Goal: Task Accomplishment & Management: Use online tool/utility

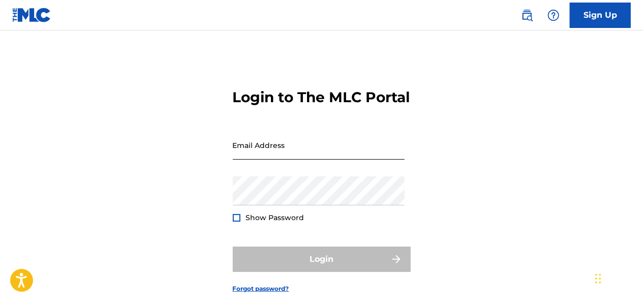
click at [287, 160] on input "Email Address" at bounding box center [319, 145] width 172 height 29
type input "glioi.stagista@siae.it"
click at [308, 160] on input "Email Address" at bounding box center [319, 145] width 172 height 29
type input "e"
click at [623, 185] on div "Login to The MLC Portal Email Address Password Show Password Login Forgot passw…" at bounding box center [321, 183] width 643 height 254
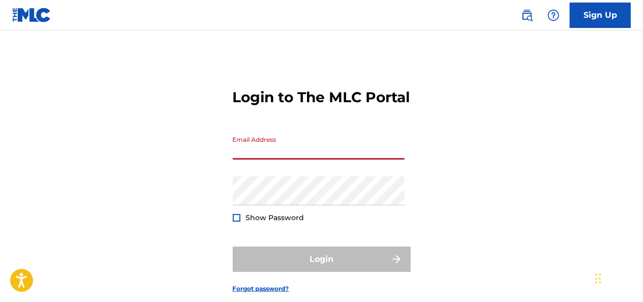
paste input "[PERSON_NAME][EMAIL_ADDRESS][DOMAIN_NAME]"
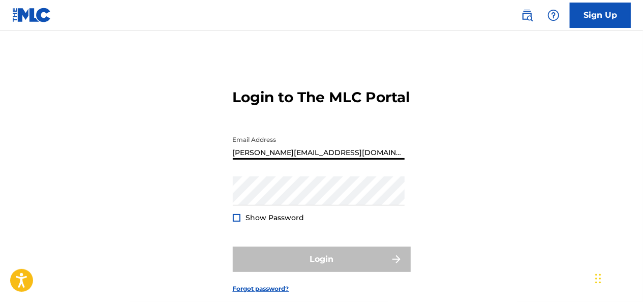
type input "[PERSON_NAME][EMAIL_ADDRESS][DOMAIN_NAME]"
click at [601, 171] on div "Login to The MLC Portal Email Address [PERSON_NAME][EMAIL_ADDRESS][DOMAIN_NAME]…" at bounding box center [321, 183] width 643 height 254
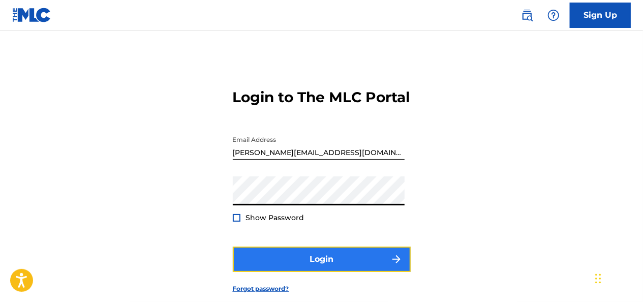
click at [314, 267] on button "Login" at bounding box center [322, 259] width 178 height 25
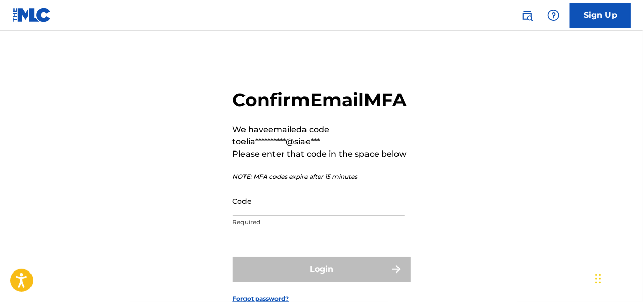
scroll to position [51, 0]
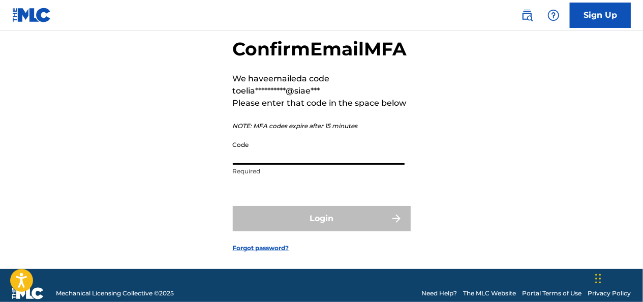
click at [310, 165] on input "Code" at bounding box center [319, 150] width 172 height 29
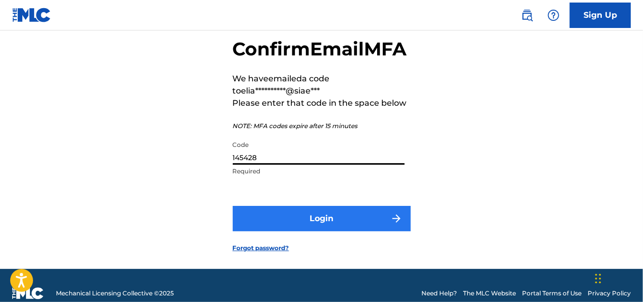
type input "145428"
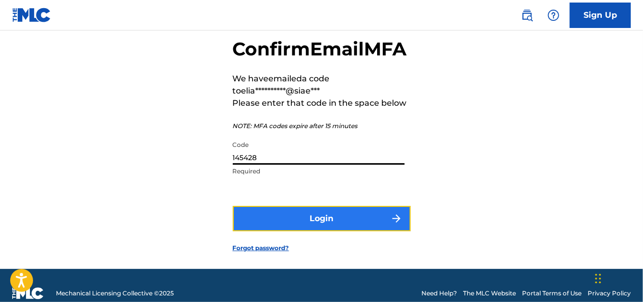
click at [329, 231] on button "Login" at bounding box center [322, 218] width 178 height 25
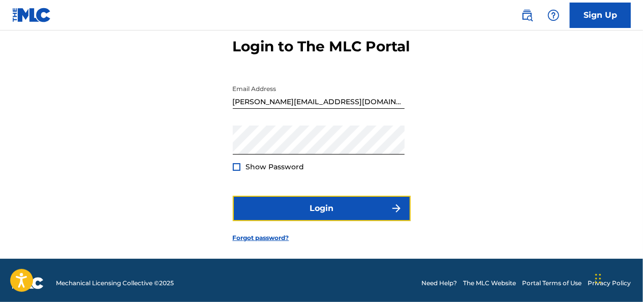
click at [329, 221] on button "Login" at bounding box center [322, 208] width 178 height 25
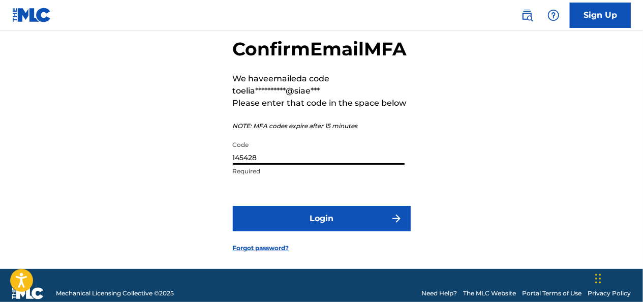
drag, startPoint x: 298, startPoint y: 180, endPoint x: 226, endPoint y: 179, distance: 72.2
click at [226, 179] on div "**********" at bounding box center [321, 137] width 643 height 264
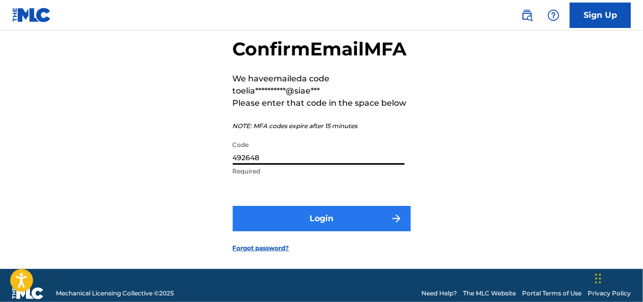
type input "492648"
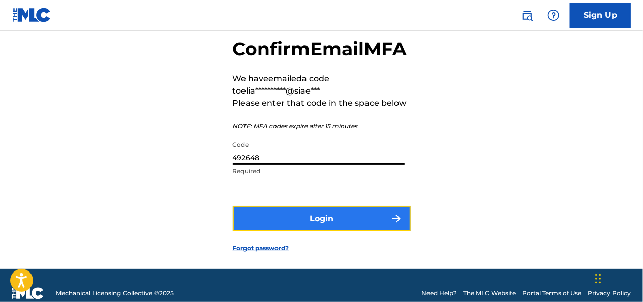
click at [400, 225] on img "submit" at bounding box center [396, 218] width 12 height 12
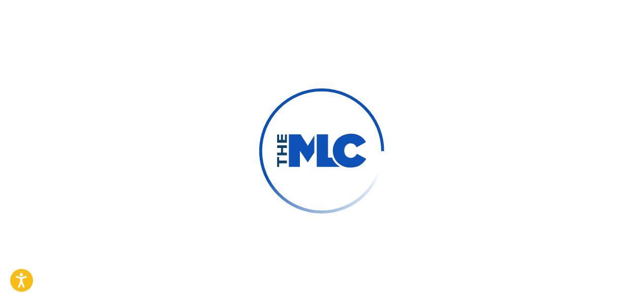
scroll to position [0, 0]
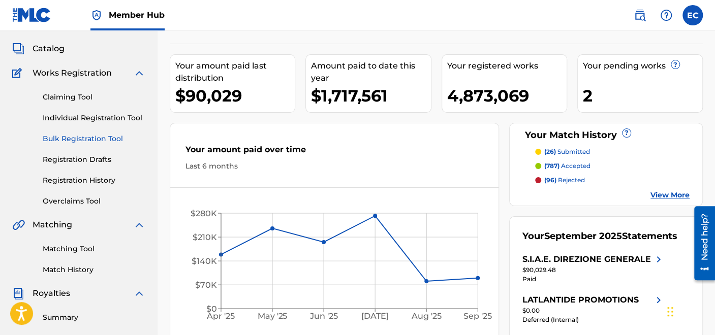
scroll to position [113, 0]
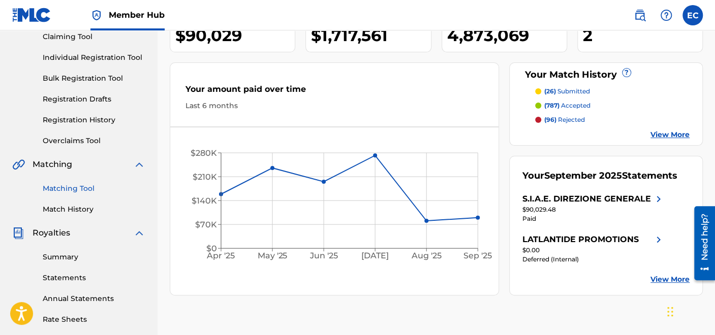
click at [82, 190] on link "Matching Tool" at bounding box center [94, 189] width 103 height 11
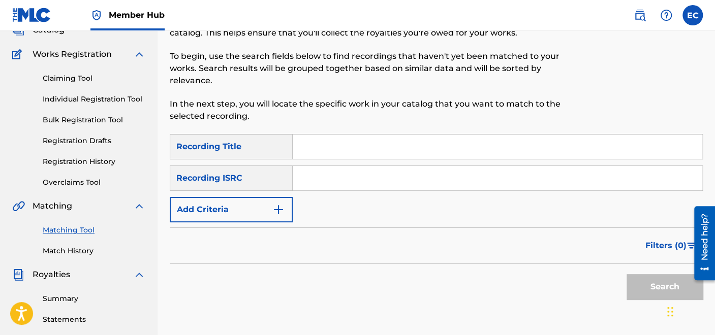
scroll to position [113, 0]
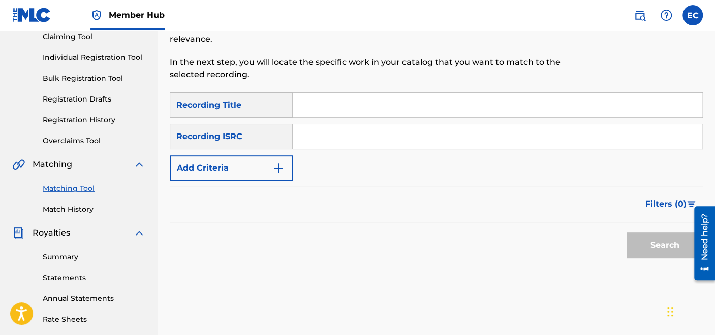
click at [385, 112] on input "Search Form" at bounding box center [498, 105] width 410 height 24
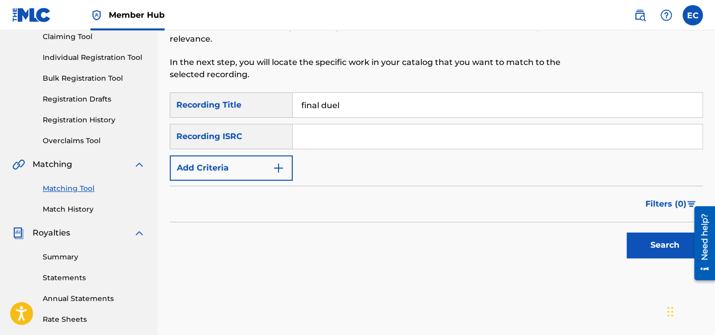
type input "final duel"
click at [349, 136] on input "Search Form" at bounding box center [498, 137] width 410 height 24
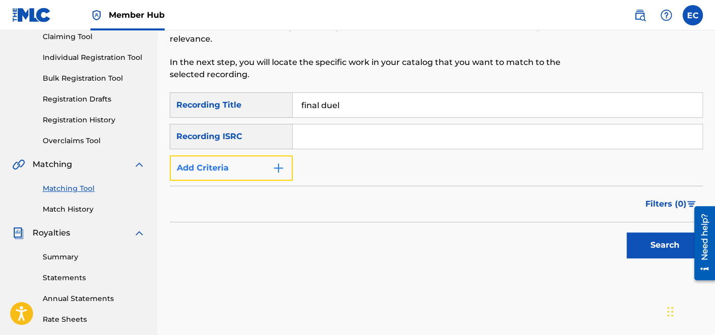
click at [243, 169] on button "Add Criteria" at bounding box center [231, 168] width 123 height 25
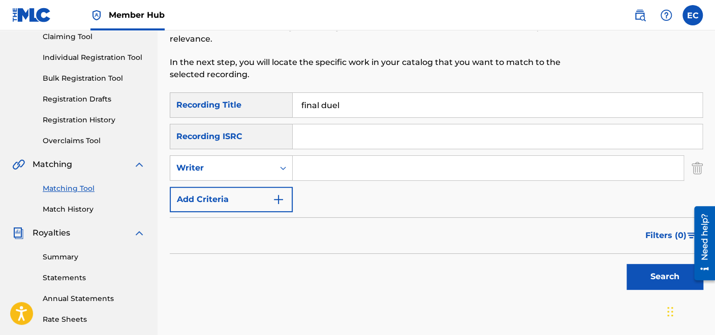
click at [336, 173] on input "Search Form" at bounding box center [488, 168] width 391 height 24
type input "morricone"
click at [627, 264] on button "Search" at bounding box center [665, 276] width 76 height 25
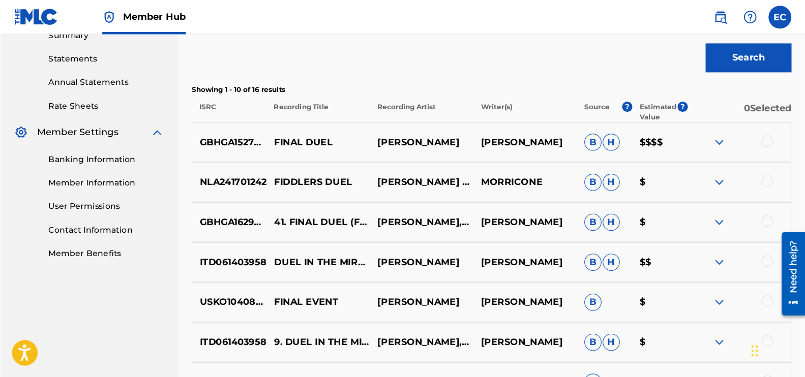
scroll to position [339, 0]
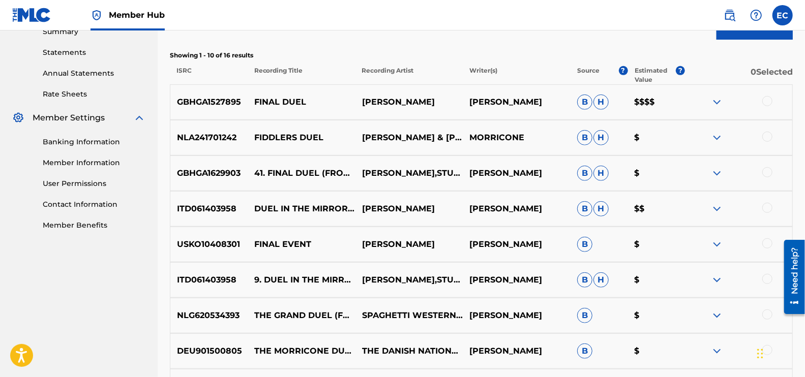
click at [643, 97] on img at bounding box center [717, 102] width 12 height 12
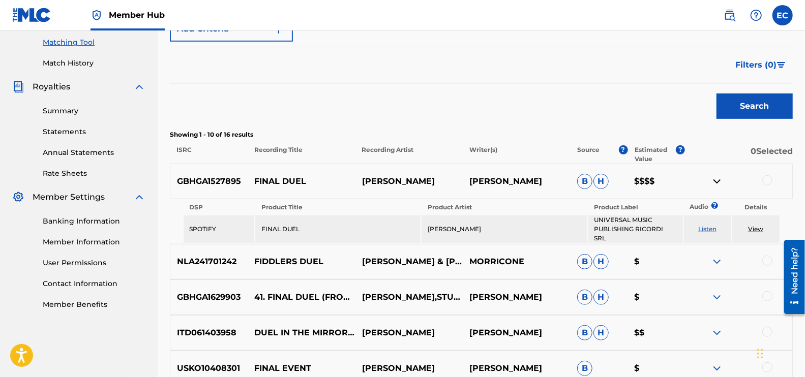
scroll to position [211, 0]
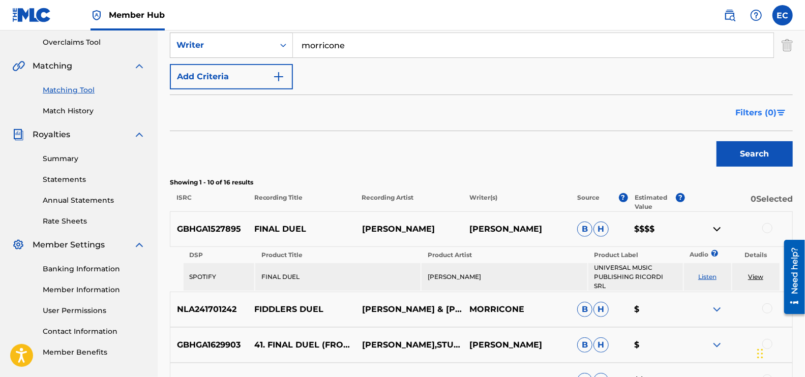
click at [643, 112] on span "Filters ( 0 )" at bounding box center [755, 113] width 41 height 12
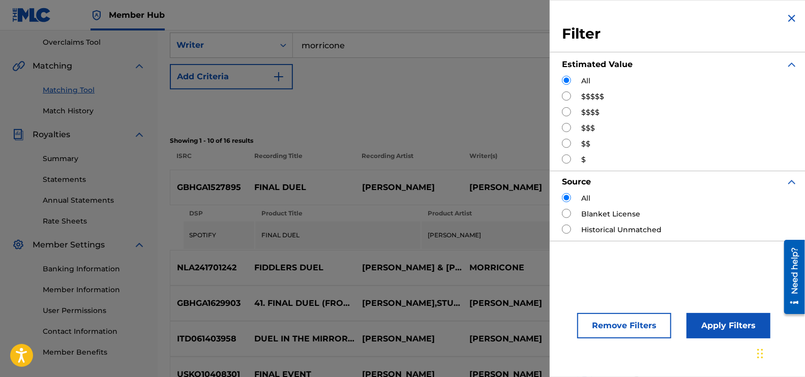
click at [585, 93] on label "$$$$$" at bounding box center [592, 96] width 23 height 11
click at [567, 95] on input "Search Form" at bounding box center [566, 95] width 9 height 9
radio input "true"
click at [567, 112] on input "Search Form" at bounding box center [566, 111] width 9 height 9
radio input "true"
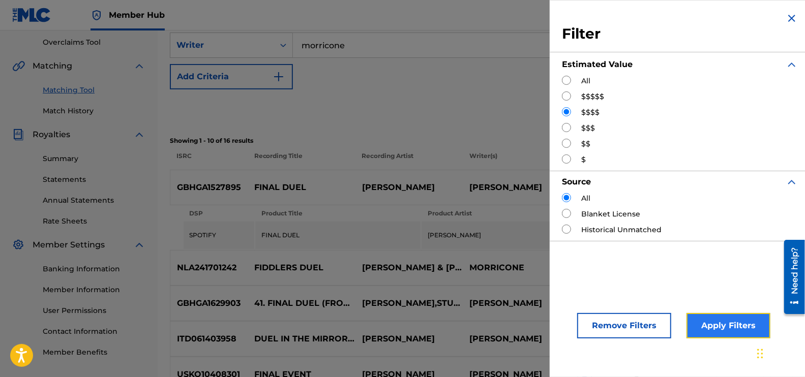
click at [643, 301] on button "Apply Filters" at bounding box center [728, 325] width 84 height 25
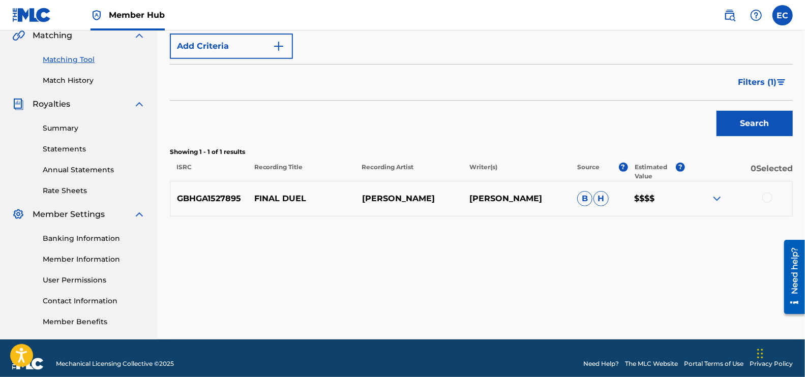
scroll to position [253, 0]
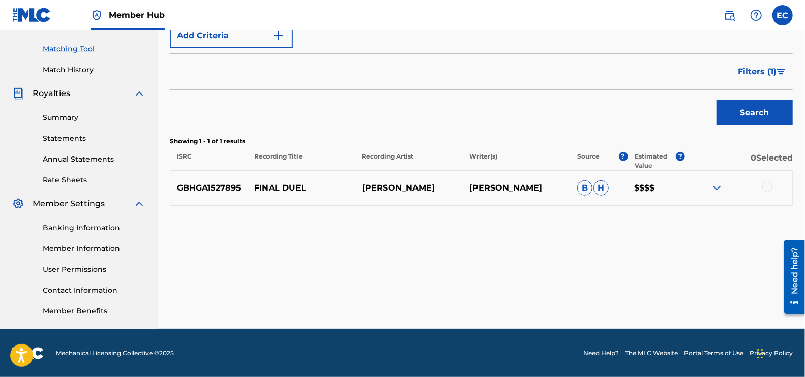
click at [643, 185] on div at bounding box center [767, 187] width 10 height 10
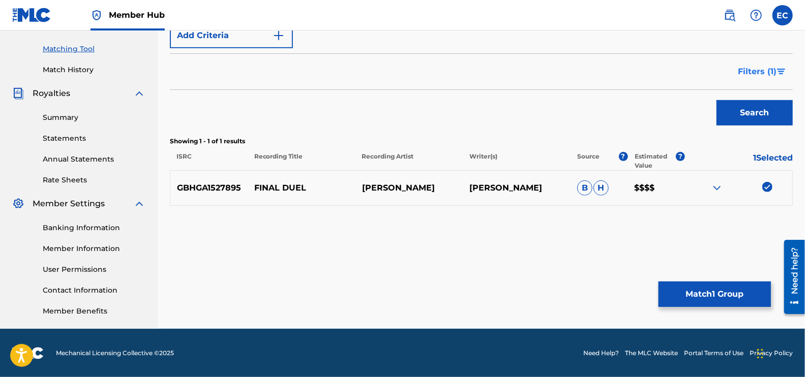
click at [643, 74] on span "Filters ( 1 )" at bounding box center [757, 72] width 39 height 12
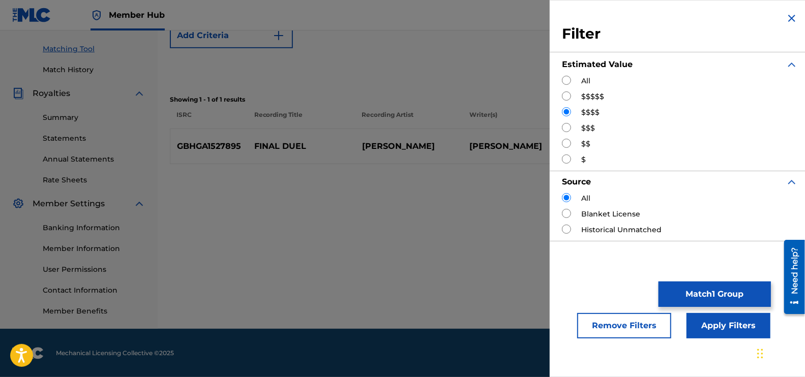
click at [564, 123] on input "Search Form" at bounding box center [566, 127] width 9 height 9
radio input "true"
click at [643, 301] on button "Apply Filters" at bounding box center [728, 325] width 84 height 25
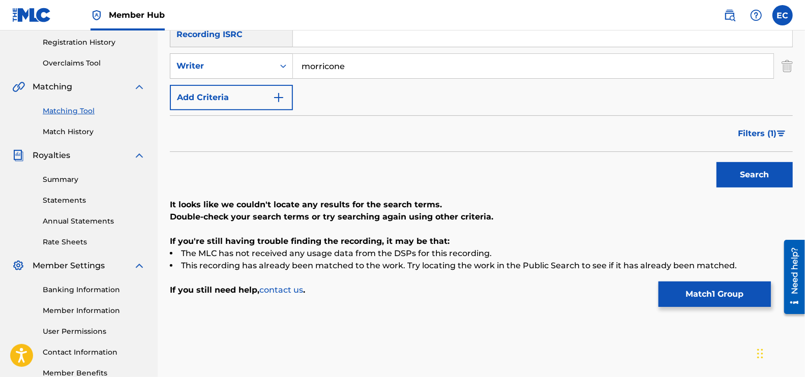
scroll to position [189, 0]
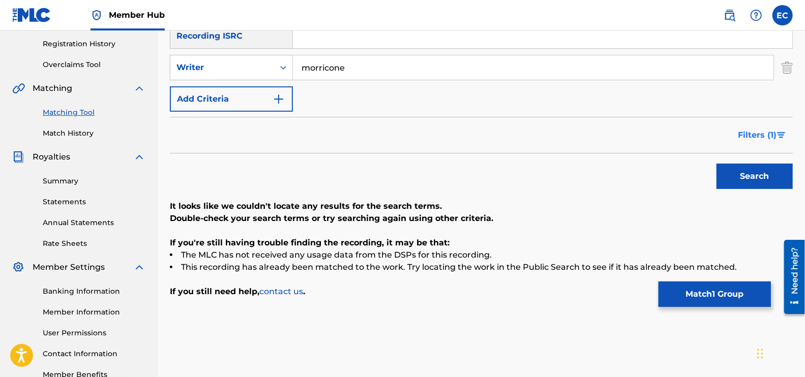
click at [643, 127] on button "Filters ( 1 )" at bounding box center [761, 135] width 61 height 25
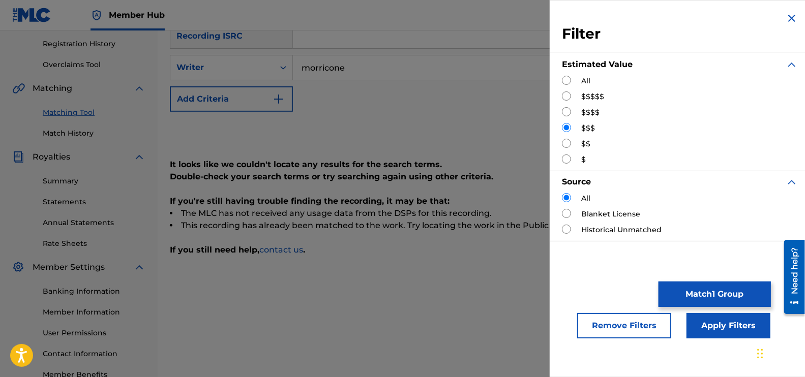
drag, startPoint x: 567, startPoint y: 142, endPoint x: 572, endPoint y: 147, distance: 7.2
click at [567, 142] on input "Search Form" at bounding box center [566, 143] width 9 height 9
radio input "true"
click at [643, 301] on button "Apply Filters" at bounding box center [728, 325] width 84 height 25
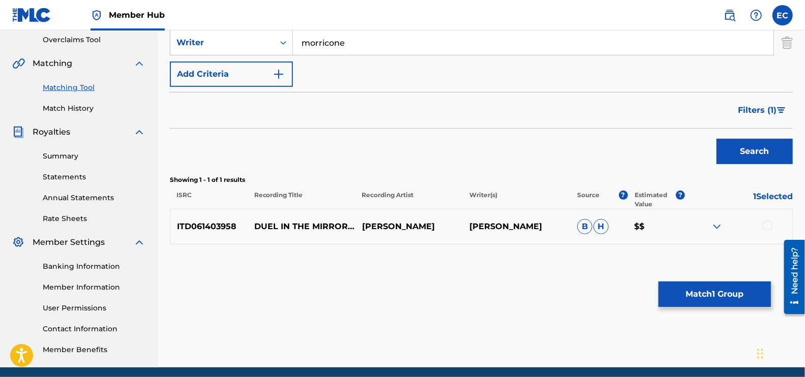
scroll to position [253, 0]
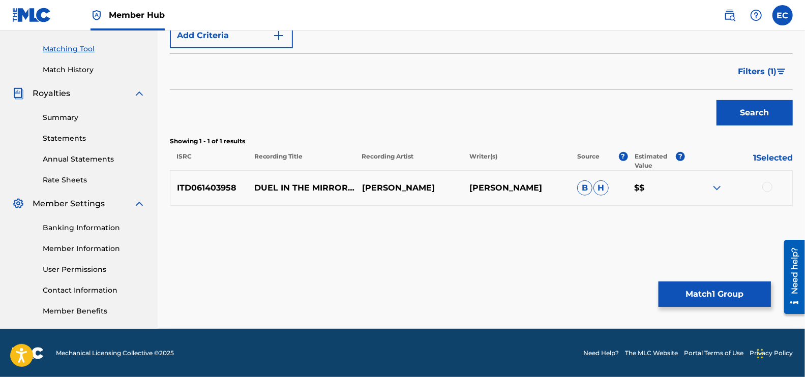
click at [643, 190] on img at bounding box center [717, 188] width 12 height 12
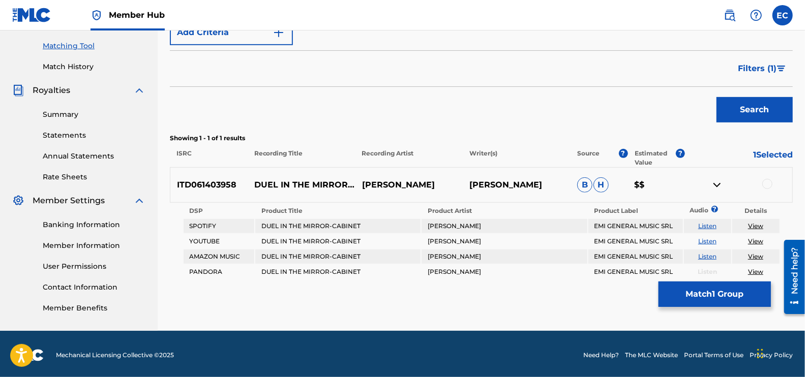
scroll to position [256, 0]
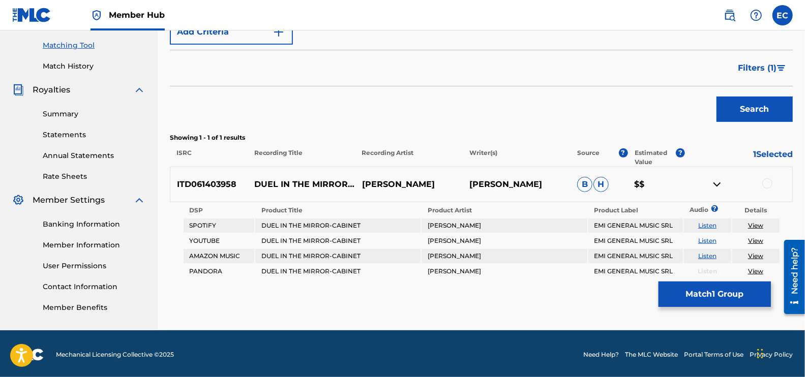
click at [643, 180] on img at bounding box center [717, 184] width 12 height 12
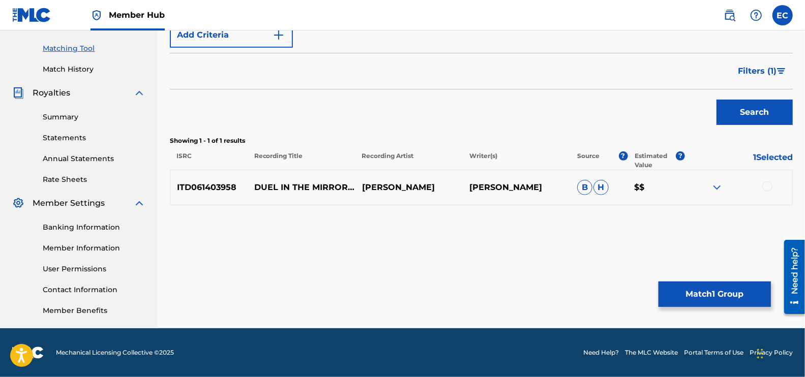
scroll to position [253, 0]
click at [643, 71] on span "Filters ( 1 )" at bounding box center [757, 72] width 39 height 12
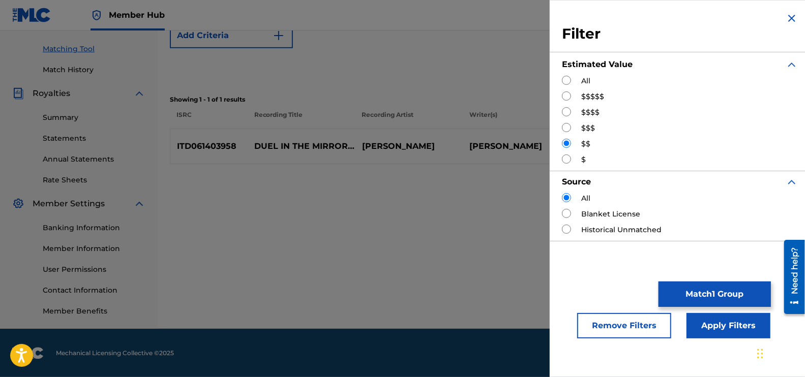
click at [568, 157] on input "Search Form" at bounding box center [566, 159] width 9 height 9
radio input "true"
click at [643, 301] on button "Apply Filters" at bounding box center [728, 325] width 84 height 25
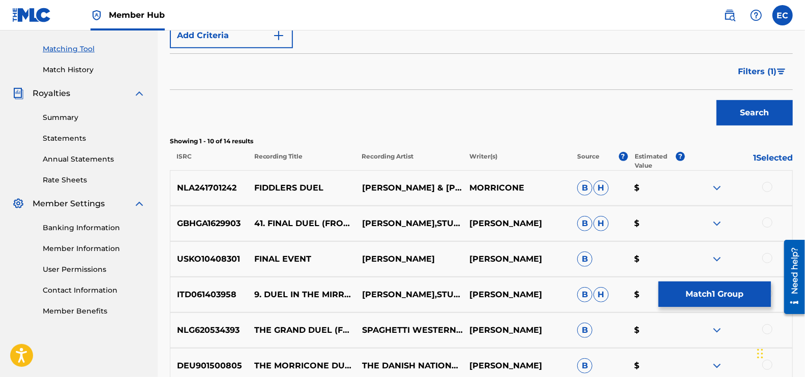
click at [643, 225] on div at bounding box center [767, 223] width 10 height 10
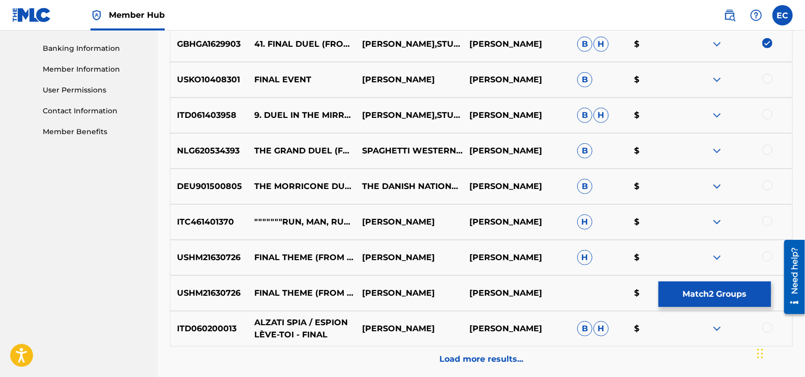
scroll to position [443, 0]
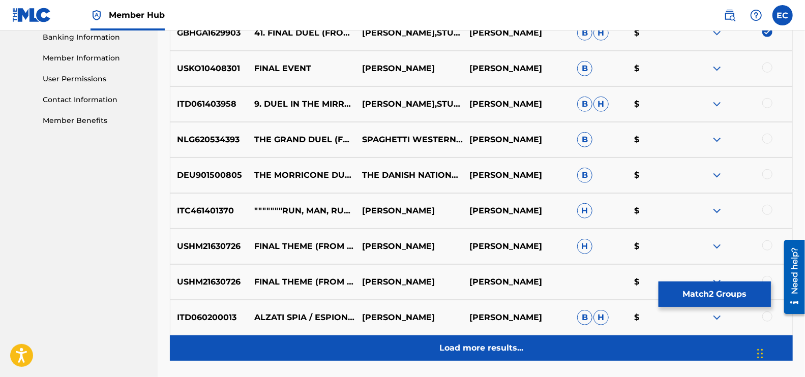
click at [469, 301] on p "Load more results..." at bounding box center [481, 348] width 84 height 12
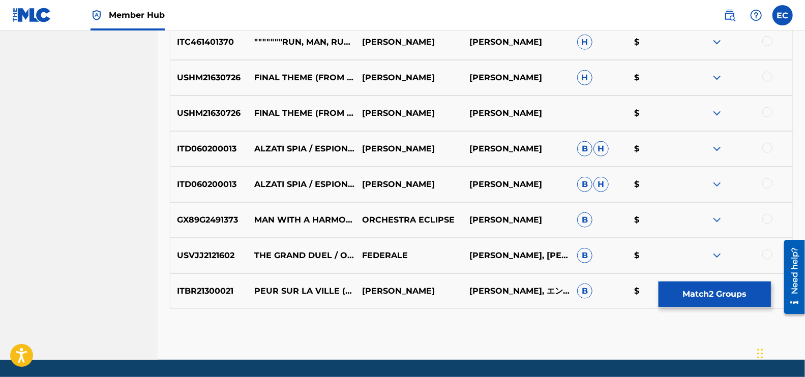
scroll to position [643, 0]
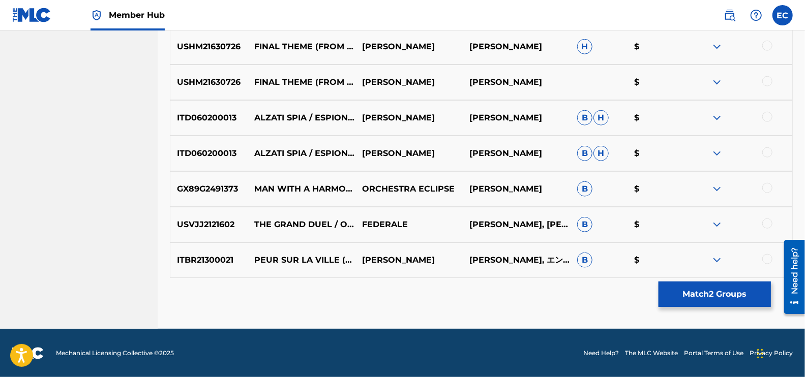
click at [643, 222] on div at bounding box center [767, 224] width 10 height 10
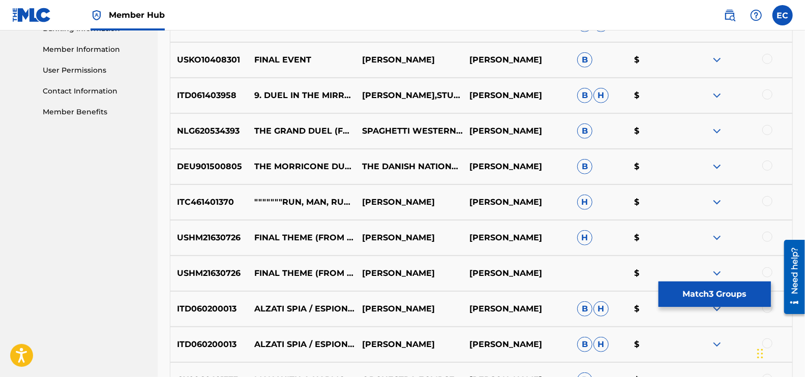
scroll to position [262, 0]
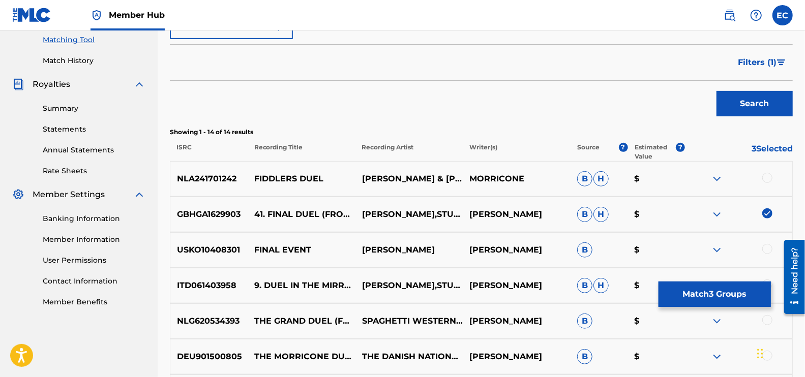
drag, startPoint x: 773, startPoint y: 74, endPoint x: 775, endPoint y: 68, distance: 6.9
click at [643, 74] on button "Filters ( 1 )" at bounding box center [761, 62] width 61 height 25
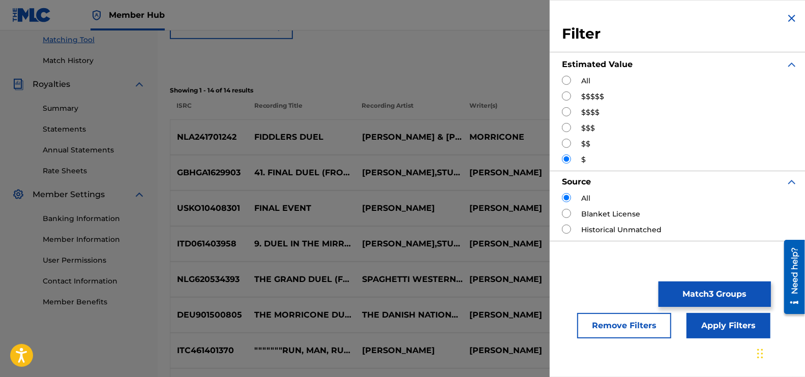
click at [566, 128] on input "Search Form" at bounding box center [566, 127] width 9 height 9
radio input "true"
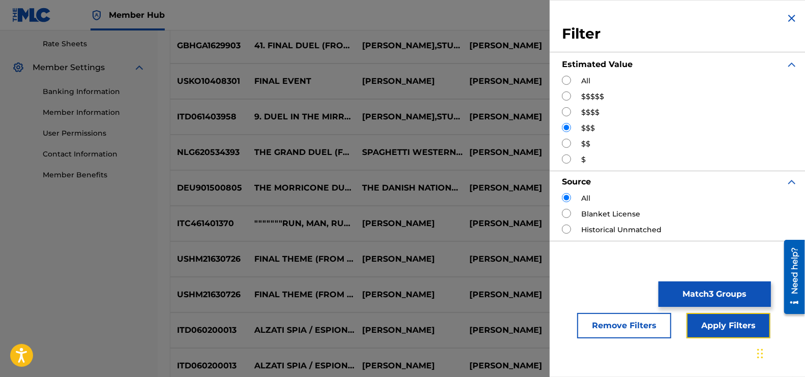
click at [643, 301] on button "Apply Filters" at bounding box center [728, 325] width 84 height 25
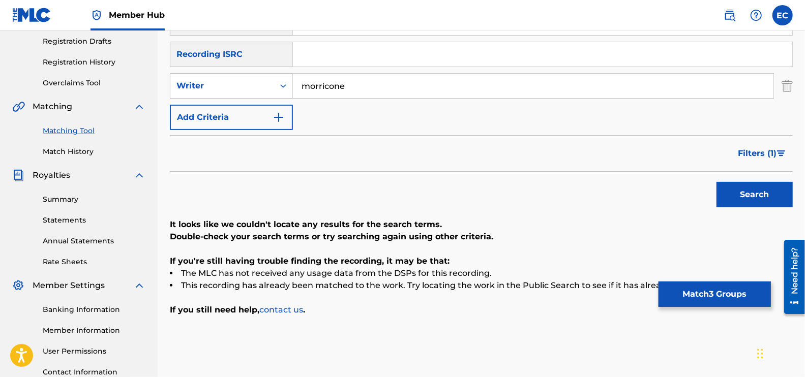
scroll to position [191, 0]
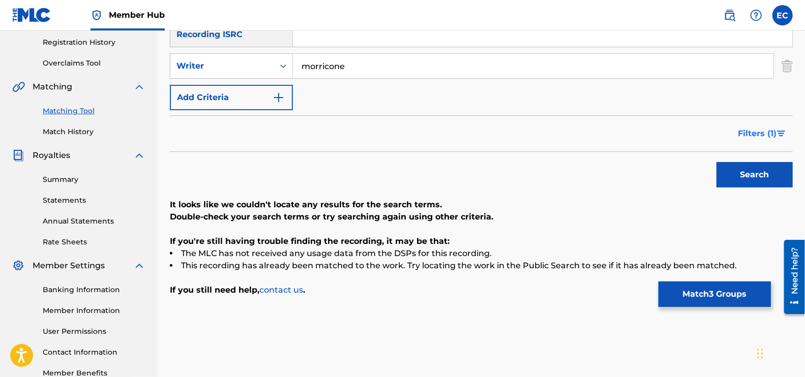
click at [643, 139] on span "Filters ( 1 )" at bounding box center [757, 134] width 39 height 12
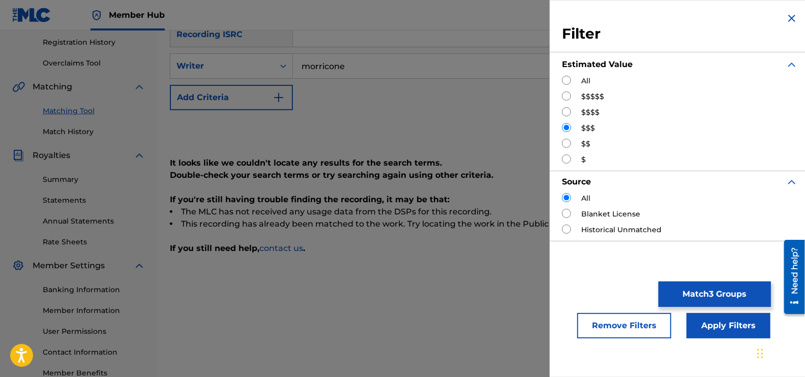
click at [570, 140] on input "Search Form" at bounding box center [566, 143] width 9 height 9
radio input "true"
drag, startPoint x: 714, startPoint y: 322, endPoint x: 707, endPoint y: 323, distance: 7.1
click at [643, 301] on button "Apply Filters" at bounding box center [728, 325] width 84 height 25
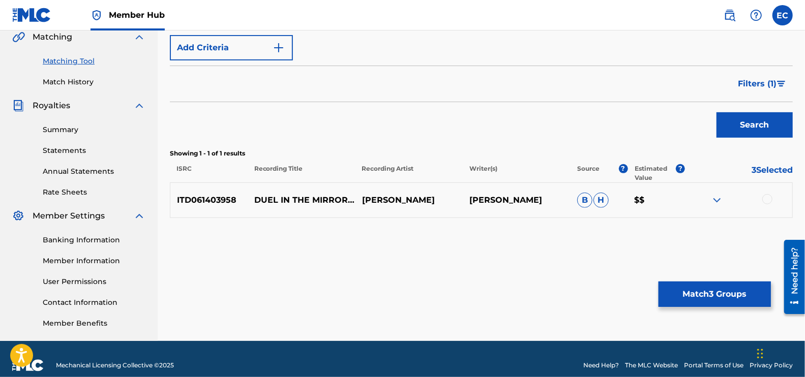
scroll to position [253, 0]
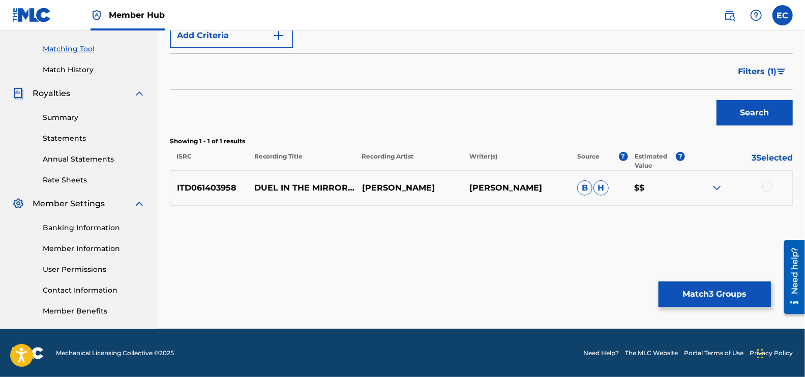
click at [643, 186] on div at bounding box center [767, 187] width 10 height 10
click at [643, 298] on button "Match 4 Groups" at bounding box center [714, 294] width 112 height 25
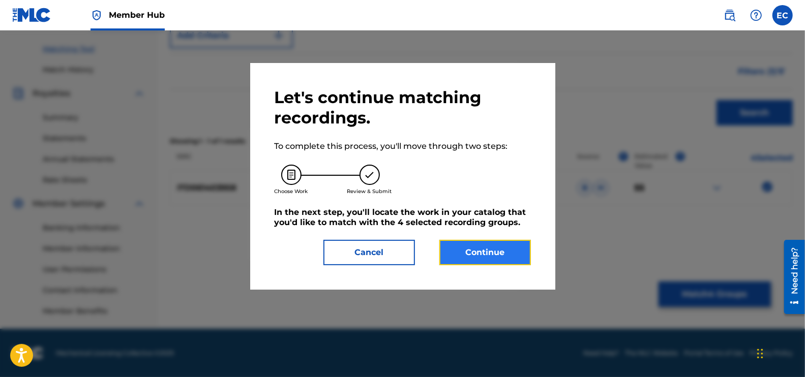
click at [475, 255] on button "Continue" at bounding box center [484, 252] width 91 height 25
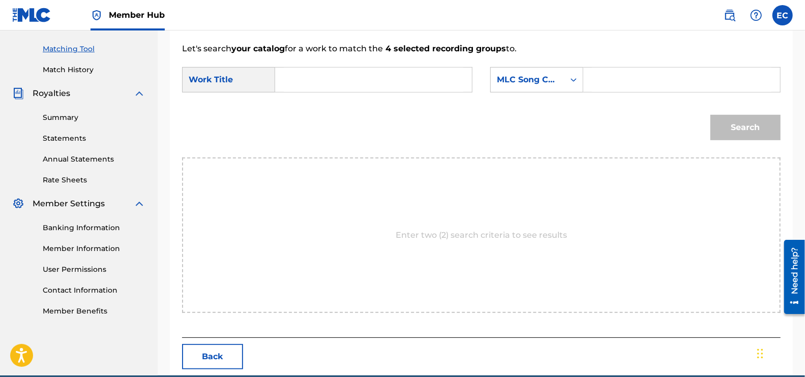
click at [309, 78] on input "Search Form" at bounding box center [373, 80] width 179 height 24
drag, startPoint x: 728, startPoint y: 206, endPoint x: 476, endPoint y: 112, distance: 268.6
click at [643, 206] on div "Enter two (2) search criteria to see results" at bounding box center [481, 236] width 598 height 156
click at [346, 77] on input "Search Form" at bounding box center [373, 80] width 179 height 24
paste input "C ERA UNA VOLTA IL WEST FILM"
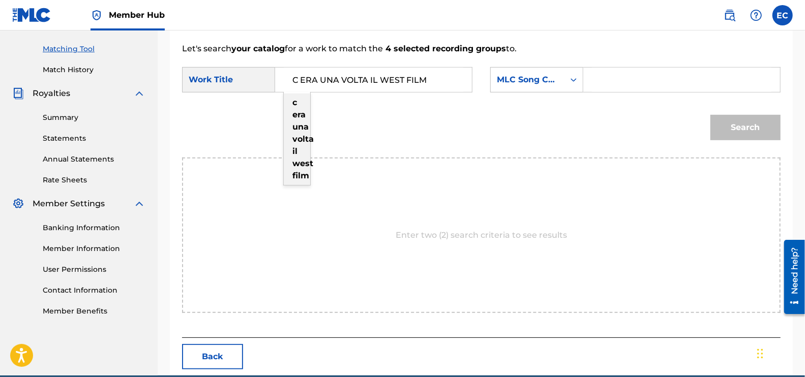
click at [287, 143] on div "c era una volta il west film" at bounding box center [297, 139] width 26 height 91
type input "c era una volta il west film"
click at [613, 78] on input "Search Form" at bounding box center [681, 80] width 179 height 24
click at [643, 74] on input "Search Form" at bounding box center [681, 80] width 179 height 24
paste input "CA7WIO"
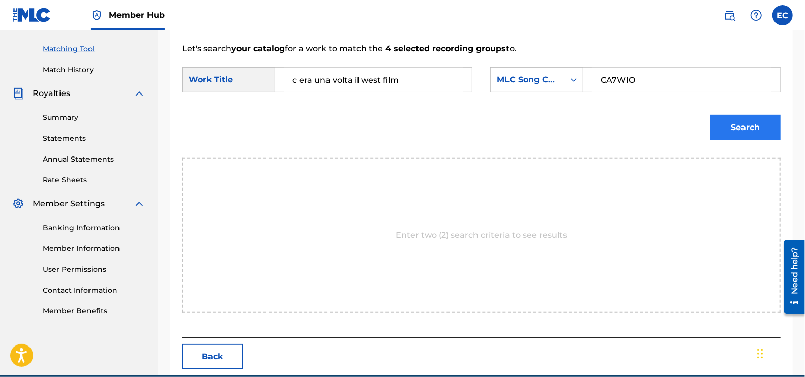
type input "CA7WIO"
click at [643, 125] on button "Search" at bounding box center [745, 127] width 70 height 25
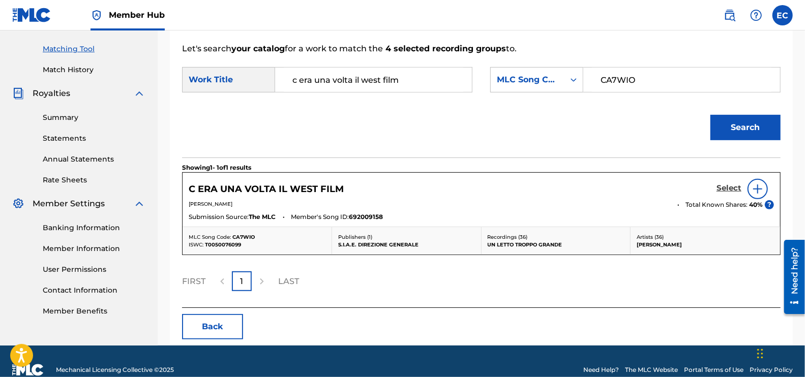
click at [643, 189] on h5 "Select" at bounding box center [728, 189] width 25 height 10
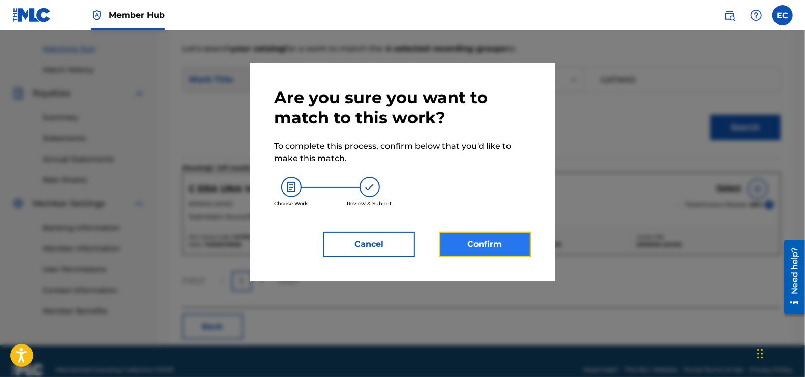
click at [508, 244] on button "Confirm" at bounding box center [484, 244] width 91 height 25
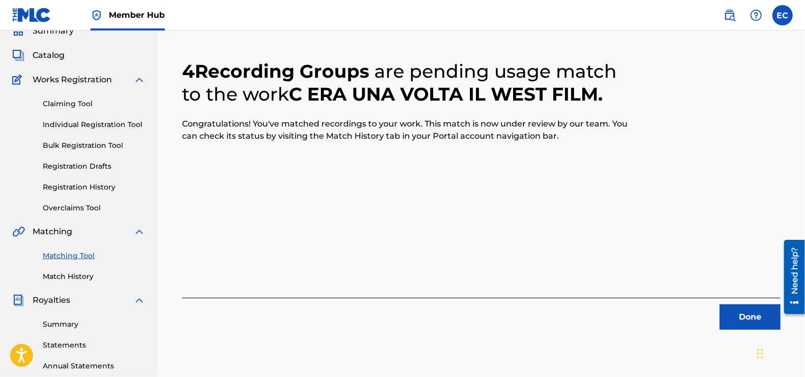
scroll to position [63, 0]
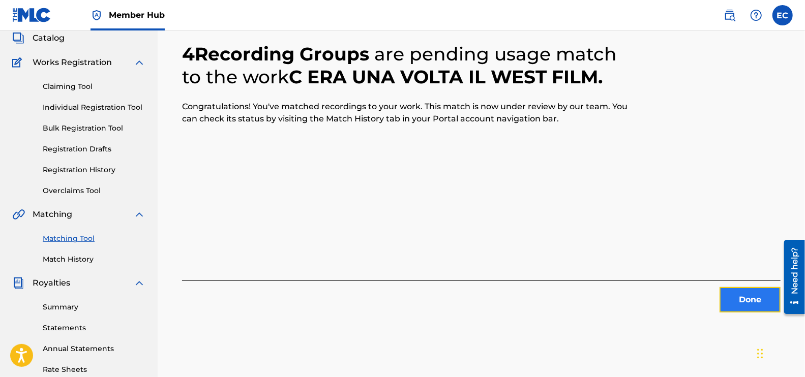
click at [643, 295] on button "Done" at bounding box center [749, 299] width 61 height 25
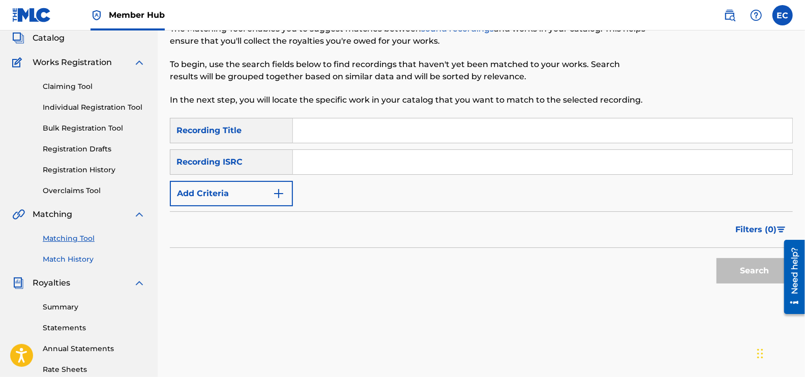
click at [60, 256] on link "Match History" at bounding box center [94, 259] width 103 height 11
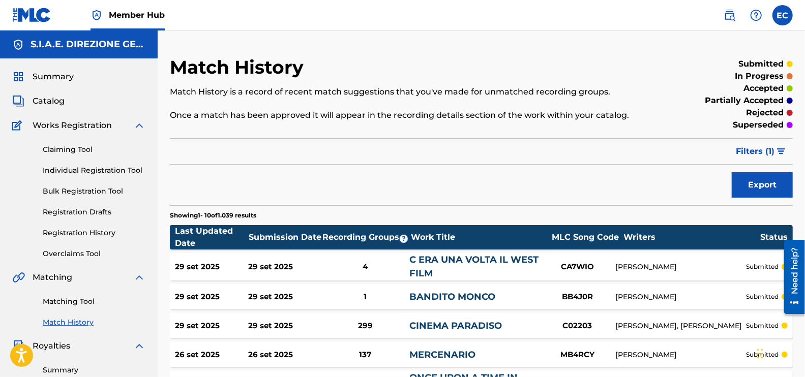
scroll to position [63, 0]
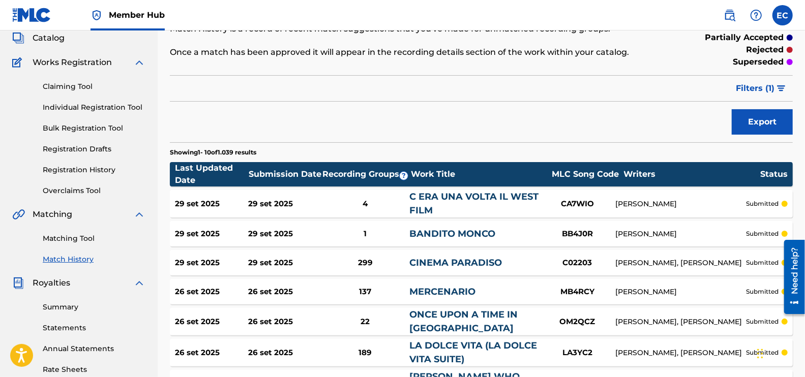
click at [456, 198] on link "C ERA UNA VOLTA IL WEST FILM" at bounding box center [473, 203] width 129 height 25
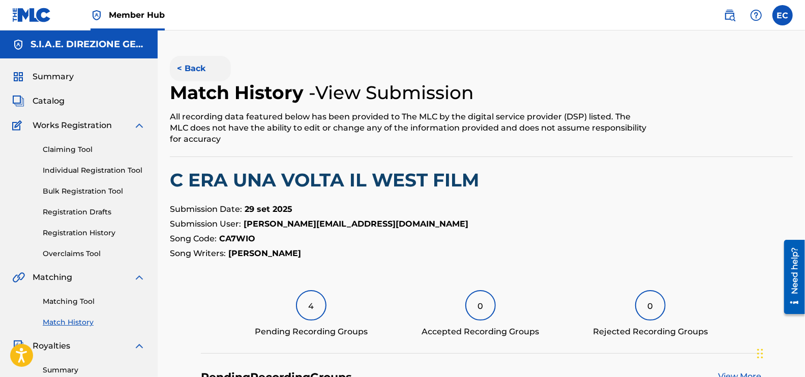
click at [194, 70] on button "< Back" at bounding box center [200, 68] width 61 height 25
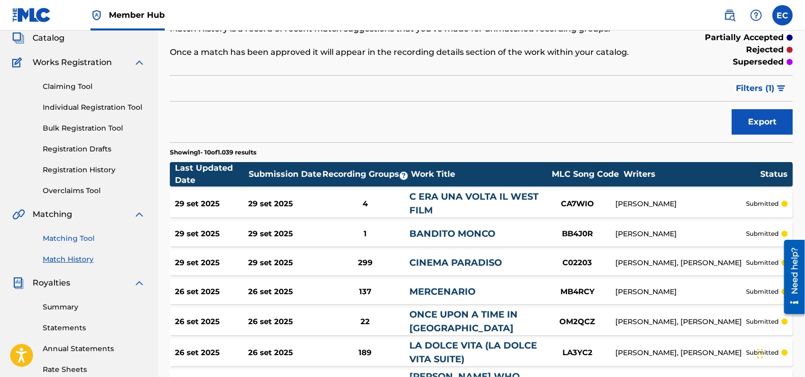
click at [77, 234] on link "Matching Tool" at bounding box center [94, 238] width 103 height 11
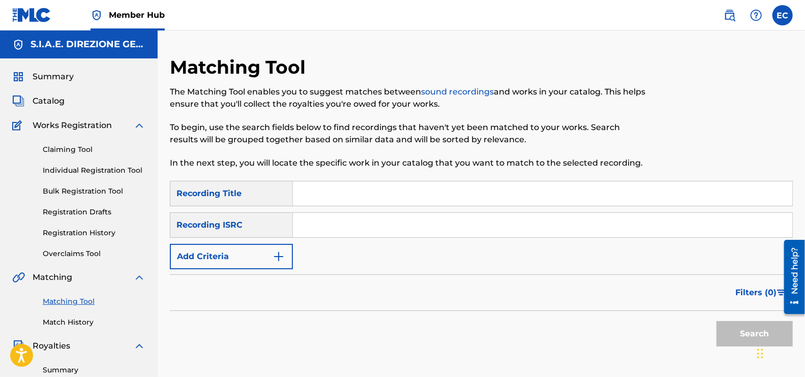
click at [369, 224] on input "Search Form" at bounding box center [542, 225] width 499 height 24
click at [190, 272] on form "SearchWithCriteria13cd3cea-b29e-46fc-94f7-3980848a05ac Recording Title SearchWi…" at bounding box center [481, 266] width 623 height 171
click at [193, 265] on button "Add Criteria" at bounding box center [231, 256] width 123 height 25
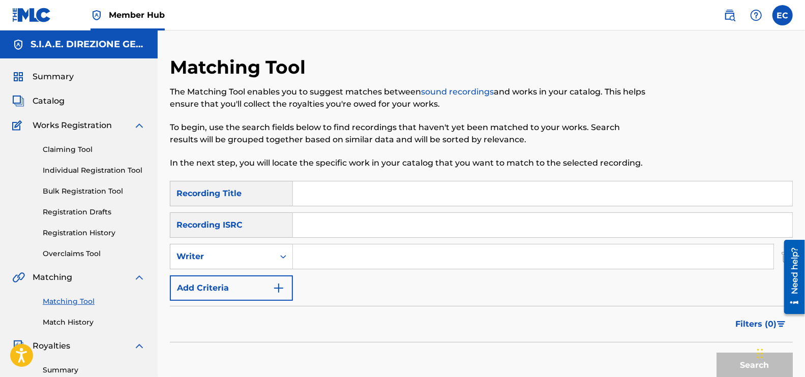
click at [324, 252] on input "Search Form" at bounding box center [533, 256] width 480 height 24
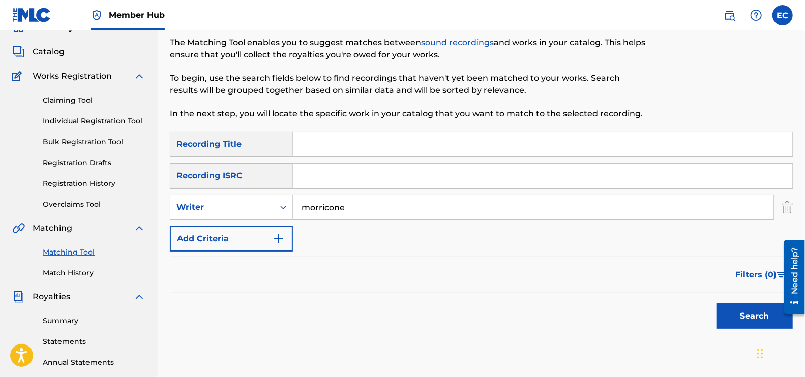
scroll to position [63, 0]
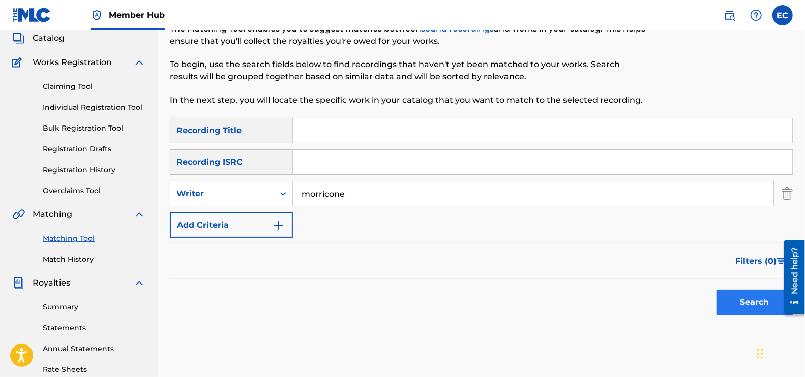
type input "morricone"
click at [643, 295] on button "Search" at bounding box center [754, 302] width 76 height 25
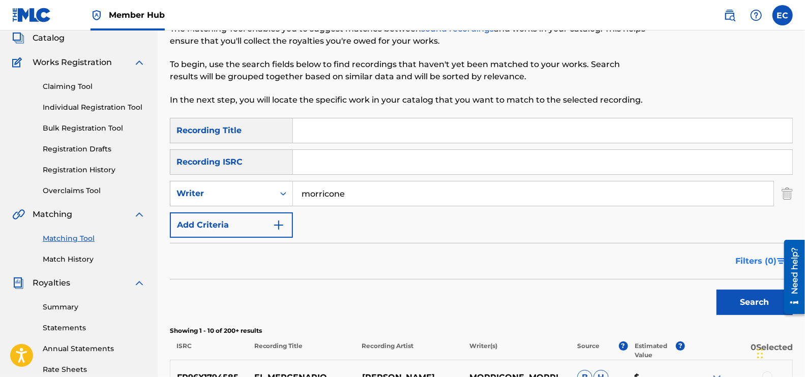
click at [643, 265] on span "Filters ( 0 )" at bounding box center [755, 261] width 41 height 12
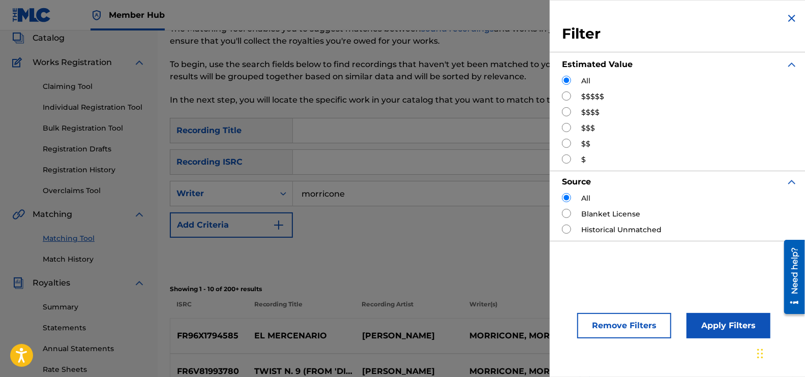
click at [579, 98] on div "$$$$$" at bounding box center [680, 96] width 236 height 11
click at [566, 109] on input "Search Form" at bounding box center [566, 111] width 9 height 9
radio input "true"
click at [643, 301] on button "Apply Filters" at bounding box center [728, 325] width 84 height 25
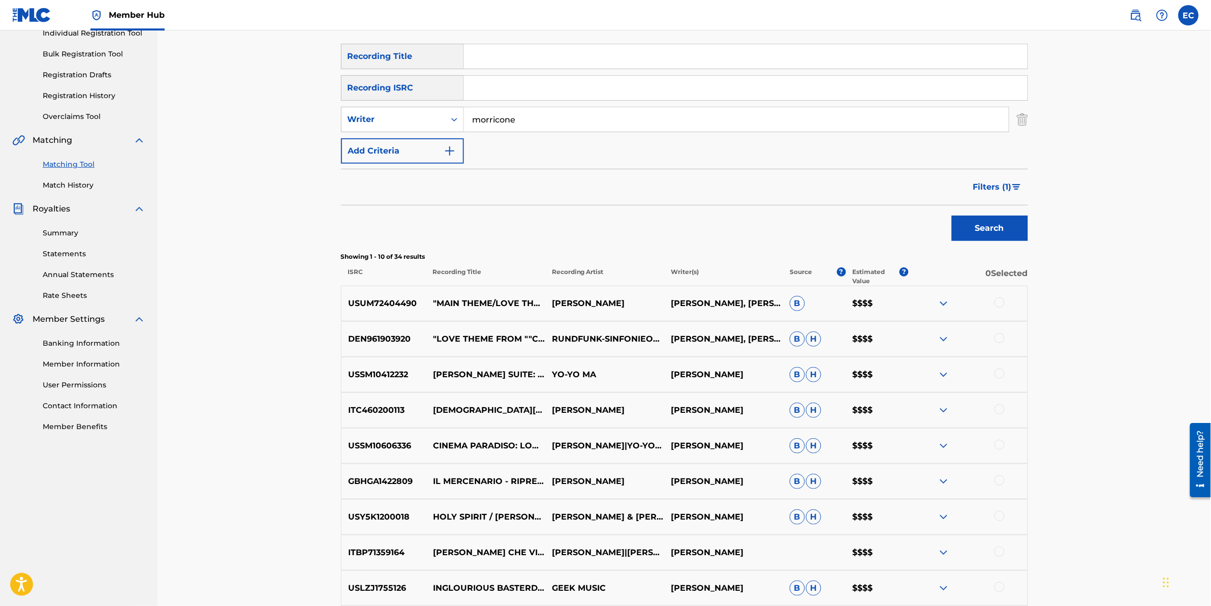
scroll to position [0, 0]
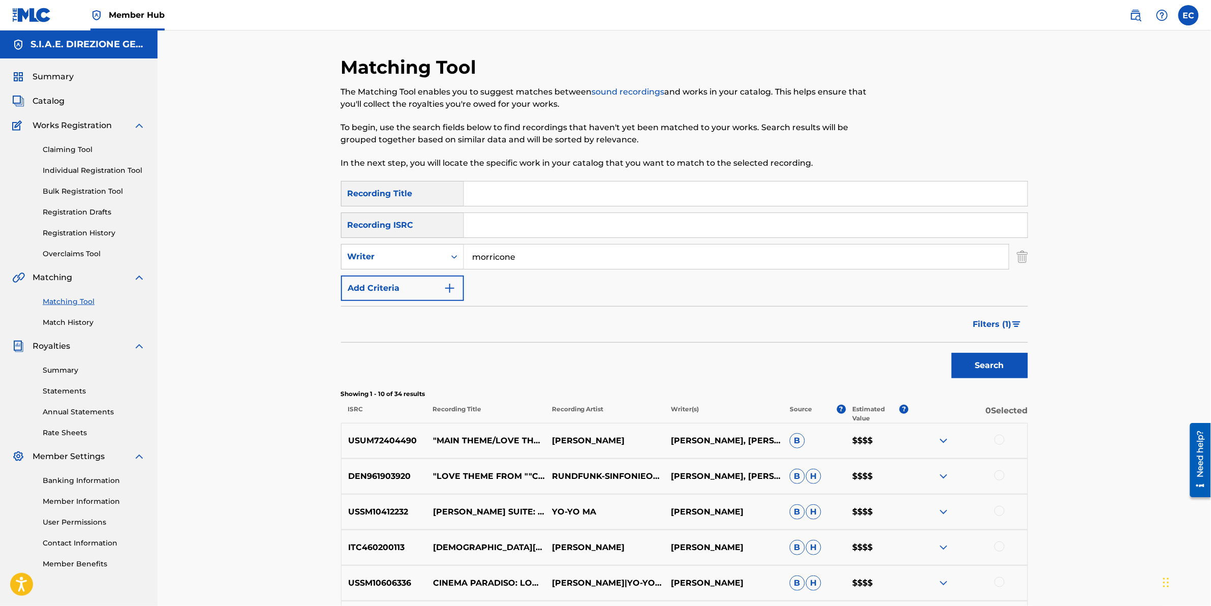
click at [473, 258] on input "morricone" at bounding box center [736, 256] width 545 height 24
click at [569, 258] on input "morricone" at bounding box center [736, 256] width 545 height 24
click at [643, 301] on button "Search" at bounding box center [990, 365] width 76 height 25
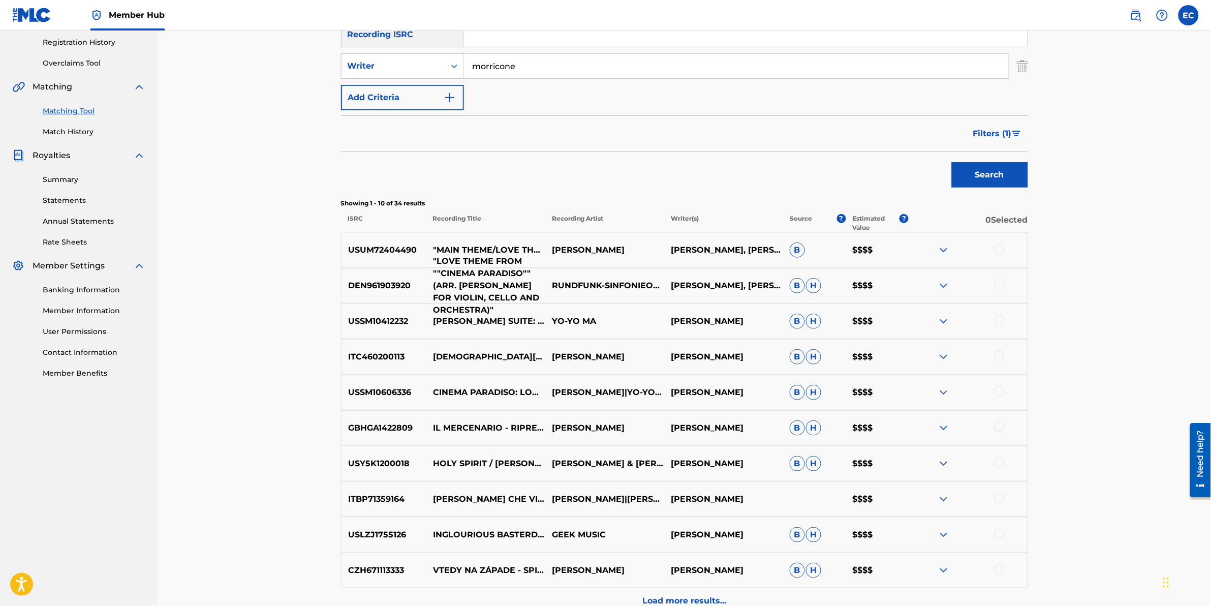
scroll to position [254, 0]
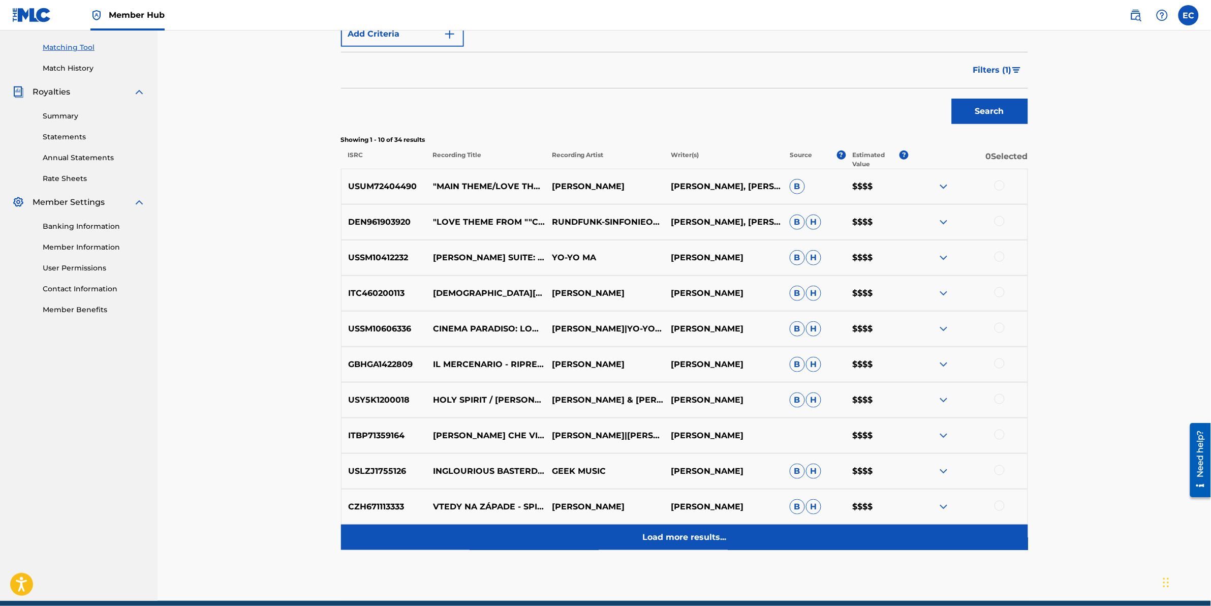
click at [643, 301] on div "Load more results..." at bounding box center [684, 537] width 687 height 25
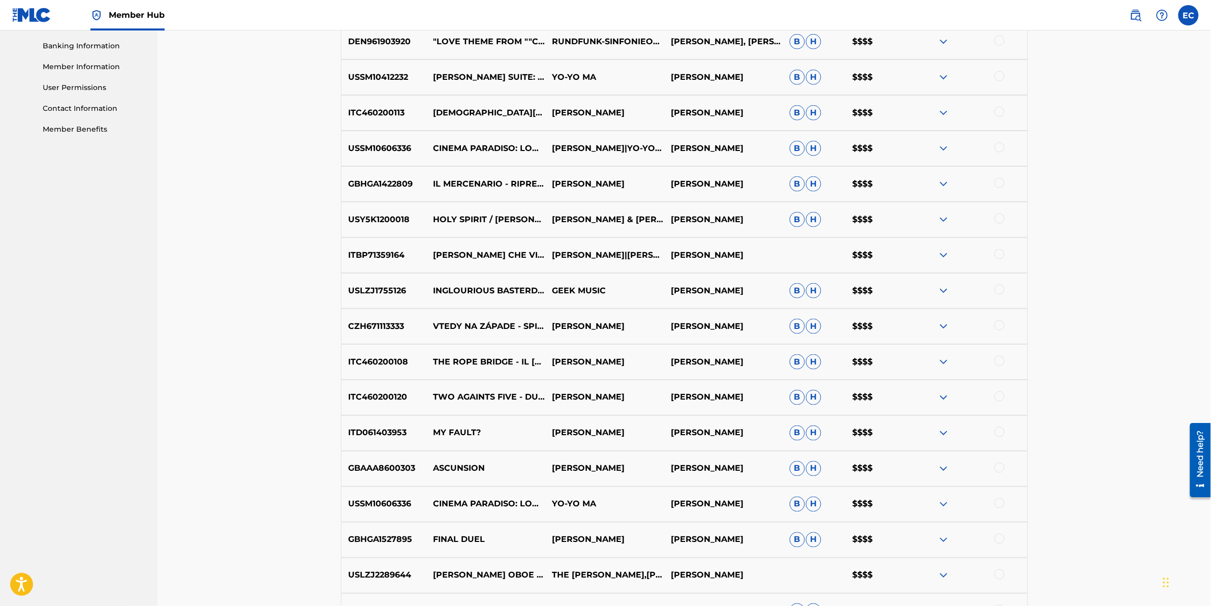
scroll to position [508, 0]
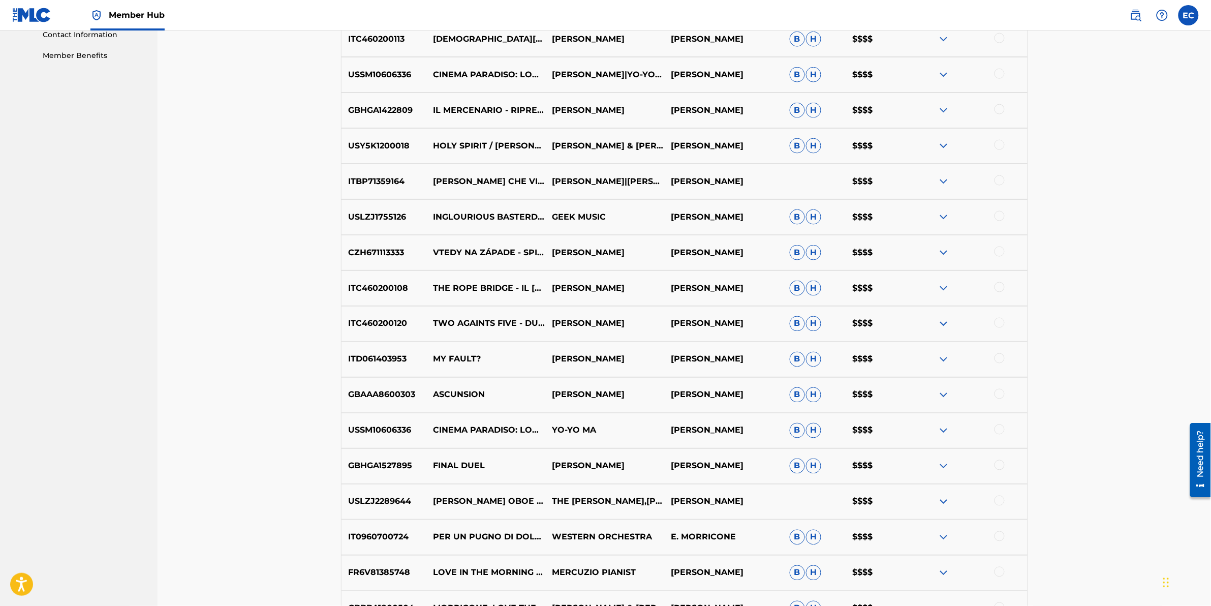
click at [643, 301] on img at bounding box center [944, 537] width 12 height 12
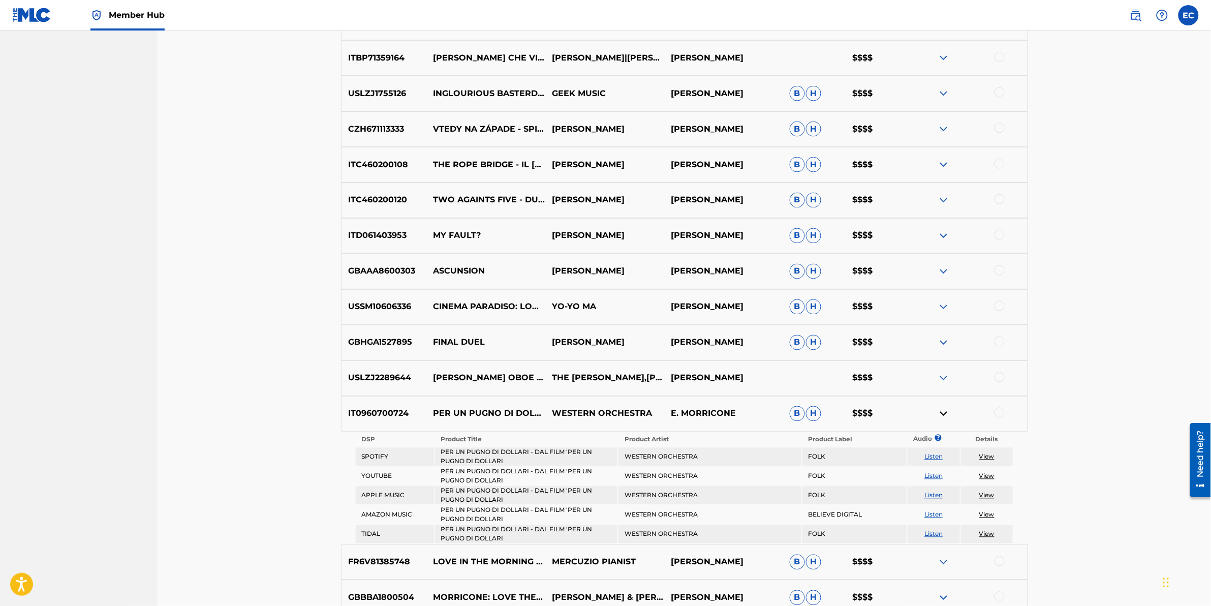
scroll to position [635, 0]
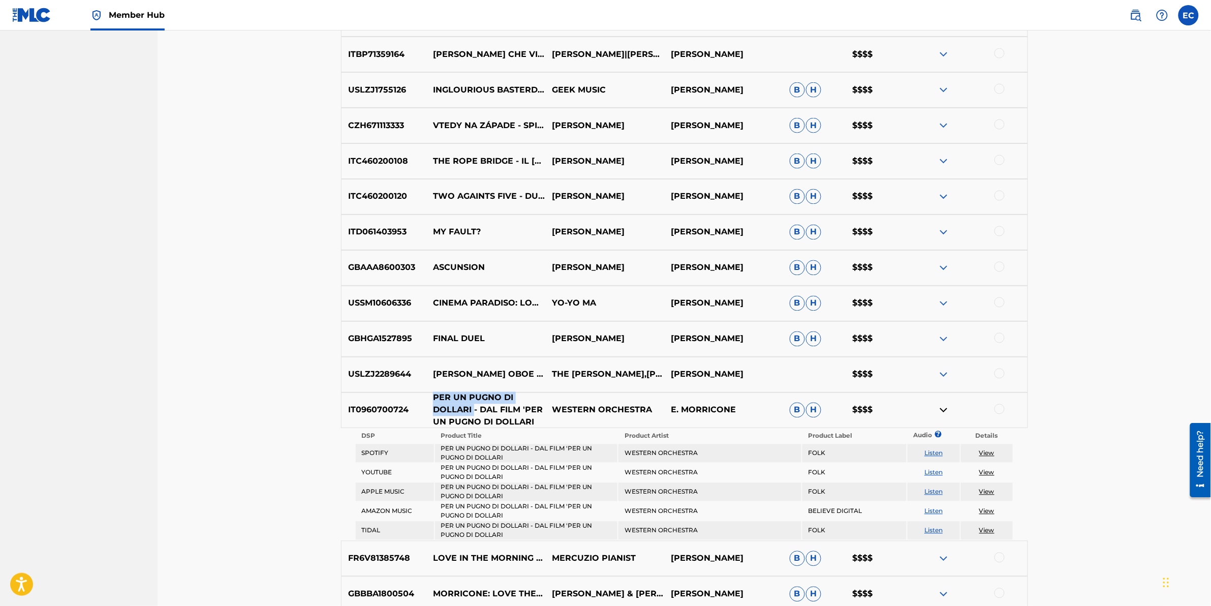
drag, startPoint x: 431, startPoint y: 395, endPoint x: 473, endPoint y: 411, distance: 45.5
click at [473, 301] on p "PER UN PUGNO DI DOLLARI - DAL FILM 'PER UN PUGNO DI DOLLARI" at bounding box center [485, 410] width 119 height 37
copy p "PER UN PUGNO DI DOLLARI"
click at [601, 301] on p "WESTERN ORCHESTRA" at bounding box center [604, 410] width 119 height 12
drag, startPoint x: 433, startPoint y: 398, endPoint x: 474, endPoint y: 410, distance: 42.8
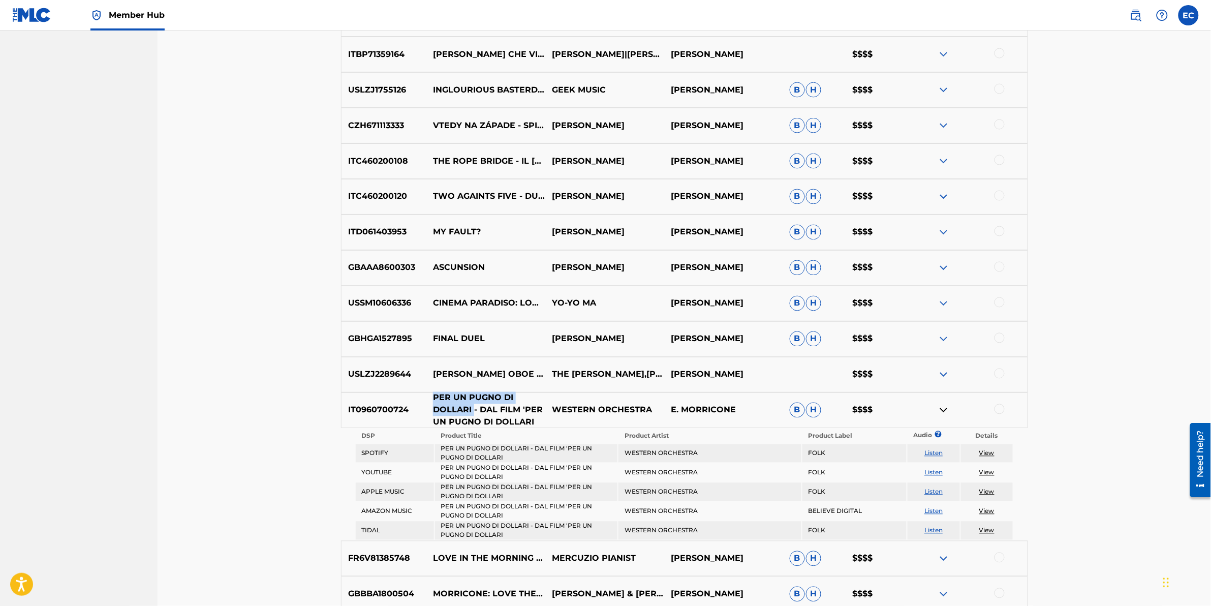
click at [474, 301] on p "PER UN PUGNO DI DOLLARI - DAL FILM 'PER UN PUGNO DI DOLLARI" at bounding box center [485, 410] width 119 height 37
drag, startPoint x: 472, startPoint y: 408, endPoint x: 446, endPoint y: 408, distance: 25.9
click at [446, 301] on p "PER UN PUGNO DI DOLLARI - DAL FILM 'PER UN PUGNO DI DOLLARI" at bounding box center [485, 410] width 119 height 37
drag, startPoint x: 446, startPoint y: 408, endPoint x: 433, endPoint y: 402, distance: 14.6
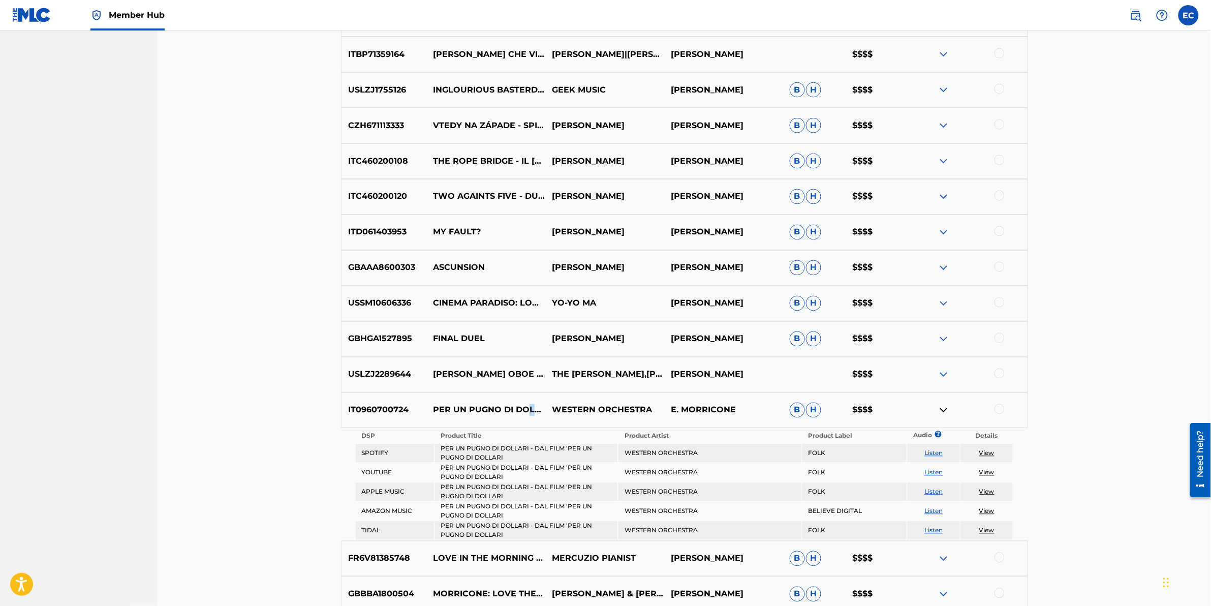
click at [433, 301] on div "IT0960700724 PER UN PUGNO DI DOLLARI - DAL FILM 'PER UN PUGNO DI DOLLARI WESTER…" at bounding box center [684, 410] width 687 height 36
click at [450, 301] on p "PER UN PUGNO DI DOLLARI - DAL FILM 'PER UN PUGNO DI DOLLARI" at bounding box center [485, 410] width 119 height 37
drag, startPoint x: 433, startPoint y: 395, endPoint x: 473, endPoint y: 411, distance: 42.7
click at [473, 301] on p "PER UN PUGNO DI DOLLARI - DAL FILM 'PER UN PUGNO DI DOLLARI" at bounding box center [485, 410] width 119 height 37
copy p "PER UN PUGNO DI DOLLARI"
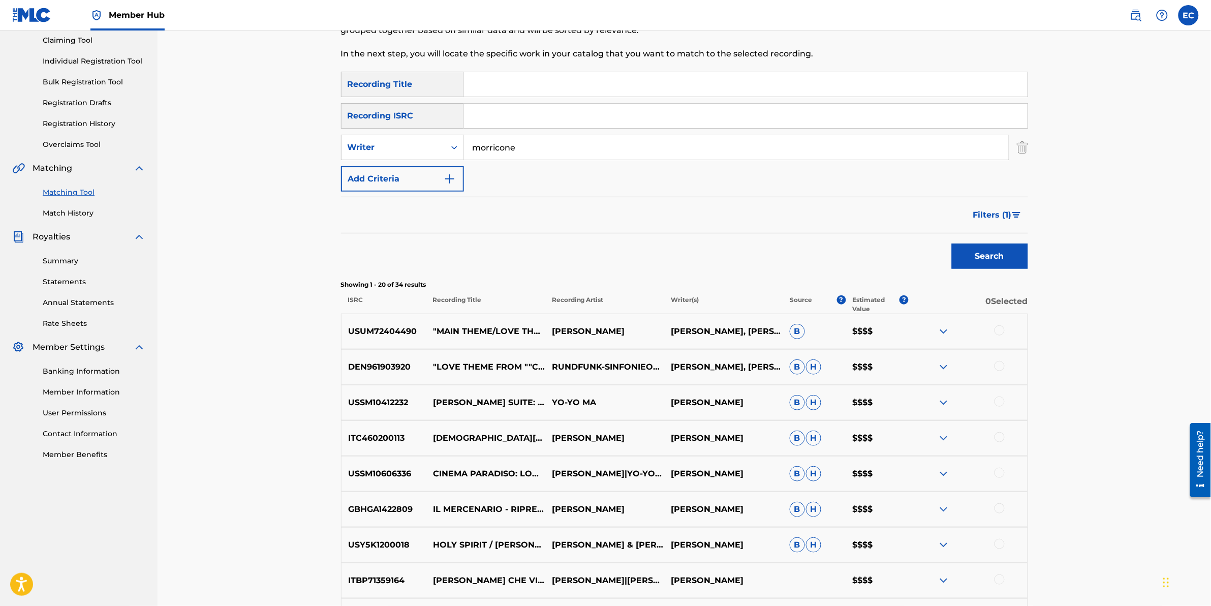
scroll to position [0, 0]
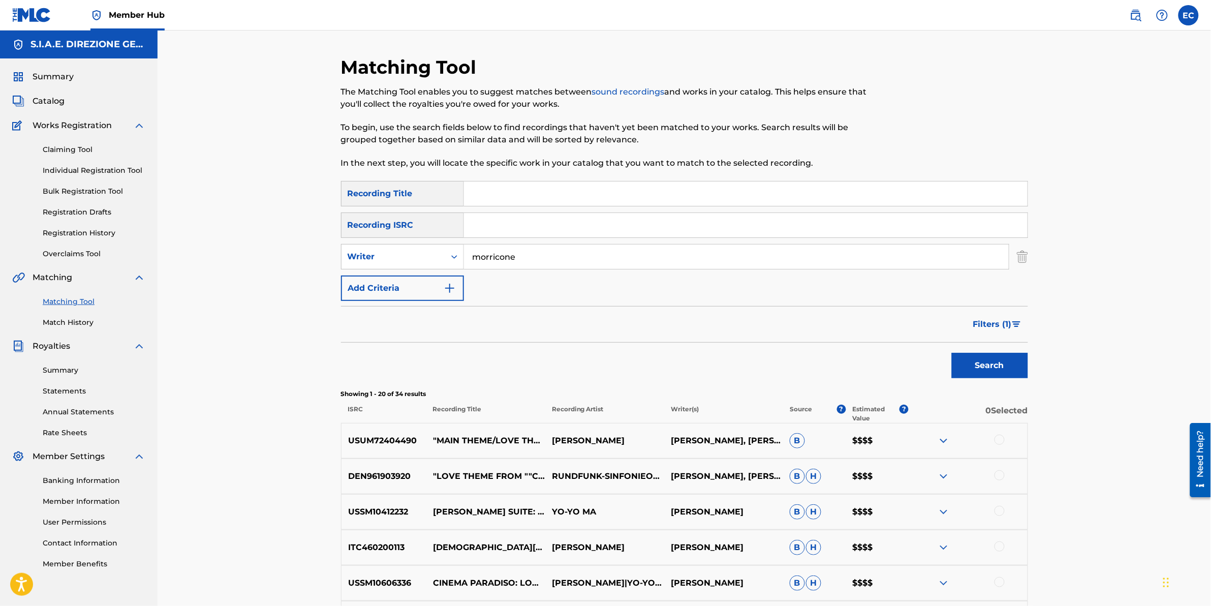
click at [525, 192] on input "Search Form" at bounding box center [746, 193] width 564 height 24
click at [524, 192] on input "Search Form" at bounding box center [746, 193] width 564 height 24
paste input "PER UN PUGNO DI DOLLARI FILM"
type input "PER UN PUGNO DI DOLLARI FILM"
click at [643, 301] on button "Search" at bounding box center [990, 365] width 76 height 25
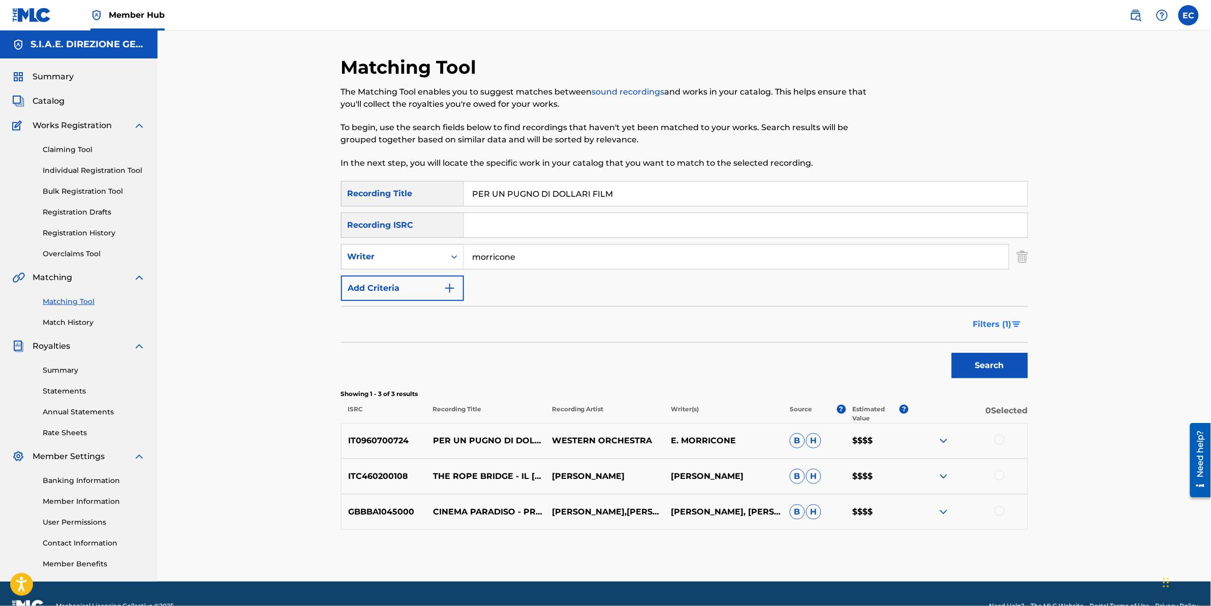
click at [643, 301] on span "Filters ( 1 )" at bounding box center [992, 324] width 39 height 12
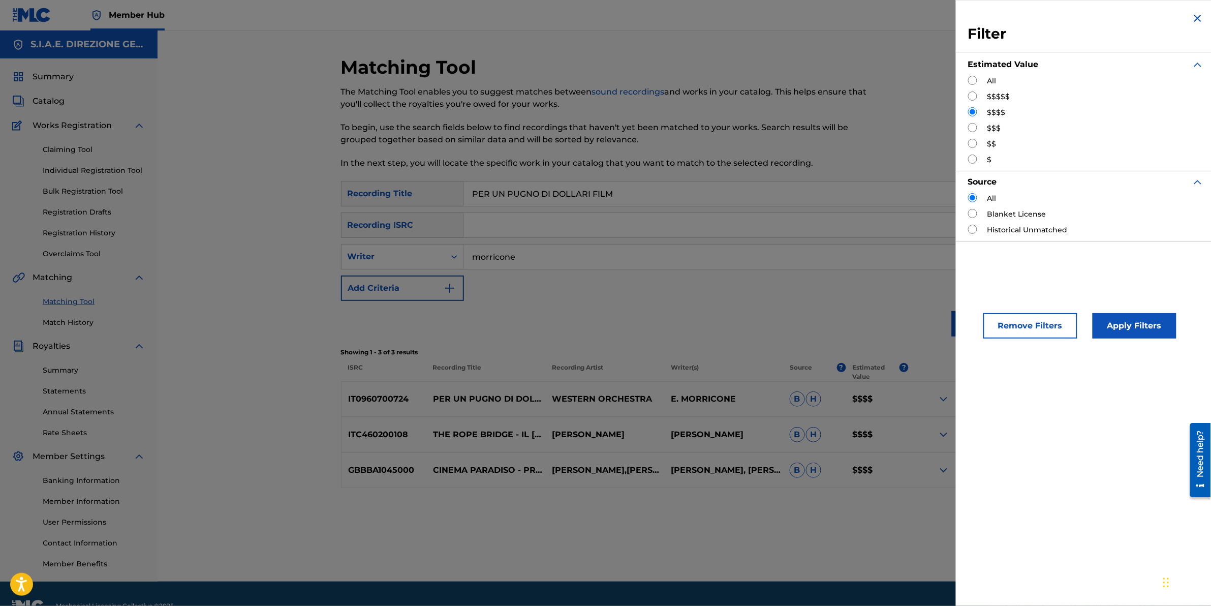
click at [643, 93] on input "Search Form" at bounding box center [972, 95] width 9 height 9
click at [643, 301] on button "Apply Filters" at bounding box center [1135, 325] width 84 height 25
click at [643, 301] on div "Matching Tool The Matching Tool enables you to suggest matches between sound re…" at bounding box center [685, 305] width 1054 height 551
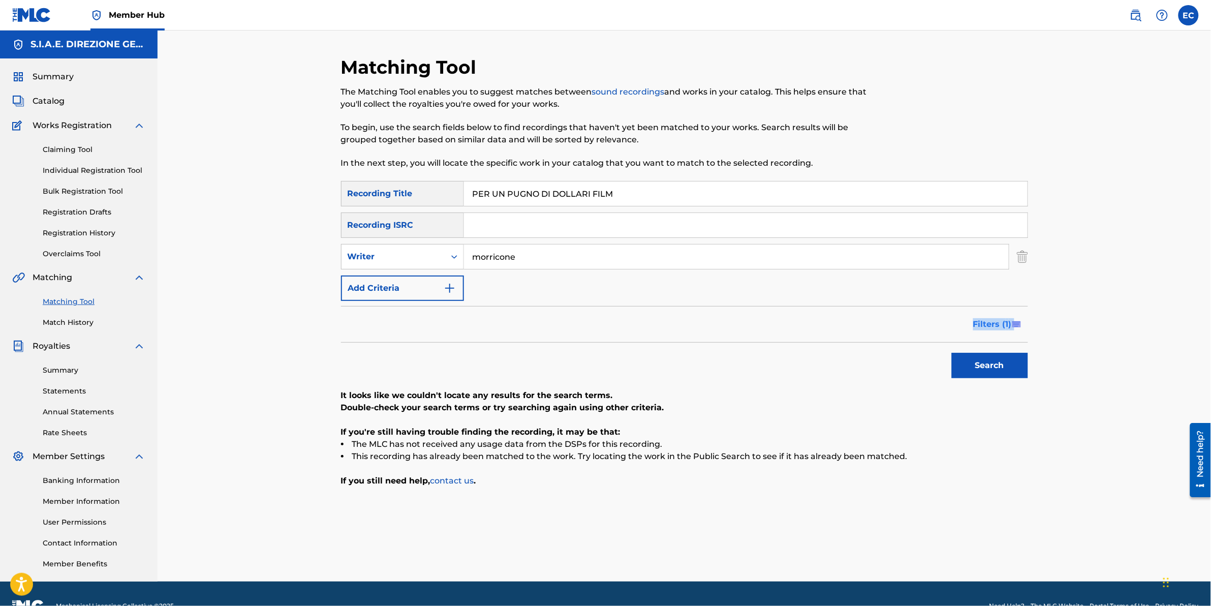
click at [643, 301] on span "Filters ( 1 )" at bounding box center [992, 324] width 39 height 12
click at [0, 0] on button "Remove Filters" at bounding box center [0, 0] width 0 height 0
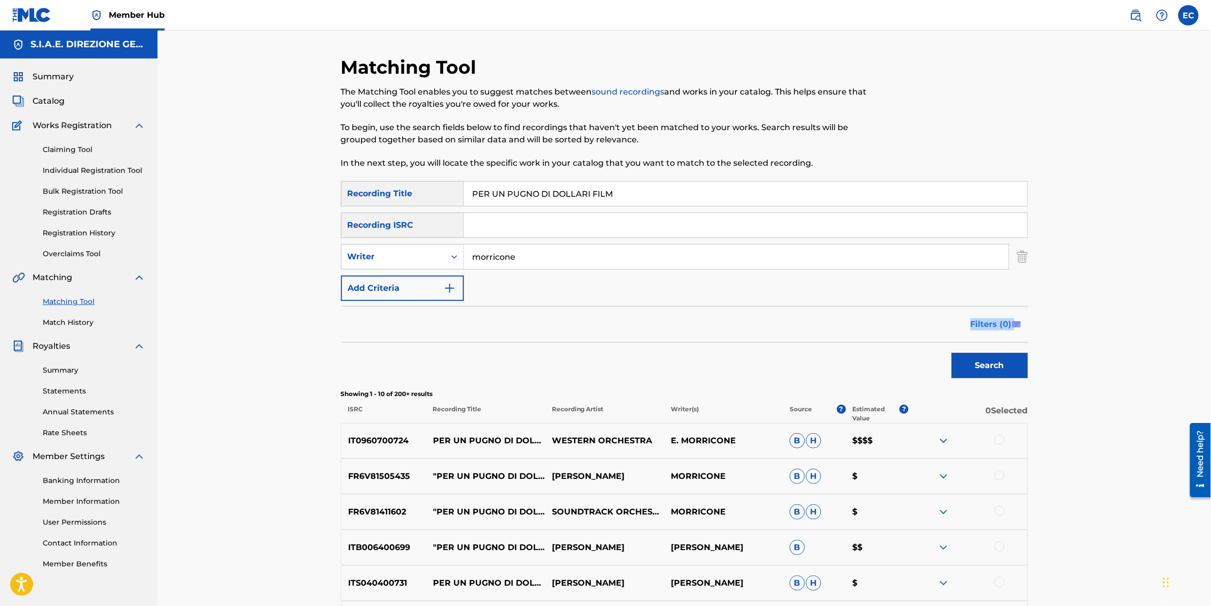
click at [643, 301] on span "Filters ( 0 )" at bounding box center [991, 324] width 41 height 12
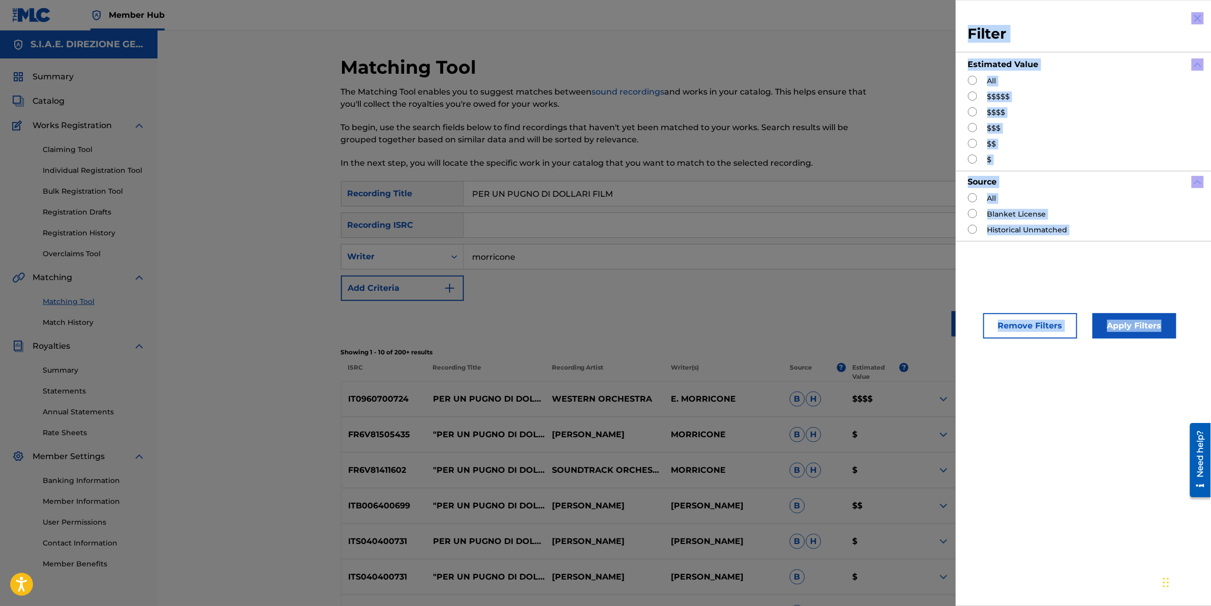
click at [643, 97] on input "Search Form" at bounding box center [972, 95] width 9 height 9
radio input "true"
click at [643, 301] on button "Apply Filters" at bounding box center [1135, 325] width 84 height 25
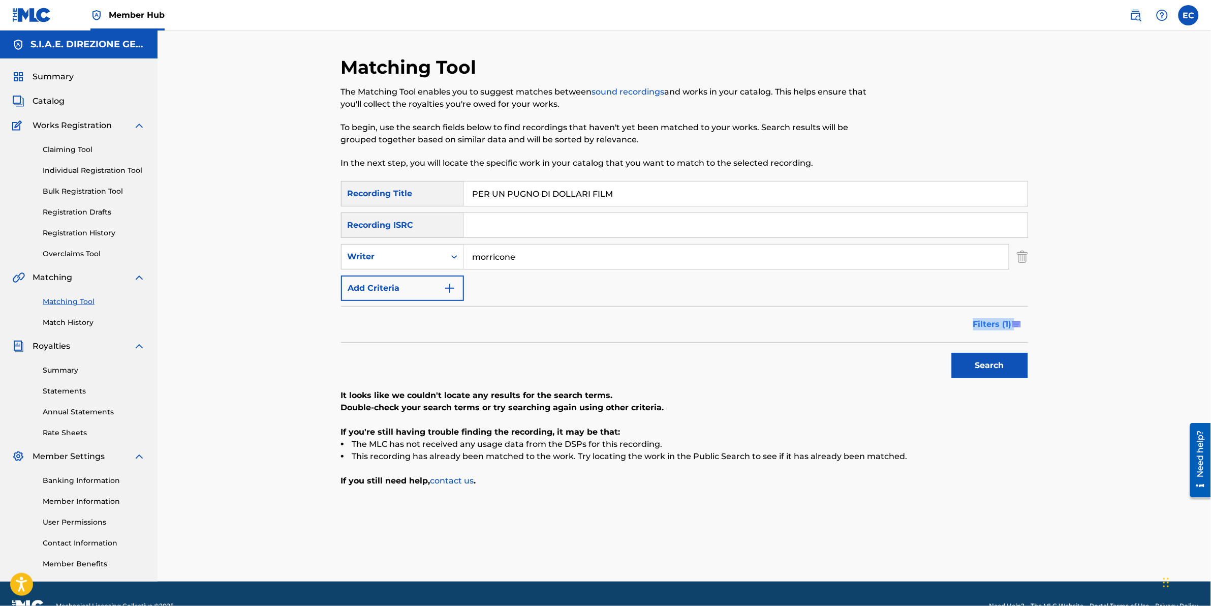
click at [643, 301] on button "Filters ( 1 )" at bounding box center [997, 324] width 61 height 25
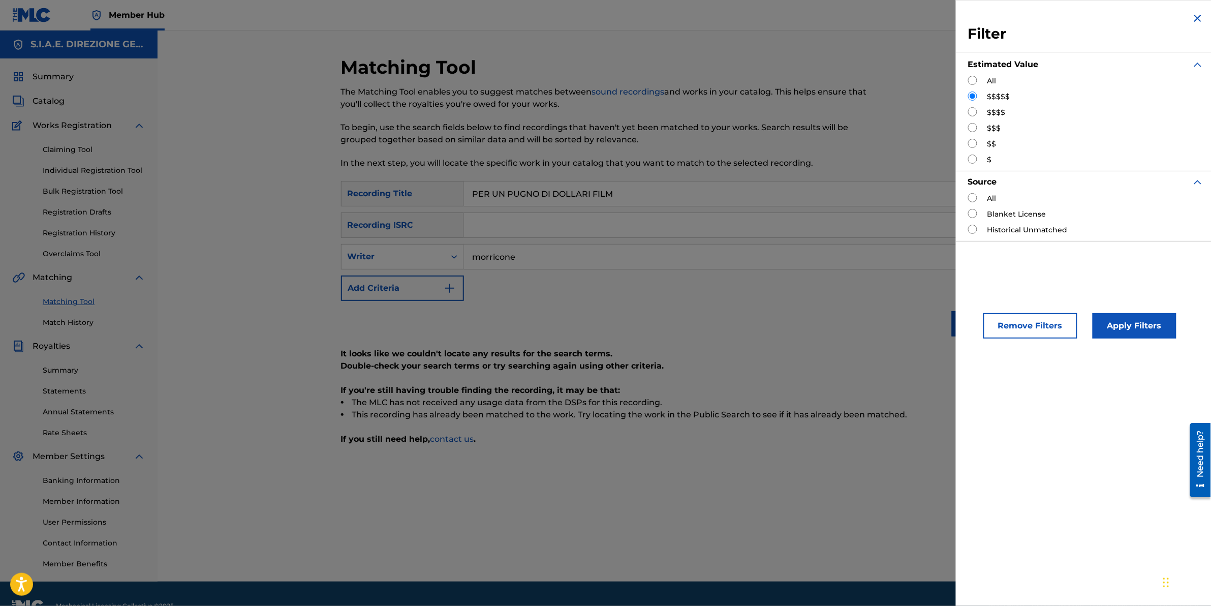
click at [643, 107] on div "All $$$$$ $$$$ $$$ $$ $" at bounding box center [1086, 120] width 236 height 89
click at [643, 112] on input "Search Form" at bounding box center [972, 111] width 9 height 9
radio input "true"
click at [643, 301] on button "Apply Filters" at bounding box center [1135, 325] width 84 height 25
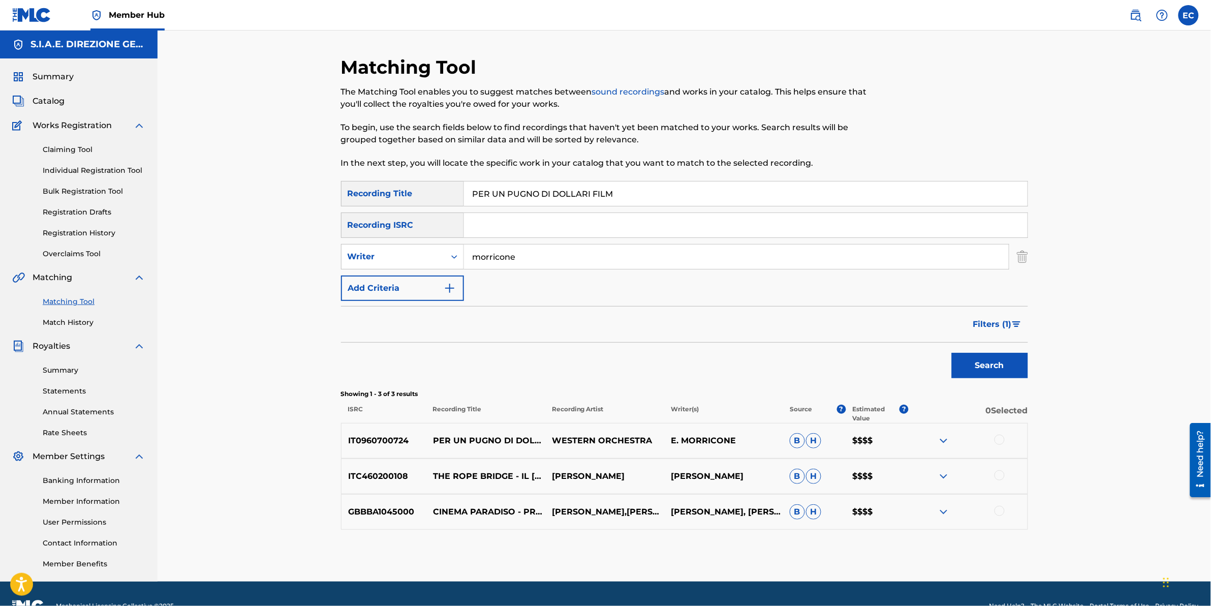
click at [643, 301] on div at bounding box center [1000, 440] width 10 height 10
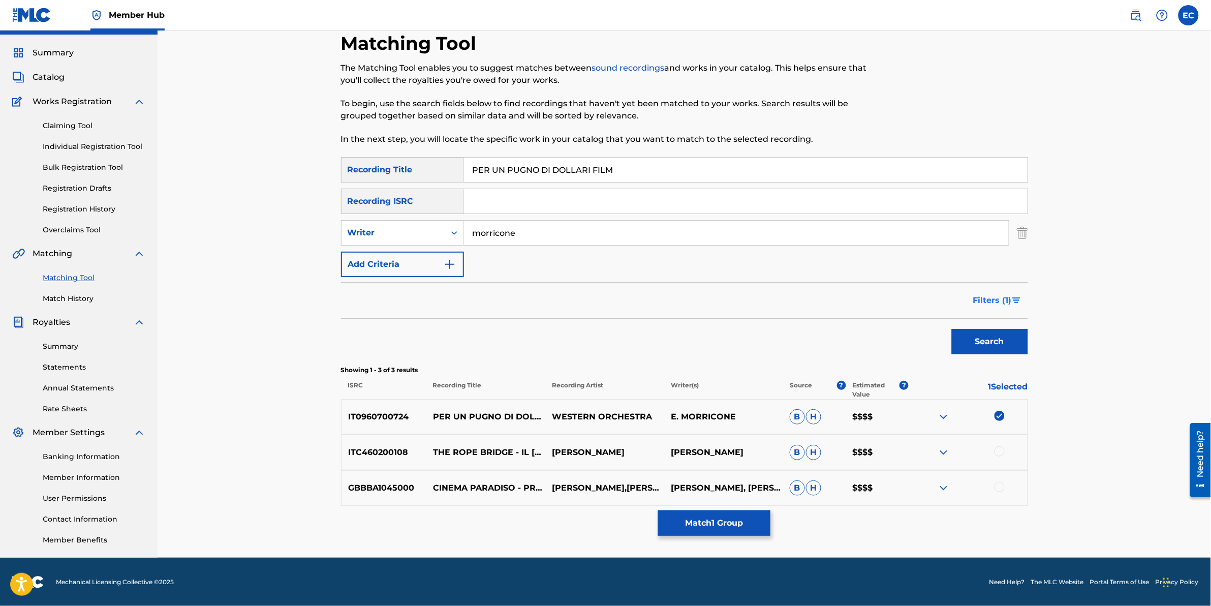
click at [643, 300] on span "Filters ( 1 )" at bounding box center [992, 300] width 39 height 12
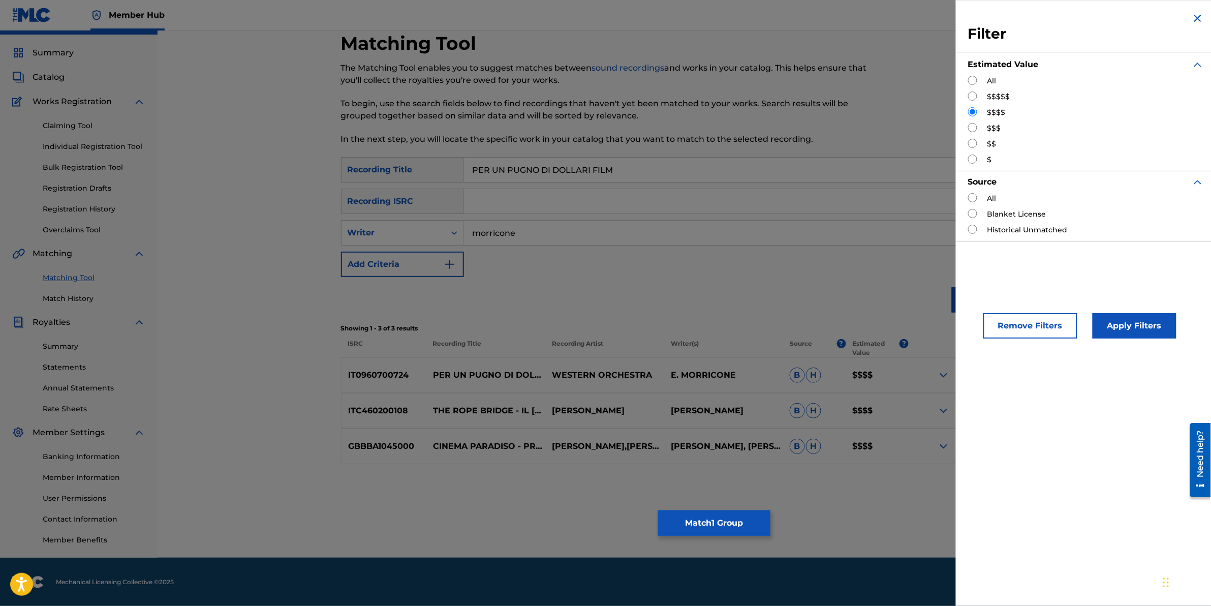
click at [643, 128] on div "$$$" at bounding box center [1086, 128] width 236 height 11
click at [643, 130] on input "Search Form" at bounding box center [972, 127] width 9 height 9
radio input "true"
click at [643, 301] on div "Remove Filters Apply Filters" at bounding box center [1086, 317] width 260 height 67
click at [643, 301] on button "Apply Filters" at bounding box center [1135, 325] width 84 height 25
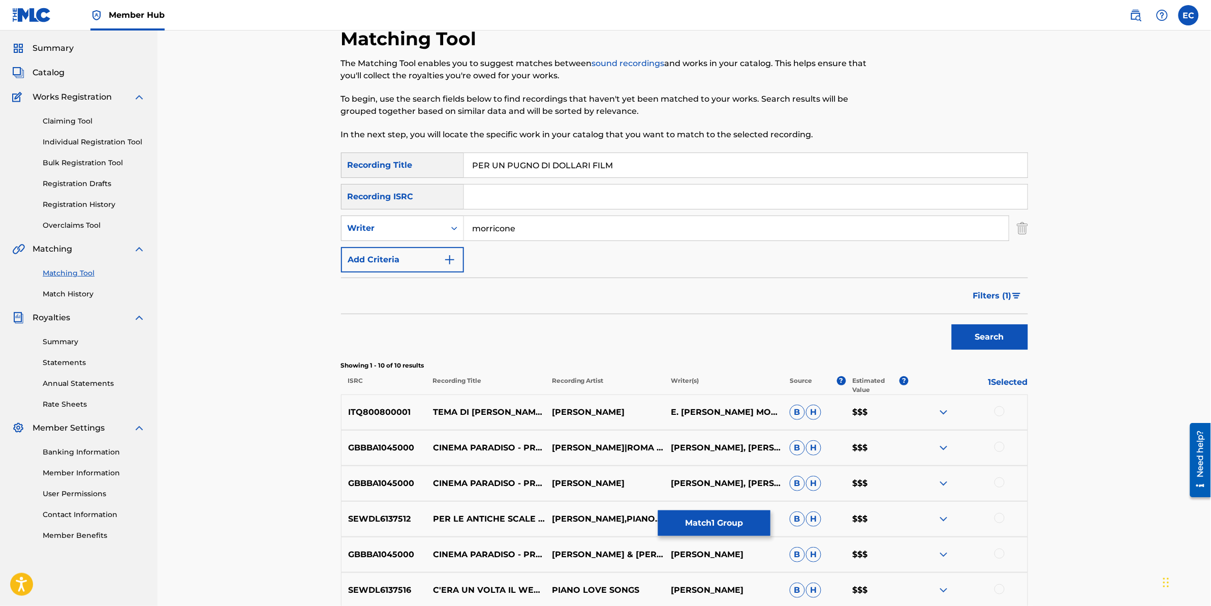
scroll to position [18, 0]
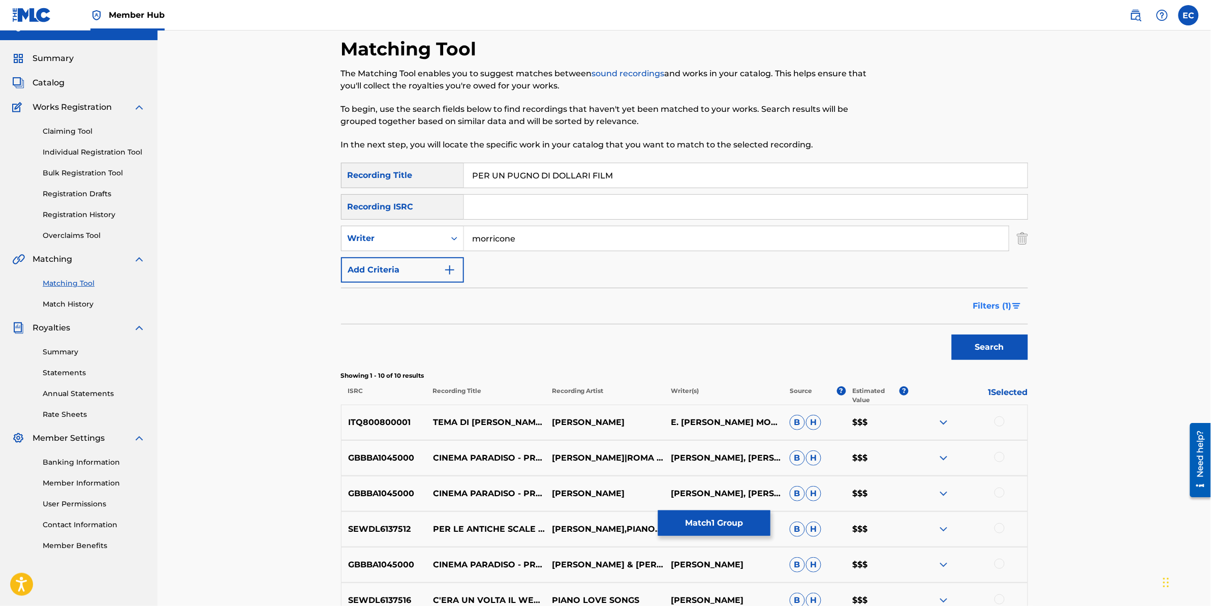
click at [643, 301] on span "Filters ( 1 )" at bounding box center [992, 306] width 39 height 12
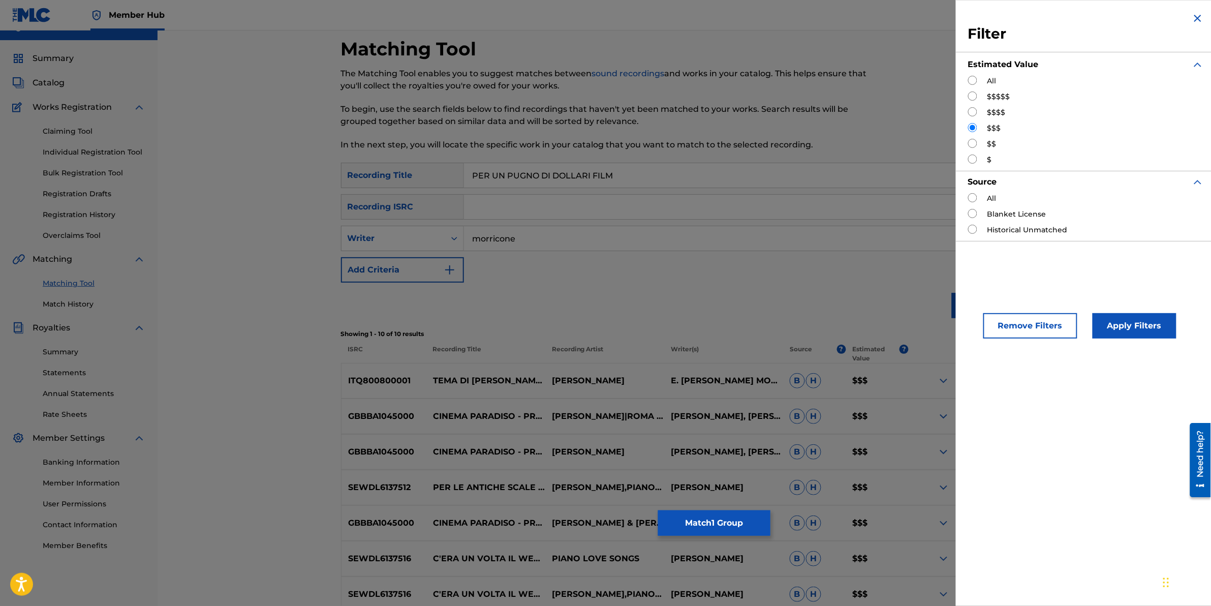
click at [643, 141] on input "Search Form" at bounding box center [972, 143] width 9 height 9
radio input "true"
click at [643, 301] on button "Apply Filters" at bounding box center [1135, 325] width 84 height 25
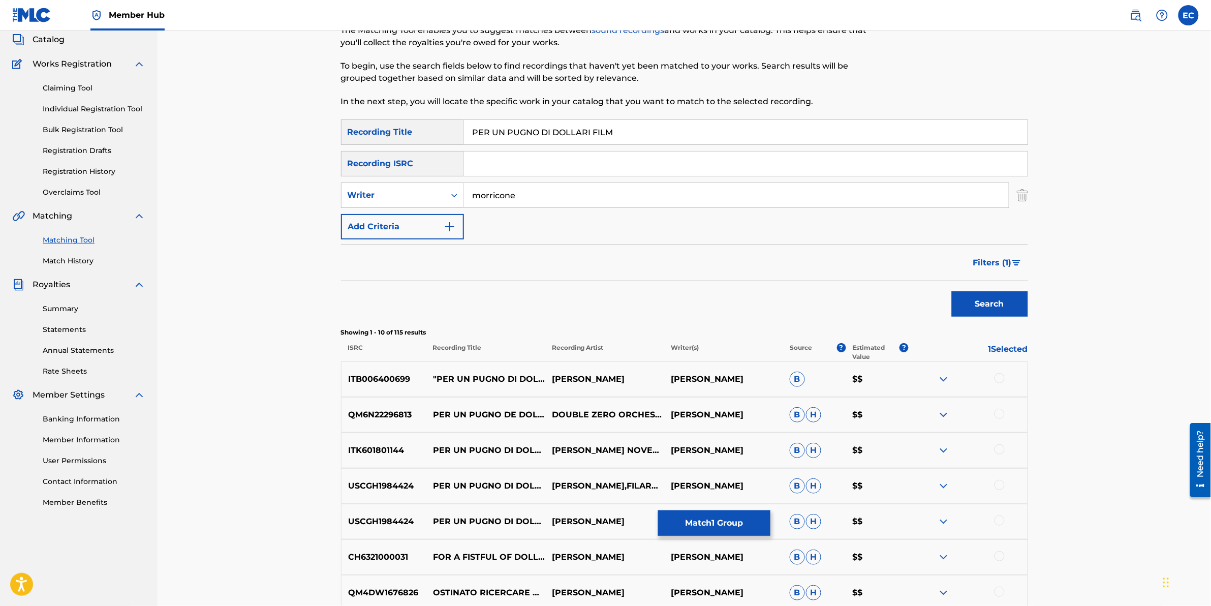
scroll to position [82, 0]
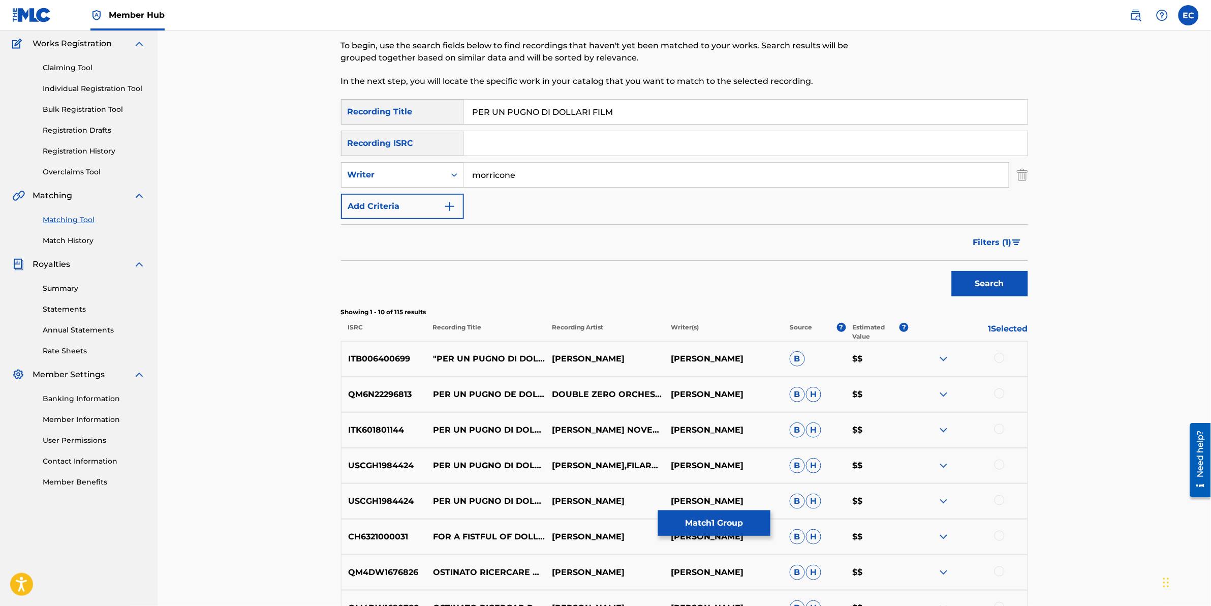
click at [643, 301] on div at bounding box center [1000, 358] width 10 height 10
click at [643, 301] on div at bounding box center [1000, 393] width 10 height 10
click at [643, 301] on div at bounding box center [1000, 429] width 10 height 10
click at [643, 301] on div at bounding box center [968, 430] width 119 height 12
drag, startPoint x: 1000, startPoint y: 427, endPoint x: 1065, endPoint y: 456, distance: 71.7
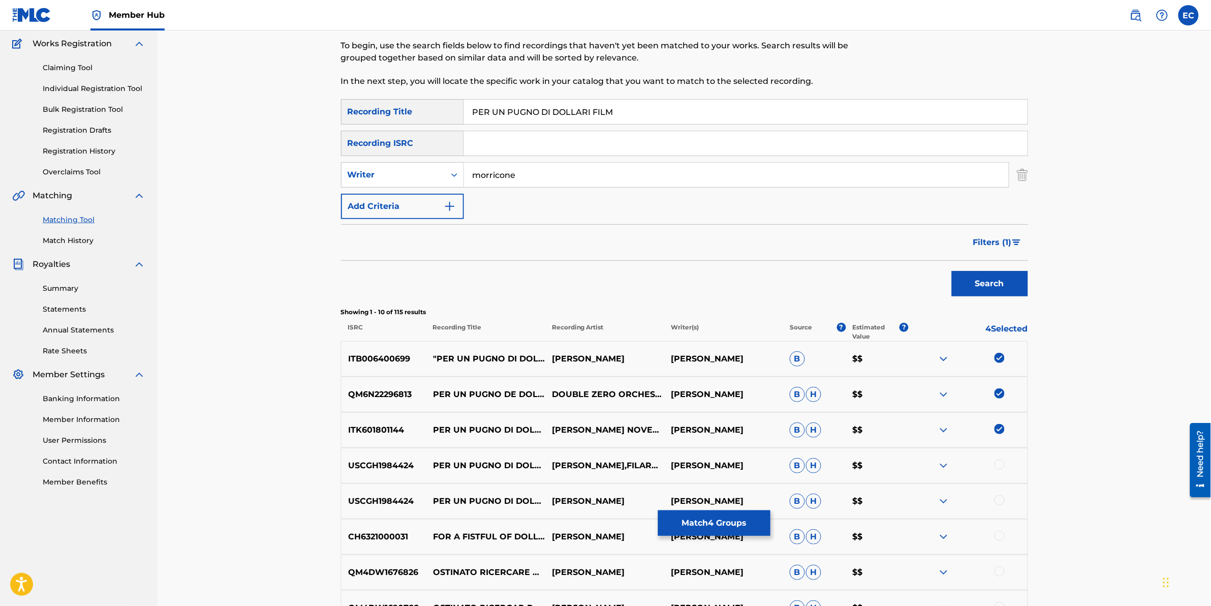
click at [643, 301] on div "Matching Tool The Matching Tool enables you to suggest matches between sound re…" at bounding box center [685, 361] width 1054 height 824
click at [643, 301] on div at bounding box center [1000, 465] width 10 height 10
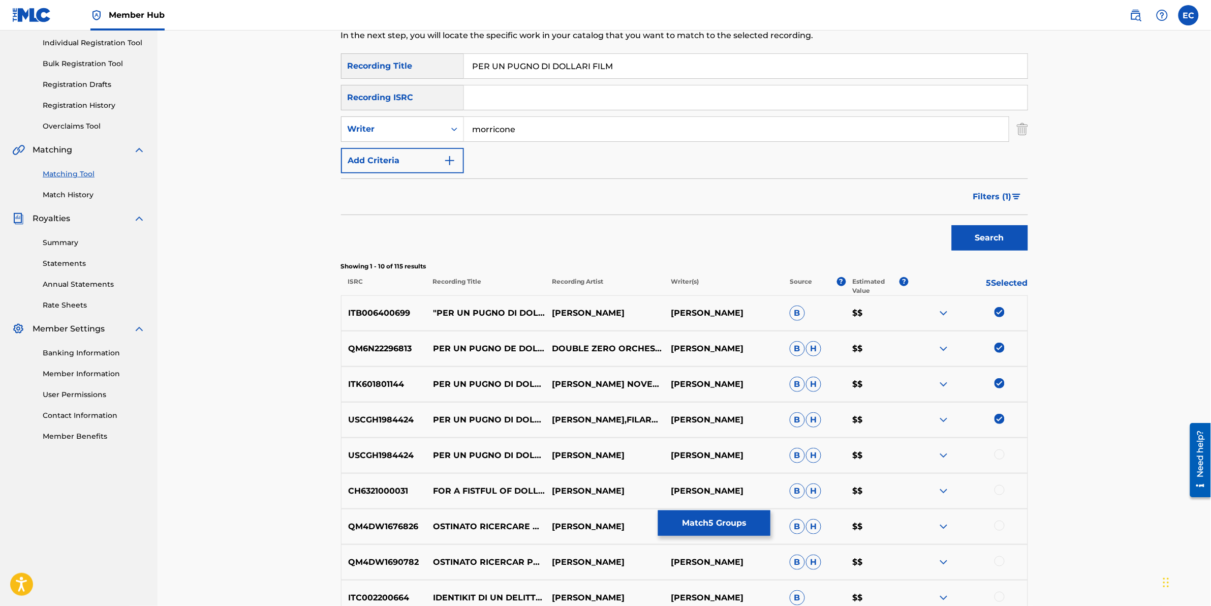
scroll to position [145, 0]
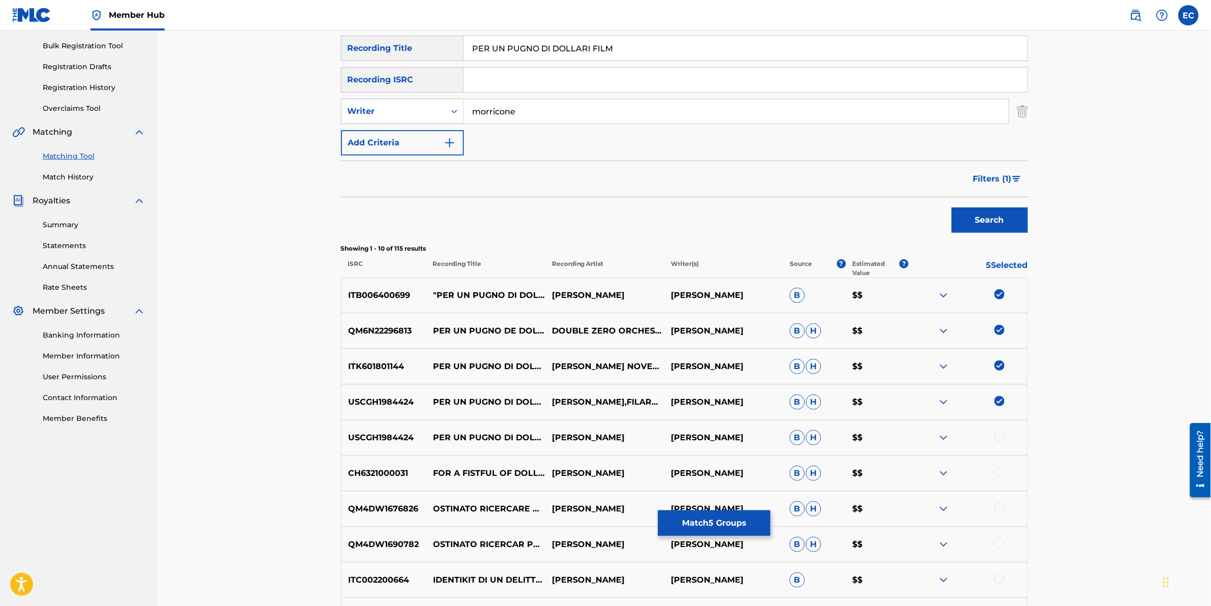
click at [643, 301] on div at bounding box center [968, 438] width 119 height 12
click at [643, 301] on div at bounding box center [1000, 437] width 10 height 10
click at [643, 301] on div at bounding box center [1000, 472] width 10 height 10
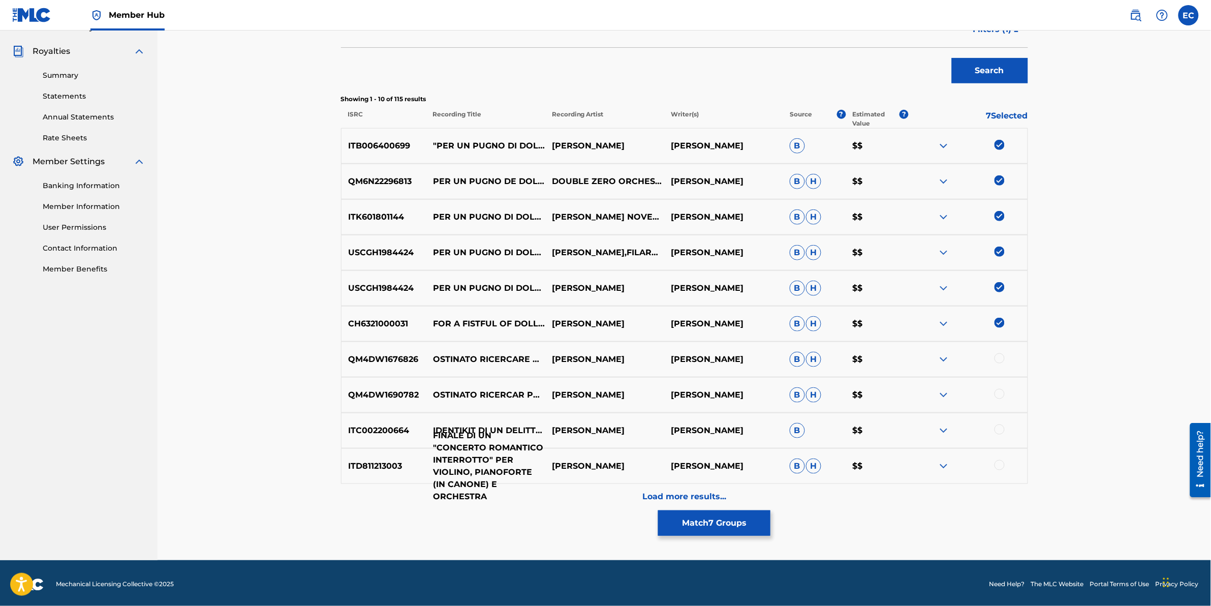
scroll to position [298, 0]
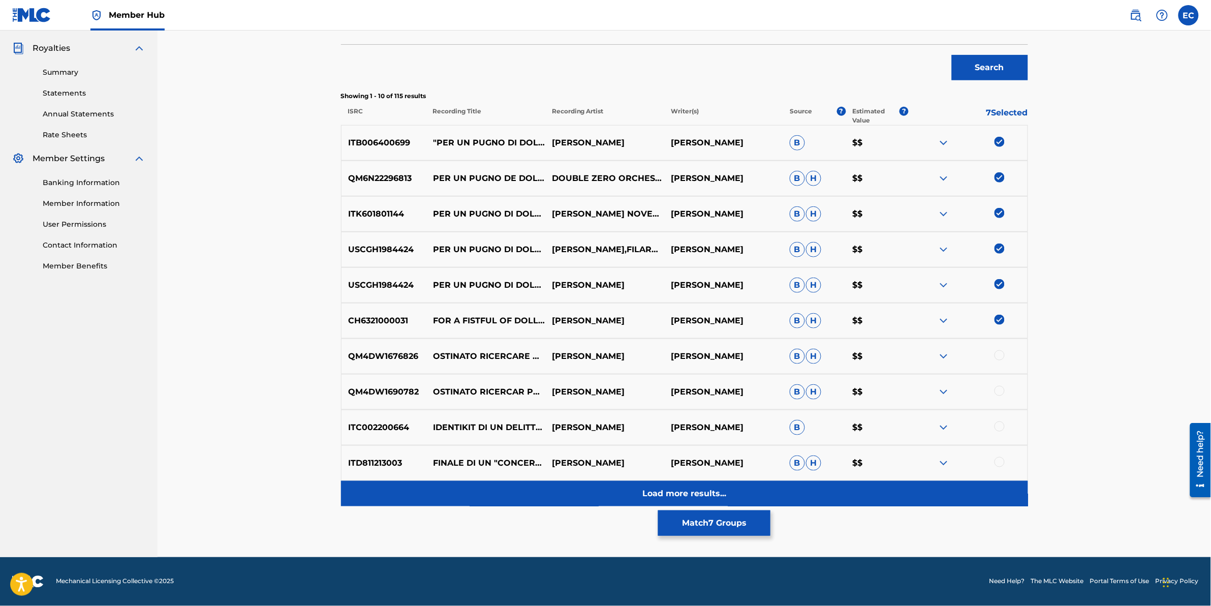
click at [623, 301] on div "Load more results..." at bounding box center [684, 493] width 687 height 25
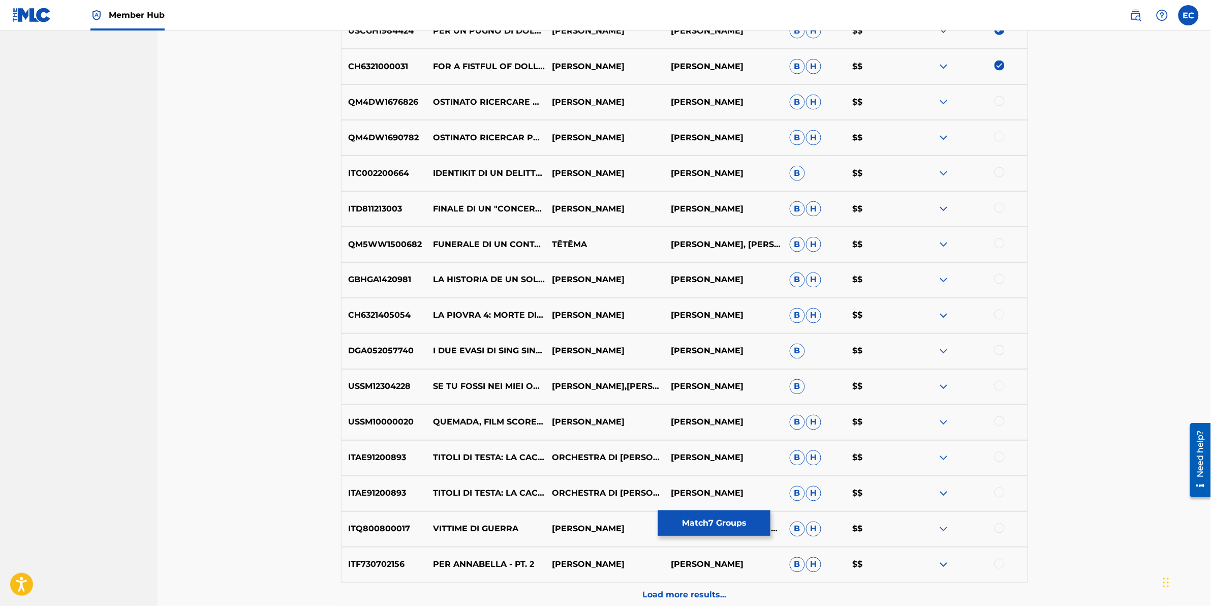
scroll to position [616, 0]
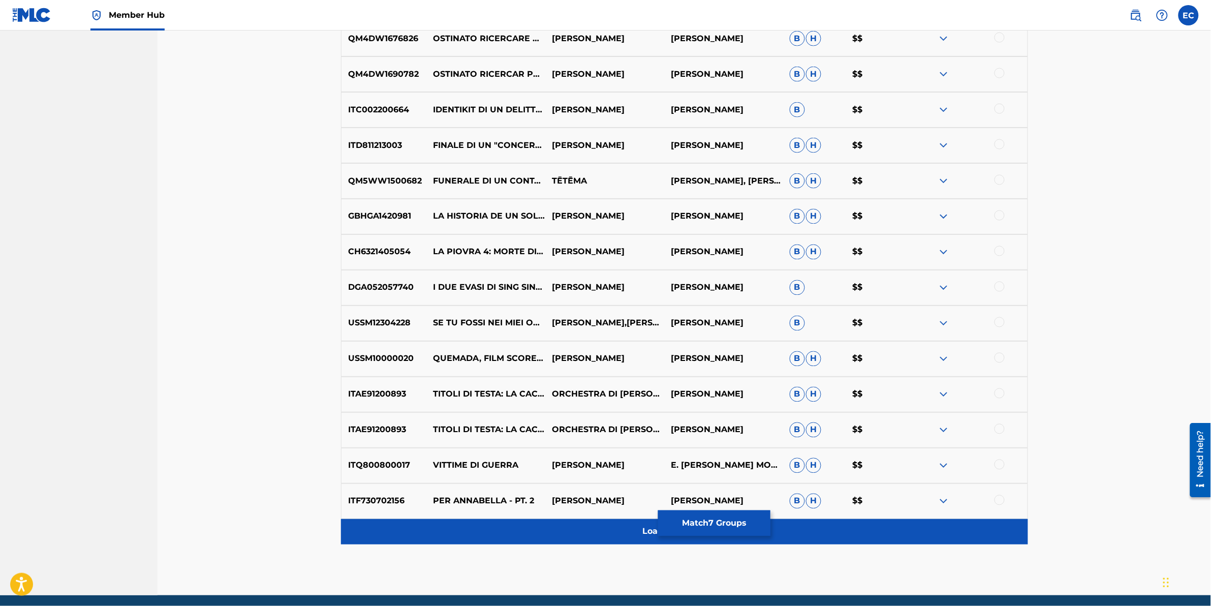
click at [519, 301] on div "Load more results..." at bounding box center [684, 531] width 687 height 25
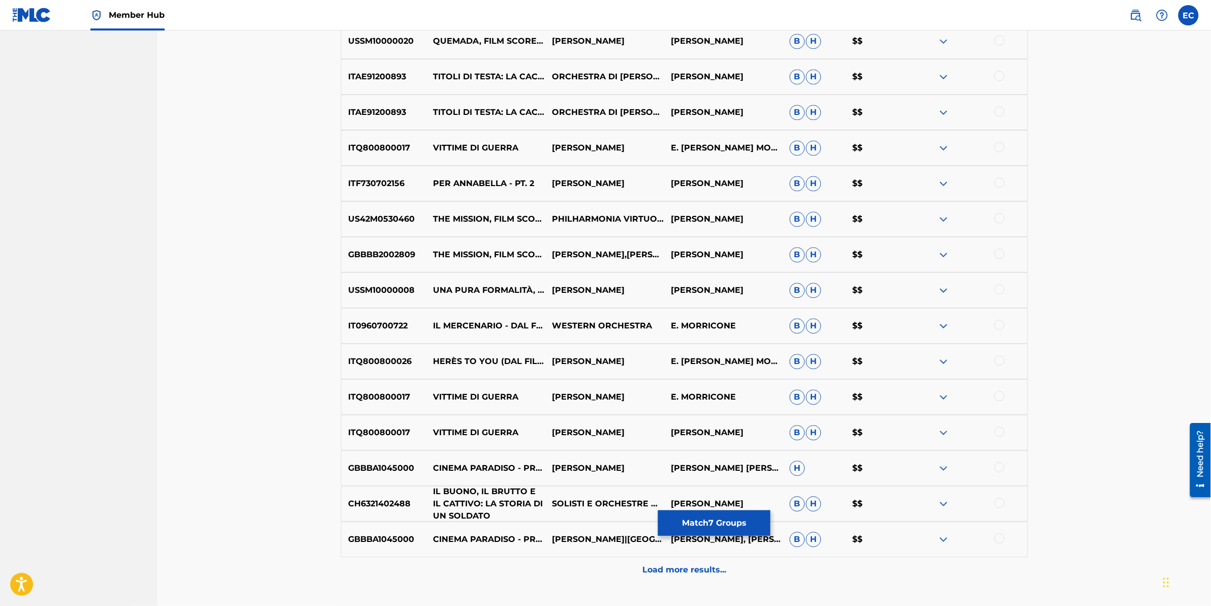
scroll to position [997, 0]
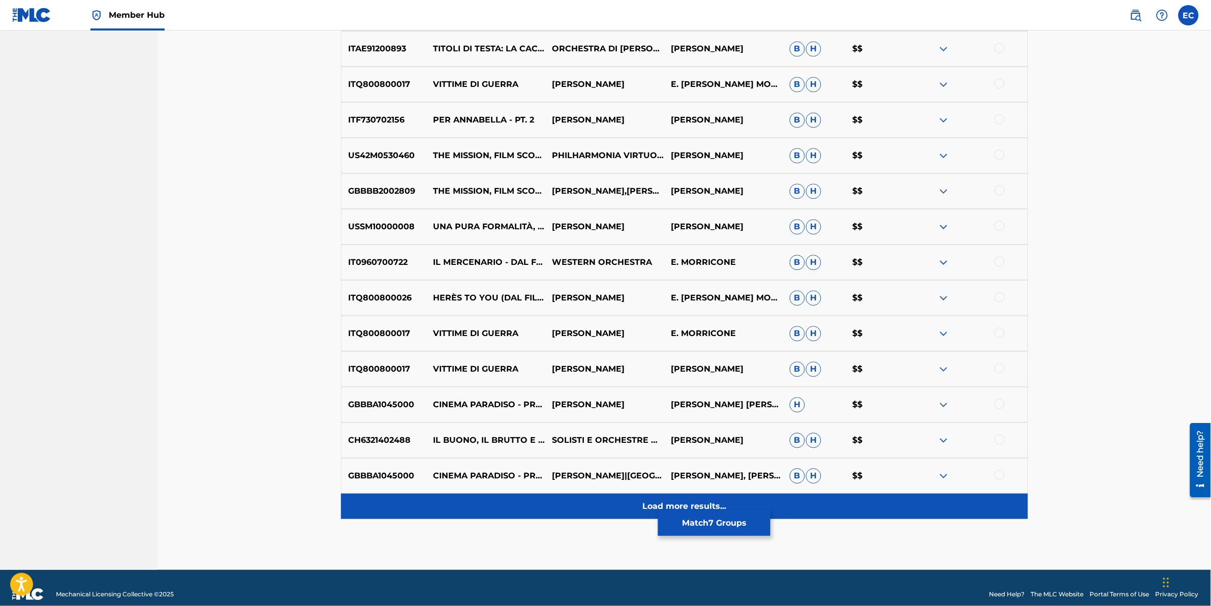
click at [554, 301] on div "Load more results..." at bounding box center [684, 506] width 687 height 25
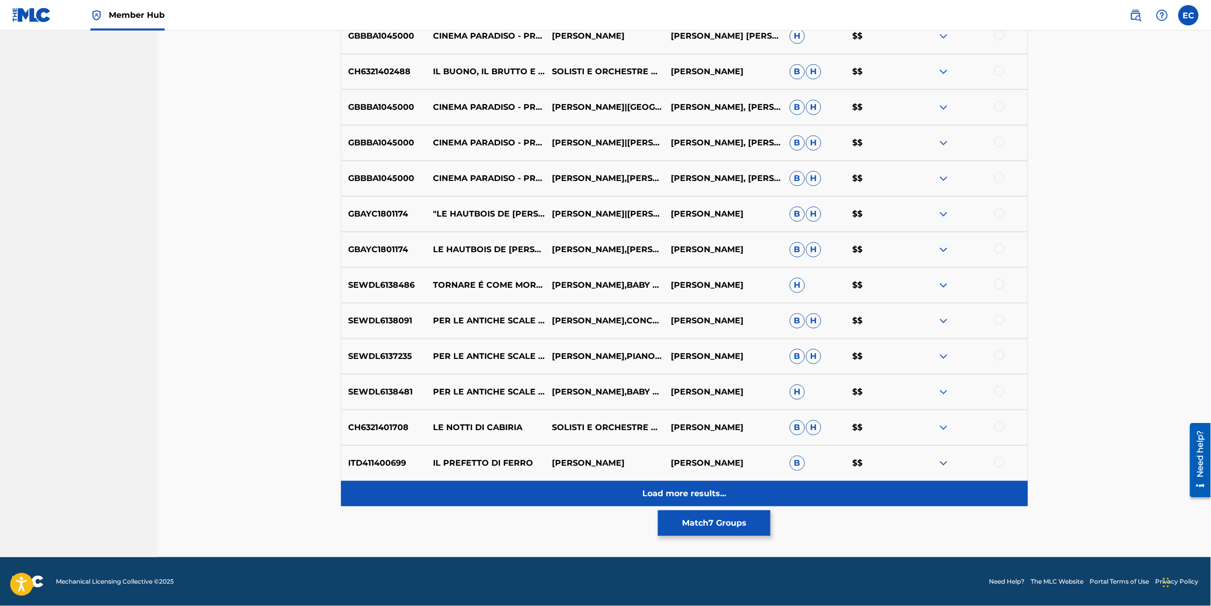
click at [562, 301] on div "Load more results..." at bounding box center [684, 493] width 687 height 25
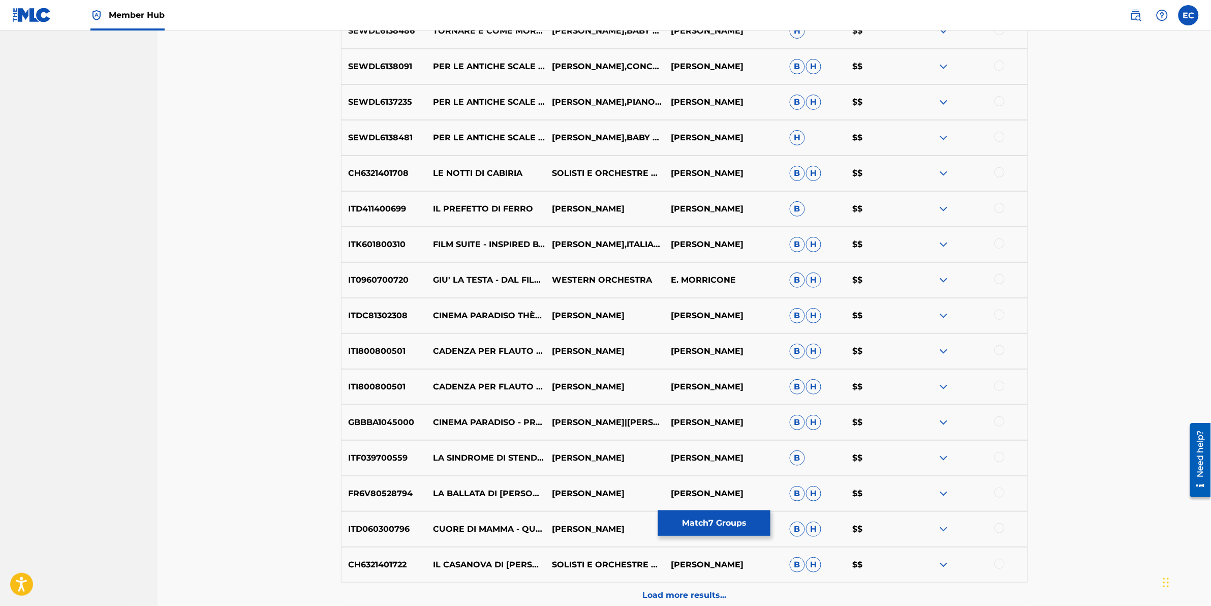
scroll to position [1683, 0]
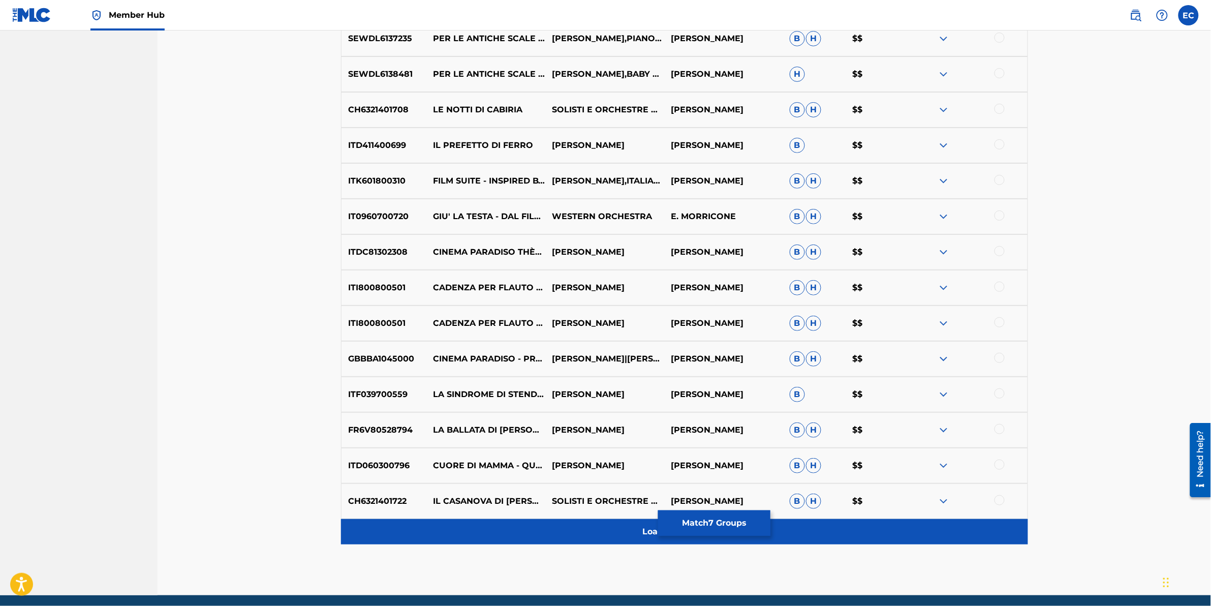
click at [518, 301] on div "Load more results..." at bounding box center [684, 531] width 687 height 25
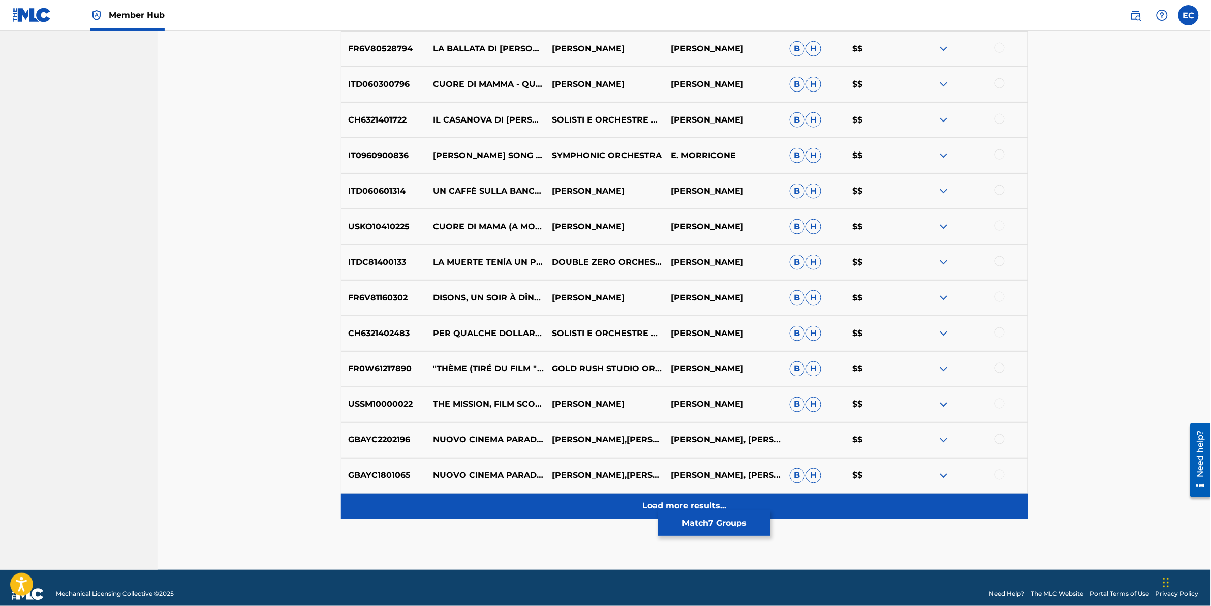
click at [553, 301] on div "Load more results..." at bounding box center [684, 506] width 687 height 25
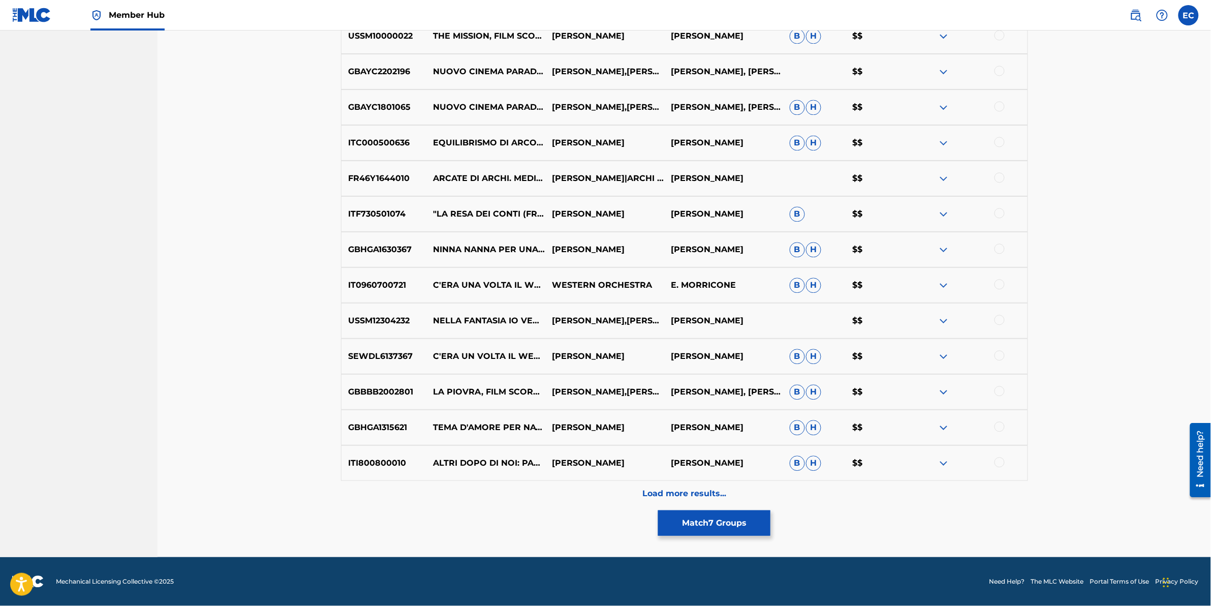
click at [546, 301] on div "Load more results..." at bounding box center [684, 493] width 687 height 25
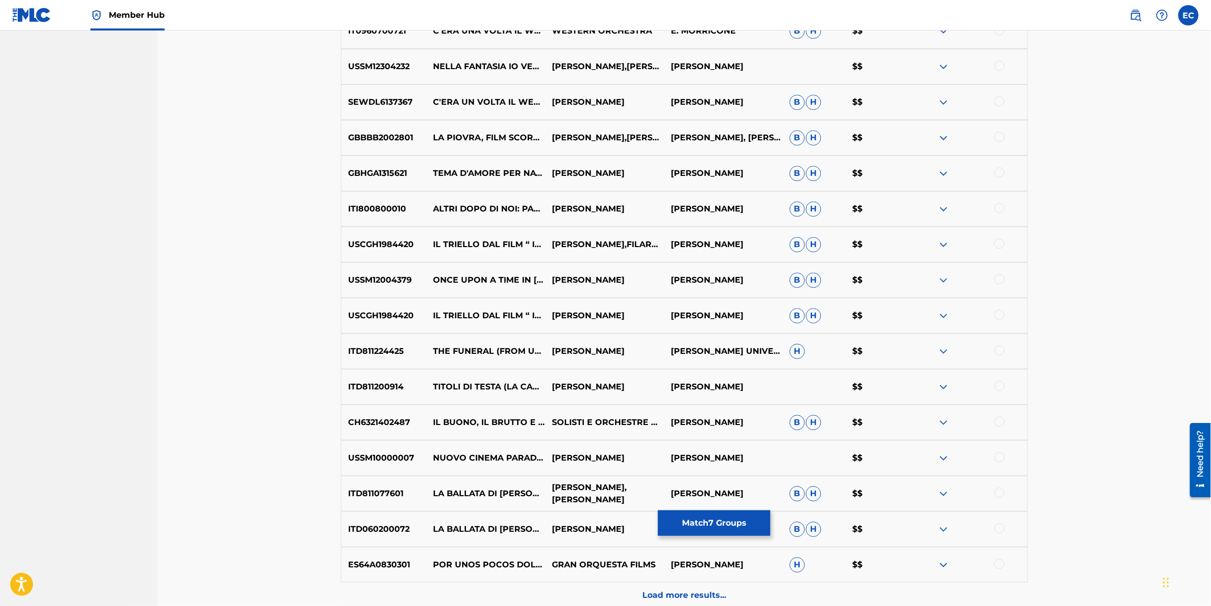
scroll to position [2789, 0]
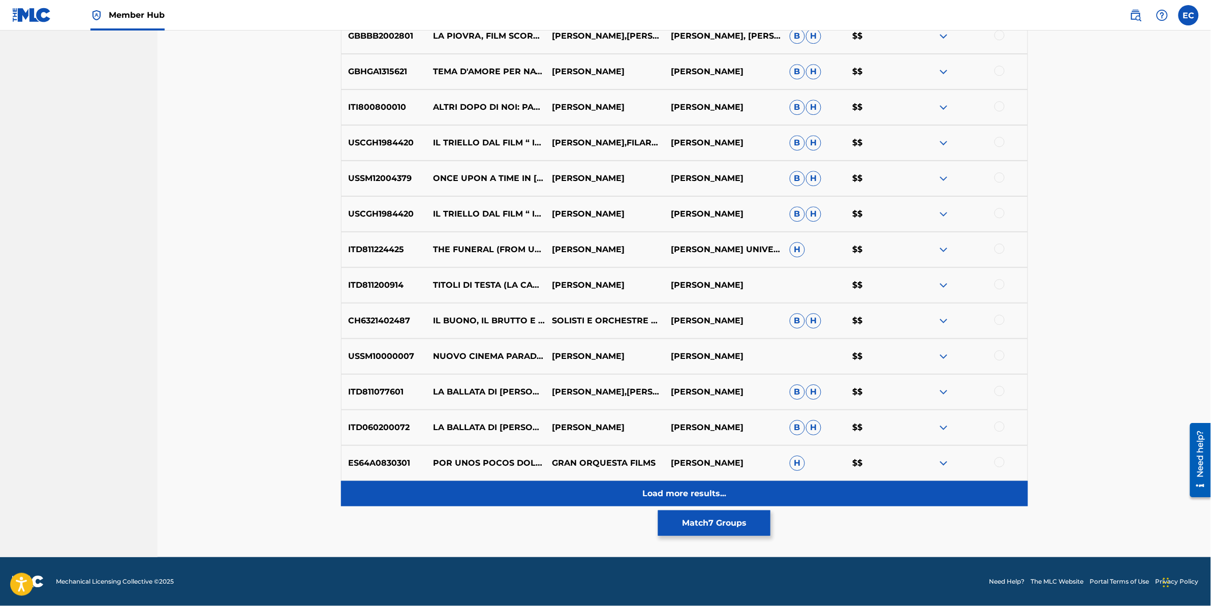
click at [544, 301] on div "Load more results..." at bounding box center [684, 493] width 687 height 25
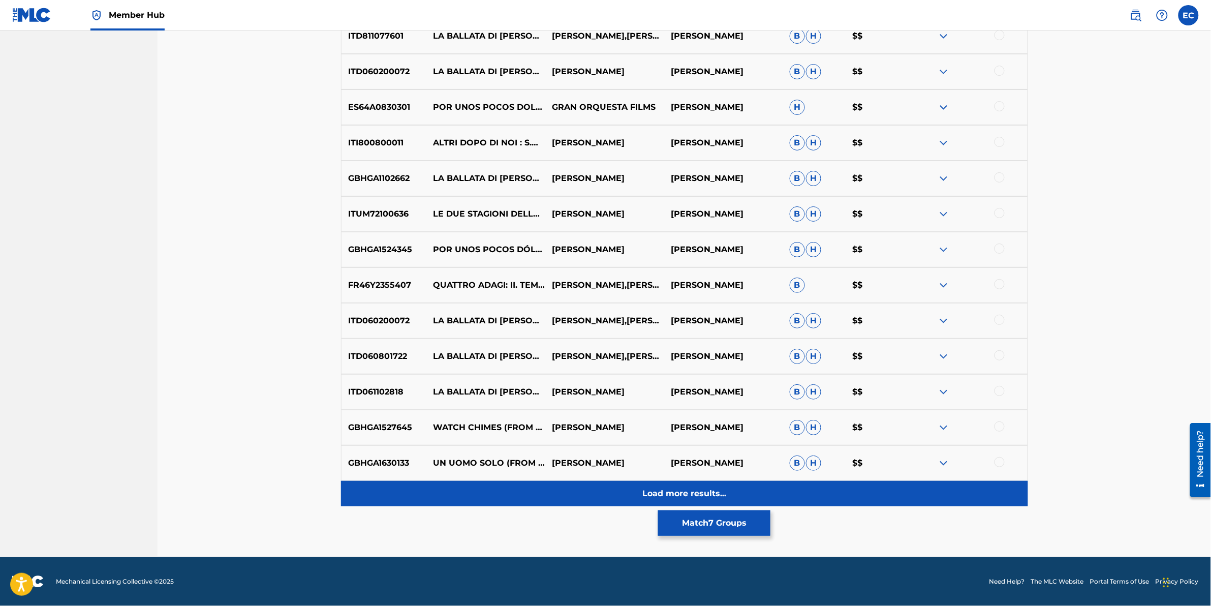
click at [602, 301] on div "Load more results..." at bounding box center [684, 493] width 687 height 25
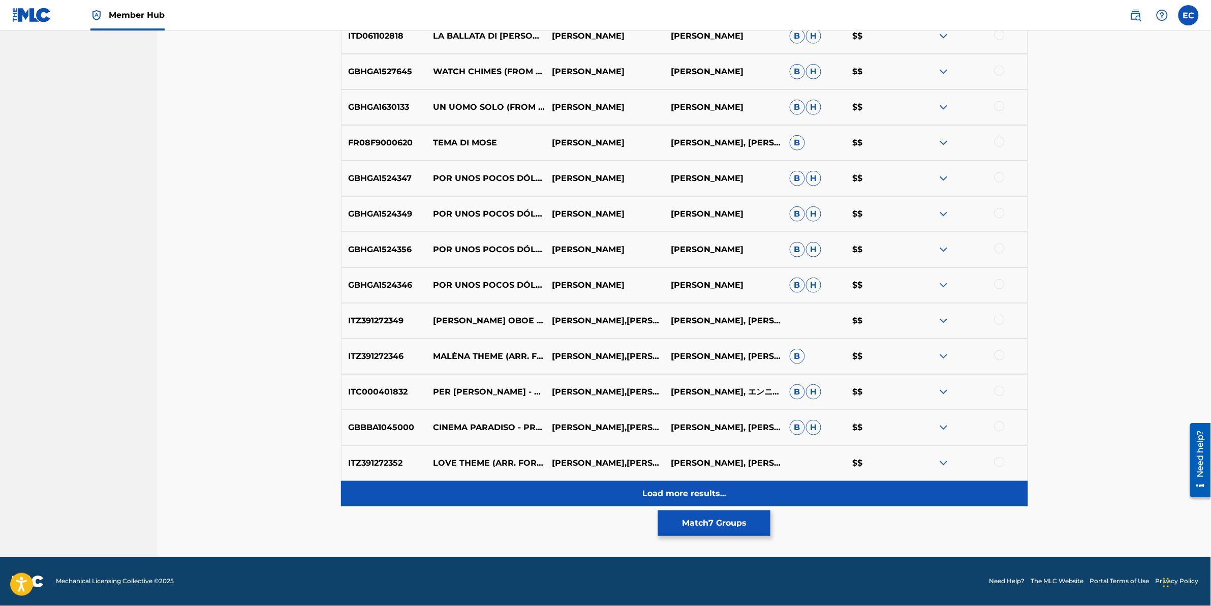
click at [568, 301] on div "Load more results..." at bounding box center [684, 493] width 687 height 25
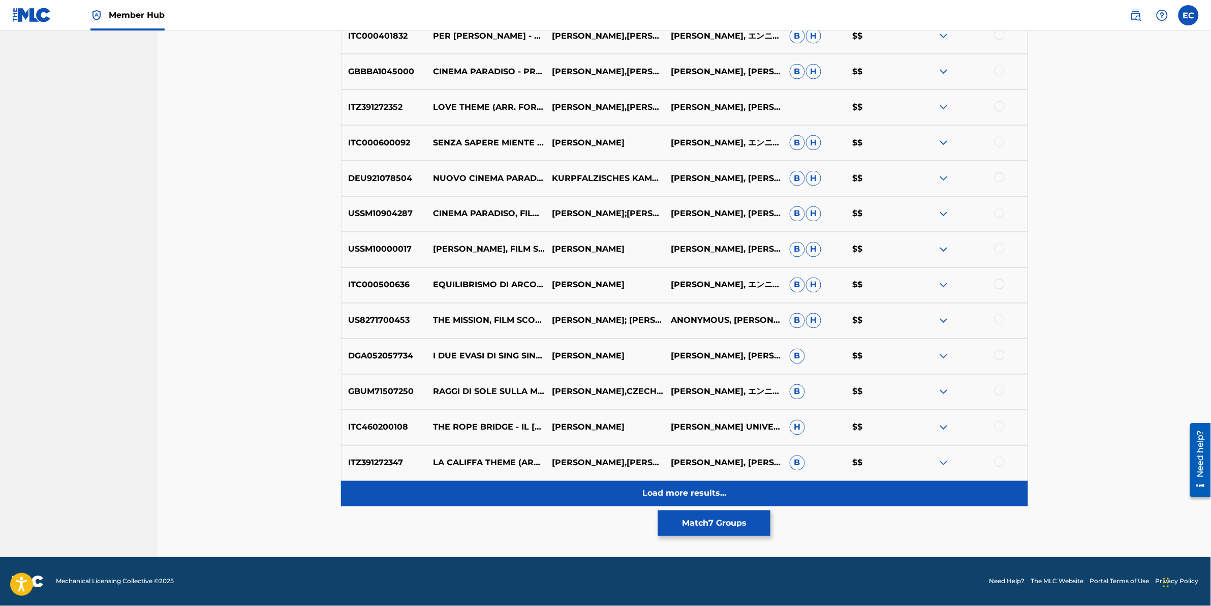
click at [565, 301] on div "Load more results..." at bounding box center [684, 493] width 687 height 25
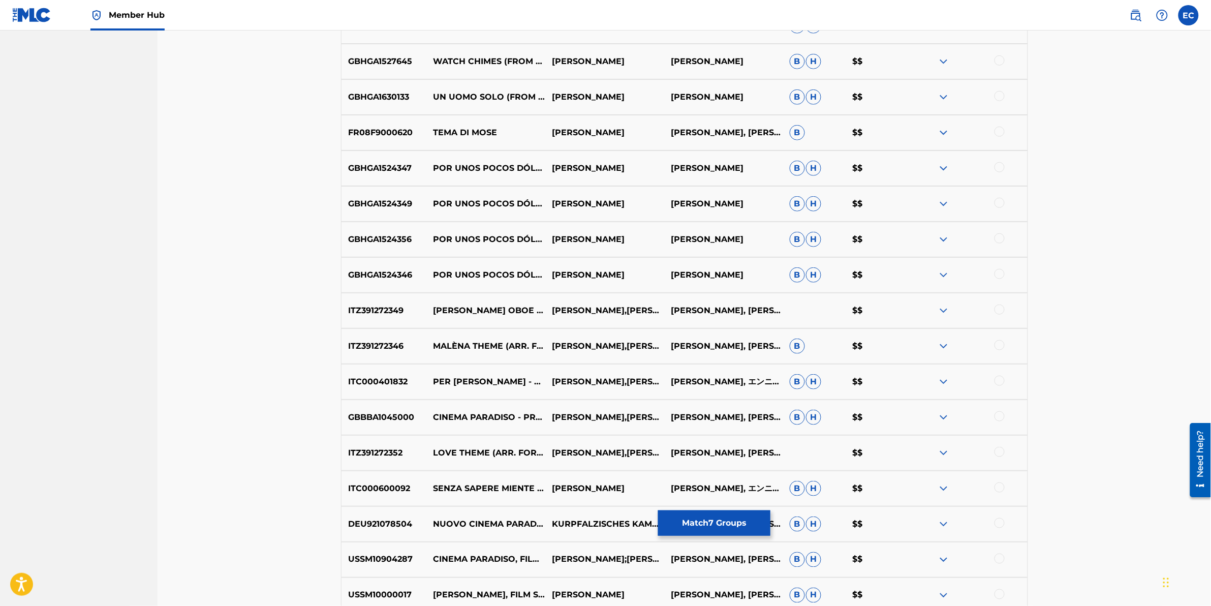
scroll to position [3500, 0]
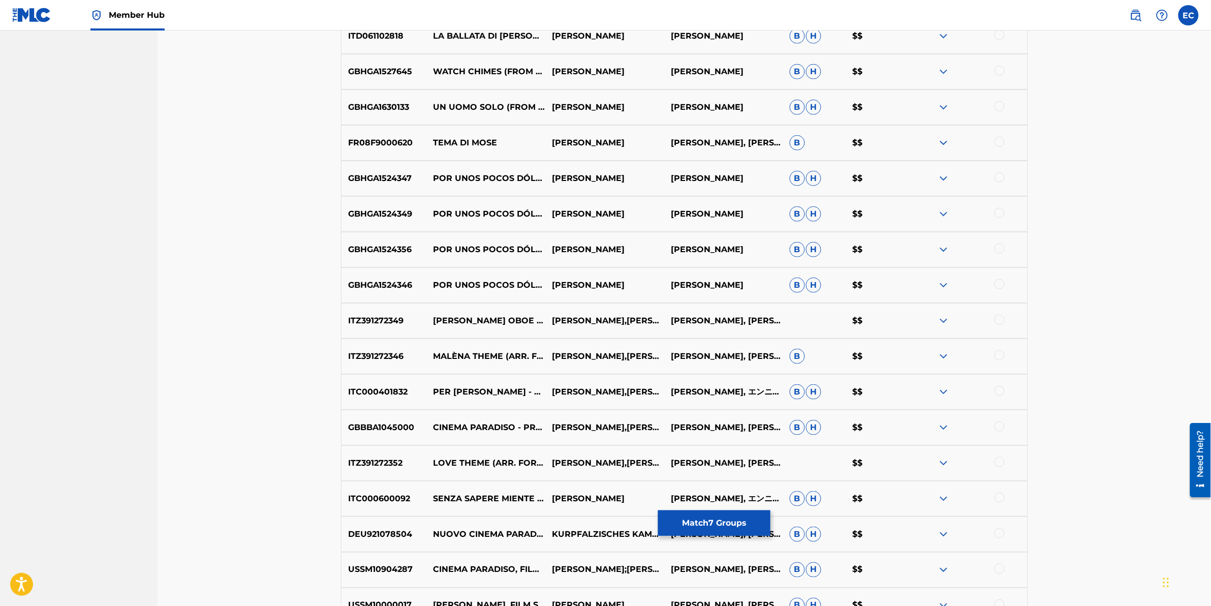
click at [643, 179] on div at bounding box center [1000, 177] width 10 height 10
click at [643, 214] on div at bounding box center [1000, 213] width 10 height 10
click at [643, 214] on div at bounding box center [968, 214] width 119 height 12
drag, startPoint x: 1001, startPoint y: 214, endPoint x: 1001, endPoint y: 249, distance: 35.1
click at [643, 249] on div at bounding box center [1000, 248] width 10 height 10
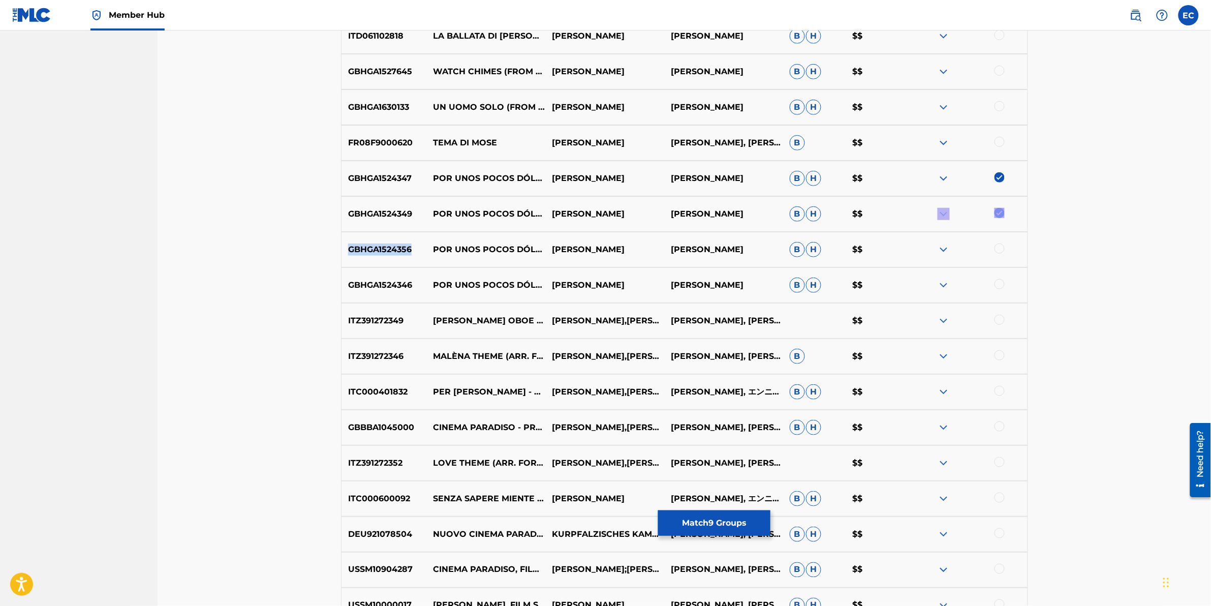
click at [643, 249] on div at bounding box center [968, 249] width 119 height 12
click at [643, 283] on div at bounding box center [1000, 284] width 10 height 10
click at [643, 283] on div at bounding box center [968, 285] width 119 height 12
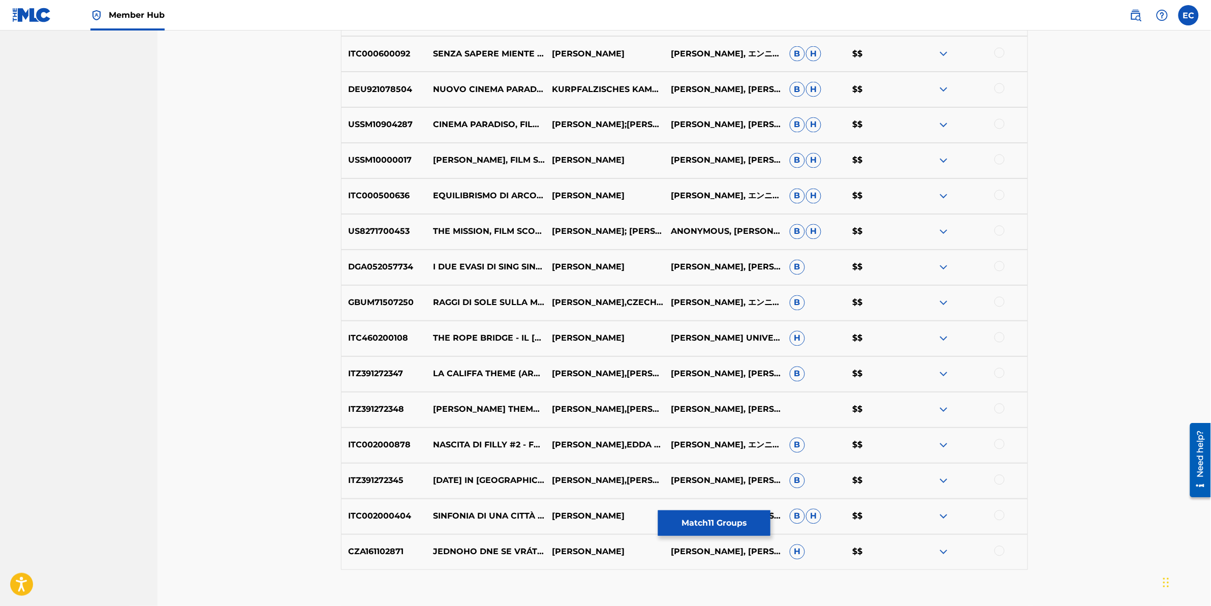
scroll to position [4009, 0]
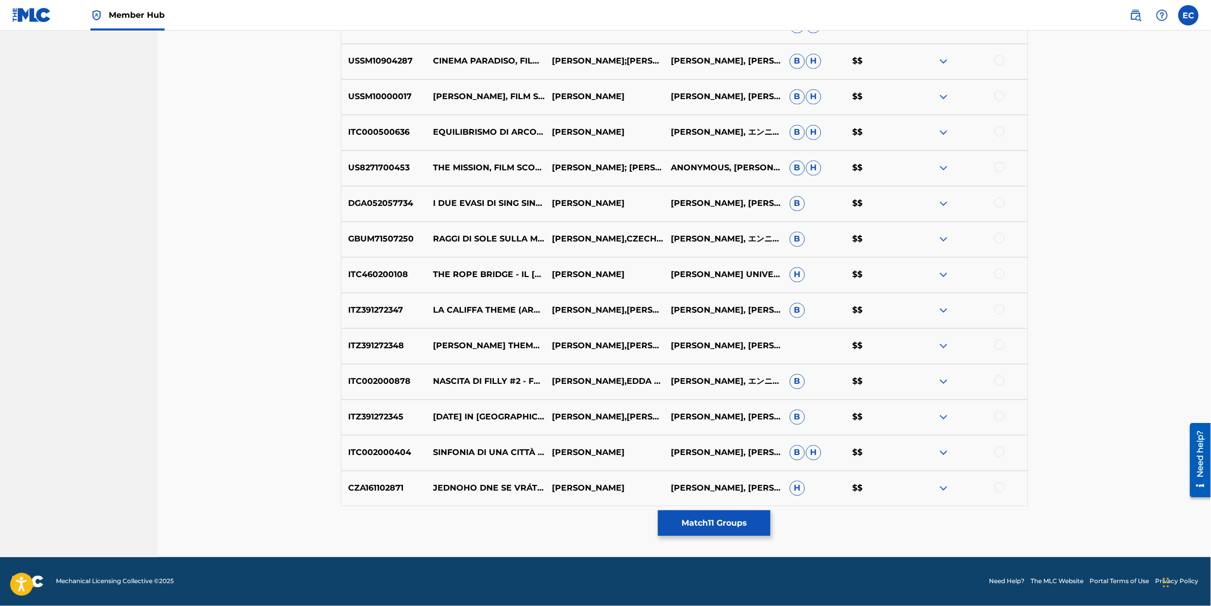
click at [643, 301] on img at bounding box center [944, 488] width 12 height 12
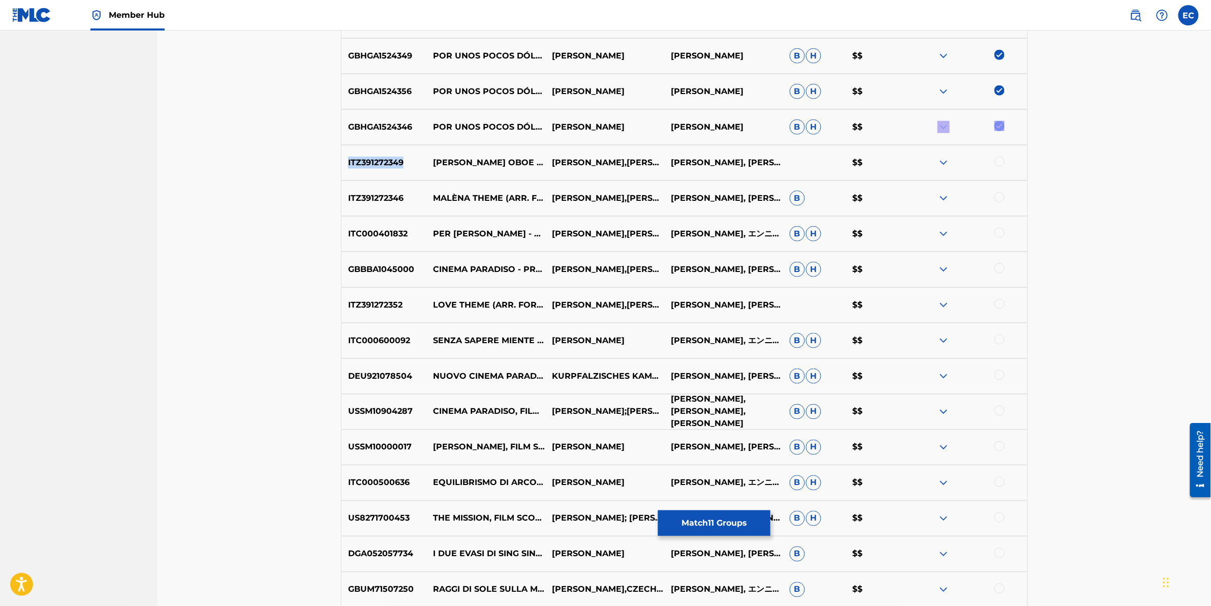
scroll to position [3657, 0]
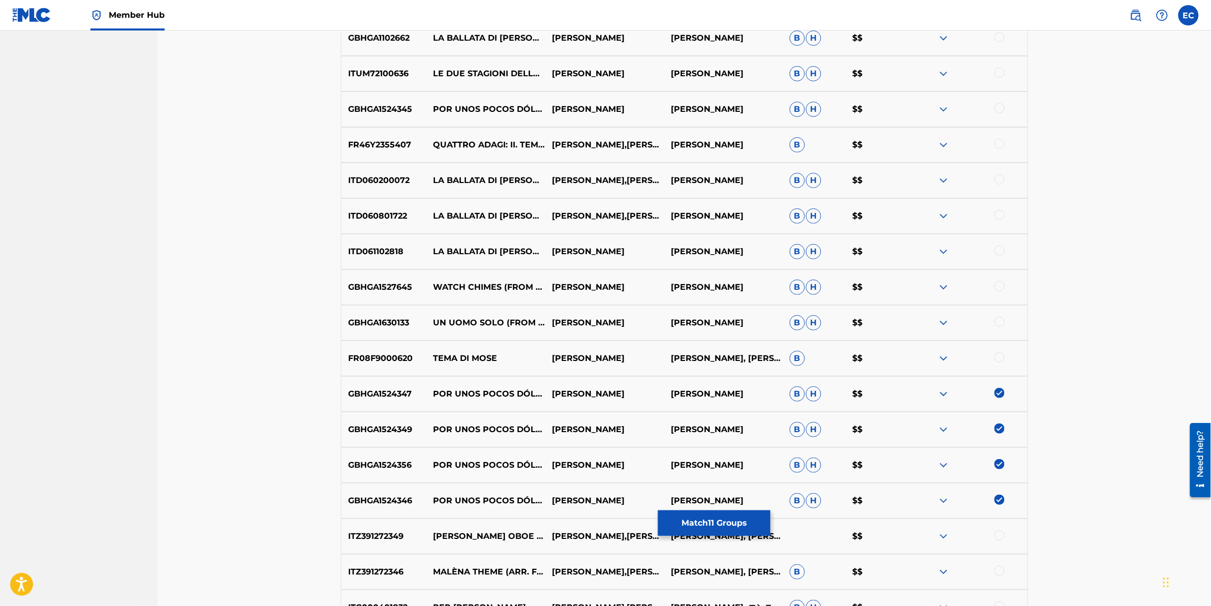
scroll to position [3213, 0]
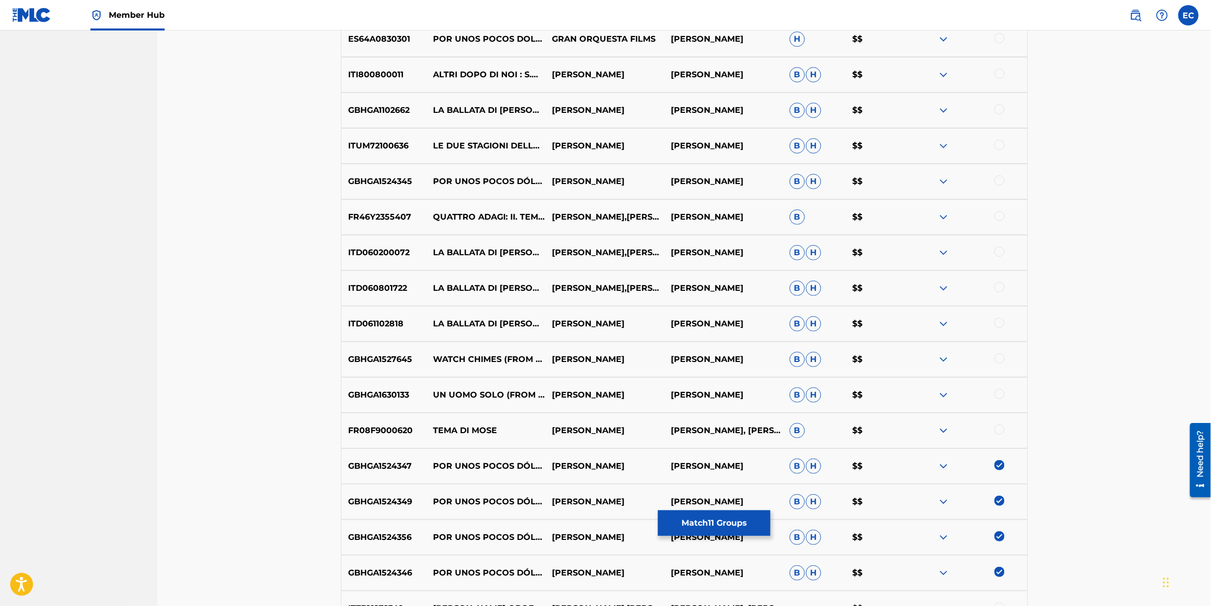
click at [643, 181] on div at bounding box center [1000, 180] width 10 height 10
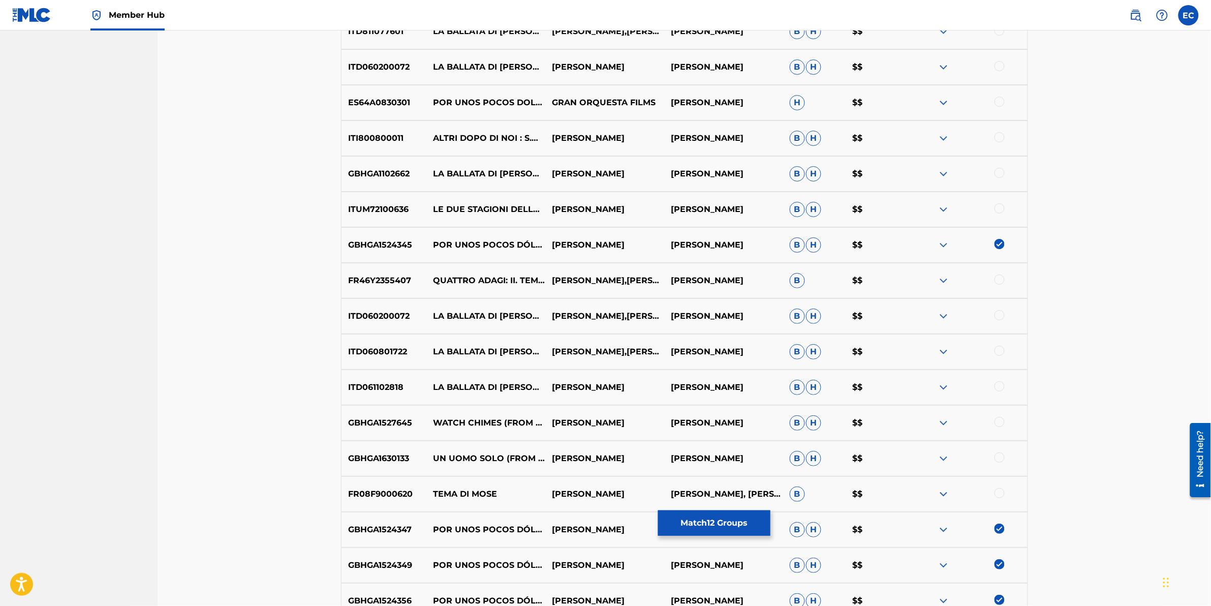
click at [643, 100] on div at bounding box center [1000, 102] width 10 height 10
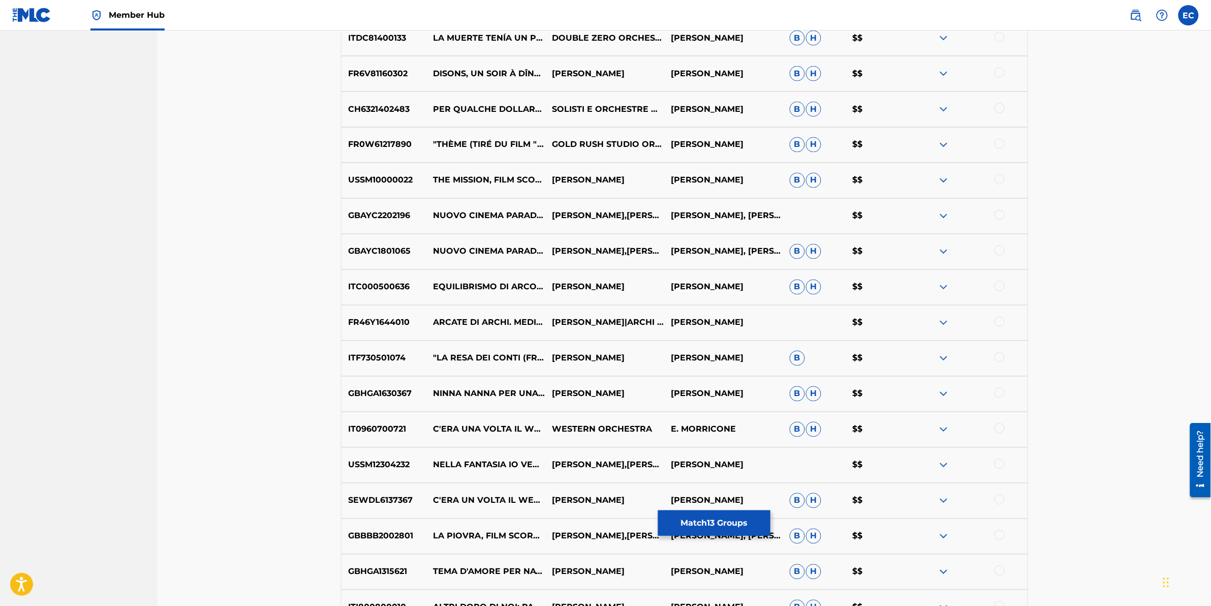
scroll to position [2259, 0]
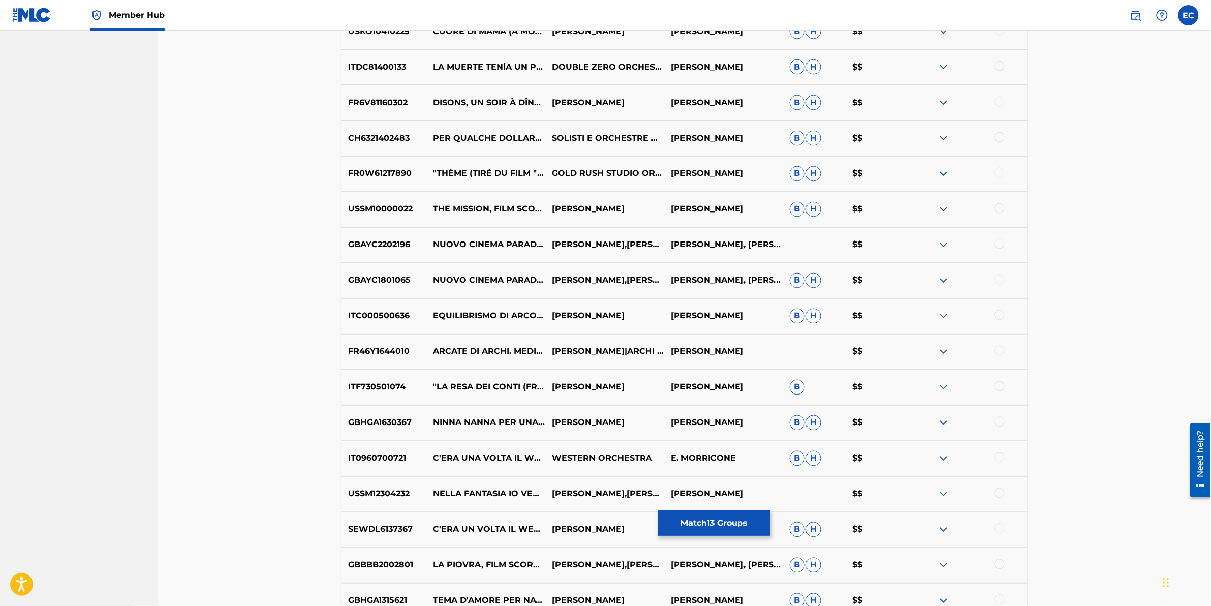
click at [643, 102] on img at bounding box center [944, 103] width 12 height 12
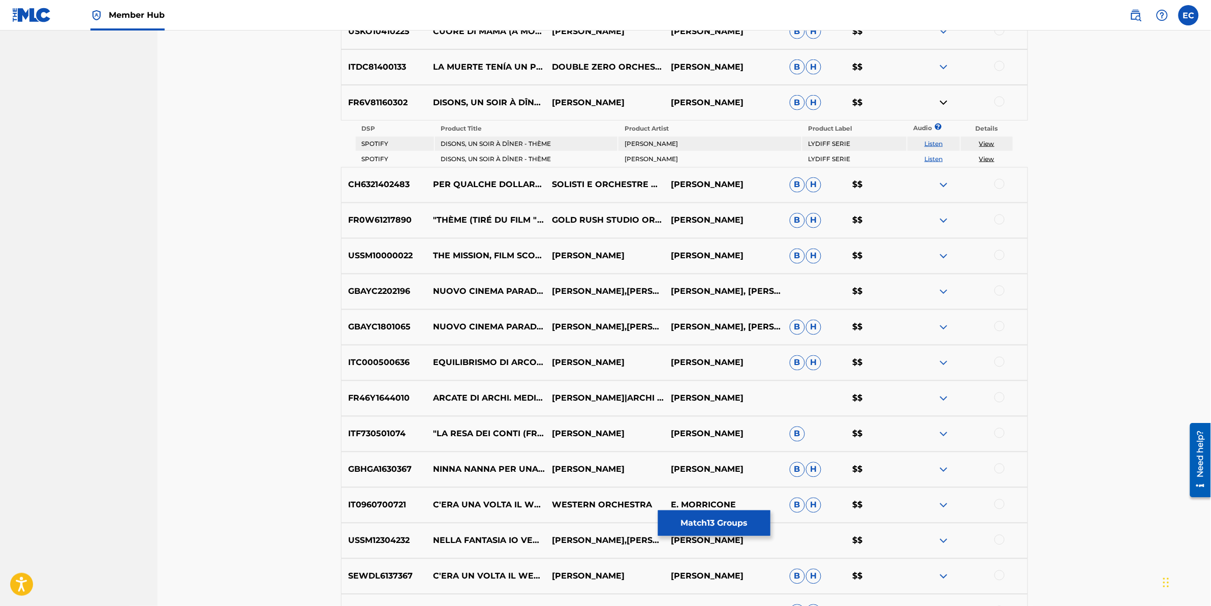
click at [643, 184] on div at bounding box center [1000, 184] width 10 height 10
click at [643, 99] on img at bounding box center [944, 103] width 12 height 12
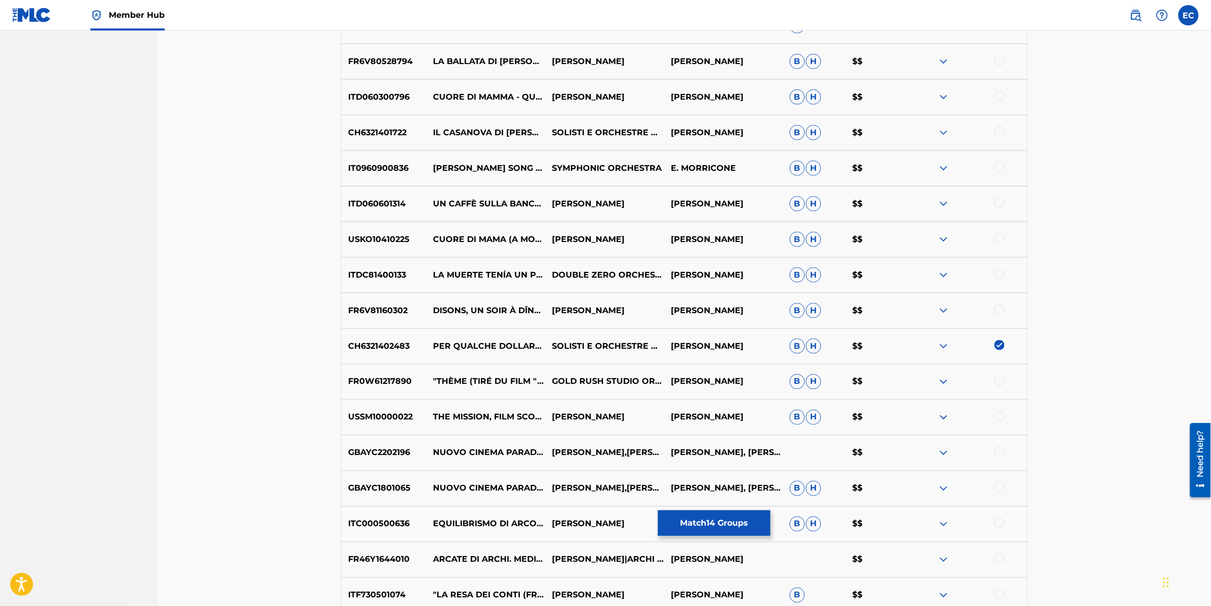
scroll to position [2069, 0]
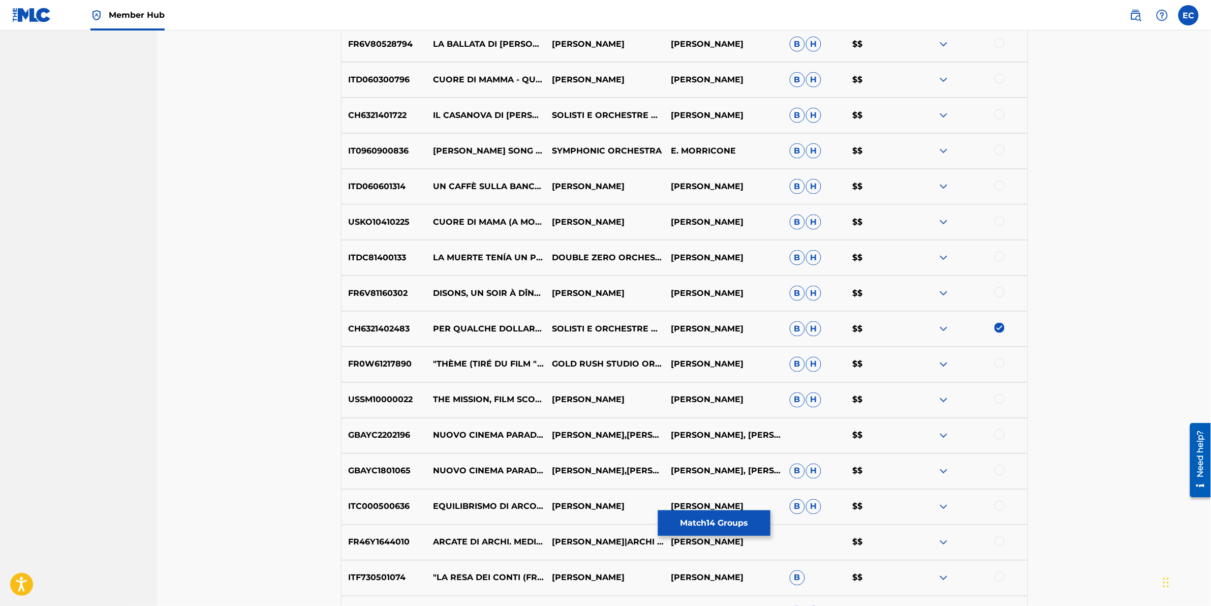
click at [643, 301] on img at bounding box center [944, 329] width 12 height 12
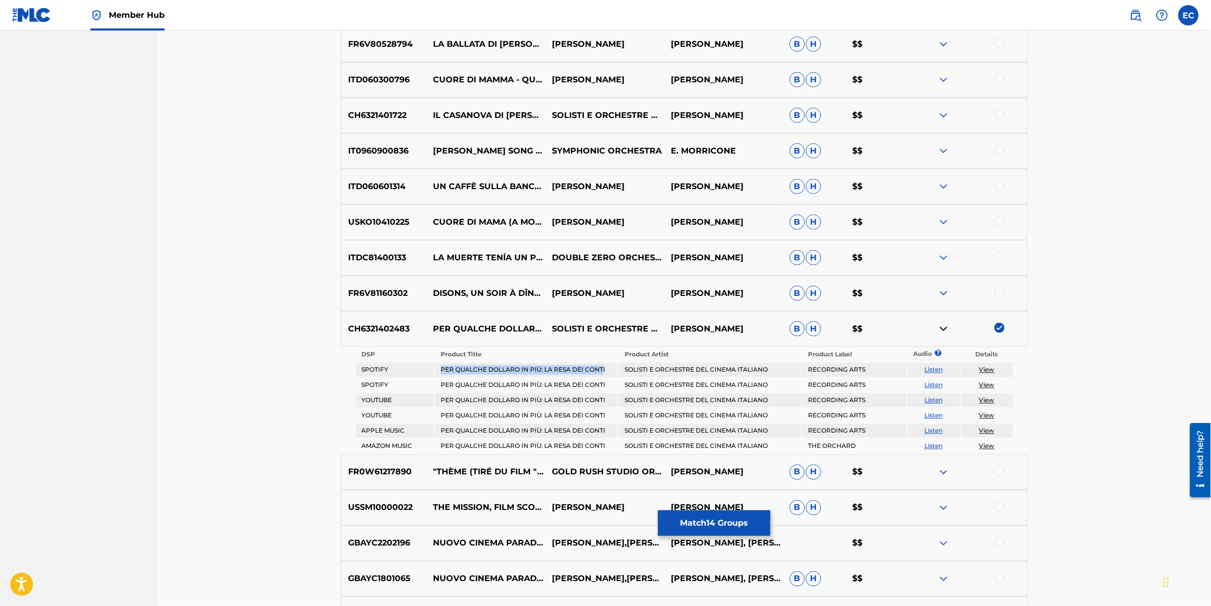
drag, startPoint x: 602, startPoint y: 368, endPoint x: 439, endPoint y: 366, distance: 163.7
click at [439, 301] on td "PER QUALCHE DOLLARO IN PIÙ: LA RESA DEI CONTI" at bounding box center [526, 370] width 182 height 14
drag, startPoint x: 439, startPoint y: 366, endPoint x: 453, endPoint y: 369, distance: 14.4
copy td "PER QUALCHE DOLLARO IN PIÙ: LA RESA DEI CONT"
click at [643, 301] on img at bounding box center [944, 329] width 12 height 12
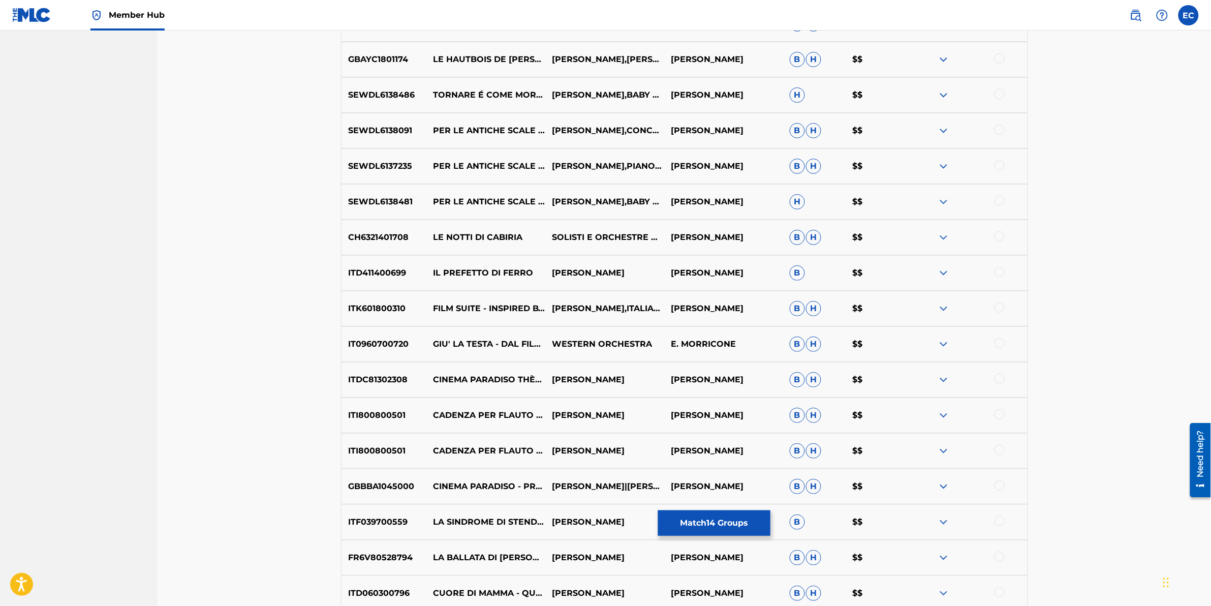
scroll to position [1306, 0]
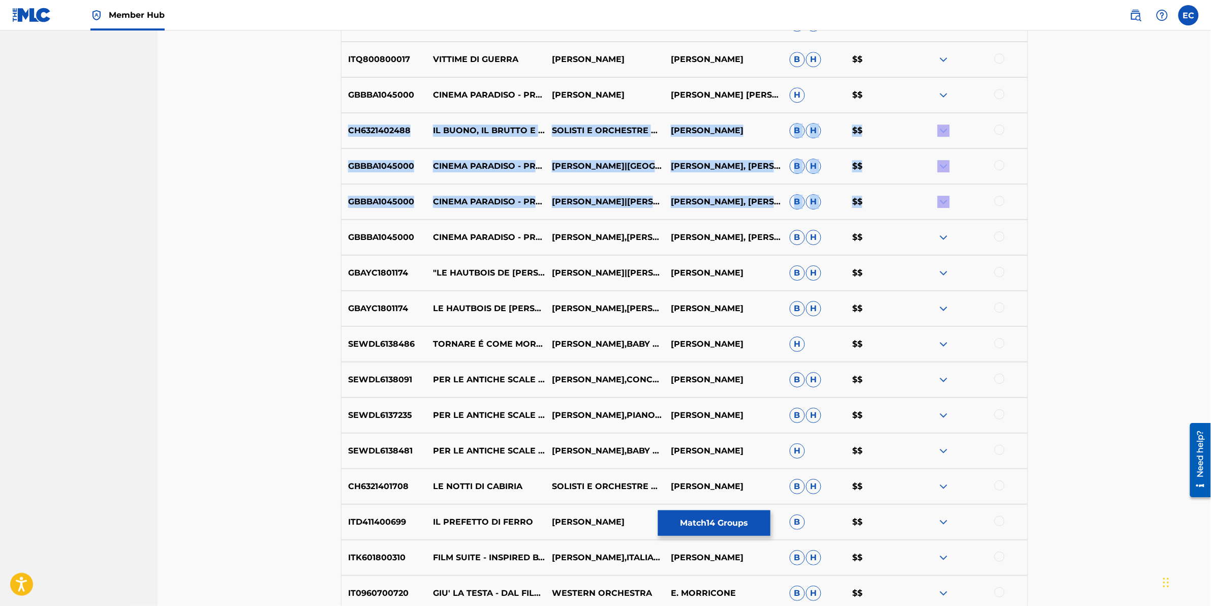
drag, startPoint x: 1210, startPoint y: 199, endPoint x: 1216, endPoint y: 77, distance: 122.2
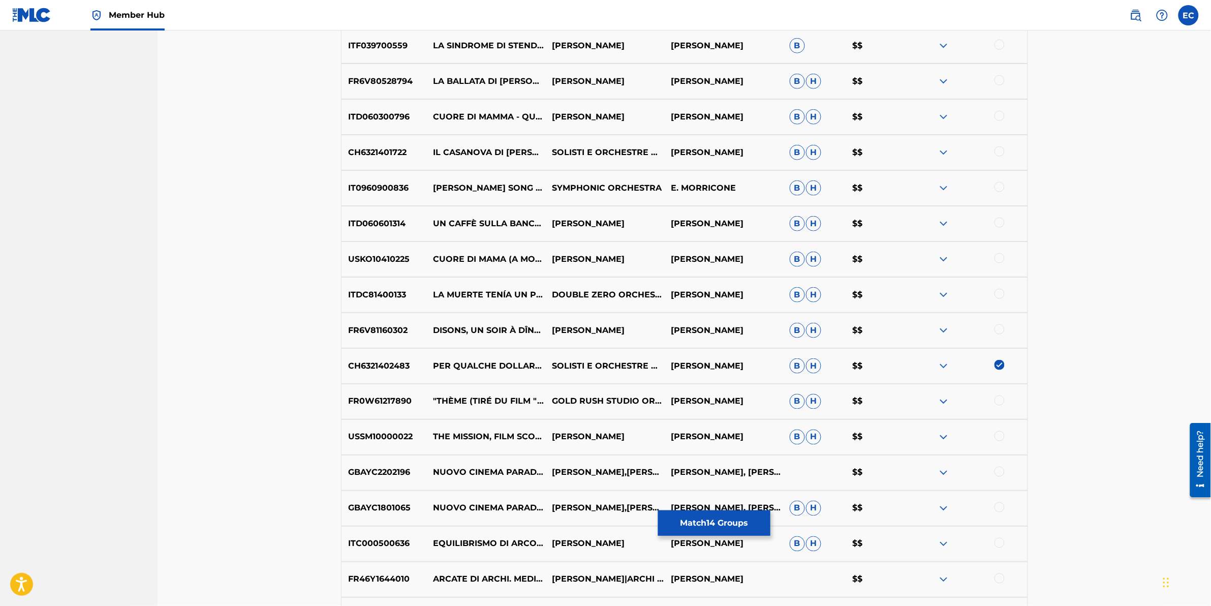
scroll to position [2032, 0]
drag, startPoint x: 433, startPoint y: 348, endPoint x: 460, endPoint y: 365, distance: 31.7
click at [460, 301] on p "PER QUALCHE DOLLARO IN PIÙ: LA RESA DEI CONTI" at bounding box center [485, 365] width 119 height 37
copy p "PER QUALCHE DOLLARO IN PIÙ"
click at [643, 301] on img at bounding box center [1000, 364] width 10 height 10
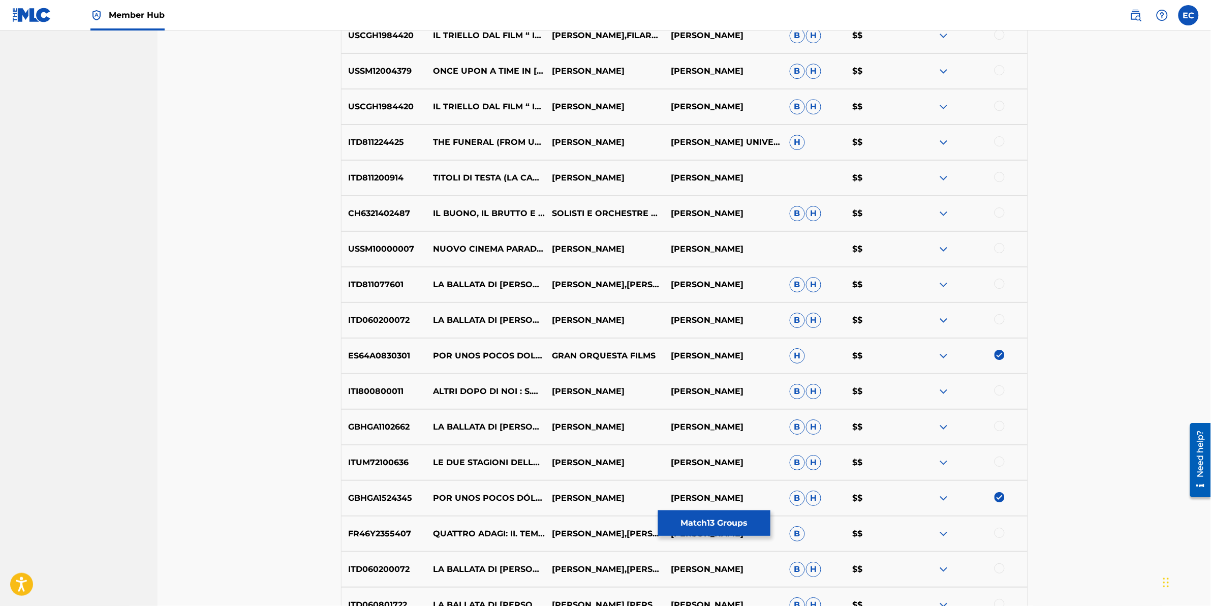
scroll to position [2985, 0]
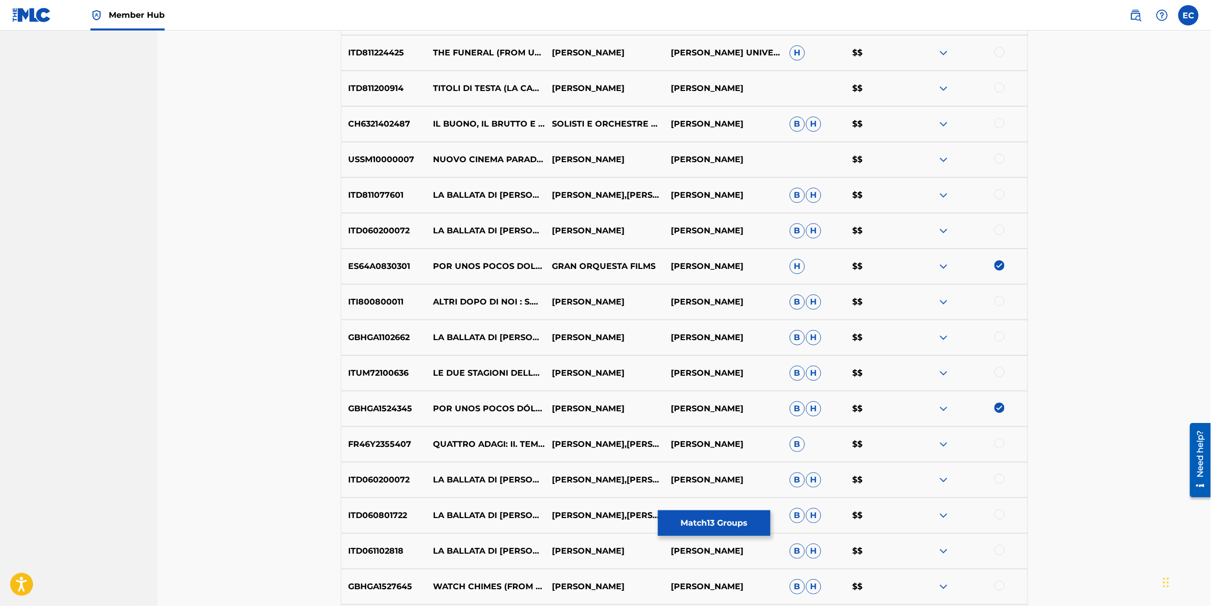
click at [643, 265] on img at bounding box center [1000, 265] width 10 height 10
drag, startPoint x: 1003, startPoint y: 400, endPoint x: 1001, endPoint y: 407, distance: 7.3
click at [643, 301] on div "GBHGA1524345 POR UNOS POCOS DÓLARES MÁS - LA MUERTE TENÍA UN PRECIO - TEMA PRIN…" at bounding box center [684, 409] width 687 height 36
click at [643, 301] on img at bounding box center [1000, 408] width 10 height 10
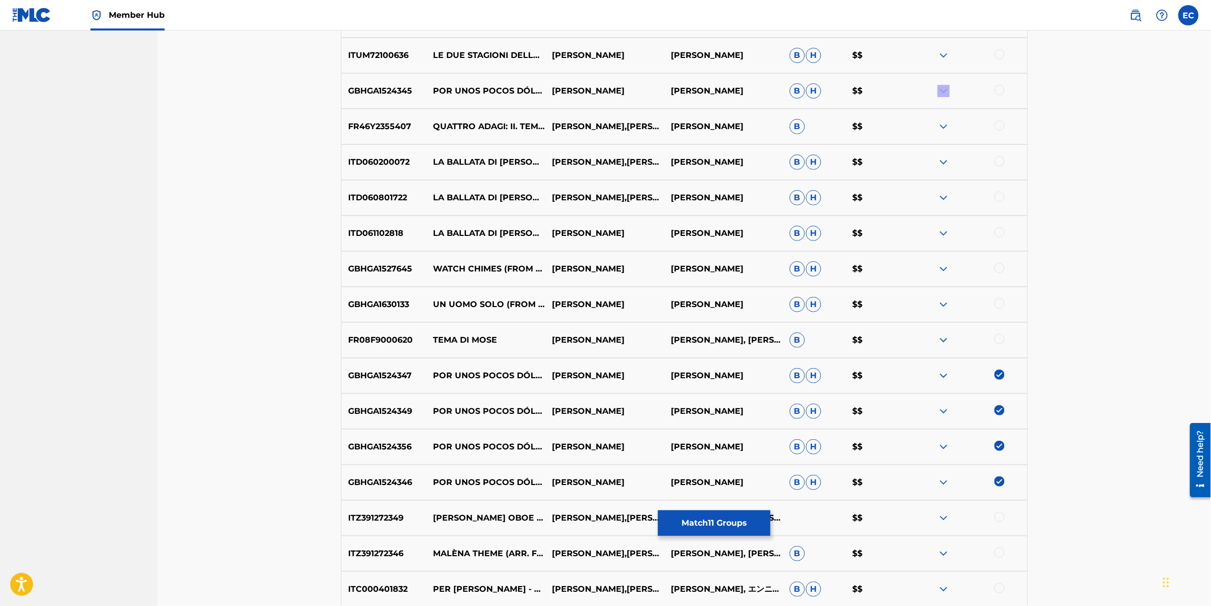
click at [643, 301] on img at bounding box center [1000, 375] width 10 height 10
click at [643, 301] on img at bounding box center [1000, 410] width 10 height 10
click at [643, 301] on img at bounding box center [1000, 446] width 10 height 10
click at [643, 301] on img at bounding box center [1000, 481] width 10 height 10
click at [643, 301] on img at bounding box center [1000, 446] width 10 height 10
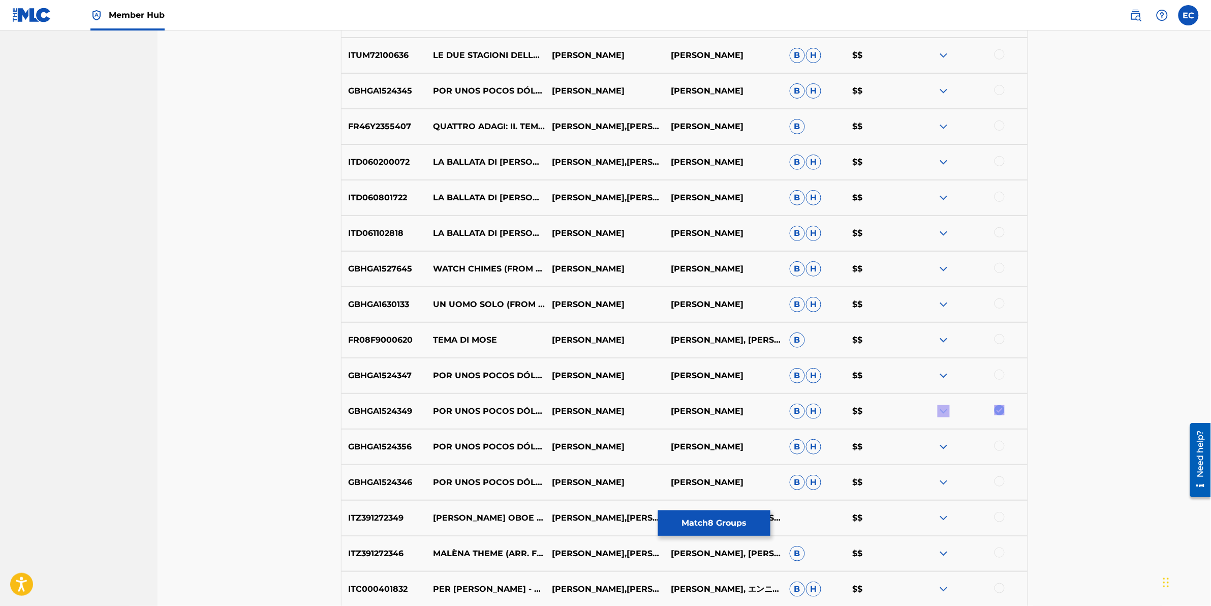
click at [643, 301] on img at bounding box center [1000, 410] width 10 height 10
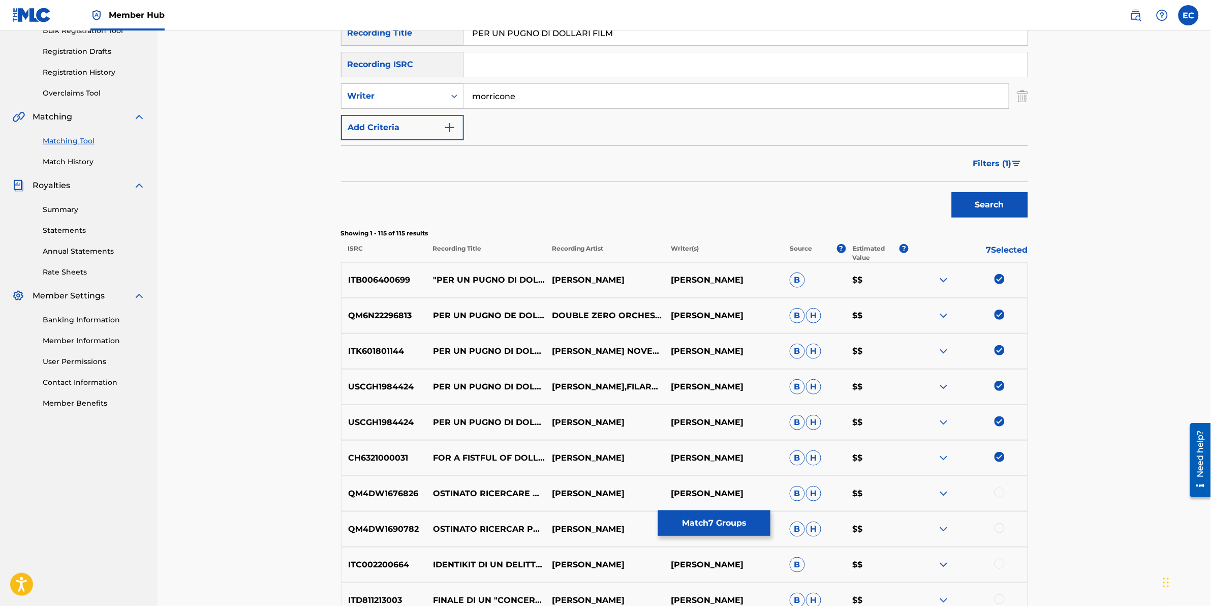
scroll to position [176, 0]
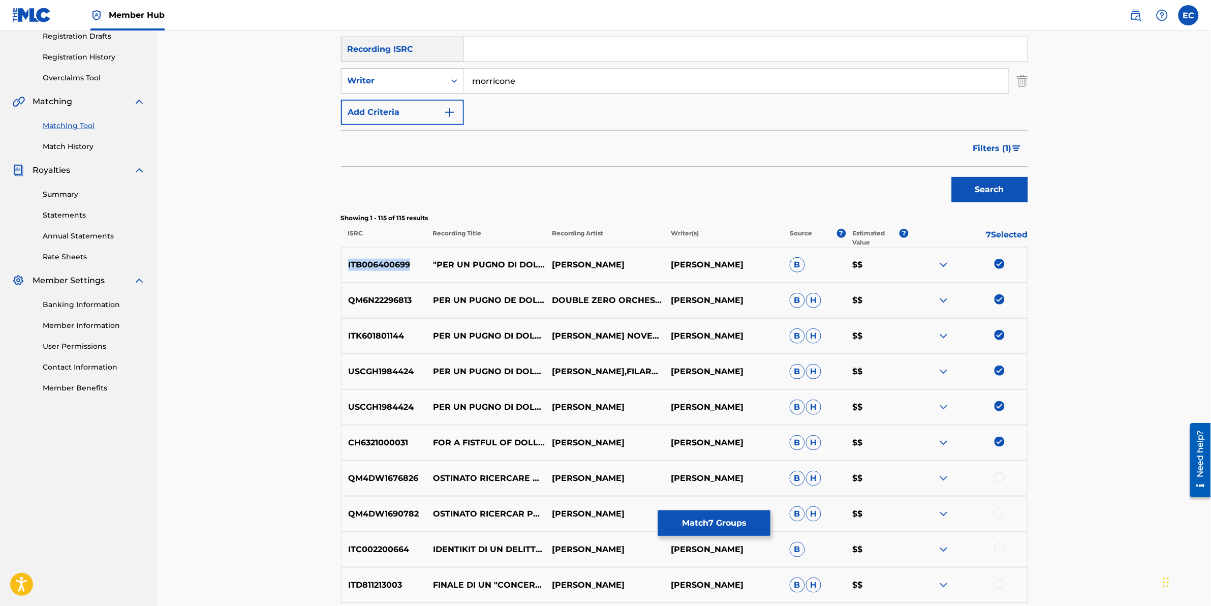
drag, startPoint x: 413, startPoint y: 265, endPoint x: 348, endPoint y: 263, distance: 64.6
click at [348, 263] on p "ITB006400699" at bounding box center [384, 265] width 85 height 12
drag, startPoint x: 348, startPoint y: 263, endPoint x: 516, endPoint y: 189, distance: 183.4
click at [516, 189] on div "Search" at bounding box center [684, 187] width 687 height 41
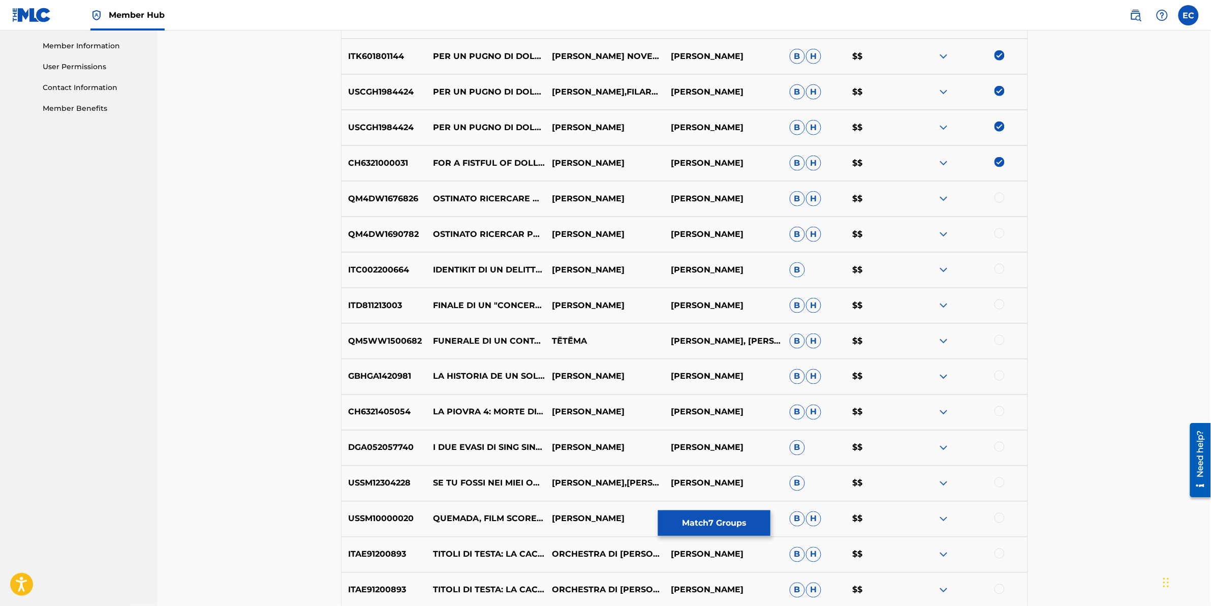
scroll to position [557, 0]
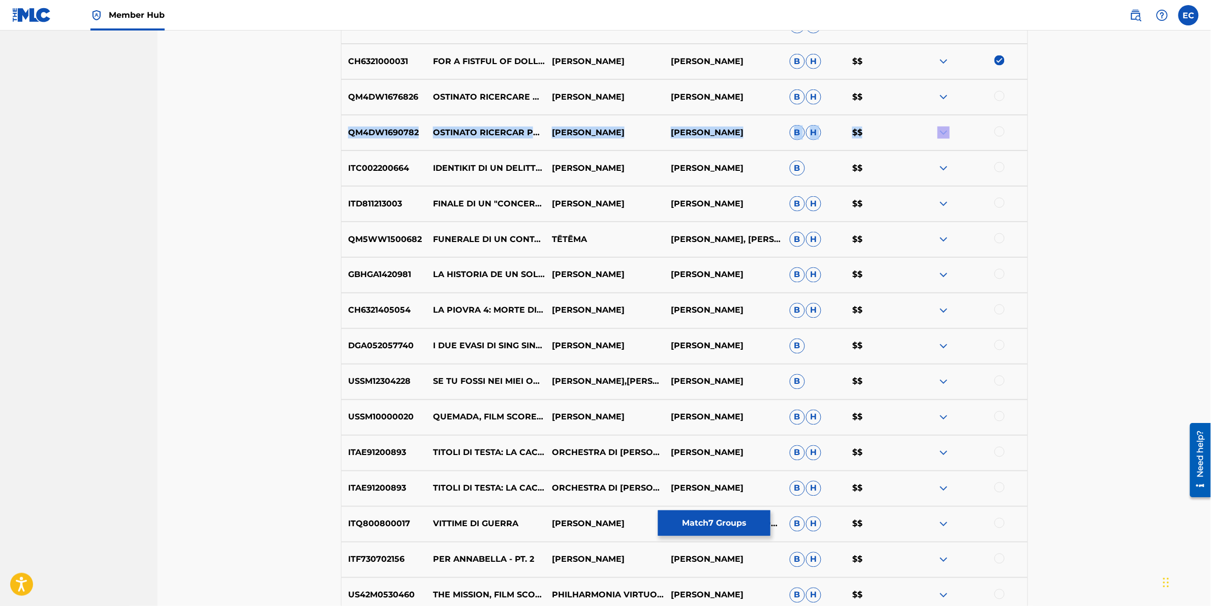
drag, startPoint x: 1210, startPoint y: 107, endPoint x: 1213, endPoint y: 129, distance: 22.1
drag, startPoint x: 1213, startPoint y: 129, endPoint x: 1148, endPoint y: 174, distance: 80.0
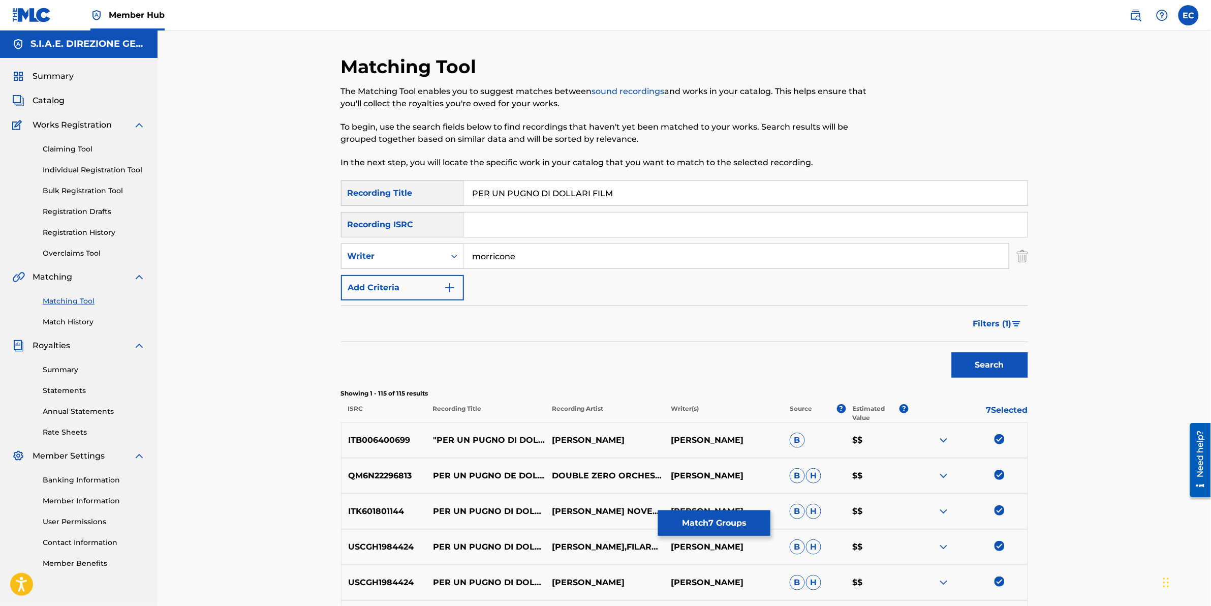
scroll to position [0, 0]
drag, startPoint x: 469, startPoint y: 192, endPoint x: 620, endPoint y: 197, distance: 151.1
click at [620, 197] on input "PER UN PUGNO DI DOLLARI FILM" at bounding box center [746, 193] width 564 height 24
click at [643, 193] on input "PER UN PUGNO DI DOLLARI FILM" at bounding box center [746, 193] width 564 height 24
click at [588, 196] on input "PER UN PUGNO DI DOLLARI FILM" at bounding box center [746, 193] width 564 height 24
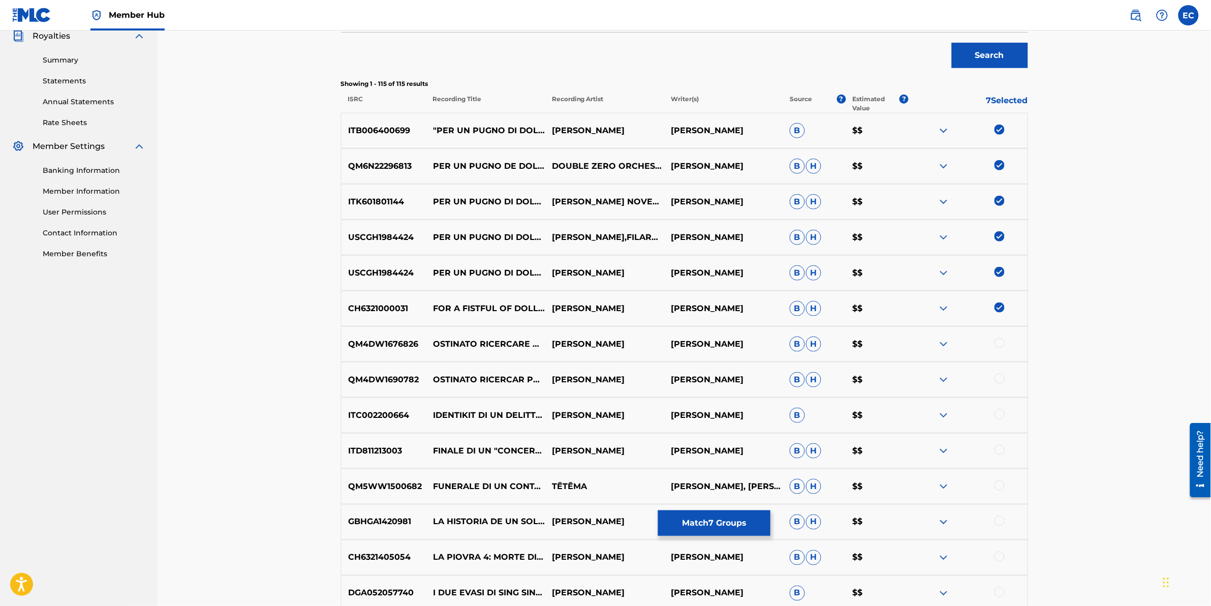
scroll to position [318, 0]
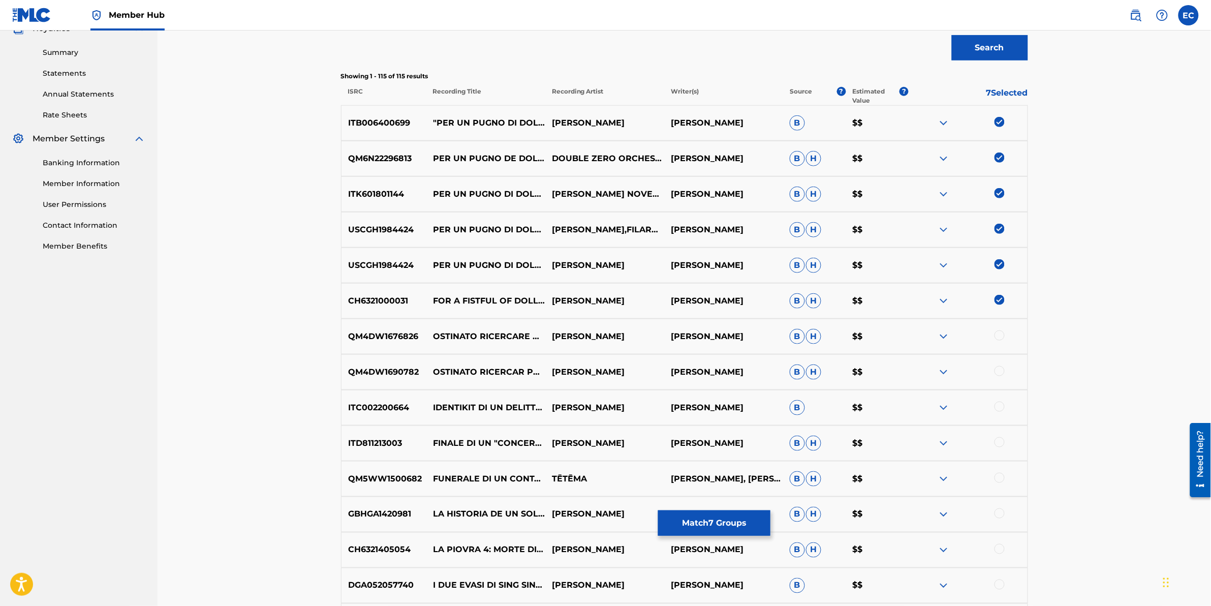
click at [643, 119] on img at bounding box center [944, 123] width 12 height 12
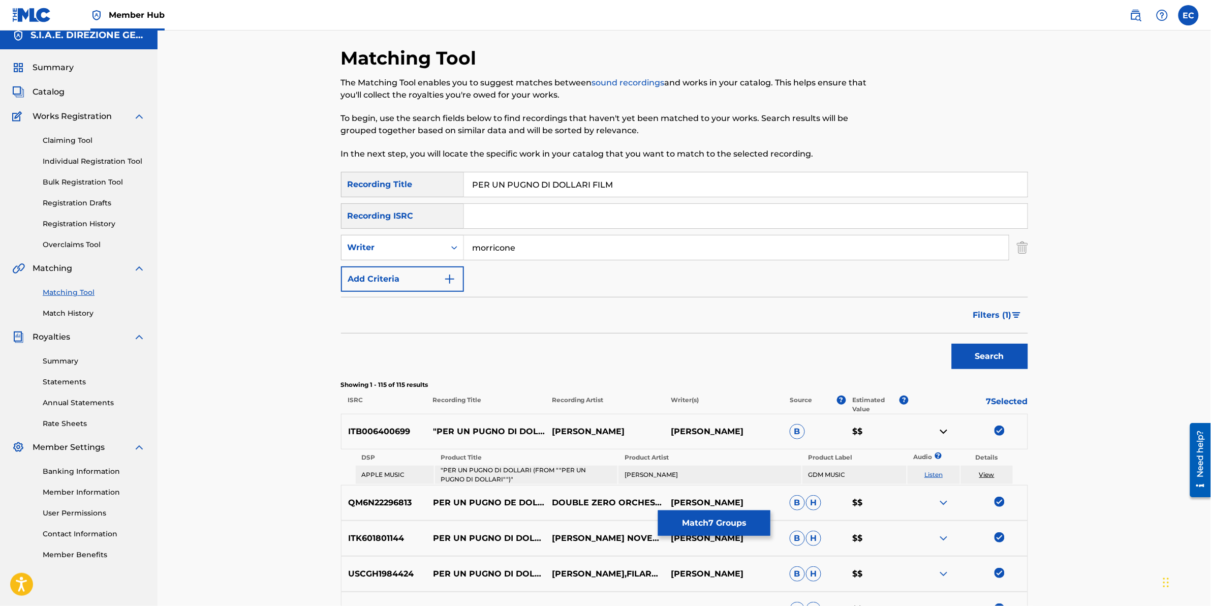
scroll to position [88, 0]
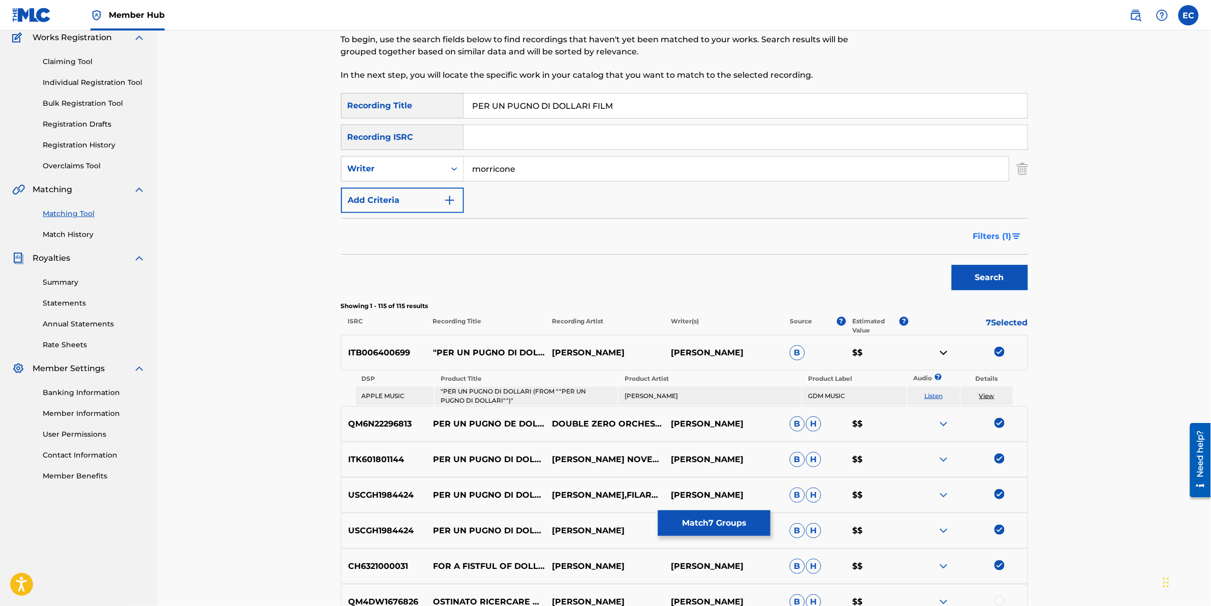
click at [643, 234] on span "Filters ( 1 )" at bounding box center [992, 236] width 39 height 12
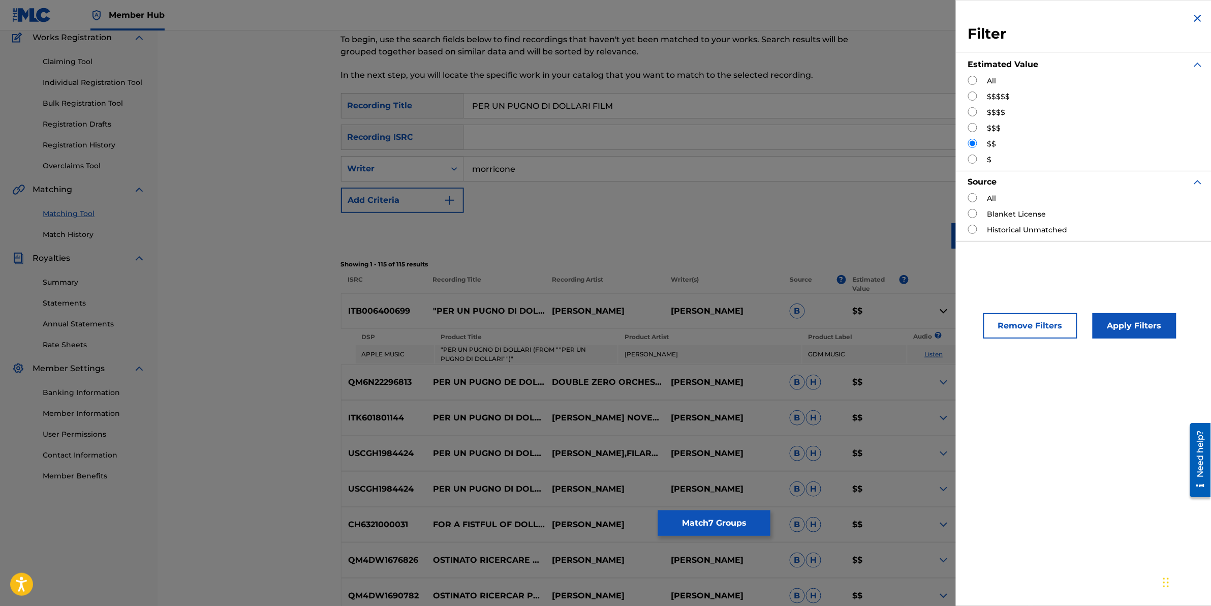
click at [643, 94] on input "Search Form" at bounding box center [972, 95] width 9 height 9
radio input "true"
click at [643, 301] on button "Apply Filters" at bounding box center [1135, 325] width 84 height 25
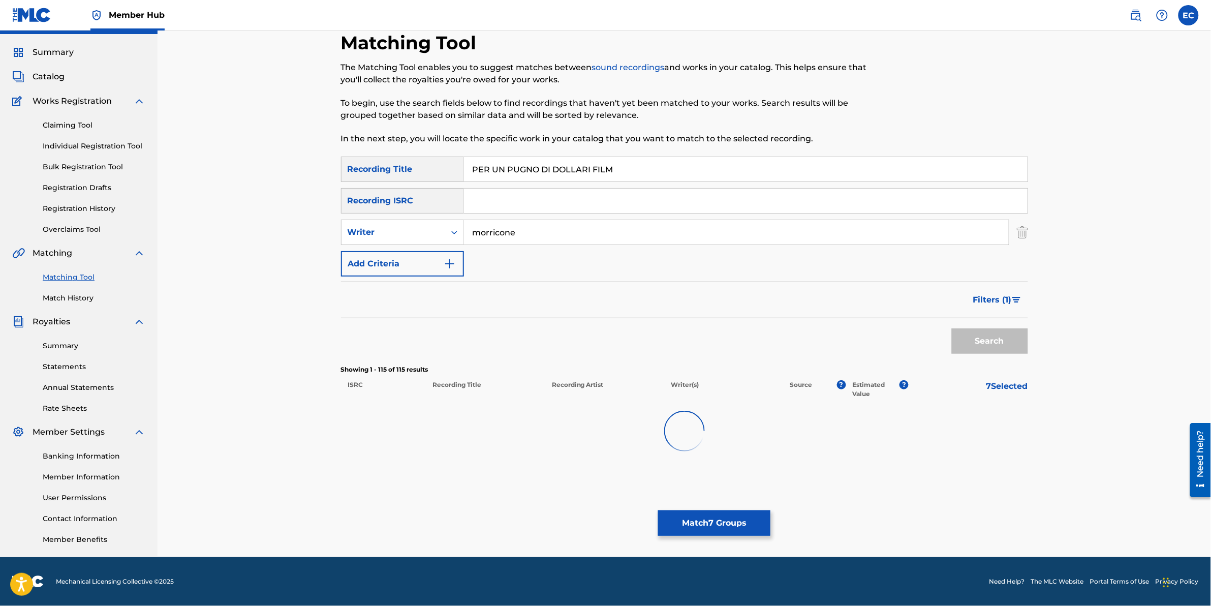
scroll to position [24, 0]
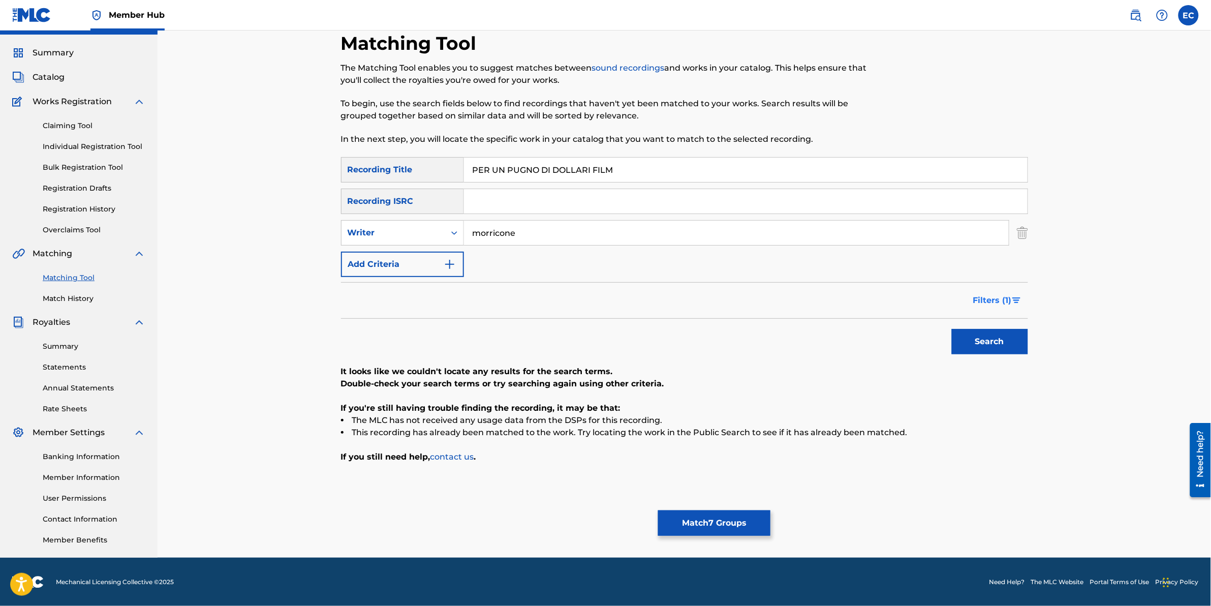
click at [643, 301] on span "Filters ( 1 )" at bounding box center [992, 300] width 39 height 12
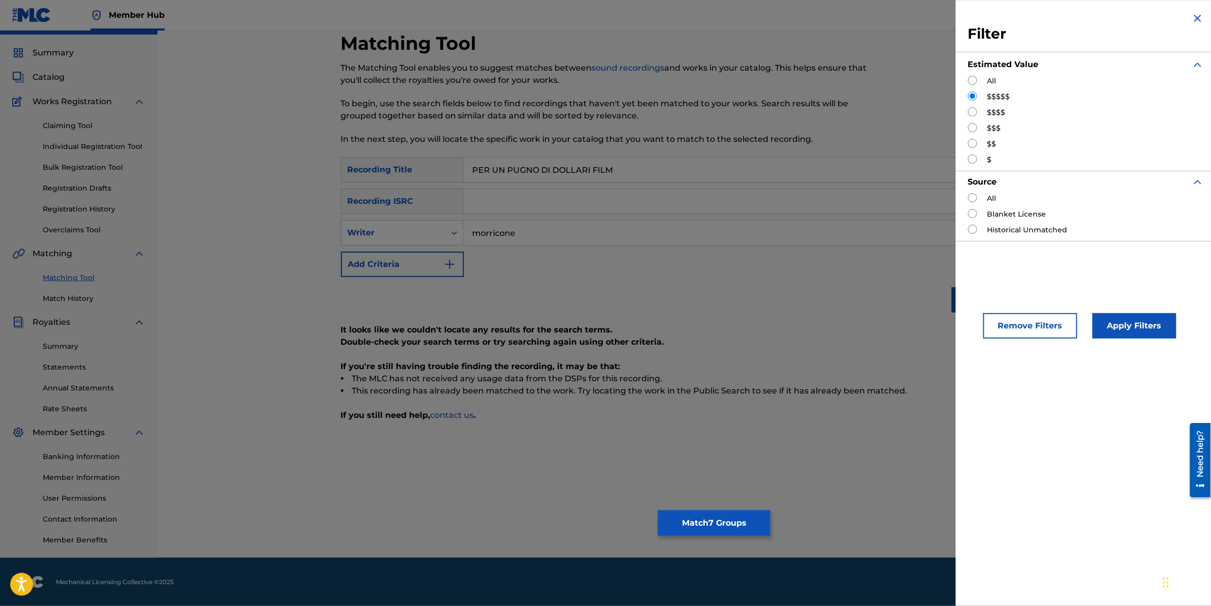
click at [643, 110] on input "Search Form" at bounding box center [972, 111] width 9 height 9
radio input "true"
click at [643, 301] on button "Apply Filters" at bounding box center [1135, 325] width 84 height 25
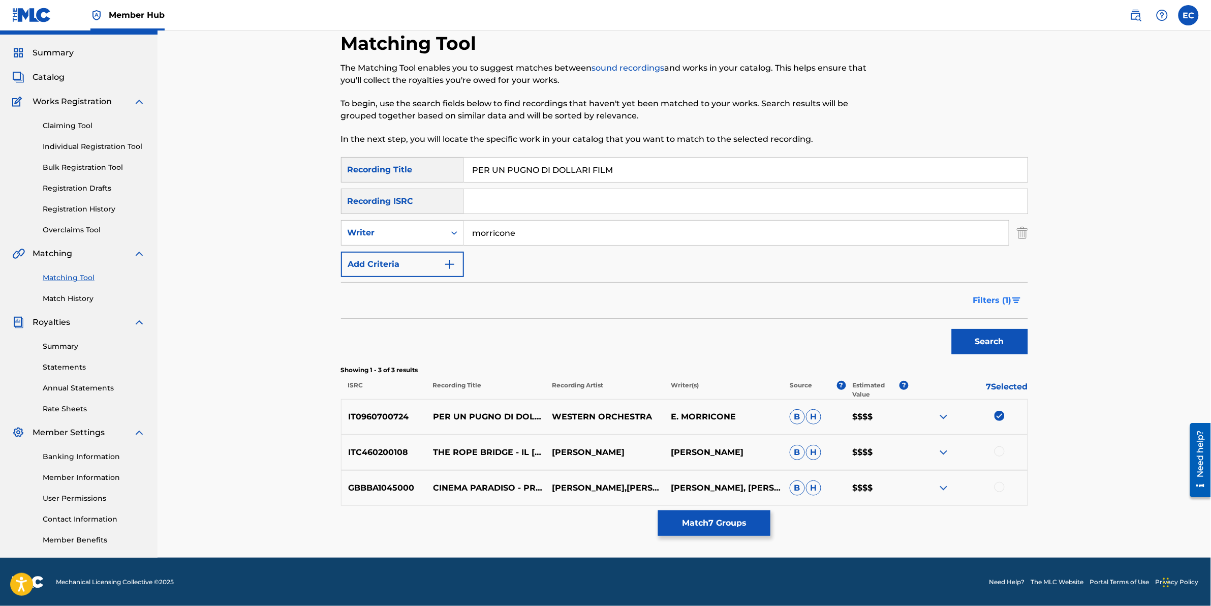
click at [643, 290] on button "Filters ( 1 )" at bounding box center [997, 300] width 61 height 25
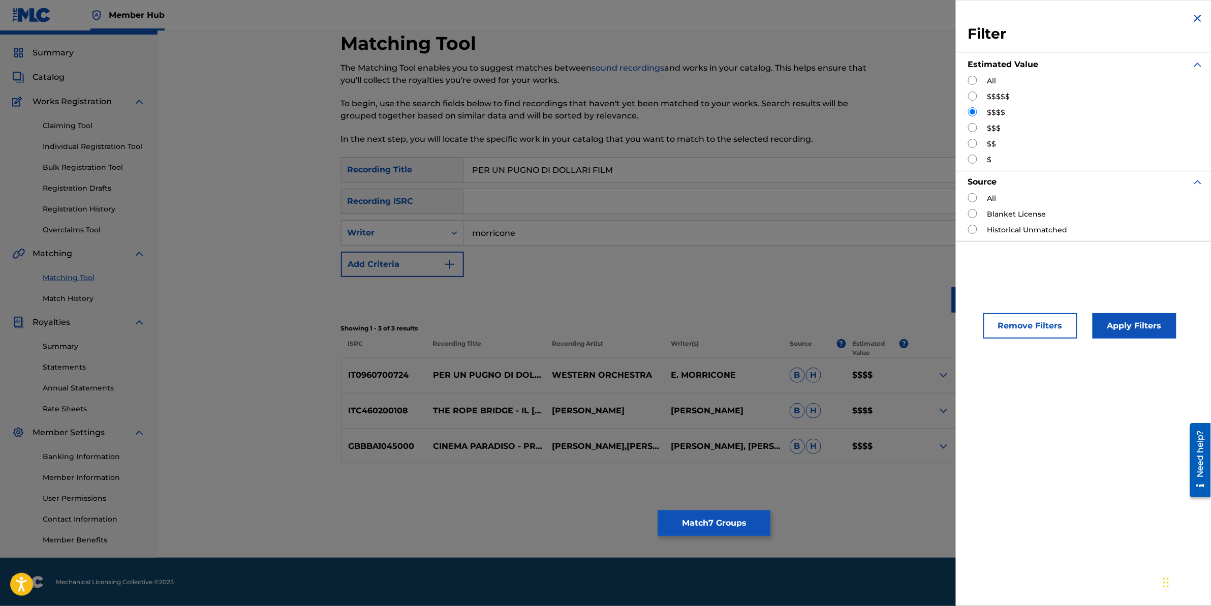
click at [643, 125] on input "Search Form" at bounding box center [972, 127] width 9 height 9
radio input "true"
click at [643, 301] on button "Apply Filters" at bounding box center [1135, 325] width 84 height 25
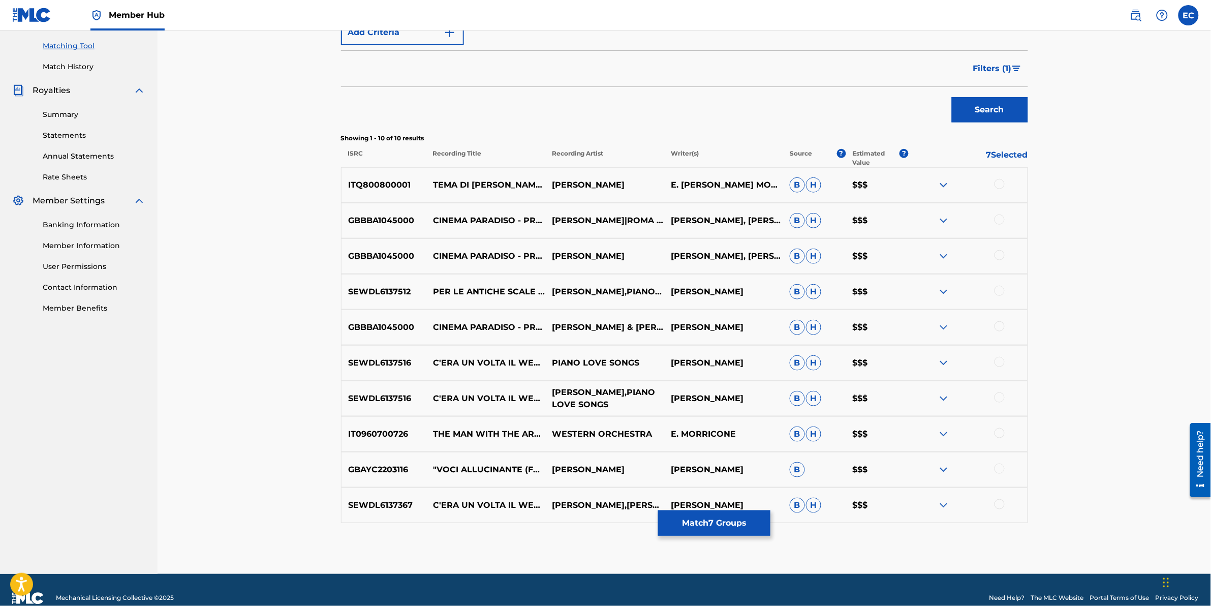
scroll to position [272, 0]
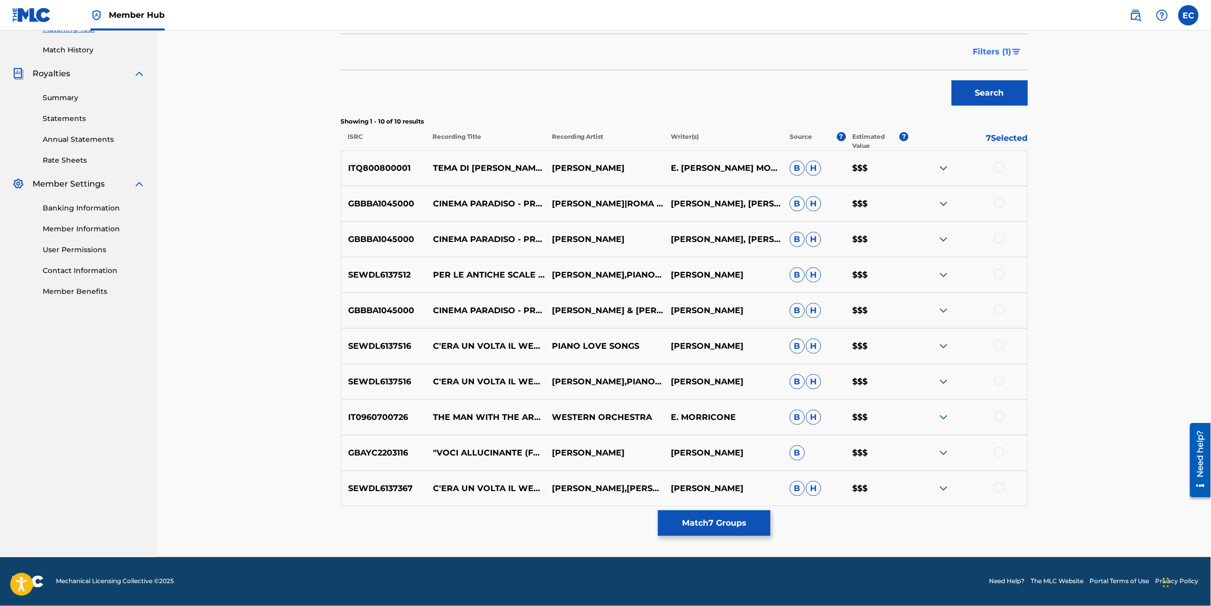
click at [643, 47] on span "Filters ( 1 )" at bounding box center [992, 52] width 39 height 12
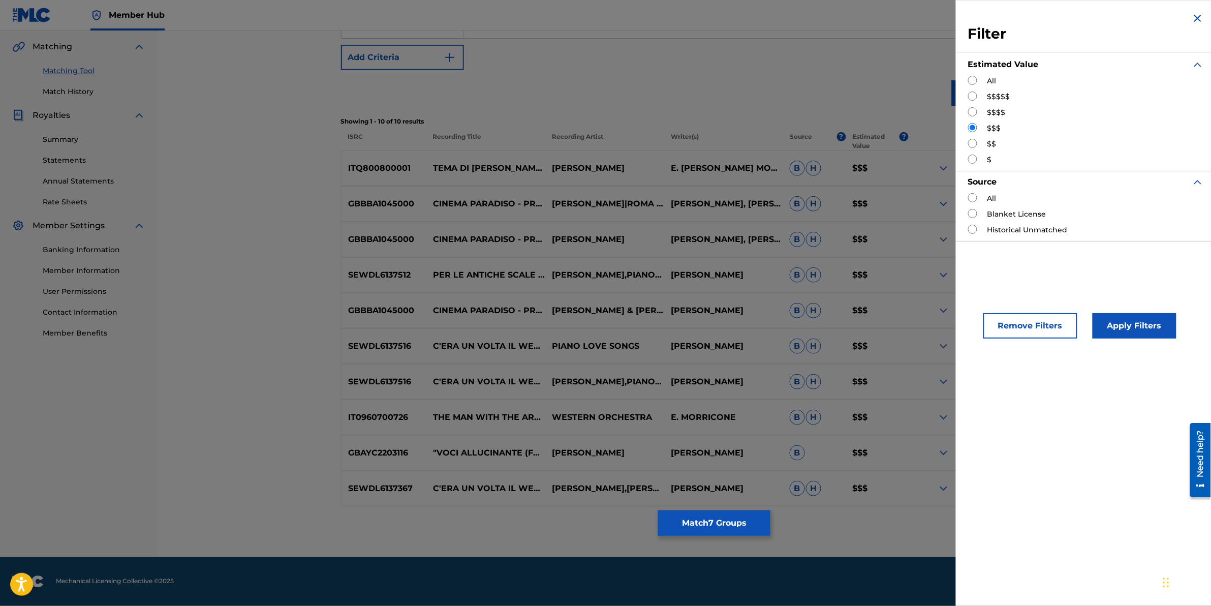
scroll to position [230, 0]
click at [643, 140] on input "Search Form" at bounding box center [972, 143] width 9 height 9
radio input "true"
click at [643, 301] on button "Apply Filters" at bounding box center [1135, 325] width 84 height 25
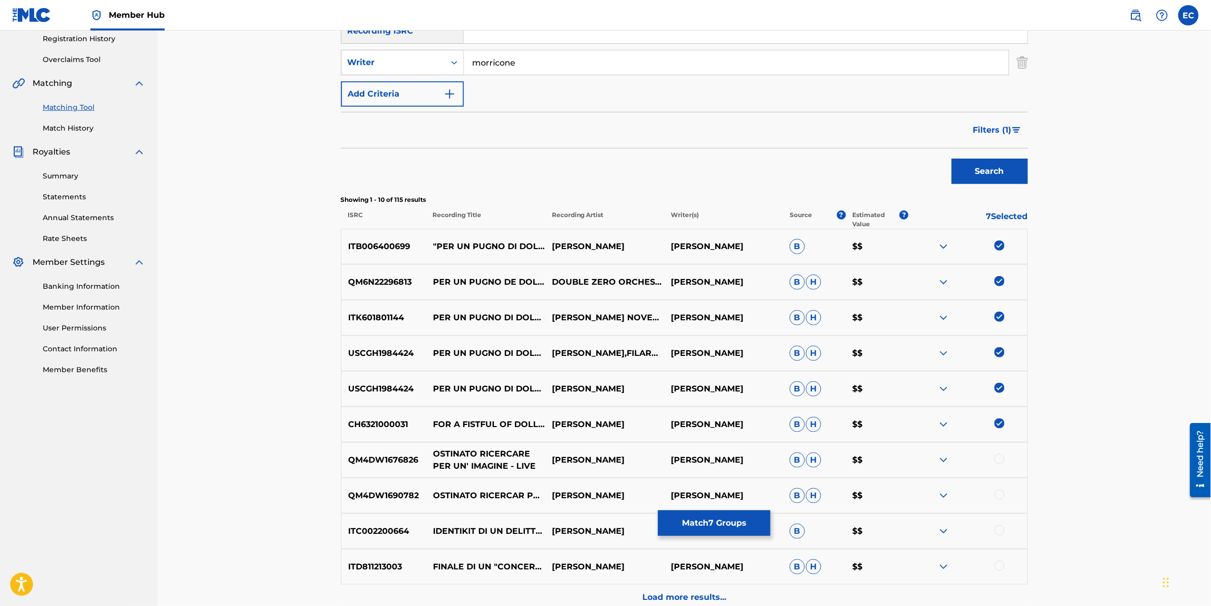
scroll to position [215, 0]
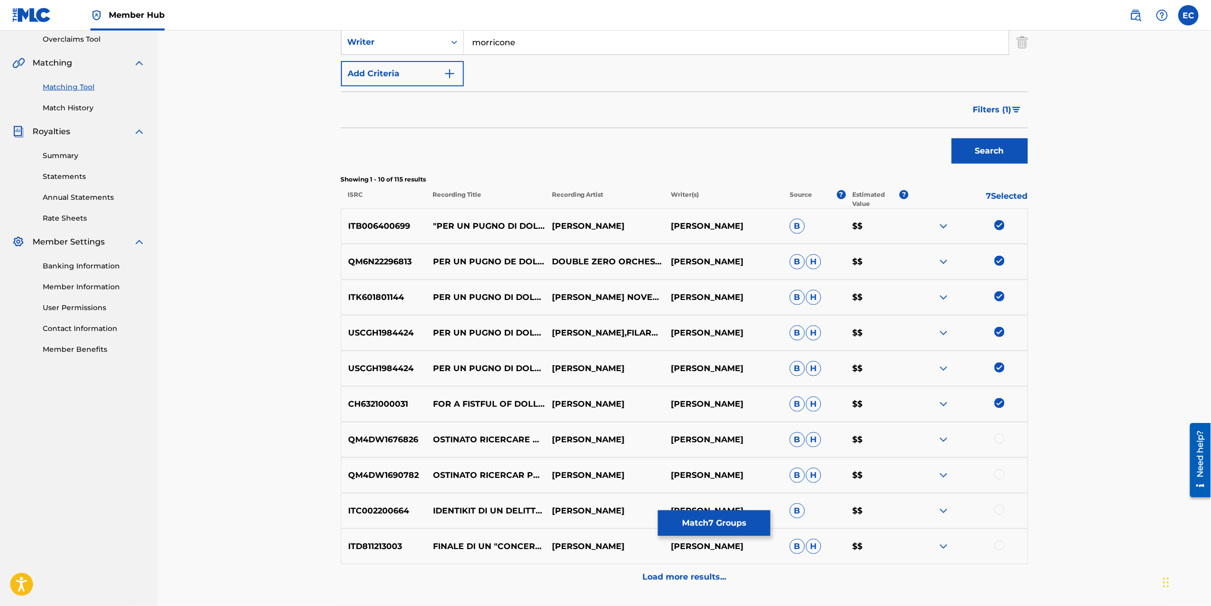
drag, startPoint x: 662, startPoint y: 577, endPoint x: 647, endPoint y: 577, distance: 15.2
click at [643, 301] on p "Load more results..." at bounding box center [685, 577] width 84 height 12
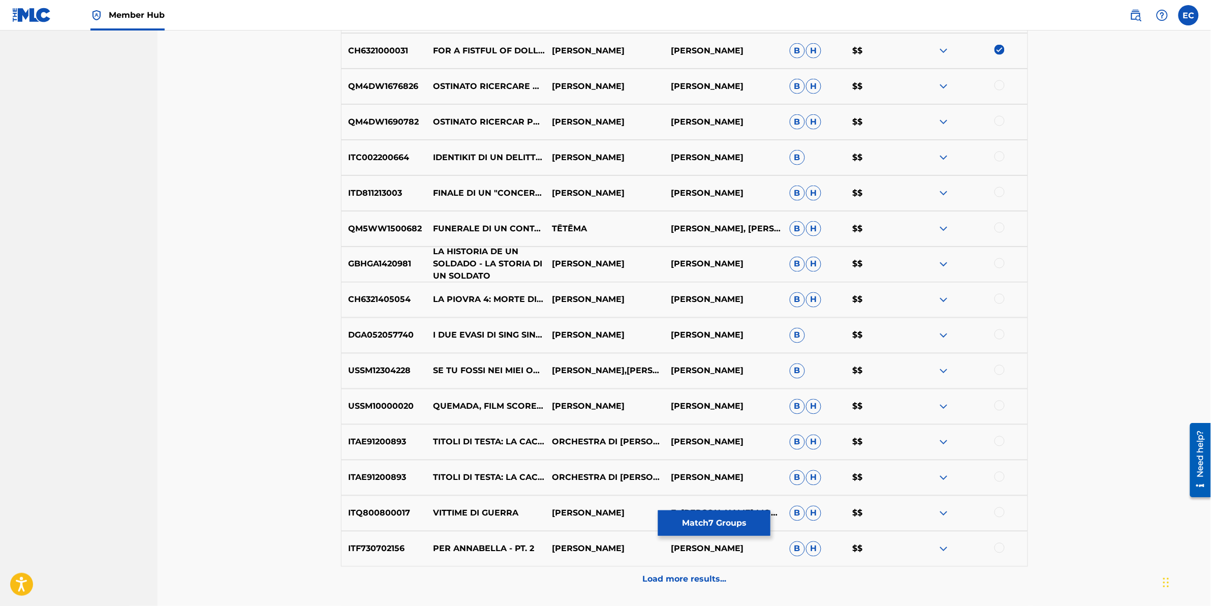
scroll to position [596, 0]
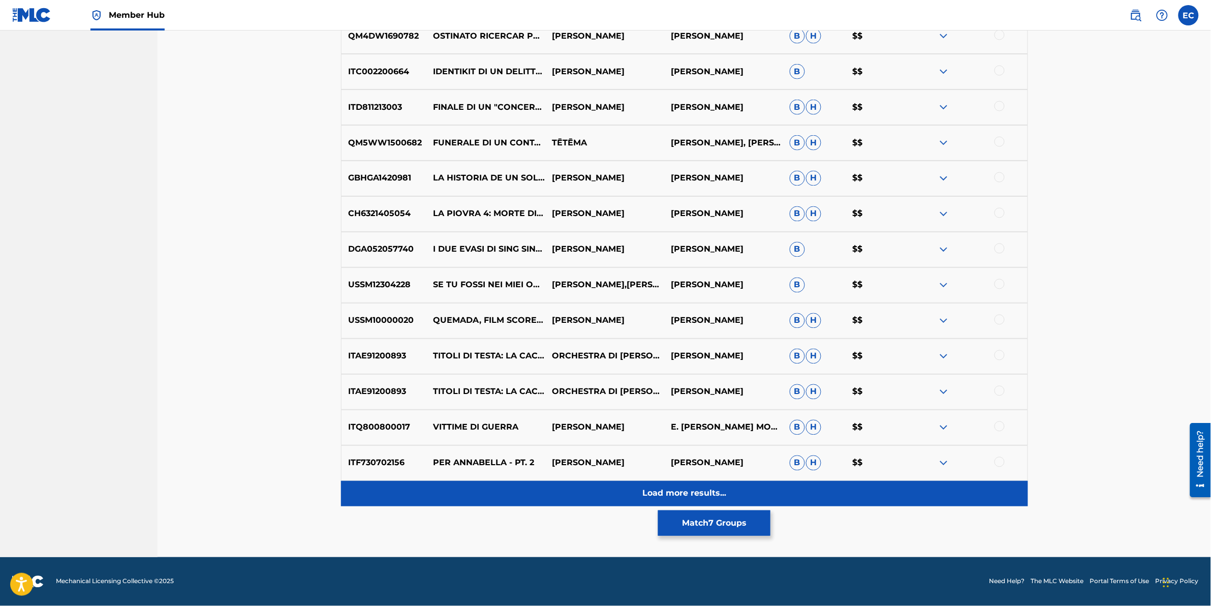
click at [471, 301] on div "Load more results..." at bounding box center [684, 493] width 687 height 25
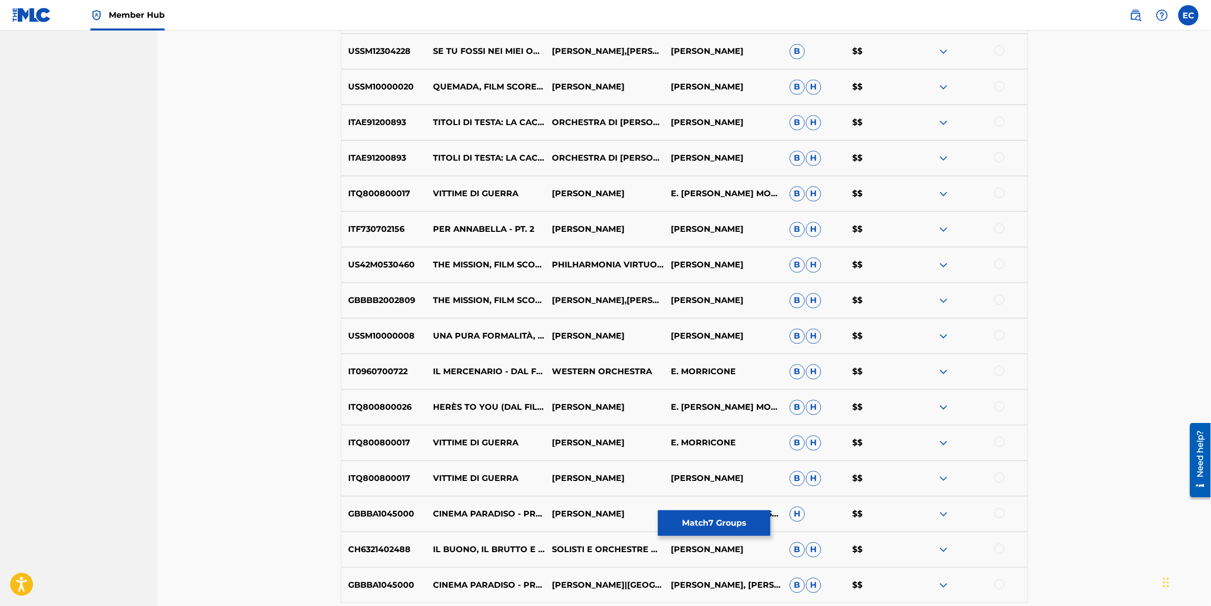
scroll to position [908, 0]
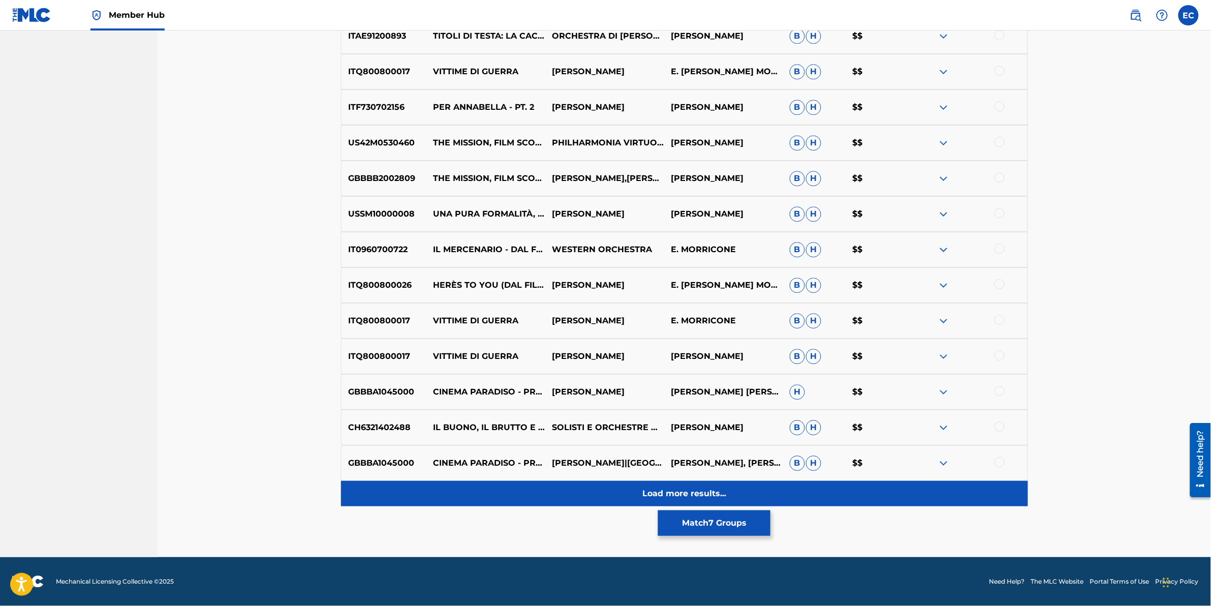
click at [470, 301] on div "Load more results..." at bounding box center [684, 493] width 687 height 25
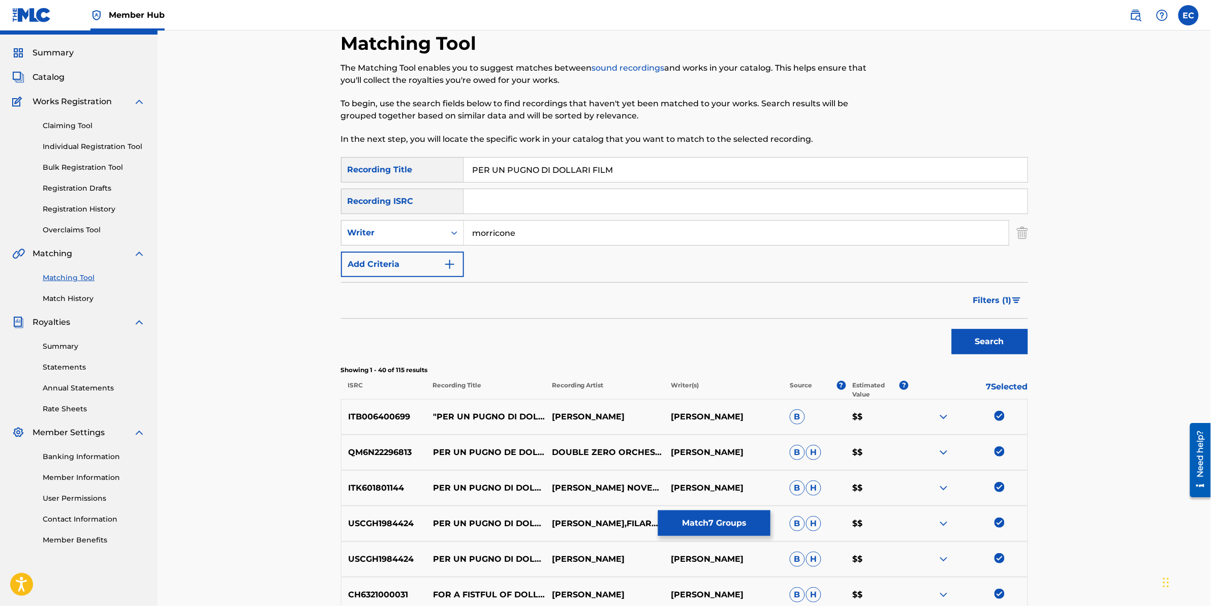
scroll to position [1010, 0]
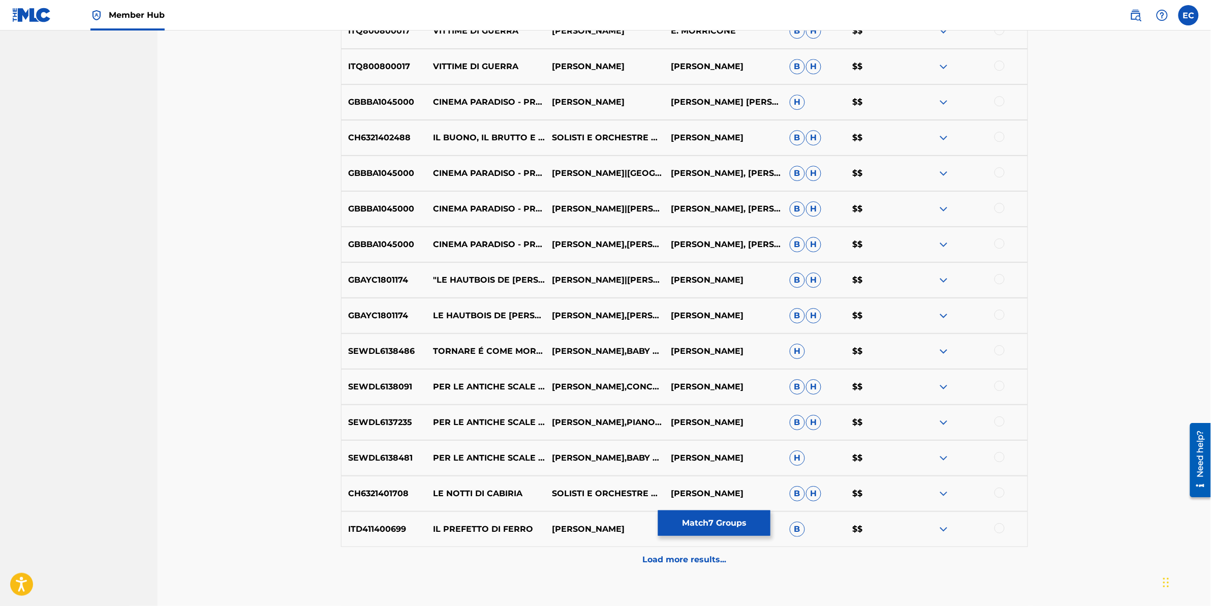
scroll to position [1327, 0]
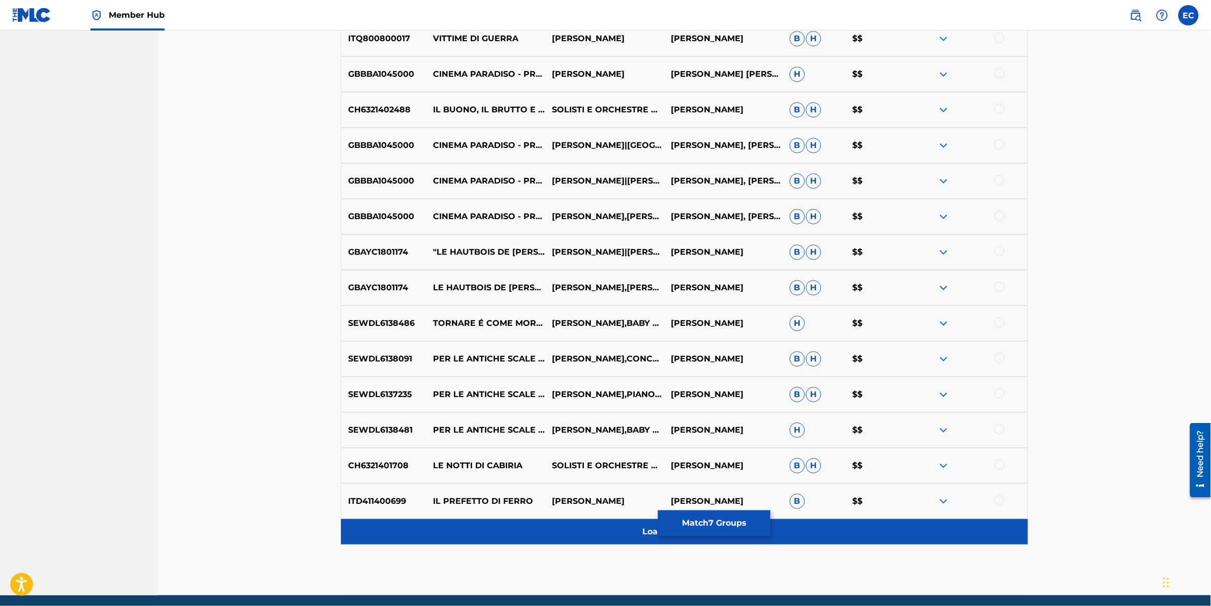
click at [483, 301] on div "Load more results..." at bounding box center [684, 531] width 687 height 25
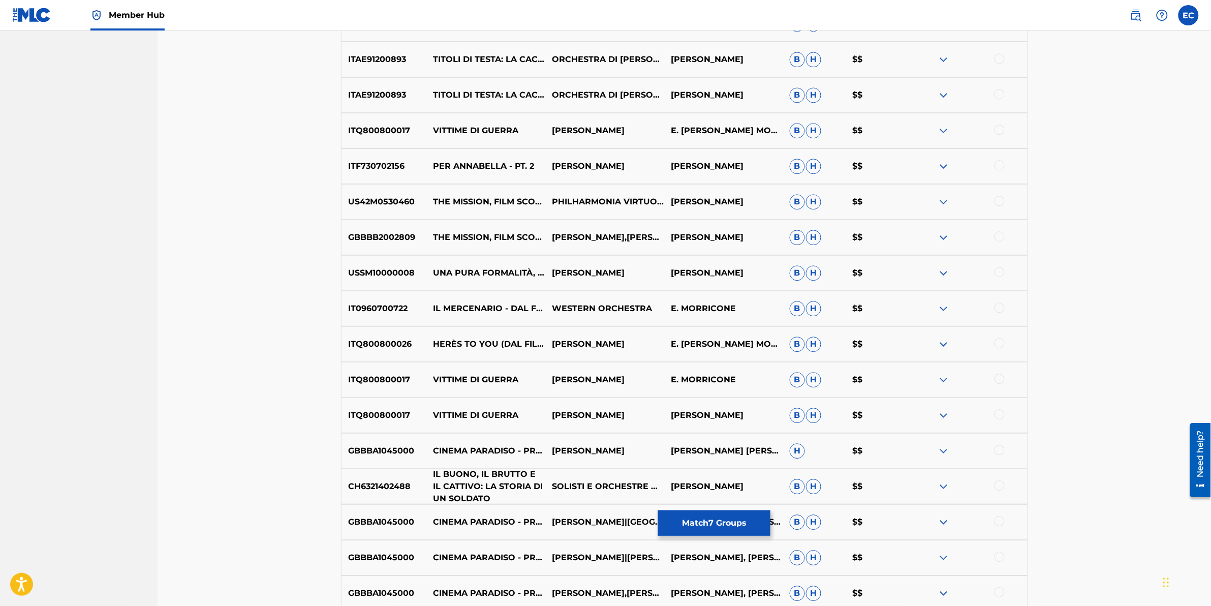
scroll to position [946, 0]
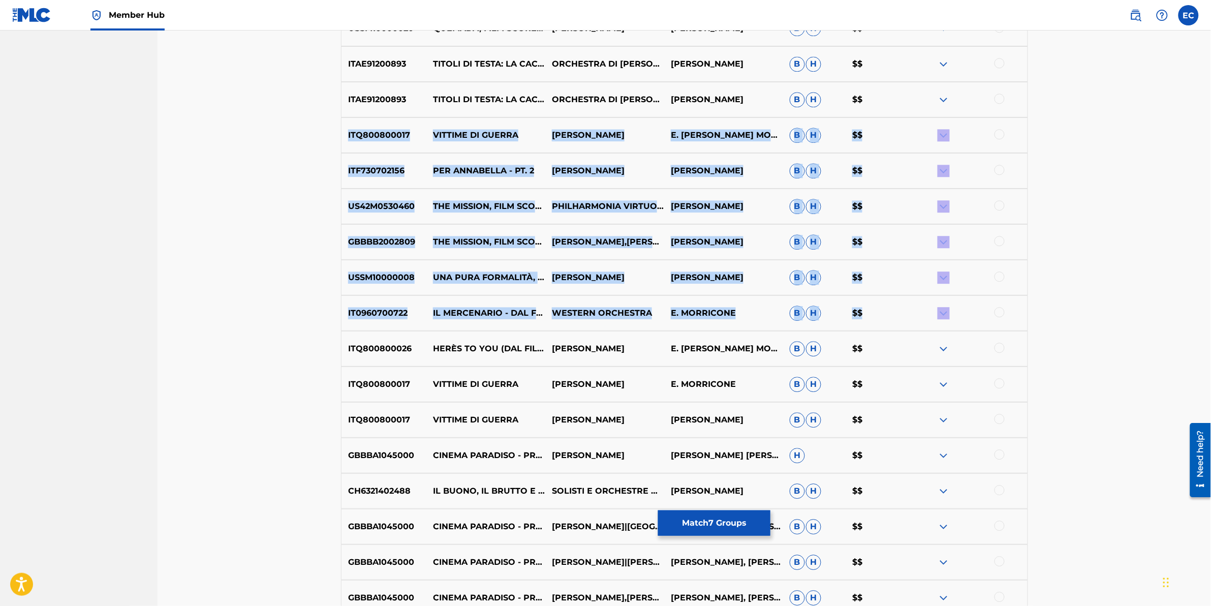
drag, startPoint x: 1210, startPoint y: 313, endPoint x: 1209, endPoint y: 117, distance: 195.7
click at [643, 114] on div "Matching Tool The Matching Tool enables you to suggest matches between sound re…" at bounding box center [685, 209] width 1054 height 2248
drag, startPoint x: 1209, startPoint y: 117, endPoint x: 1102, endPoint y: 180, distance: 124.2
click at [643, 180] on div "Matching Tool The Matching Tool enables you to suggest matches between sound re…" at bounding box center [685, 209] width 1054 height 2248
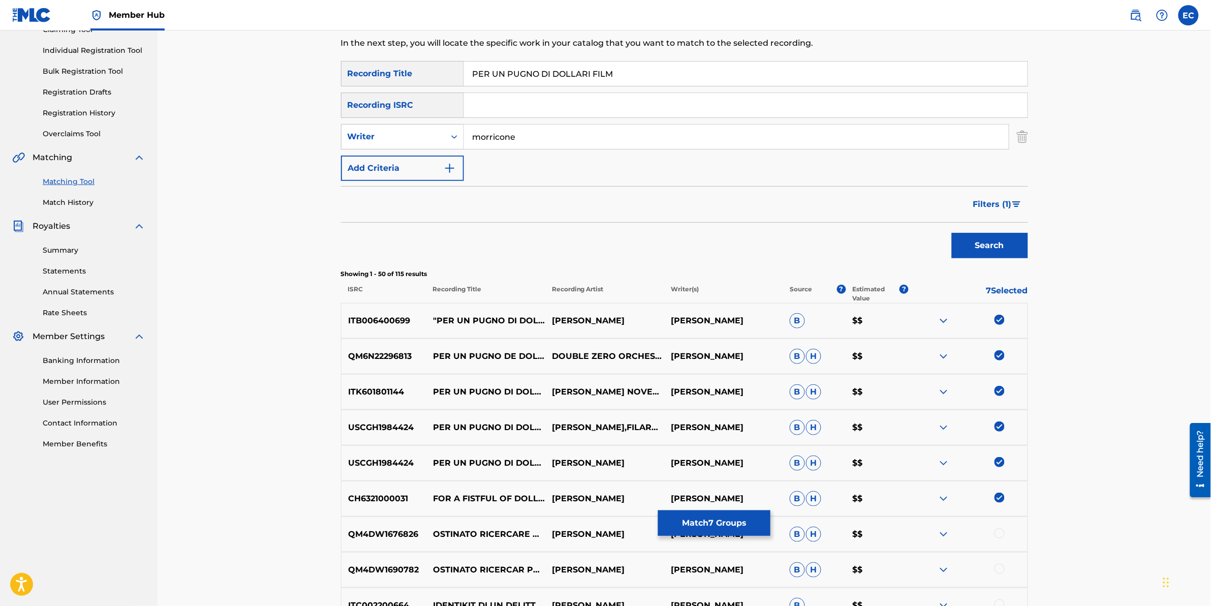
scroll to position [0, 0]
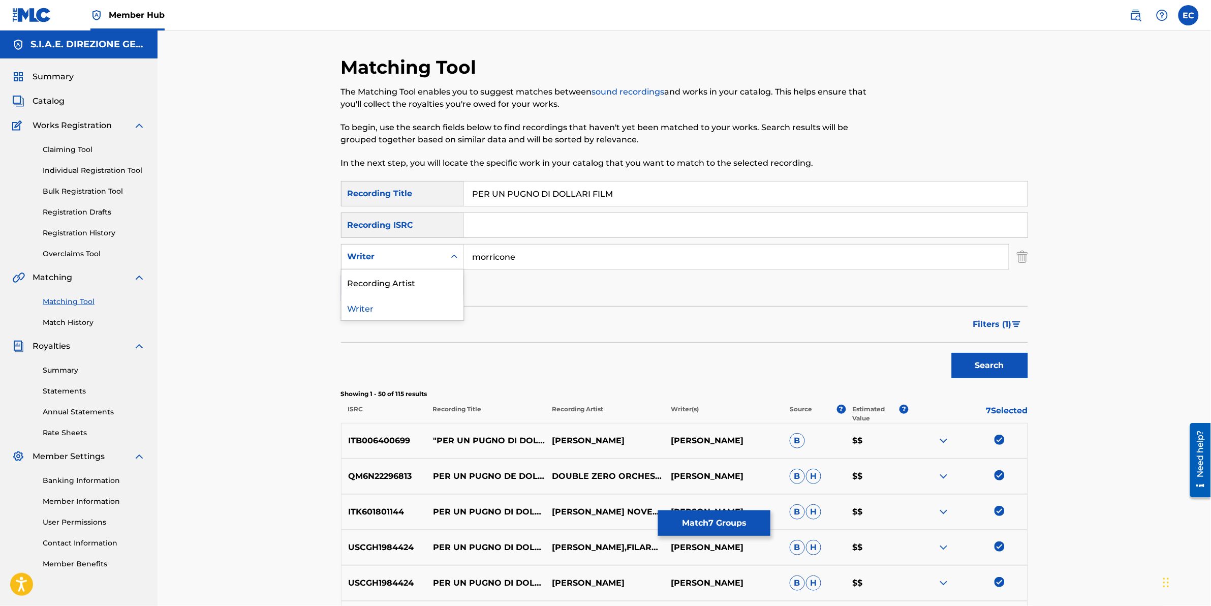
click at [423, 258] on div "Writer" at bounding box center [393, 257] width 91 height 12
click at [420, 279] on div "Recording Artist" at bounding box center [403, 281] width 122 height 25
click at [521, 250] on input "Search Form" at bounding box center [736, 256] width 545 height 24
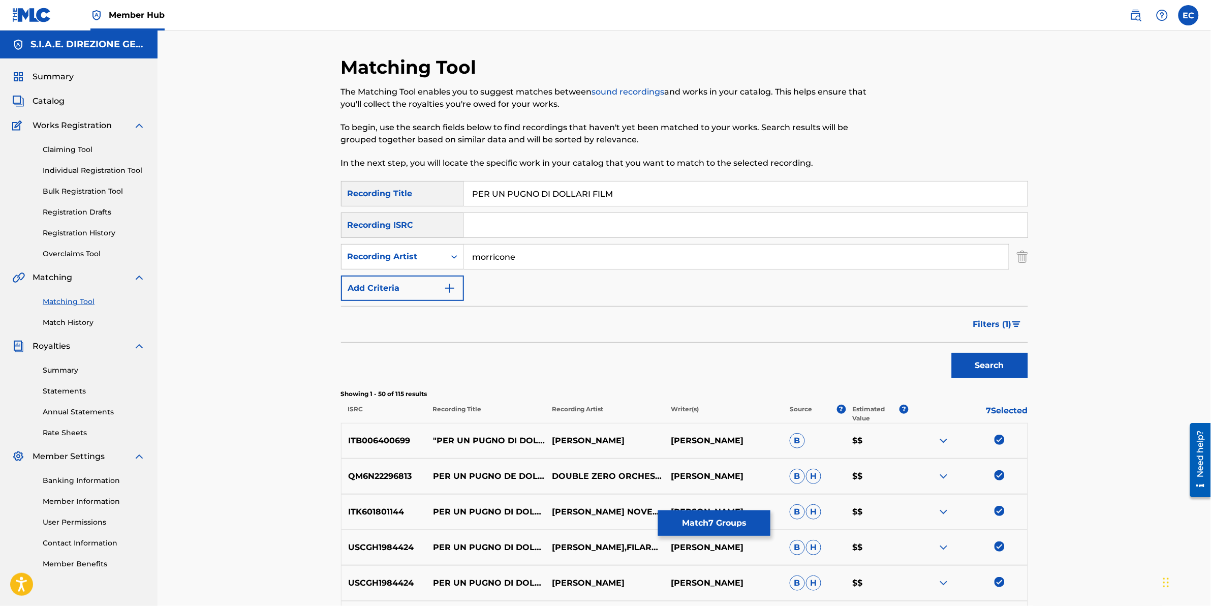
type input "morricone"
click at [634, 191] on input "PER UN PUGNO DI DOLLARI FILM" at bounding box center [746, 193] width 564 height 24
type input "PER UN PUGNO DI DOLLARI"
click at [643, 301] on button "Search" at bounding box center [990, 365] width 76 height 25
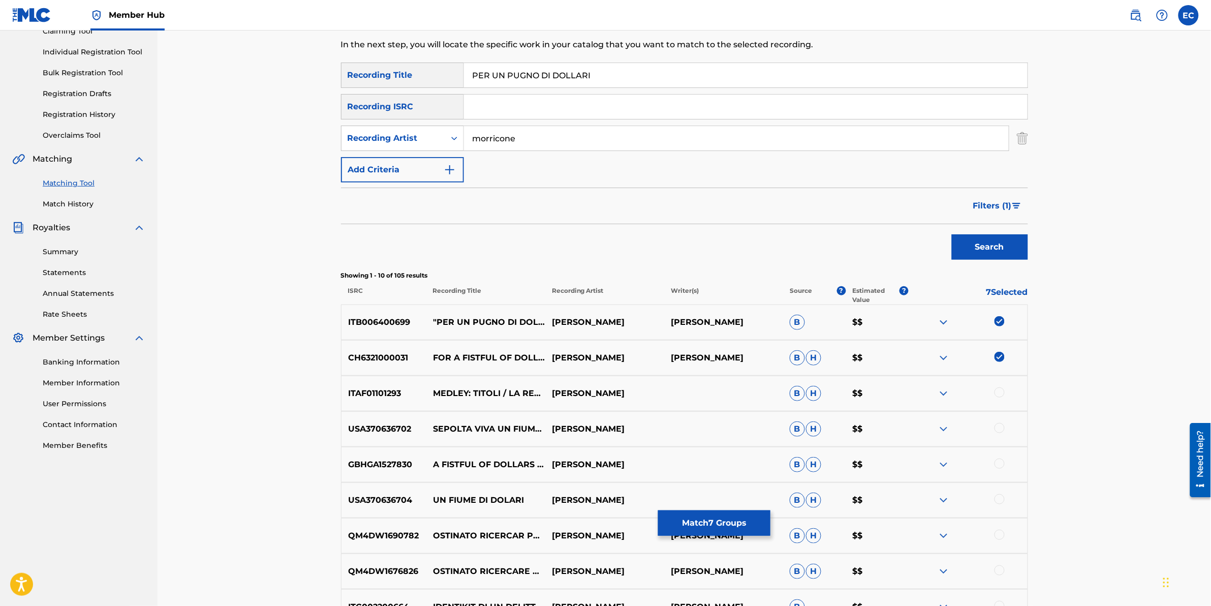
scroll to position [127, 0]
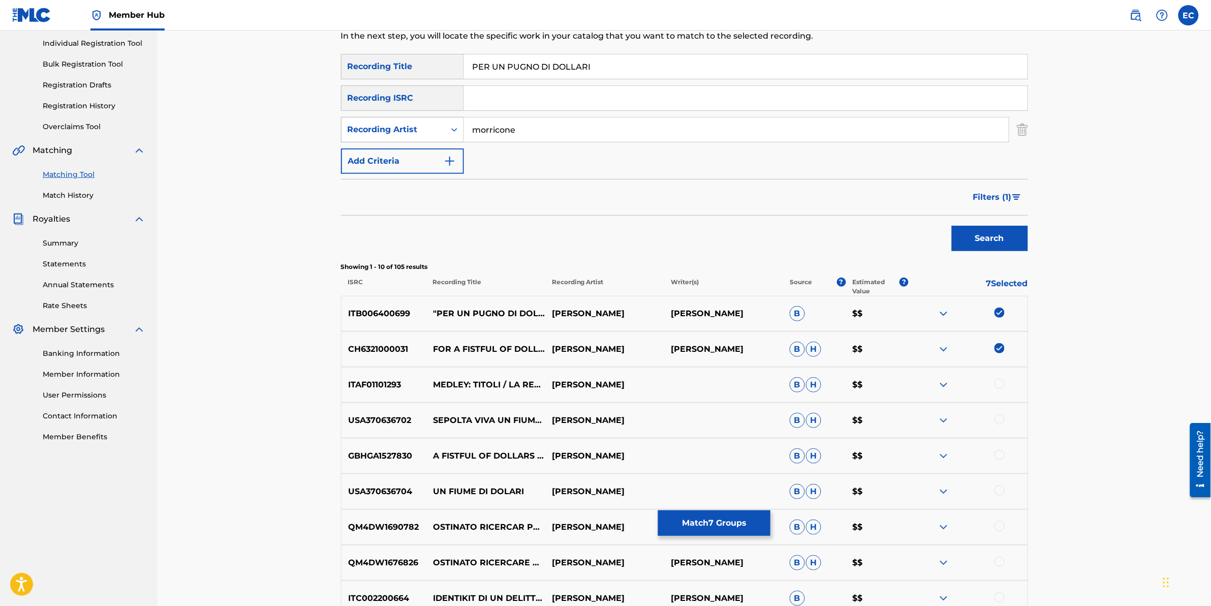
click at [443, 129] on div "Recording Artist" at bounding box center [394, 129] width 104 height 19
click at [414, 154] on div "Writer" at bounding box center [403, 154] width 122 height 25
click at [512, 131] on input "Search Form" at bounding box center [736, 129] width 545 height 24
type input "morricone"
click at [643, 226] on button "Search" at bounding box center [990, 238] width 76 height 25
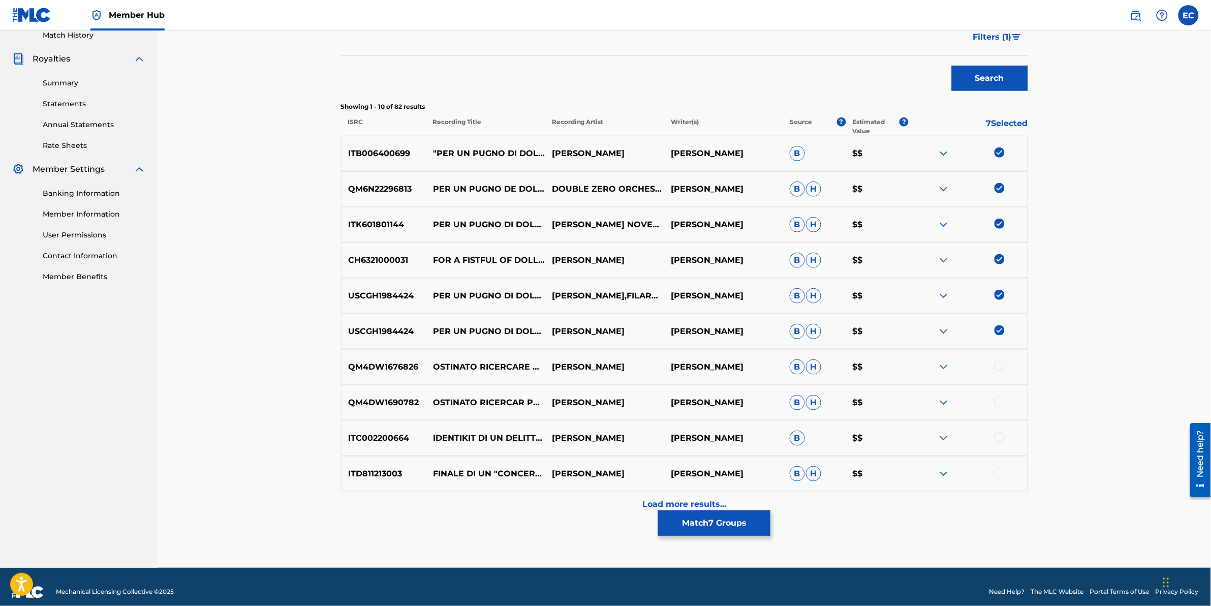
scroll to position [298, 0]
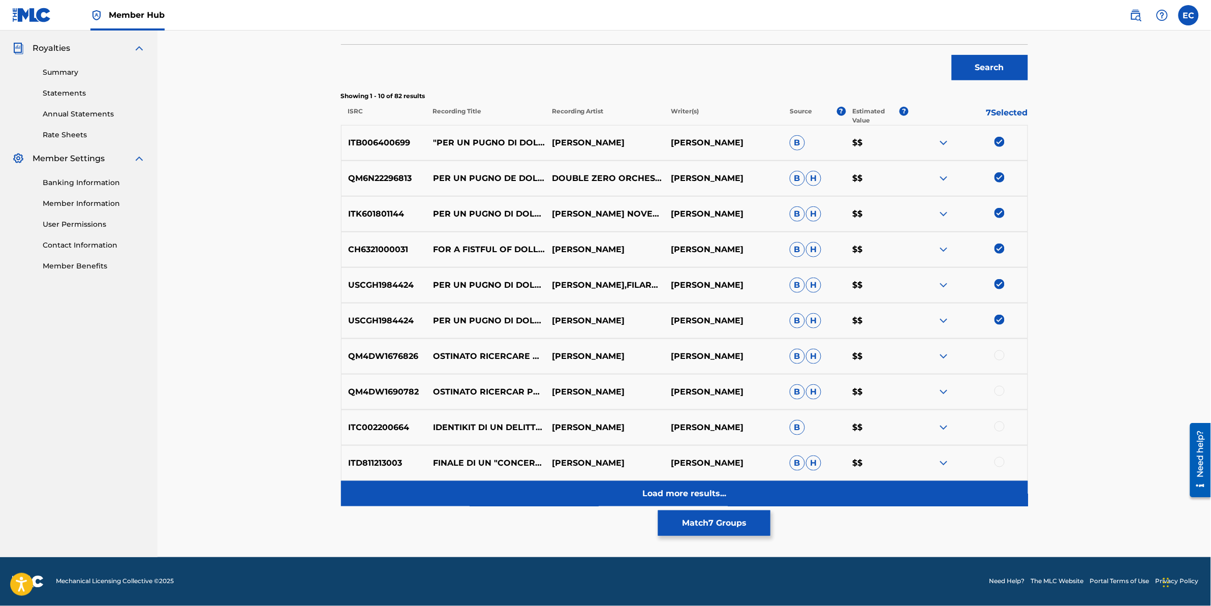
click at [422, 301] on div "Load more results..." at bounding box center [684, 493] width 687 height 25
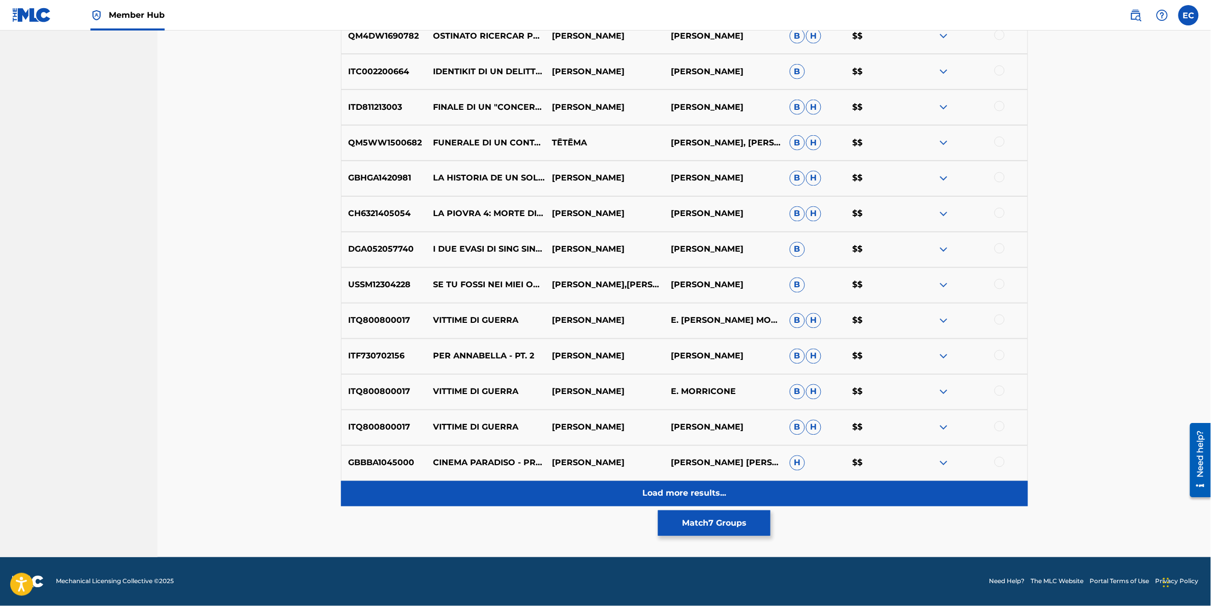
click at [471, 301] on div "Load more results..." at bounding box center [684, 493] width 687 height 25
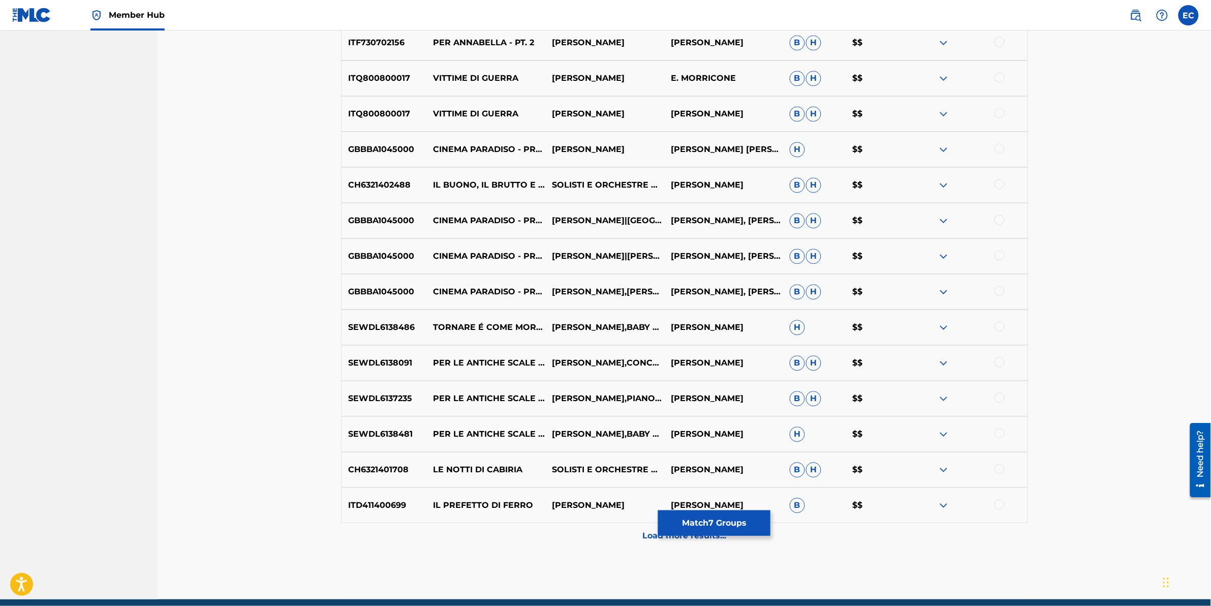
scroll to position [1010, 0]
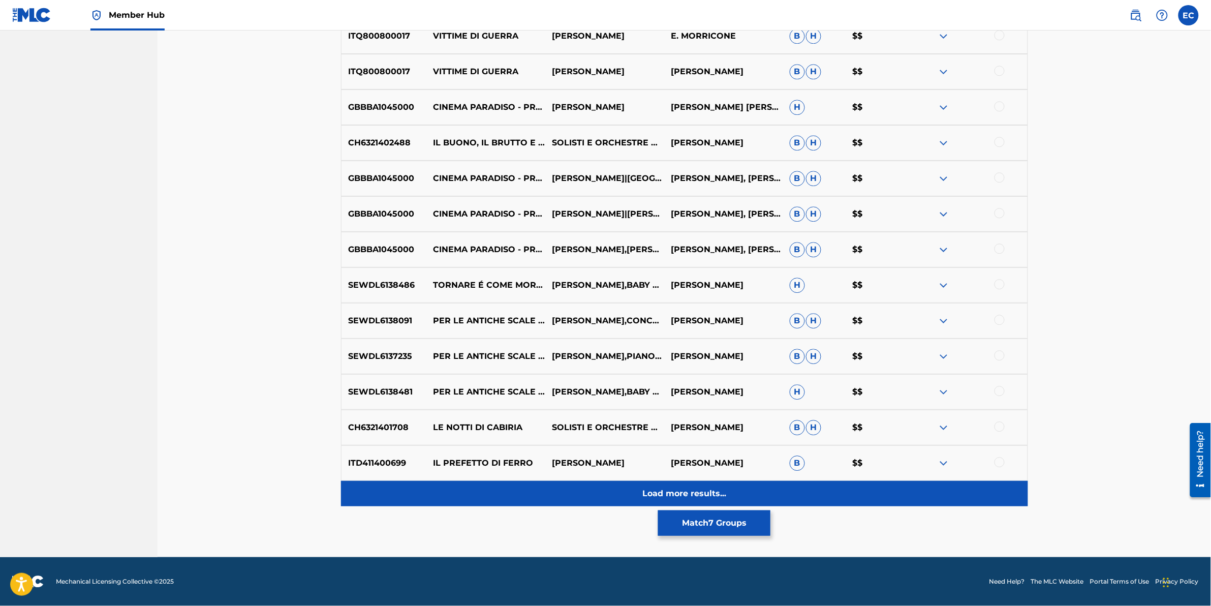
click at [548, 301] on div "Load more results..." at bounding box center [684, 493] width 687 height 25
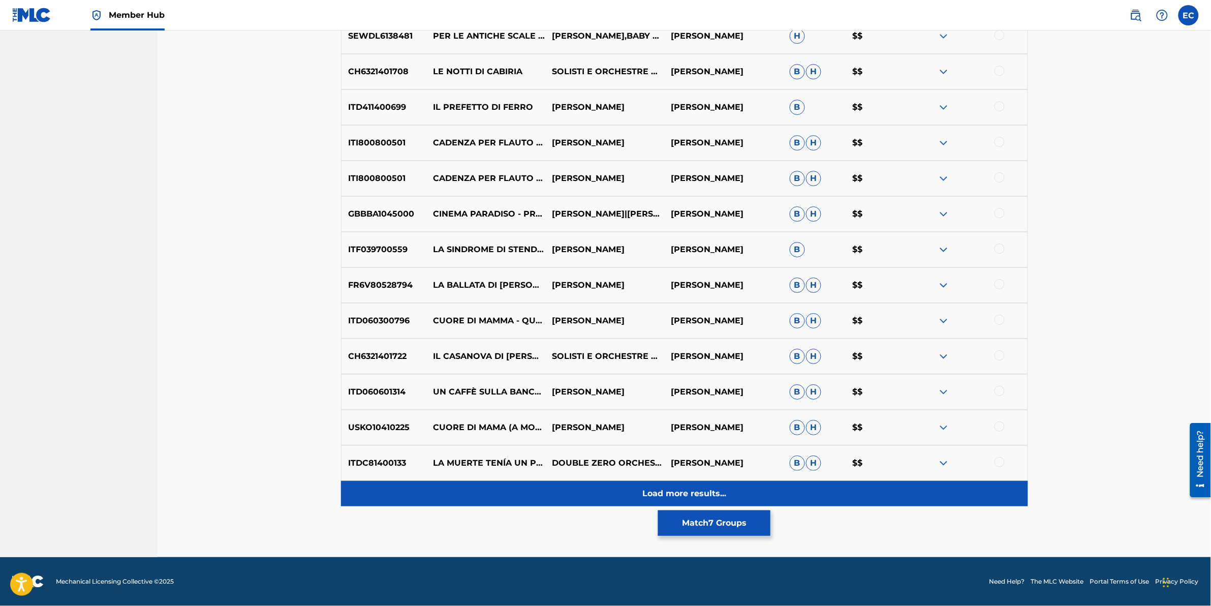
click at [548, 301] on div "Load more results..." at bounding box center [684, 493] width 687 height 25
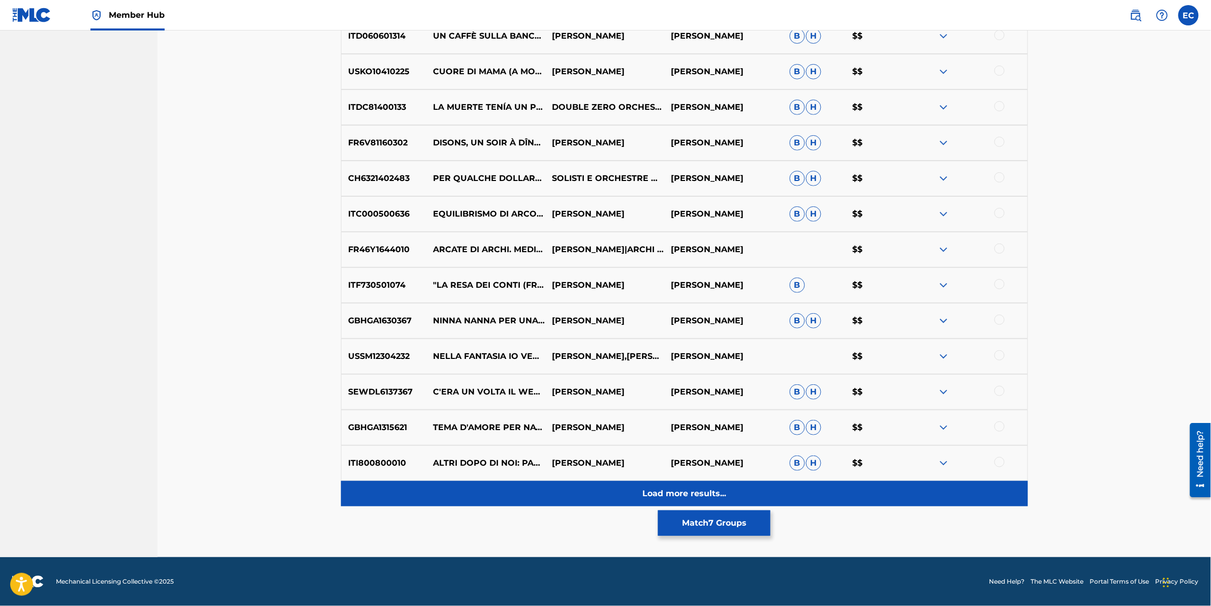
click at [552, 301] on div "Load more results..." at bounding box center [684, 493] width 687 height 25
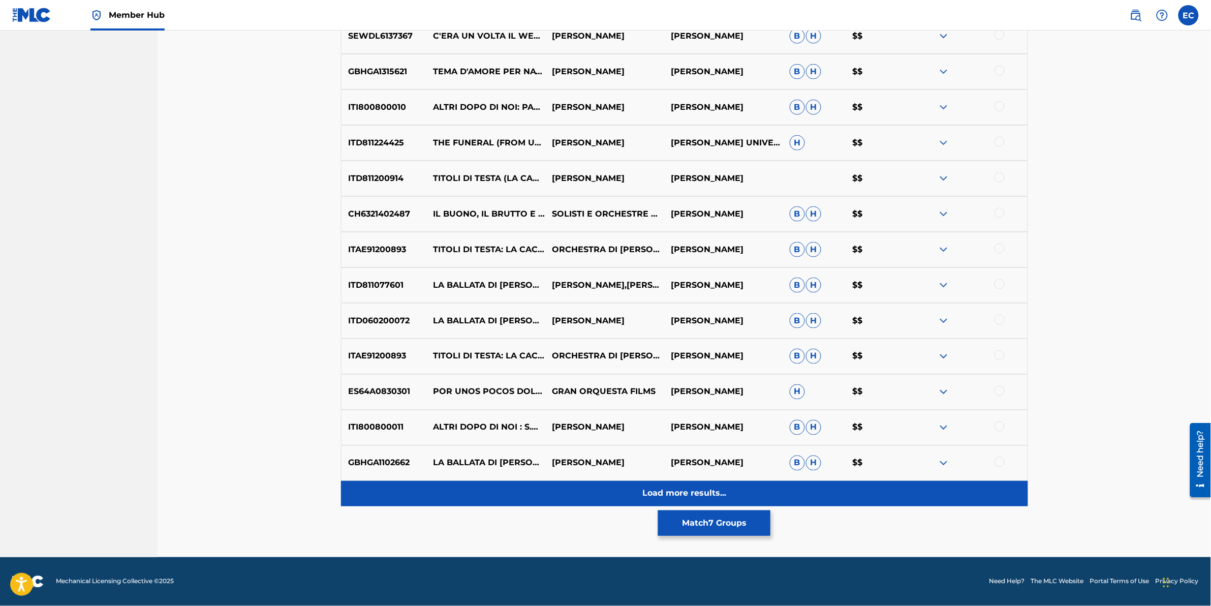
click at [553, 301] on div "Load more results..." at bounding box center [684, 493] width 687 height 25
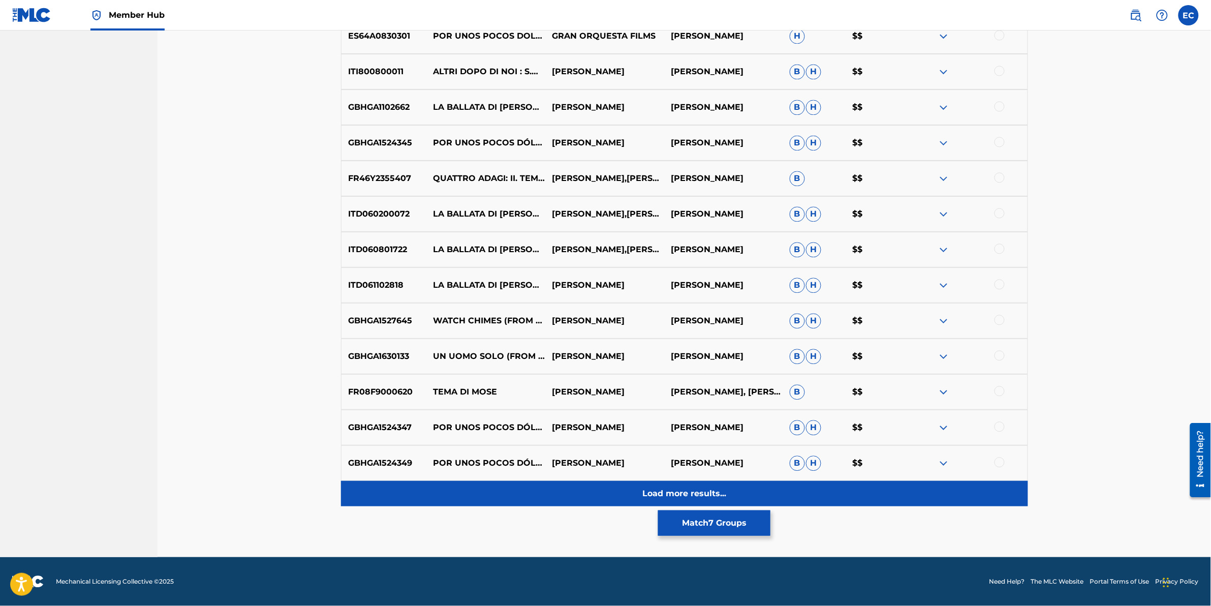
click at [554, 301] on div "Load more results..." at bounding box center [684, 493] width 687 height 25
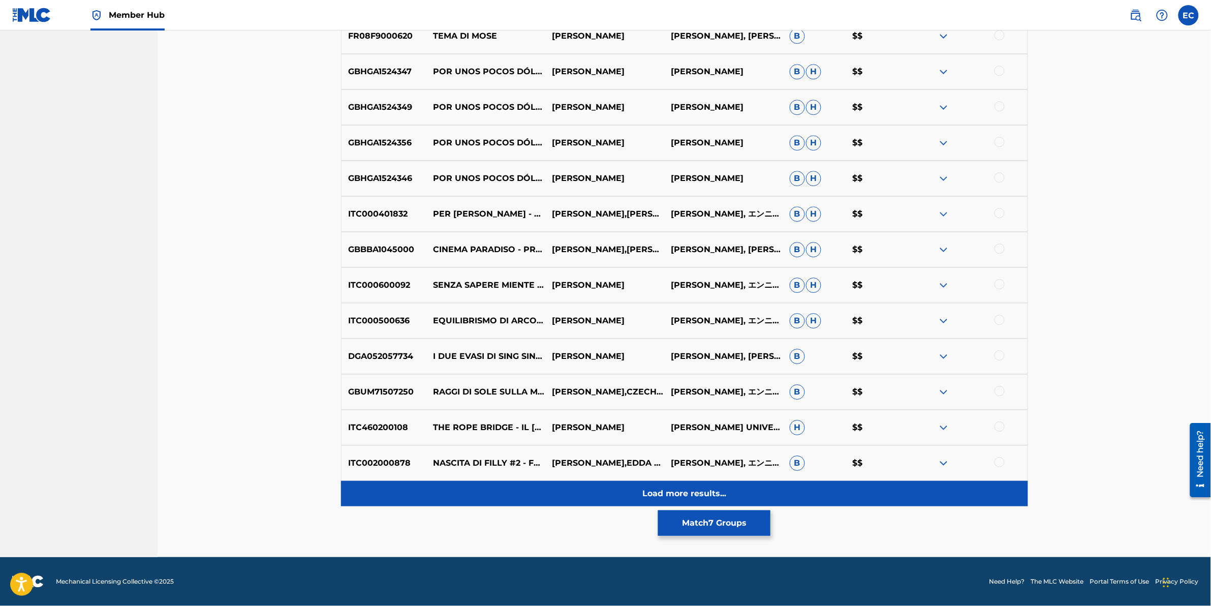
click at [557, 301] on div "Load more results..." at bounding box center [684, 493] width 687 height 25
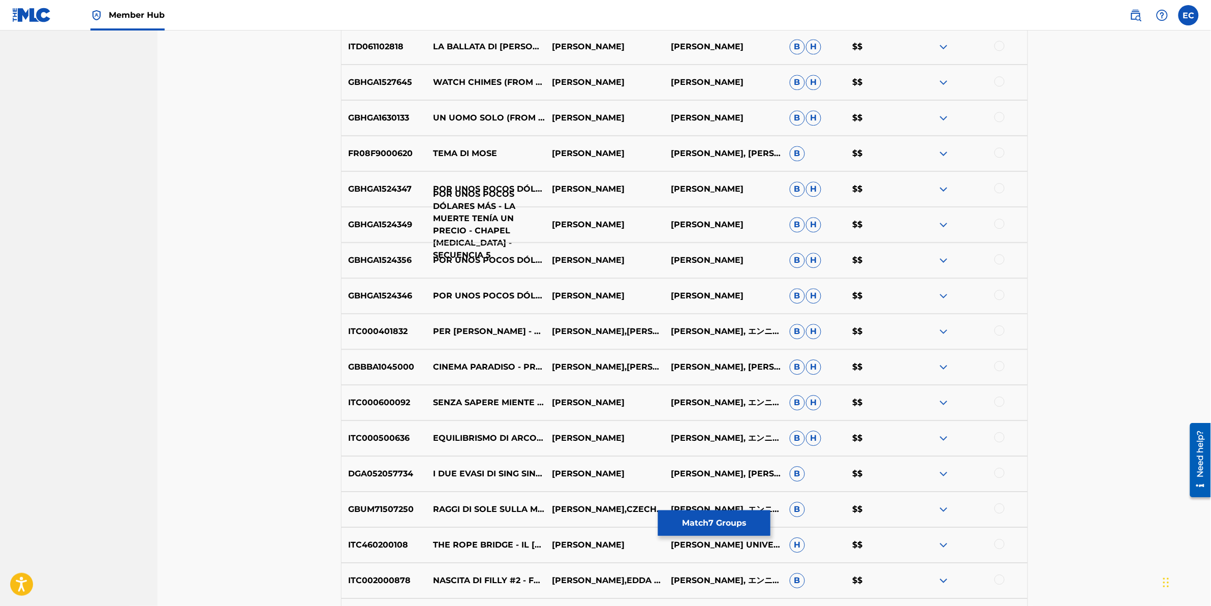
scroll to position [2644, 0]
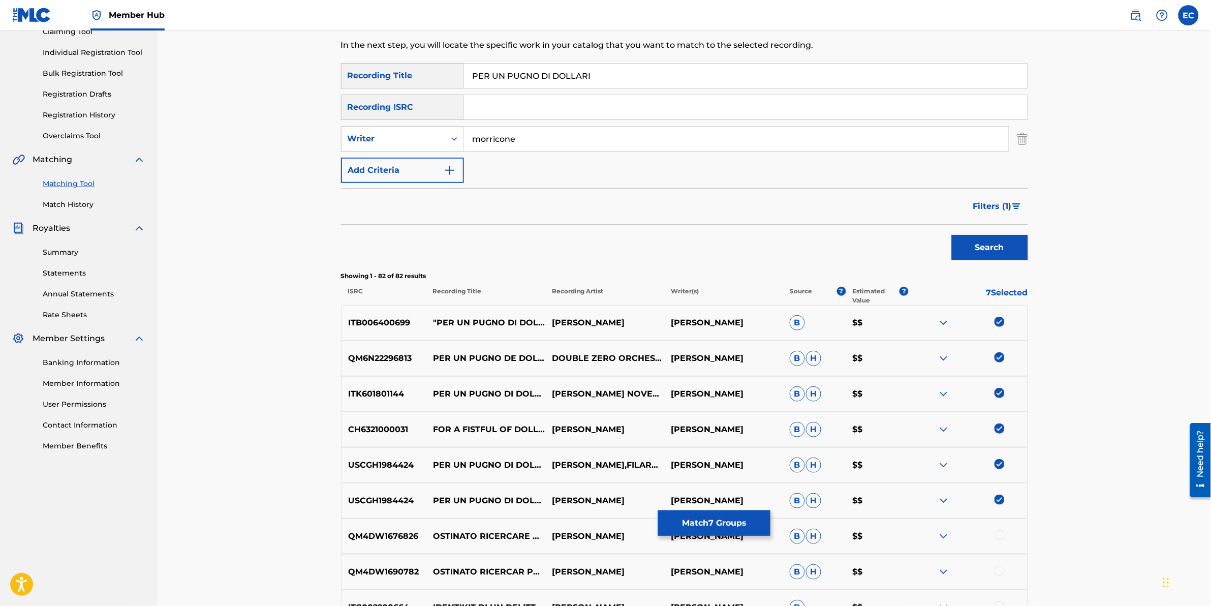
scroll to position [102, 0]
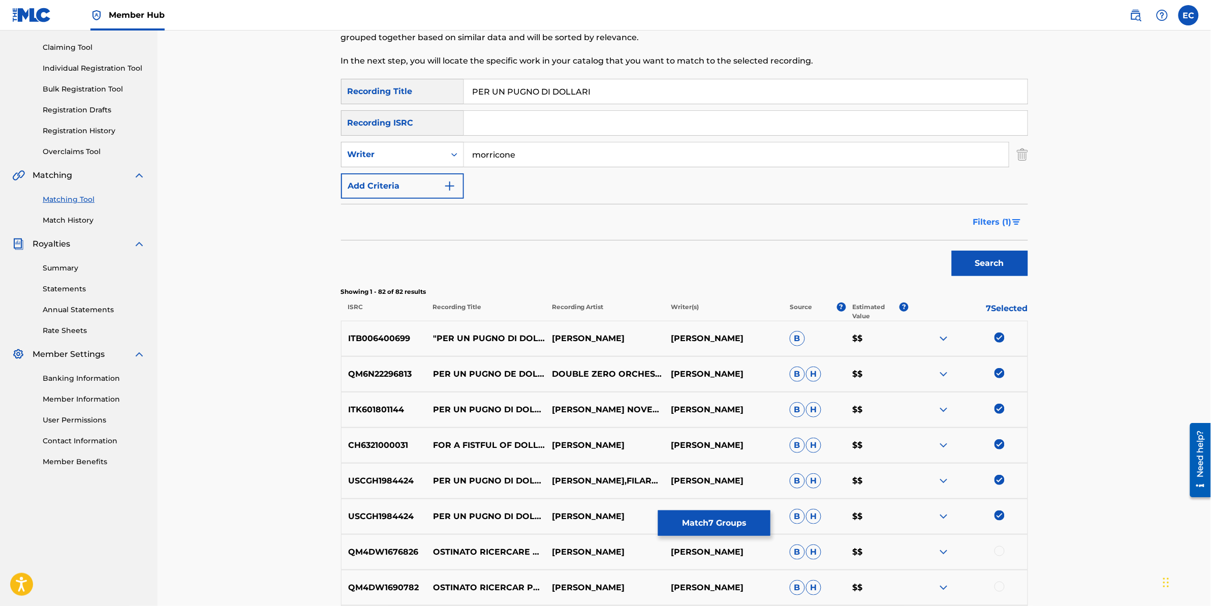
click at [643, 226] on span "Filters ( 1 )" at bounding box center [992, 222] width 39 height 12
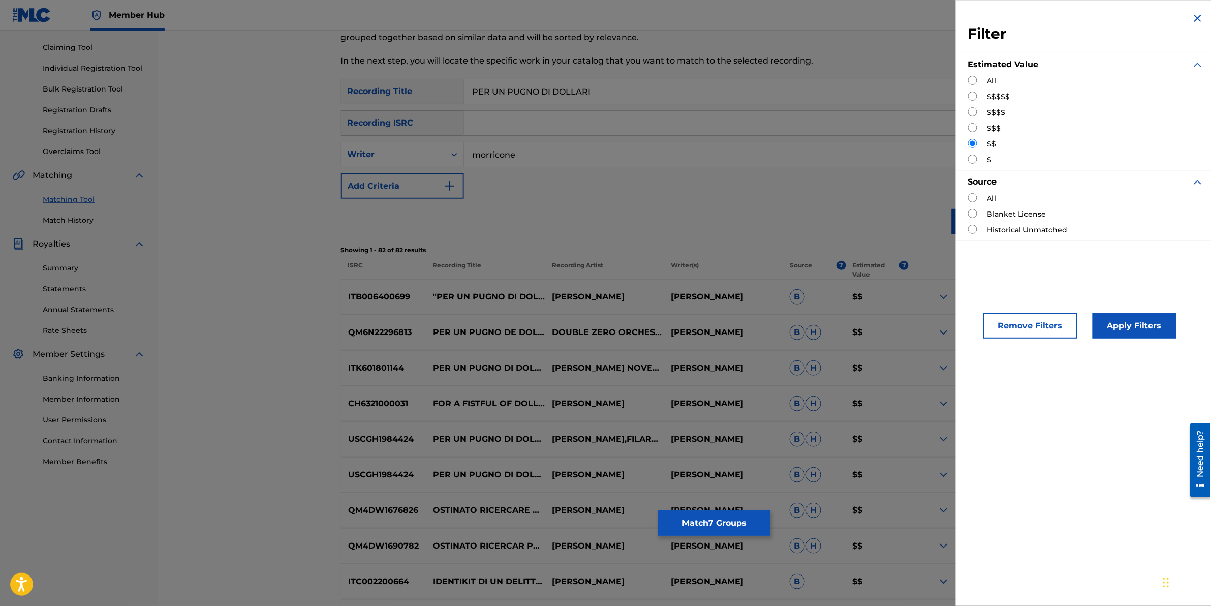
click at [643, 161] on div "Filter Estimated Value All $$$$$ $$$$ $$$ $$ $ Source All Blanket License Histo…" at bounding box center [1086, 126] width 260 height 253
click at [643, 156] on input "Search Form" at bounding box center [972, 159] width 9 height 9
radio input "true"
click at [643, 301] on button "Apply Filters" at bounding box center [1135, 325] width 84 height 25
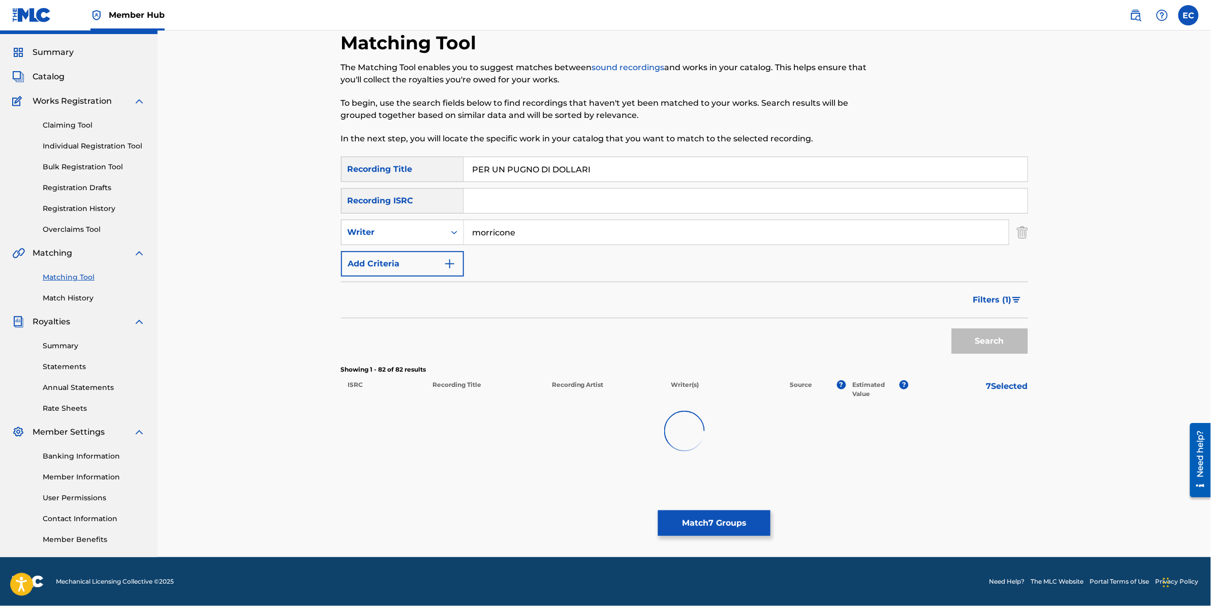
scroll to position [24, 0]
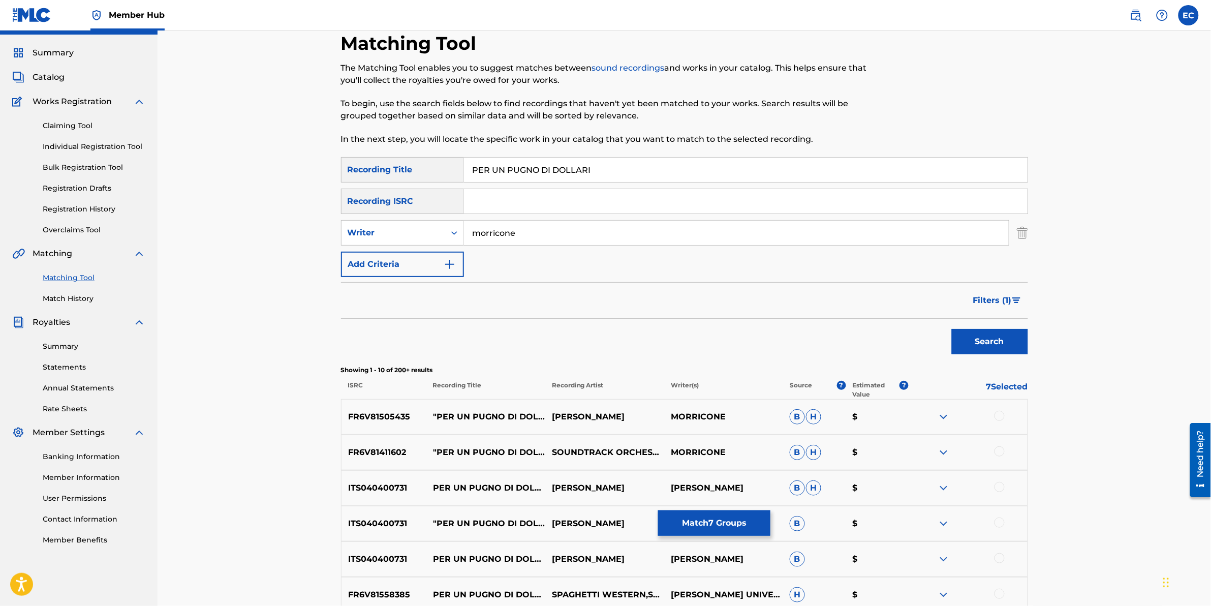
click at [643, 301] on div at bounding box center [1000, 416] width 10 height 10
click at [643, 301] on div at bounding box center [1000, 451] width 10 height 10
click at [643, 301] on div at bounding box center [1000, 487] width 10 height 10
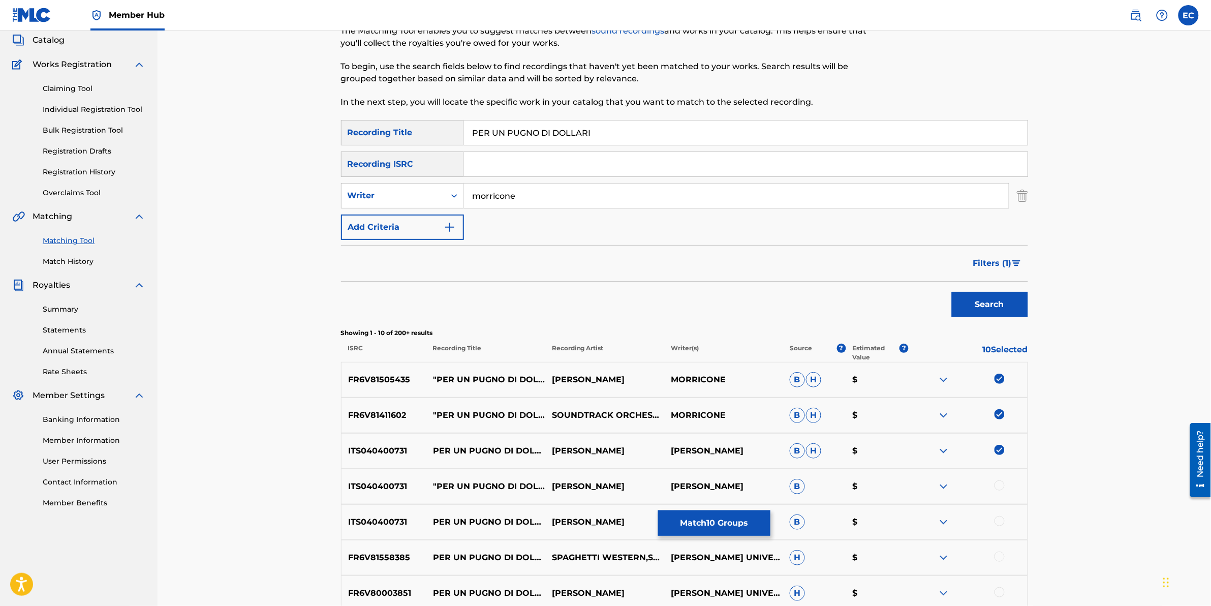
scroll to position [151, 0]
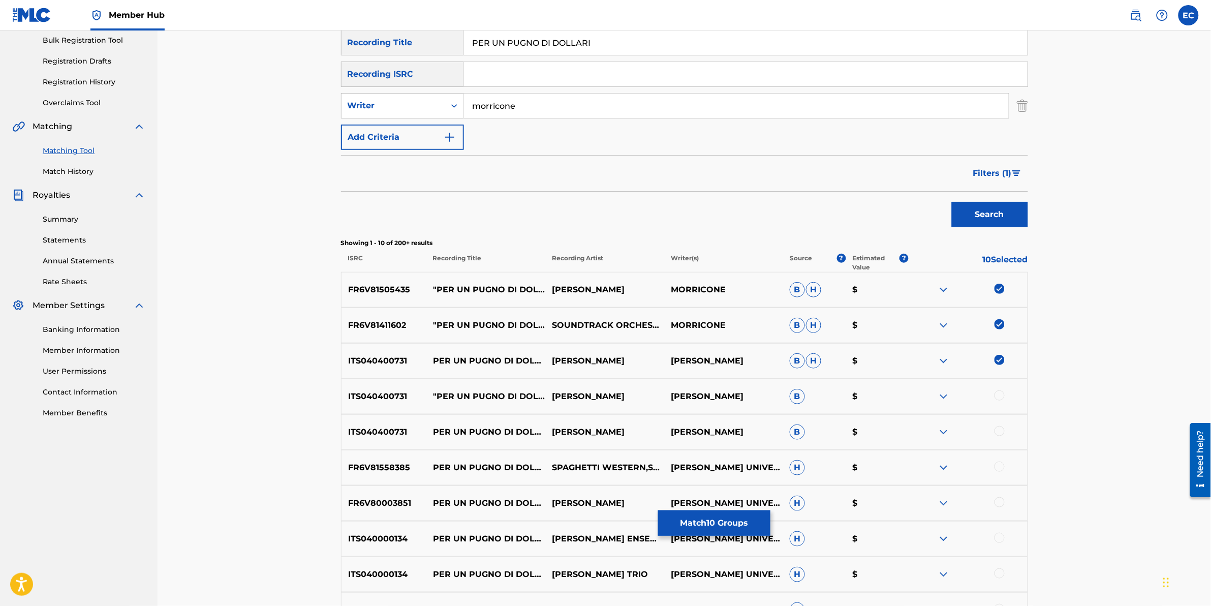
click at [643, 301] on div at bounding box center [1000, 395] width 10 height 10
click at [643, 301] on div at bounding box center [1000, 431] width 10 height 10
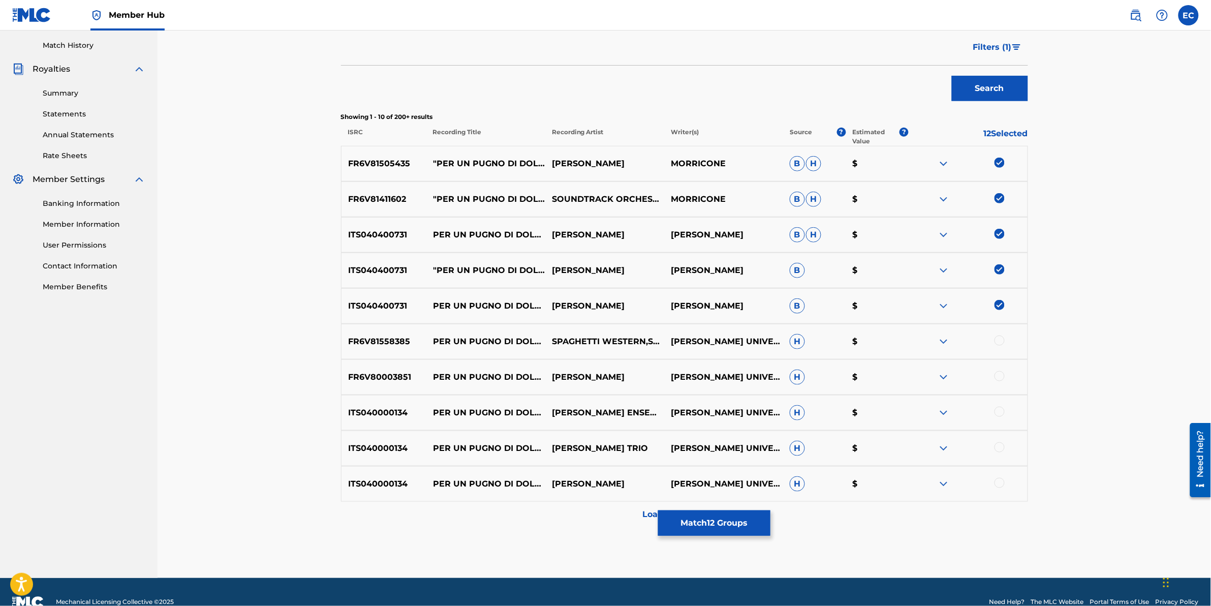
scroll to position [278, 0]
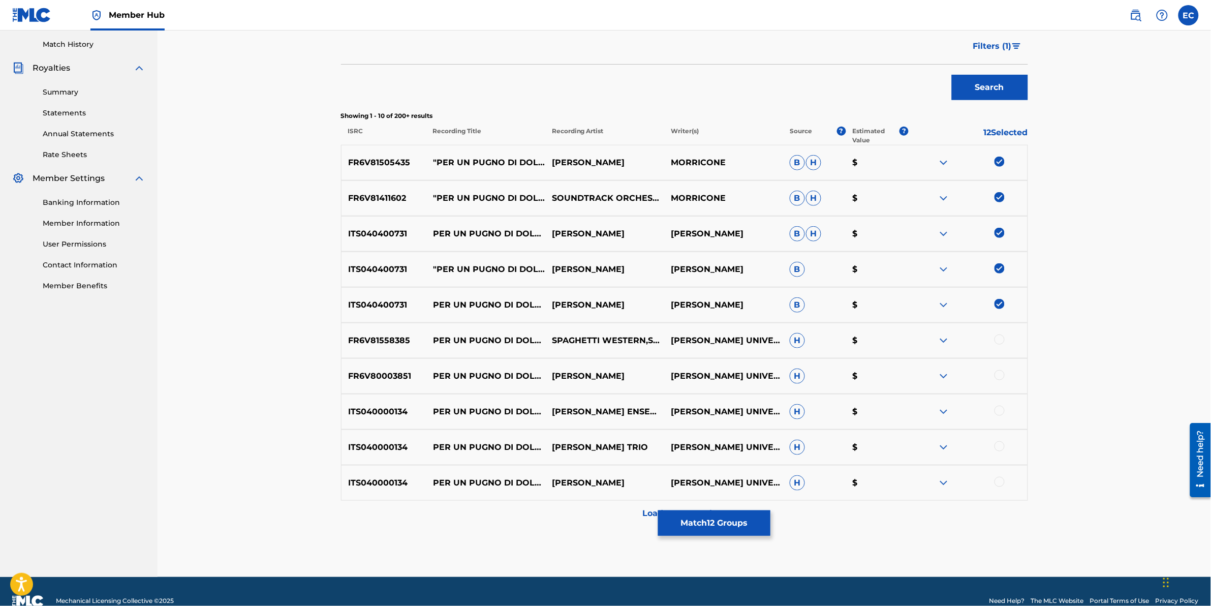
click at [643, 301] on div at bounding box center [1000, 339] width 10 height 10
click at [643, 301] on div at bounding box center [1000, 375] width 10 height 10
click at [643, 301] on div at bounding box center [1000, 411] width 10 height 10
click at [643, 301] on div at bounding box center [1000, 446] width 10 height 10
click at [643, 301] on div at bounding box center [968, 483] width 119 height 12
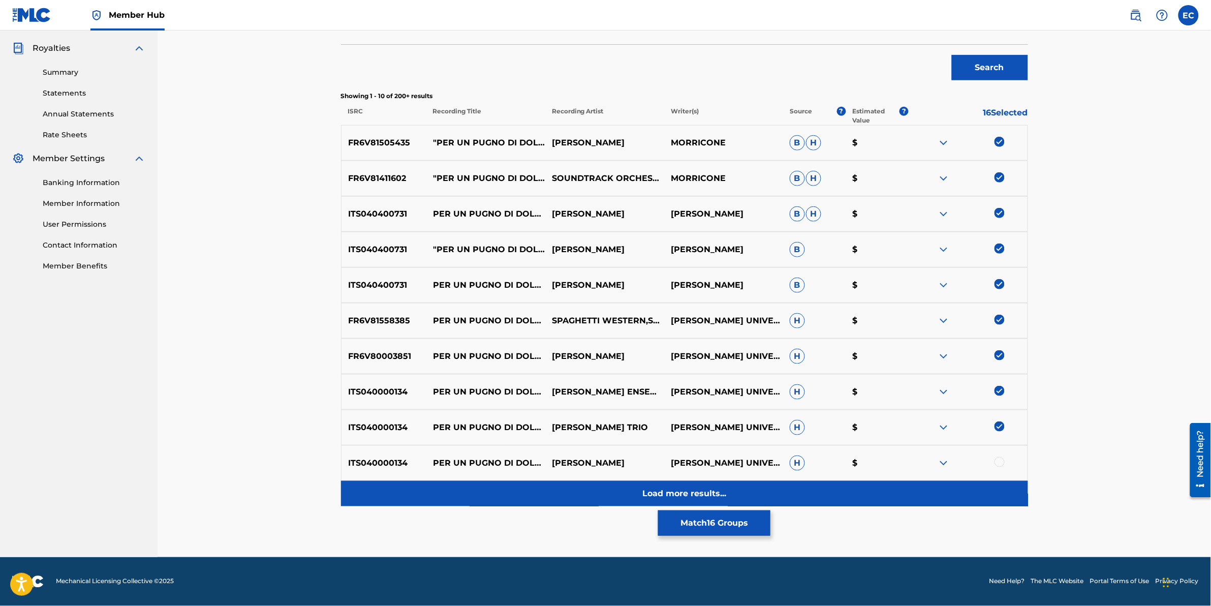
click at [619, 301] on div "Load more results..." at bounding box center [684, 493] width 687 height 25
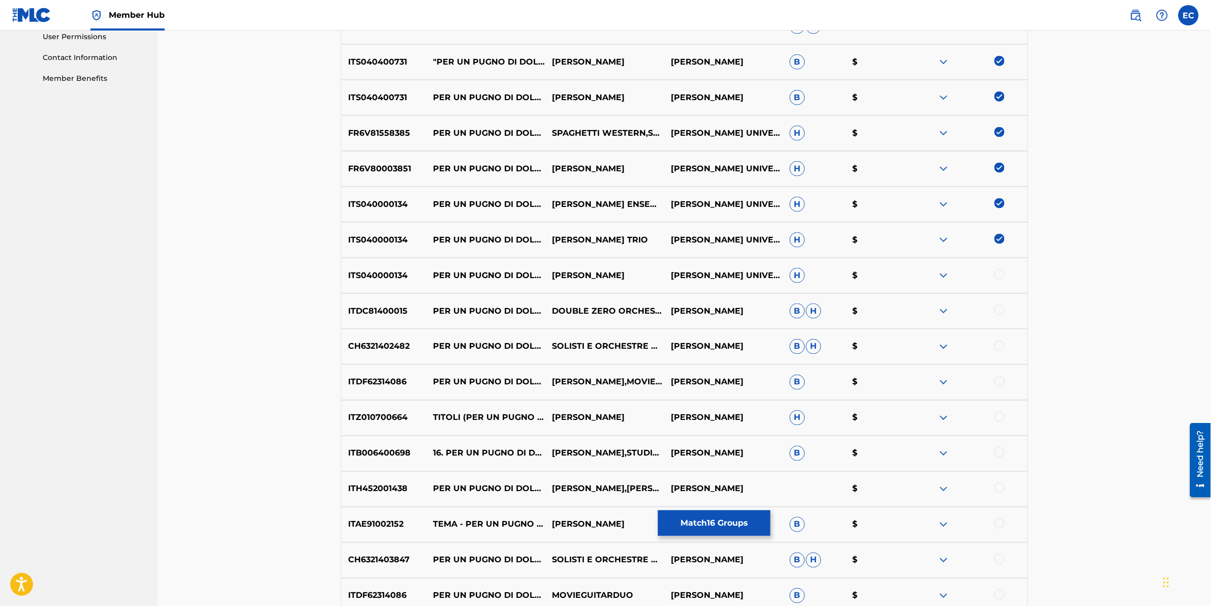
scroll to position [488, 0]
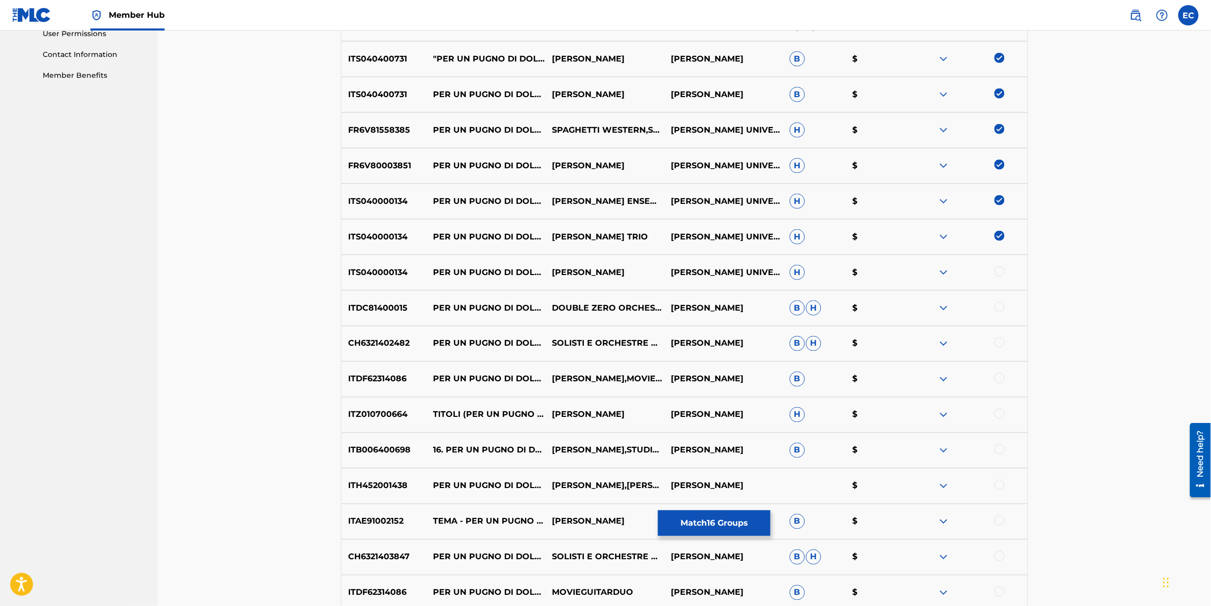
click at [643, 270] on div at bounding box center [1000, 271] width 10 height 10
click at [643, 270] on div at bounding box center [968, 272] width 119 height 12
drag, startPoint x: 1000, startPoint y: 270, endPoint x: 1101, endPoint y: 297, distance: 104.2
click at [643, 298] on div "Matching Tool The Matching Tool enables you to suggest matches between sound re…" at bounding box center [685, 132] width 1054 height 1180
click at [643, 301] on div at bounding box center [1000, 307] width 10 height 10
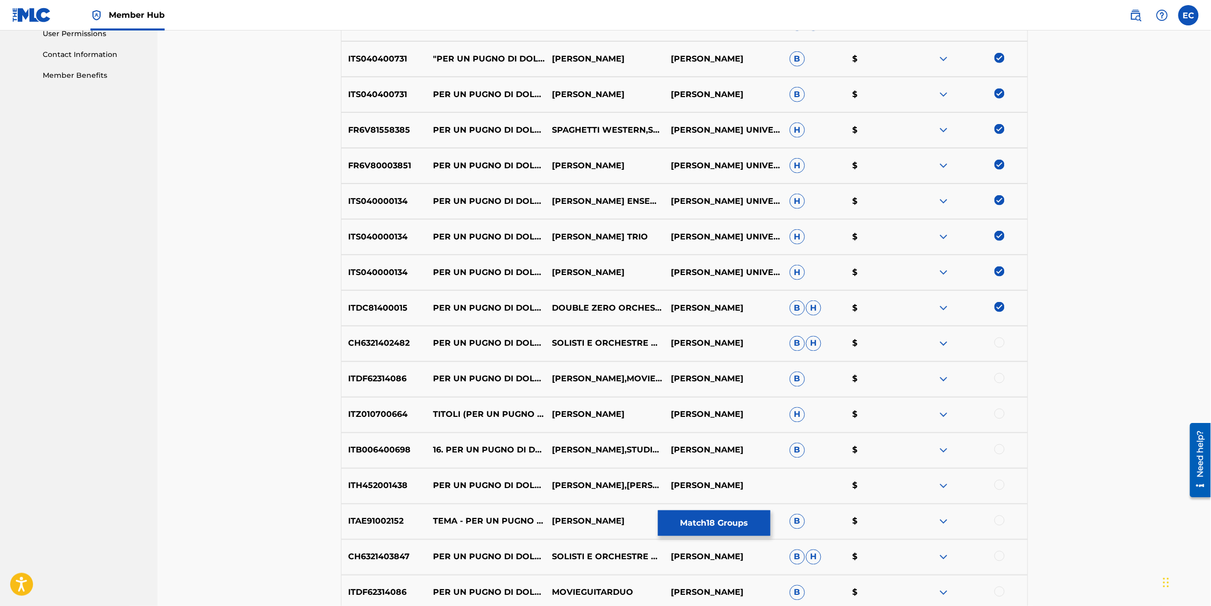
click at [643, 301] on div at bounding box center [1000, 343] width 10 height 10
click at [643, 301] on div at bounding box center [1000, 378] width 10 height 10
click at [643, 301] on div at bounding box center [1000, 414] width 10 height 10
click at [643, 301] on div at bounding box center [1000, 449] width 10 height 10
click at [643, 301] on div at bounding box center [1000, 485] width 10 height 10
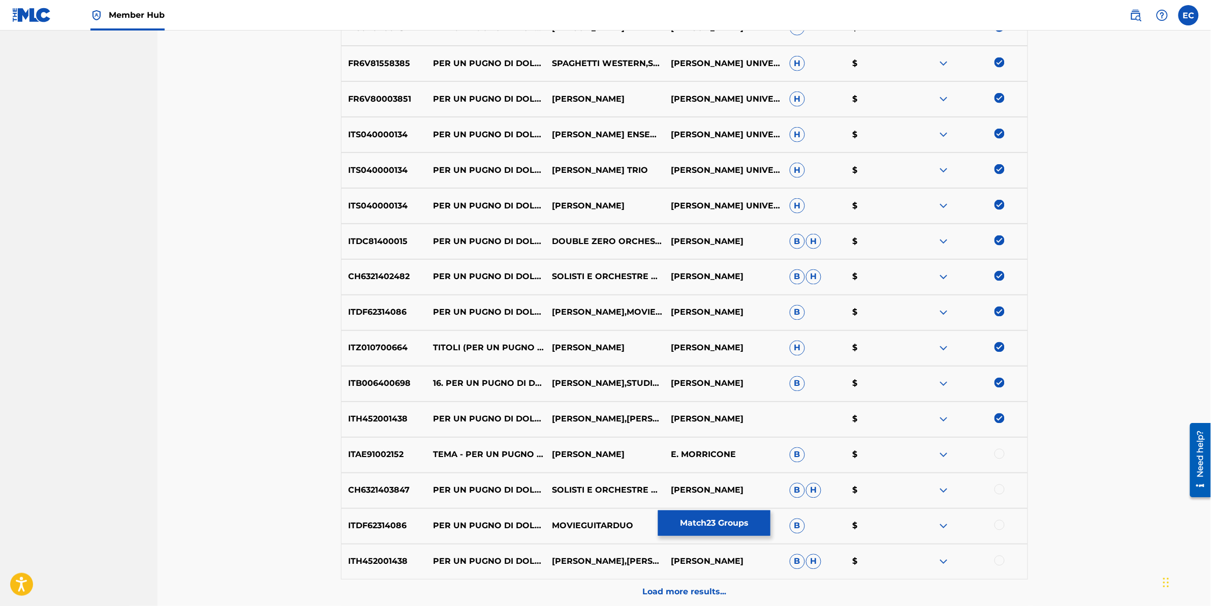
scroll to position [616, 0]
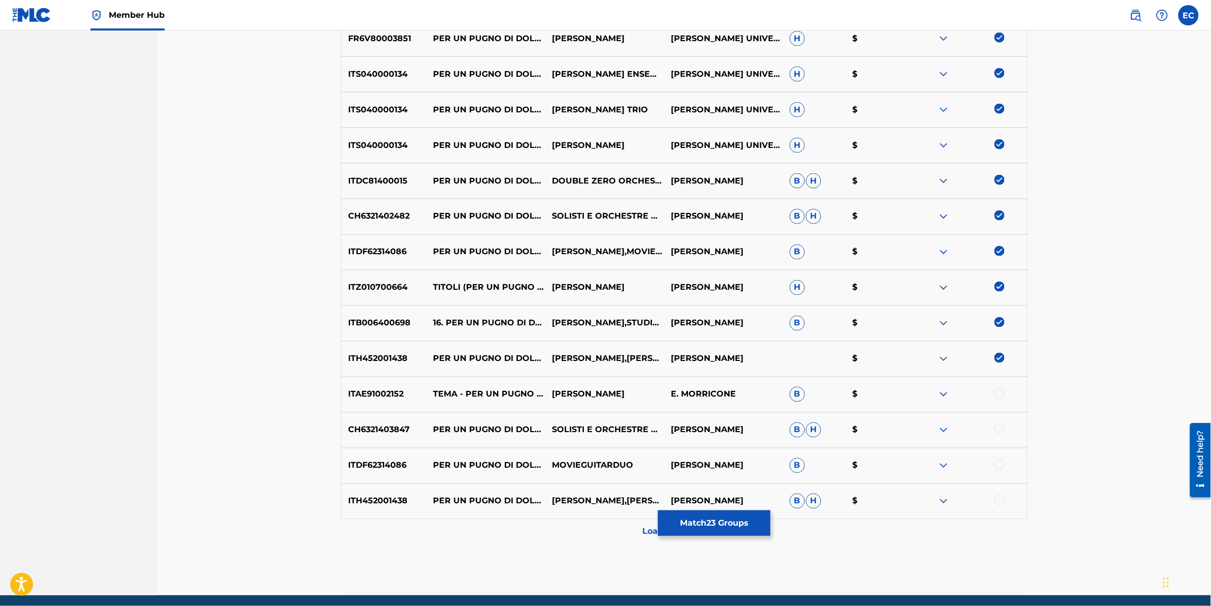
click at [643, 301] on div at bounding box center [1000, 393] width 10 height 10
click at [643, 301] on div at bounding box center [1000, 429] width 10 height 10
click at [643, 301] on div at bounding box center [1000, 465] width 10 height 10
drag, startPoint x: 997, startPoint y: 499, endPoint x: 933, endPoint y: 458, distance: 76.1
click at [643, 301] on div at bounding box center [1000, 500] width 10 height 10
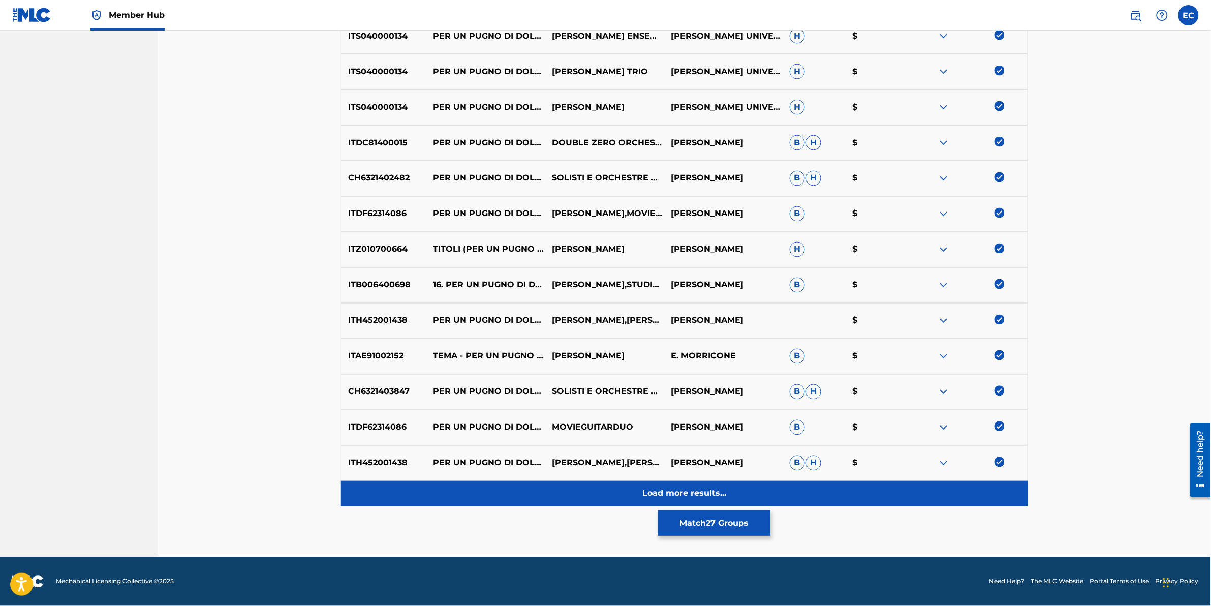
click at [601, 301] on div "Load more results..." at bounding box center [684, 493] width 687 height 25
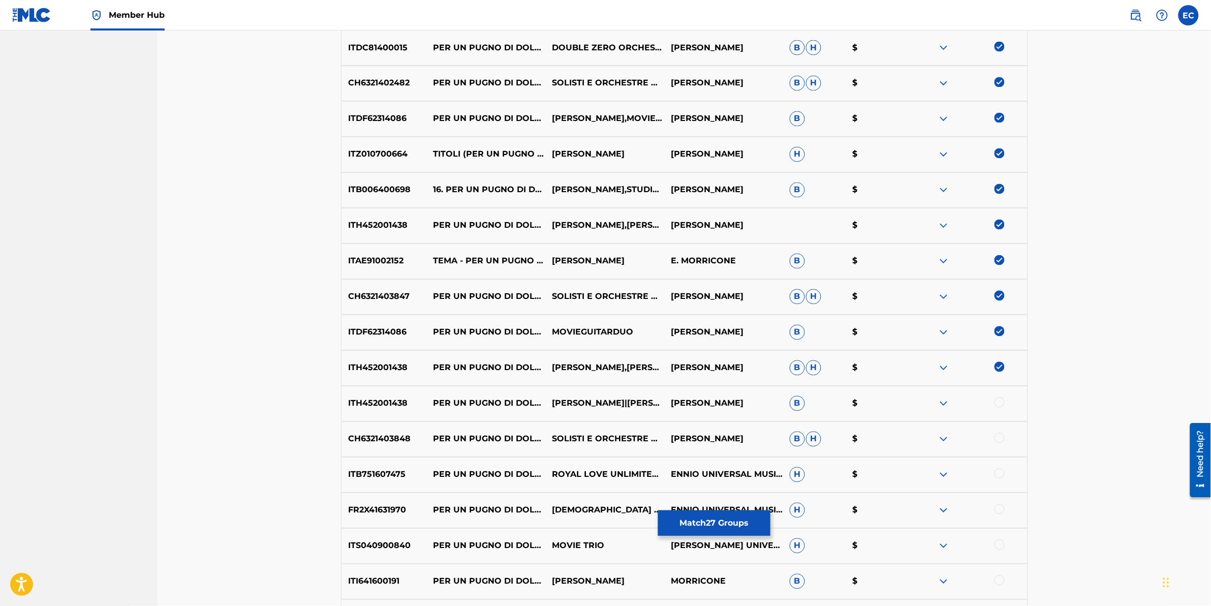
scroll to position [781, 0]
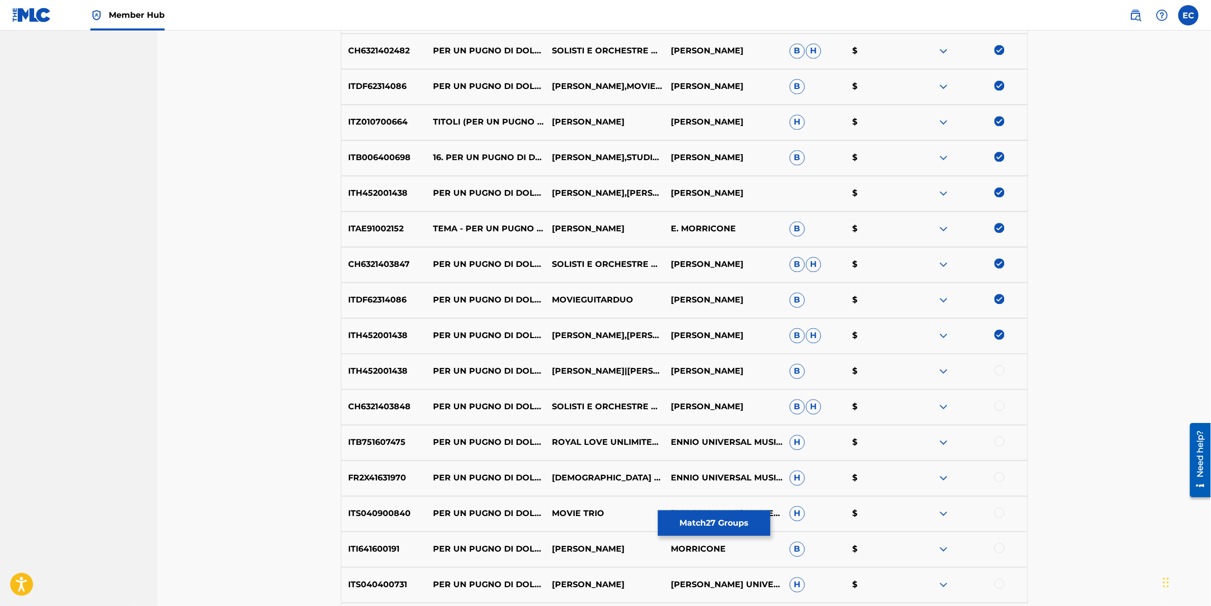
click at [643, 301] on div at bounding box center [1000, 370] width 10 height 10
click at [643, 301] on div at bounding box center [1000, 406] width 10 height 10
click at [643, 301] on div at bounding box center [1000, 442] width 10 height 10
click at [643, 301] on div at bounding box center [968, 443] width 119 height 12
drag, startPoint x: 997, startPoint y: 438, endPoint x: 1002, endPoint y: 476, distance: 38.4
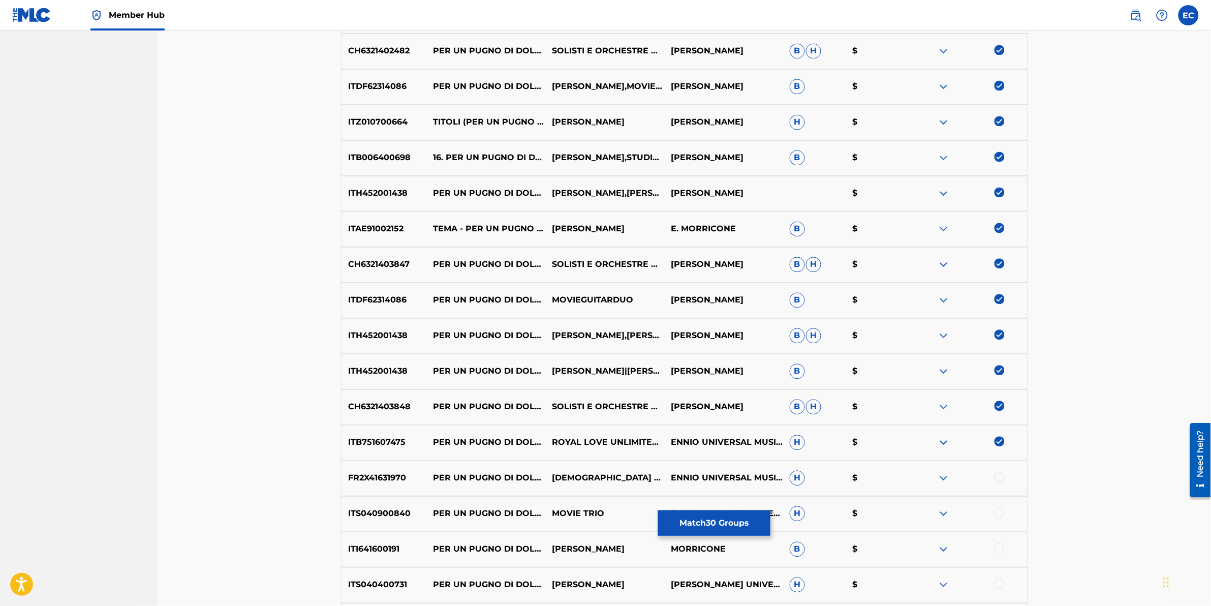
click at [643, 301] on div at bounding box center [1000, 477] width 10 height 10
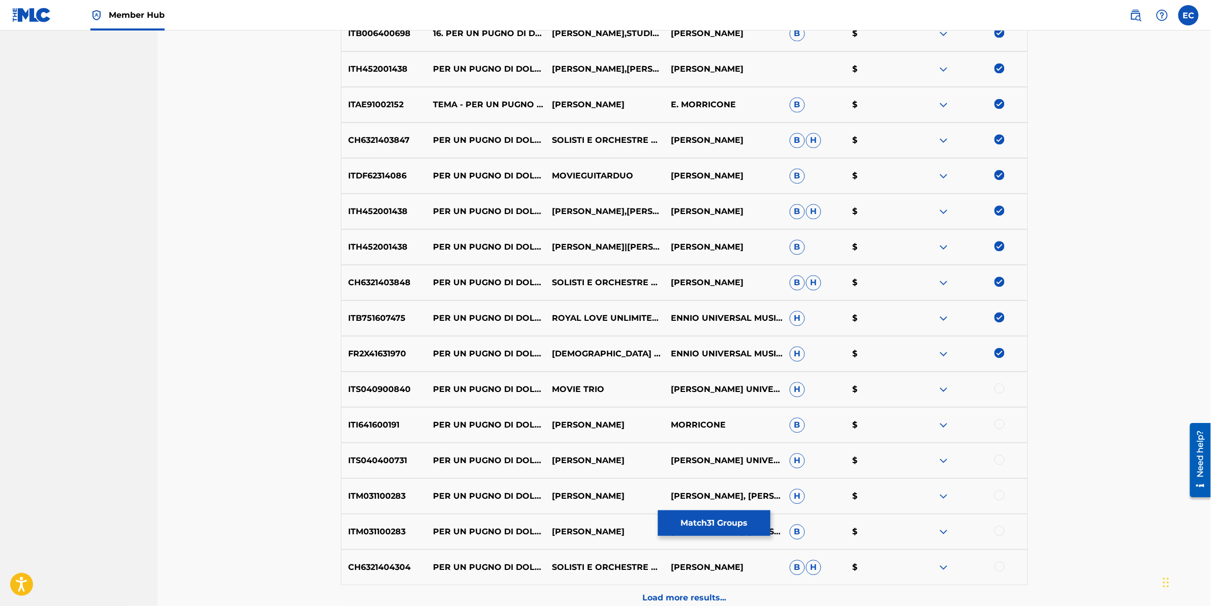
scroll to position [971, 0]
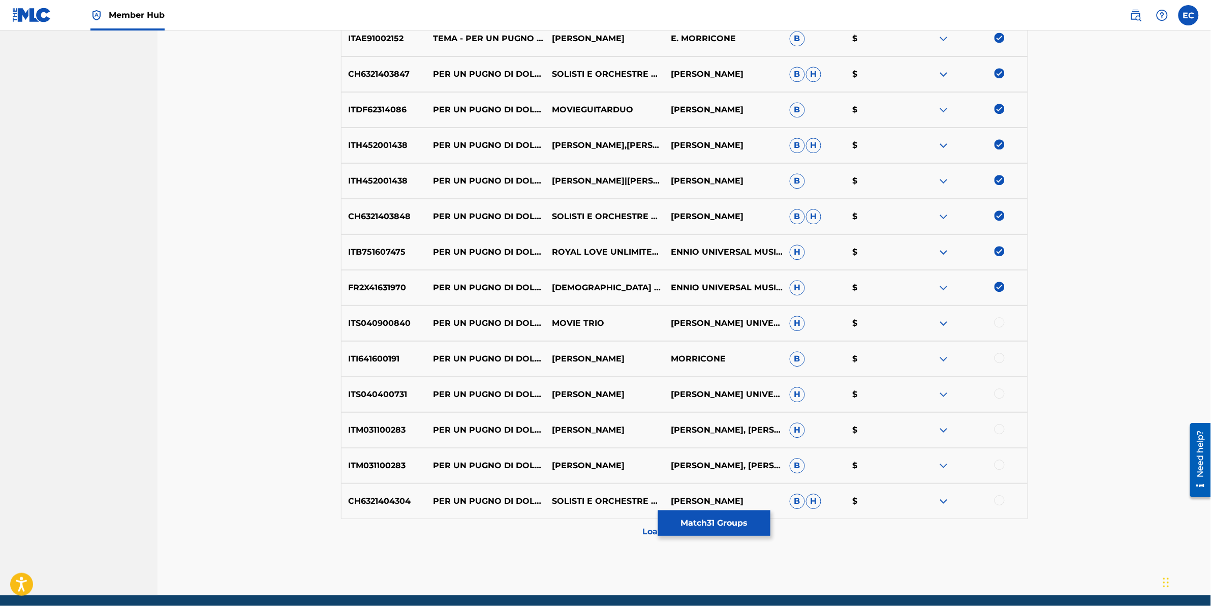
click at [643, 301] on div at bounding box center [1000, 322] width 10 height 10
click at [643, 301] on div at bounding box center [1000, 358] width 10 height 10
click at [643, 301] on div at bounding box center [1000, 393] width 10 height 10
click at [643, 301] on div at bounding box center [1000, 429] width 10 height 10
click at [643, 301] on div at bounding box center [1000, 465] width 10 height 10
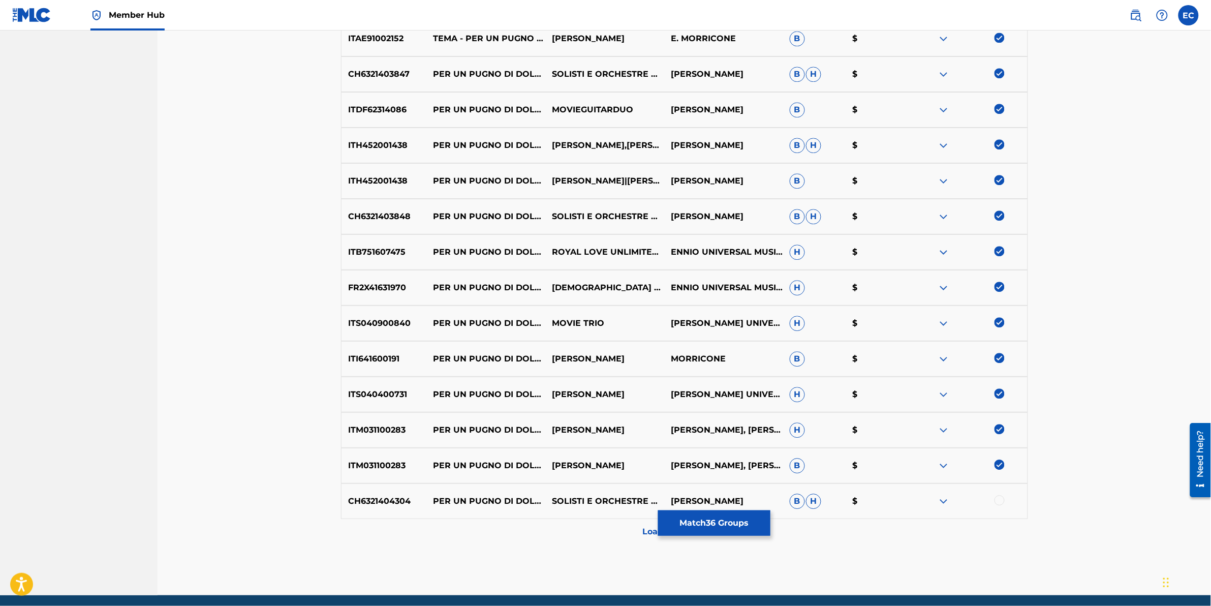
click at [643, 301] on div at bounding box center [1000, 500] width 10 height 10
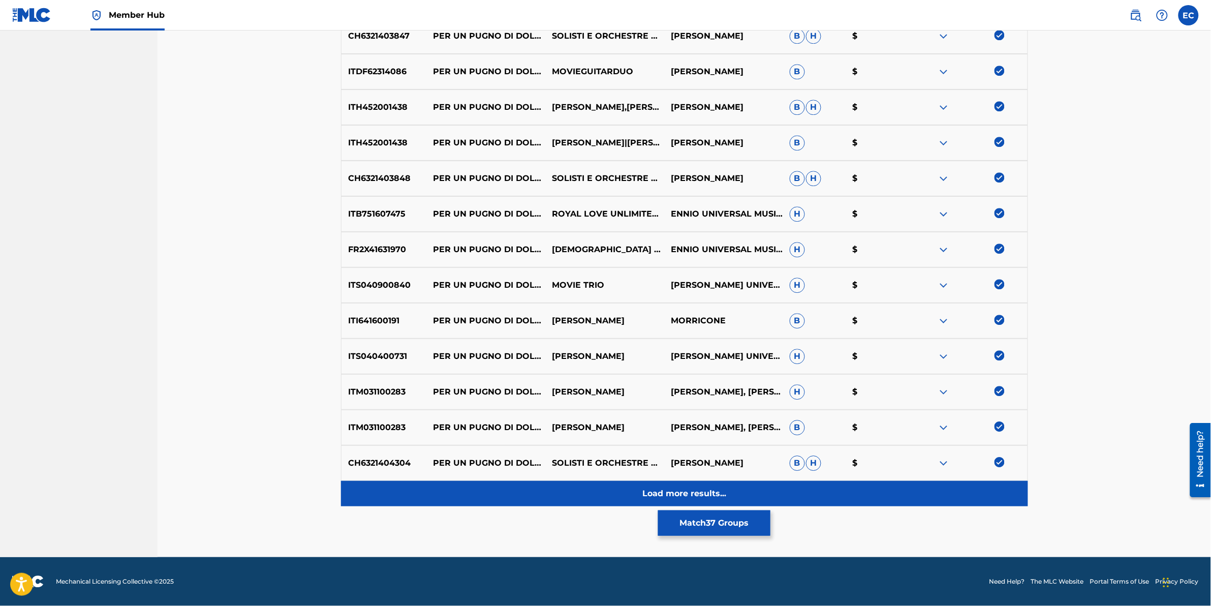
click at [577, 301] on div "Load more results..." at bounding box center [684, 493] width 687 height 25
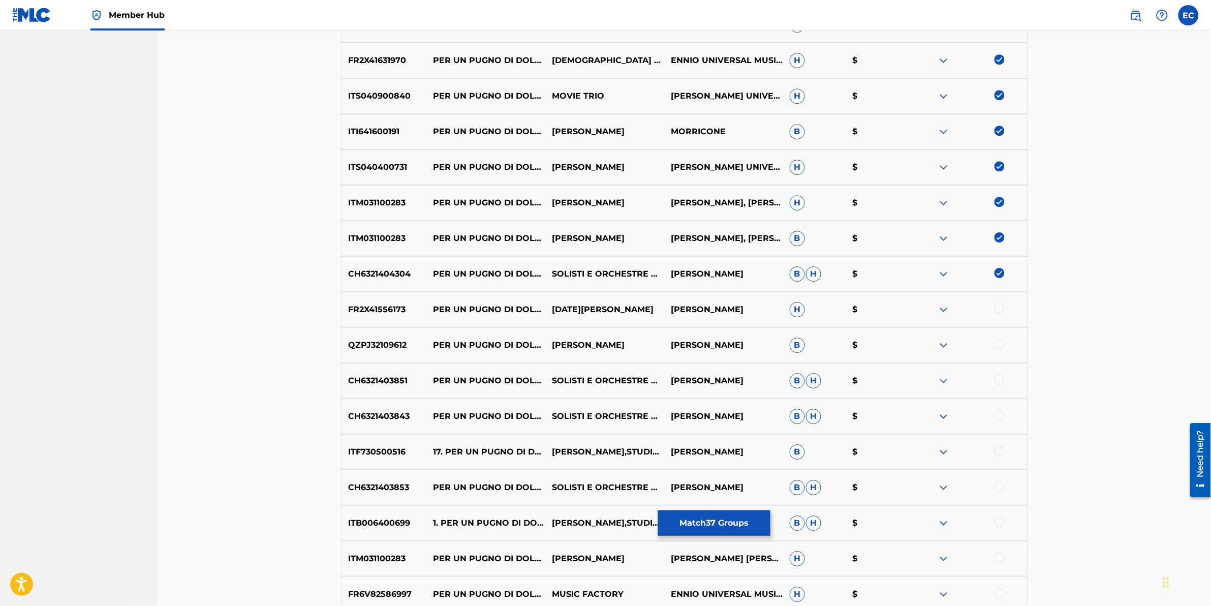
scroll to position [1200, 0]
click at [643, 301] on div at bounding box center [1000, 307] width 10 height 10
click at [643, 301] on div at bounding box center [1000, 343] width 10 height 10
click at [643, 301] on div at bounding box center [1000, 378] width 10 height 10
click at [643, 301] on div at bounding box center [1000, 414] width 10 height 10
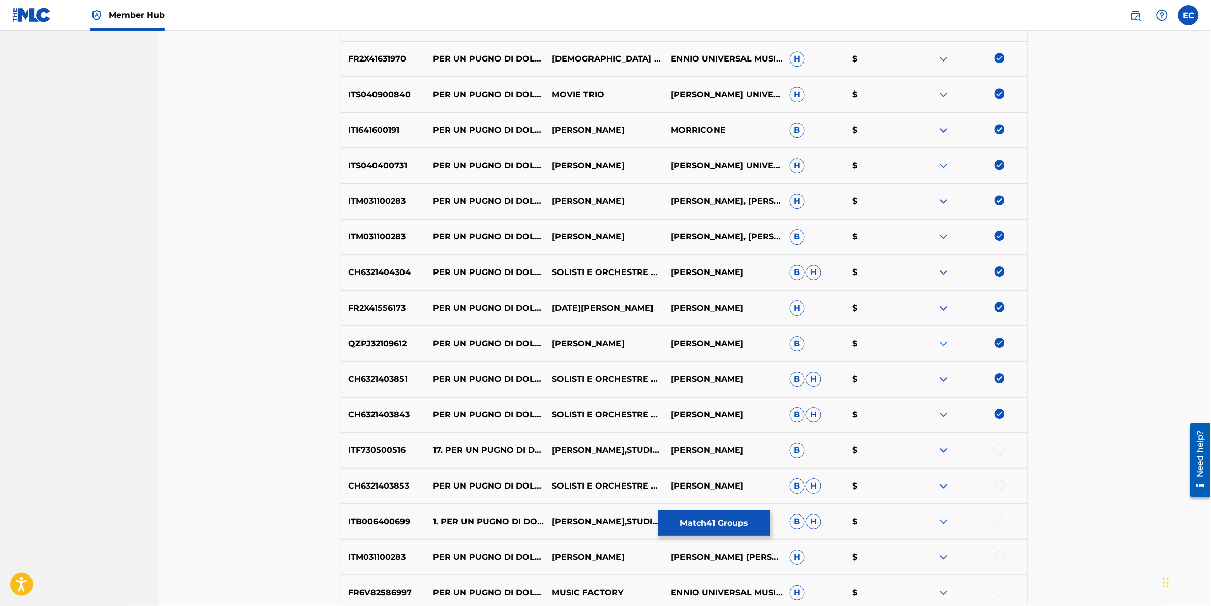
scroll to position [1264, 0]
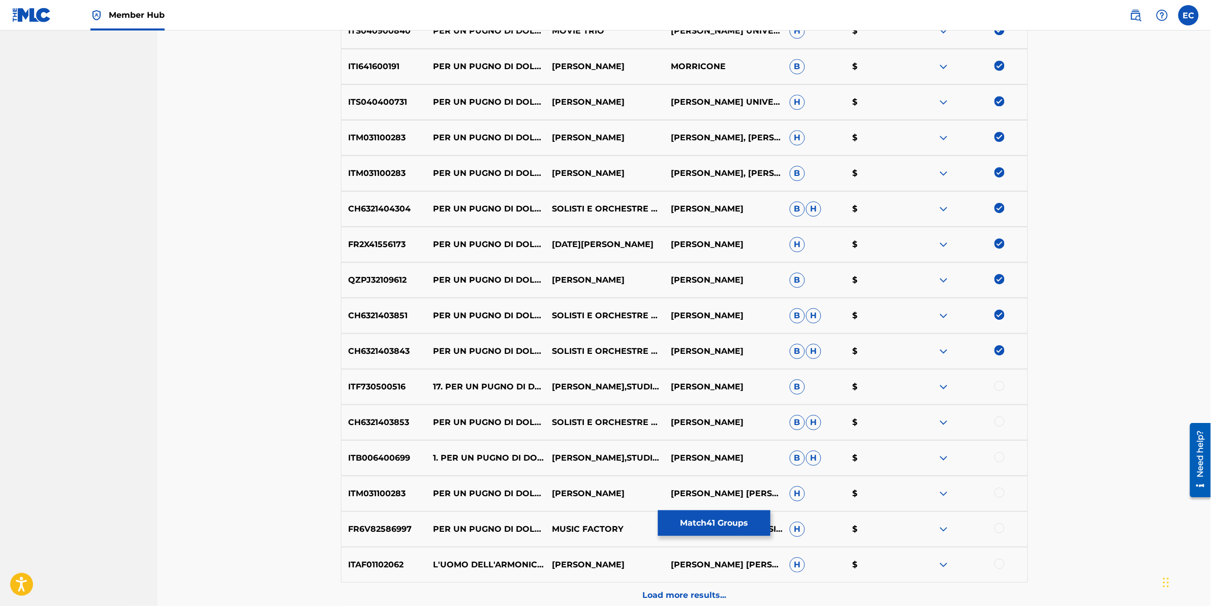
click at [643, 301] on div at bounding box center [1000, 386] width 10 height 10
click at [643, 301] on div at bounding box center [1000, 421] width 10 height 10
click at [643, 301] on div at bounding box center [1000, 457] width 10 height 10
click at [643, 301] on div at bounding box center [1000, 492] width 10 height 10
click at [643, 301] on div at bounding box center [968, 493] width 119 height 12
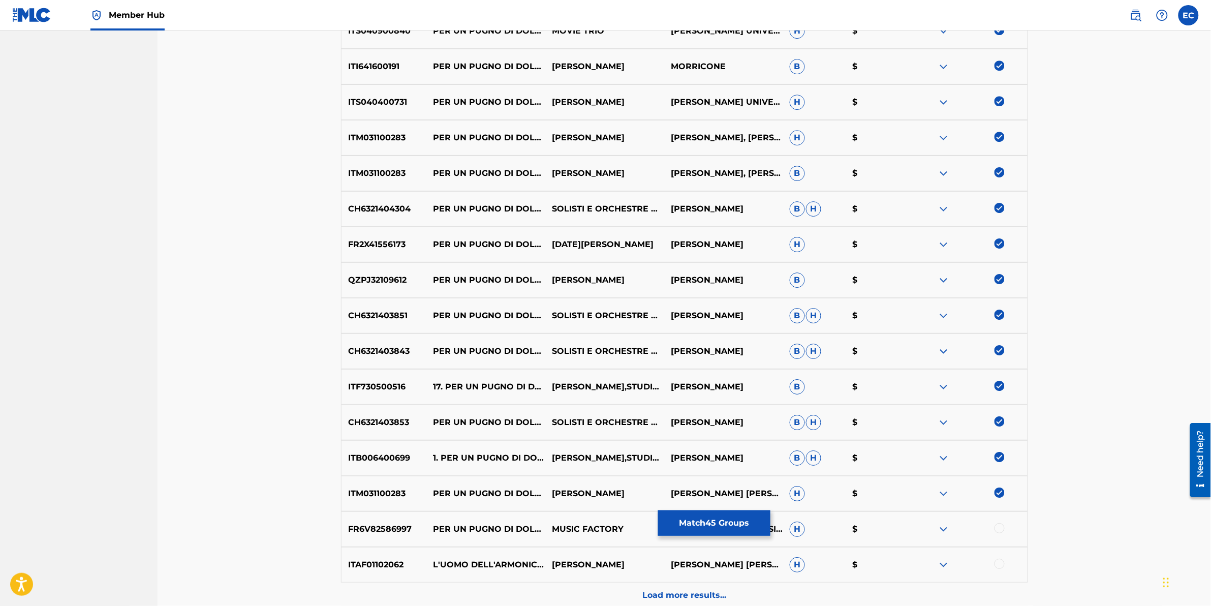
drag, startPoint x: 997, startPoint y: 495, endPoint x: 999, endPoint y: 527, distance: 32.6
click at [643, 301] on div at bounding box center [1000, 528] width 10 height 10
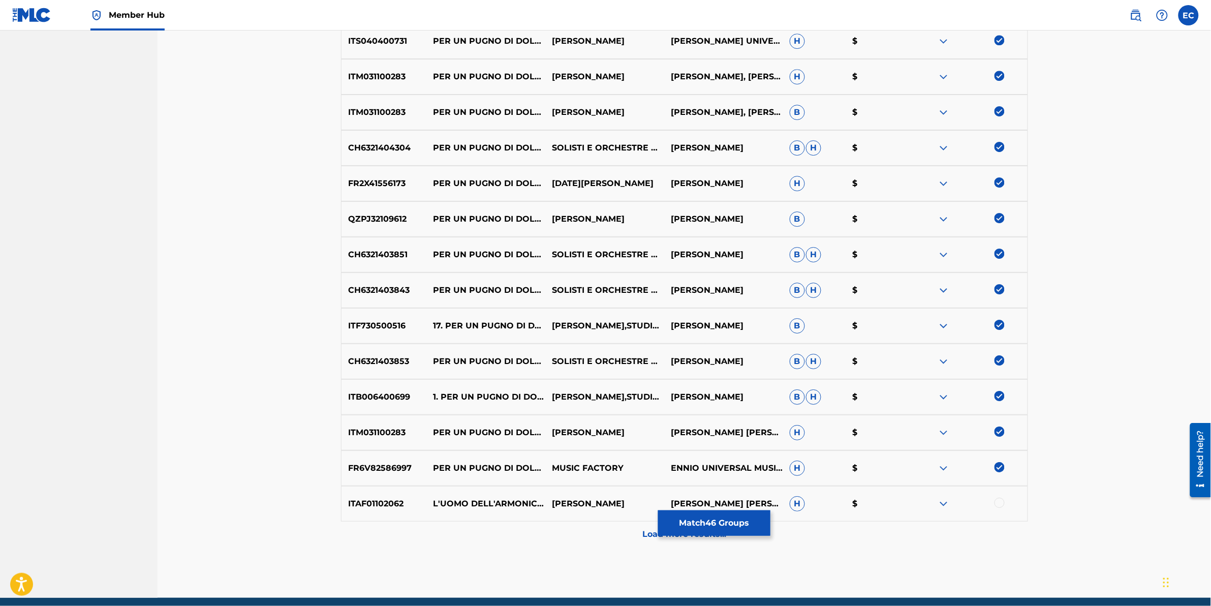
scroll to position [1365, 0]
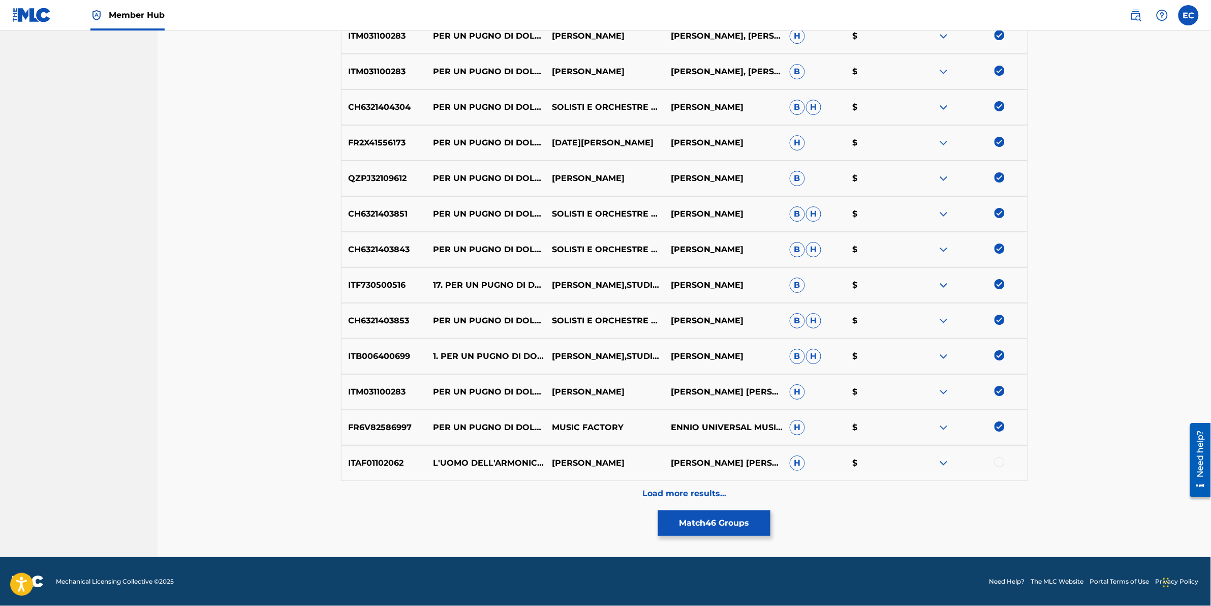
click at [643, 301] on div at bounding box center [1000, 462] width 10 height 10
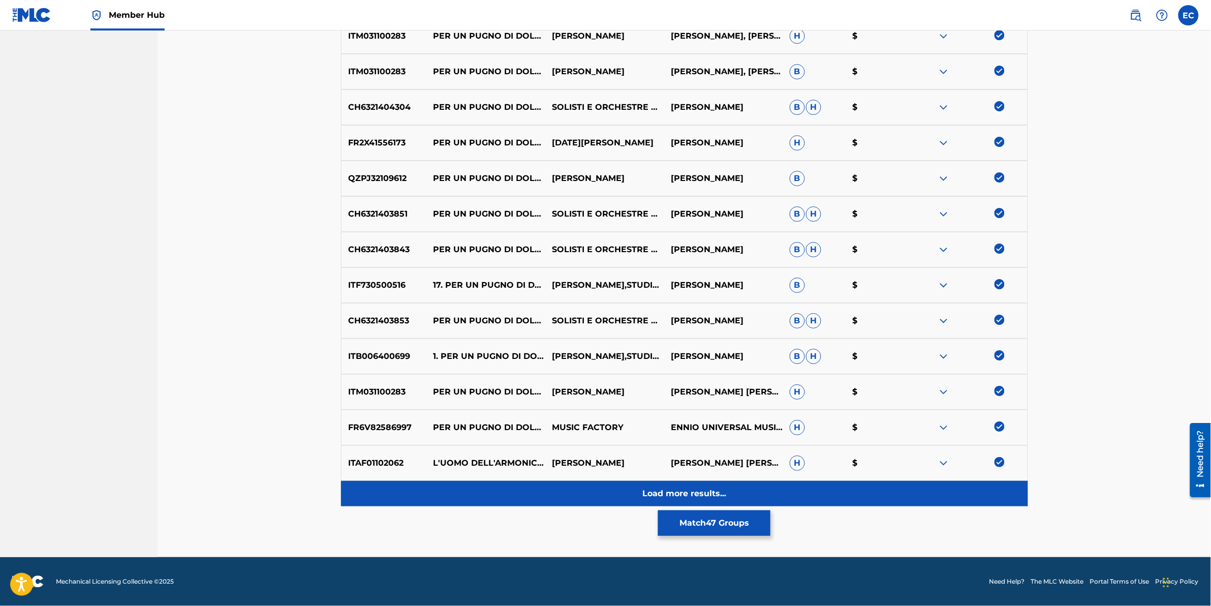
click at [495, 301] on div "Load more results..." at bounding box center [684, 493] width 687 height 25
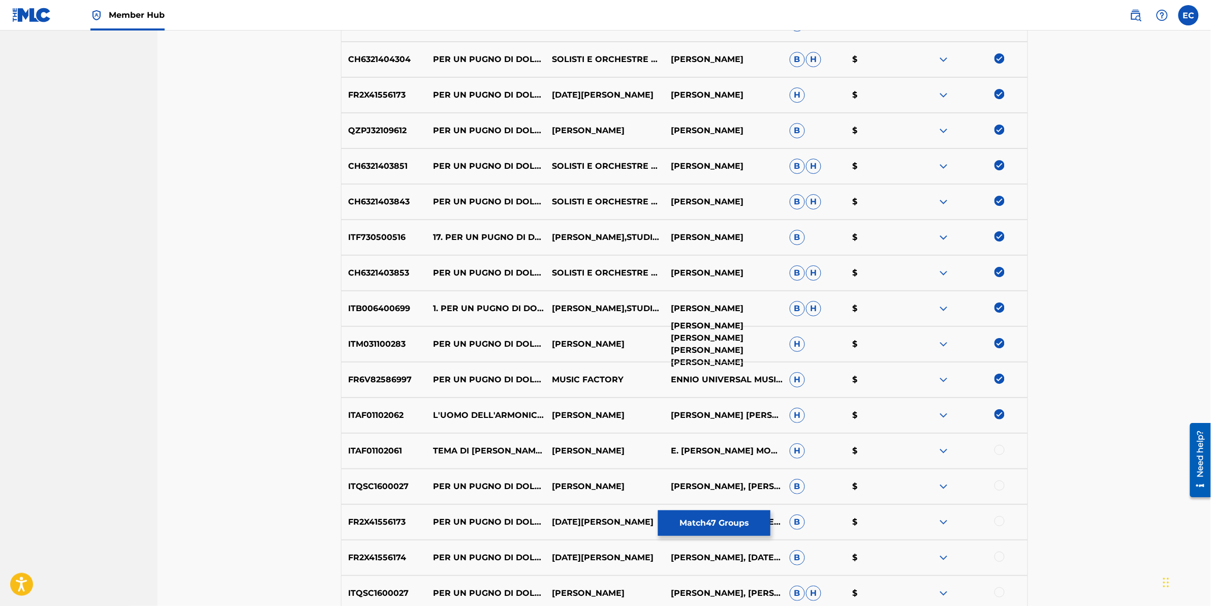
scroll to position [1429, 0]
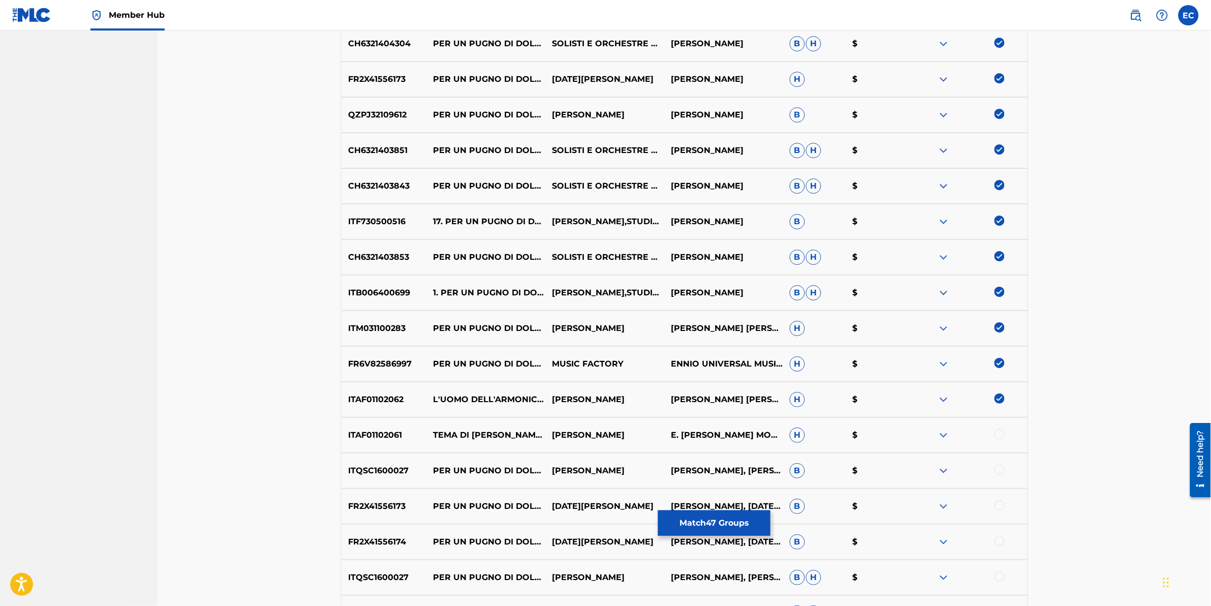
click at [643, 301] on div at bounding box center [1000, 434] width 10 height 10
click at [643, 301] on div at bounding box center [1000, 470] width 10 height 10
click at [643, 301] on div at bounding box center [1000, 505] width 10 height 10
click at [643, 301] on div at bounding box center [1000, 541] width 10 height 10
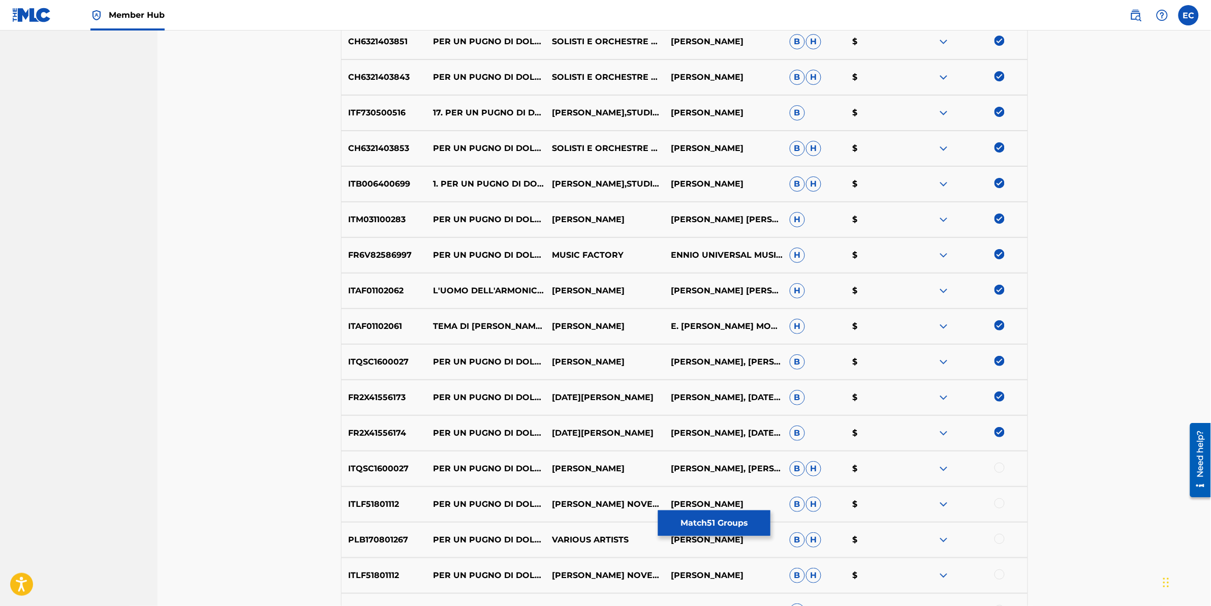
scroll to position [1556, 0]
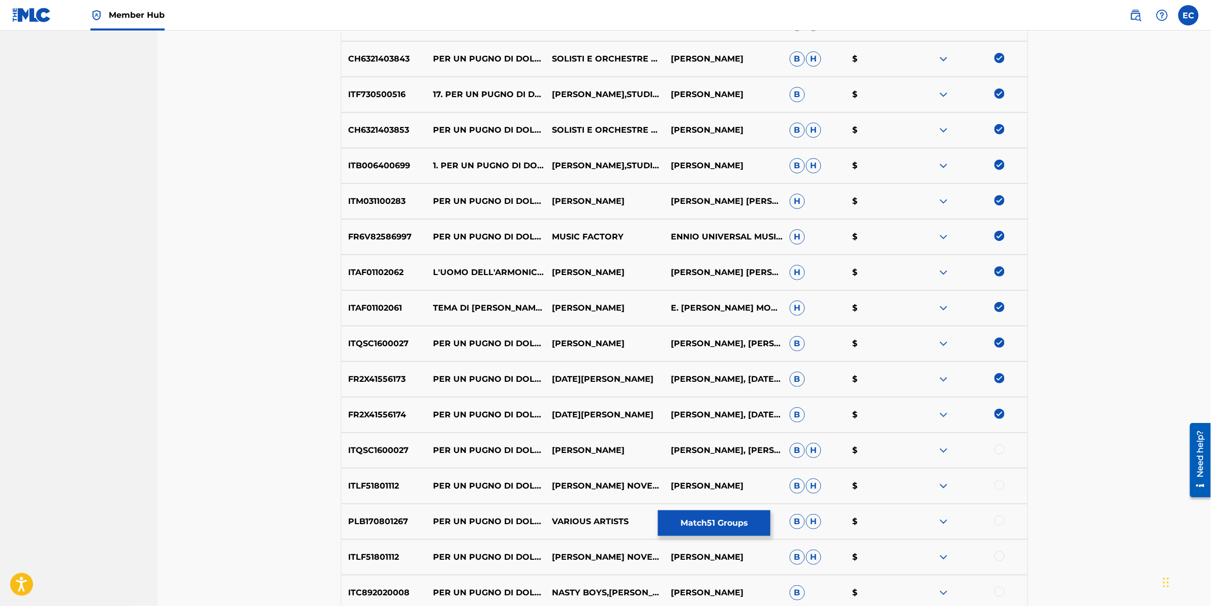
click at [643, 301] on div at bounding box center [1000, 449] width 10 height 10
click at [643, 301] on div at bounding box center [1000, 485] width 10 height 10
click at [643, 301] on div at bounding box center [1000, 520] width 10 height 10
click at [643, 301] on div at bounding box center [968, 521] width 119 height 12
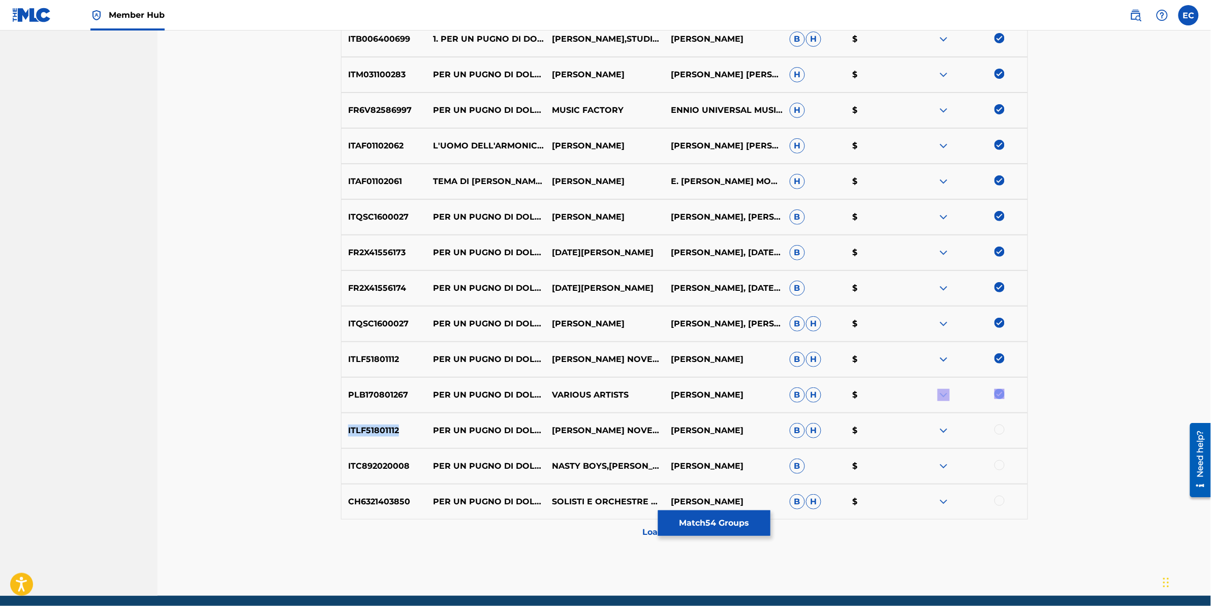
scroll to position [1683, 0]
click at [643, 301] on div at bounding box center [1000, 429] width 10 height 10
click at [643, 301] on div at bounding box center [1000, 465] width 10 height 10
click at [643, 301] on div at bounding box center [1000, 500] width 10 height 10
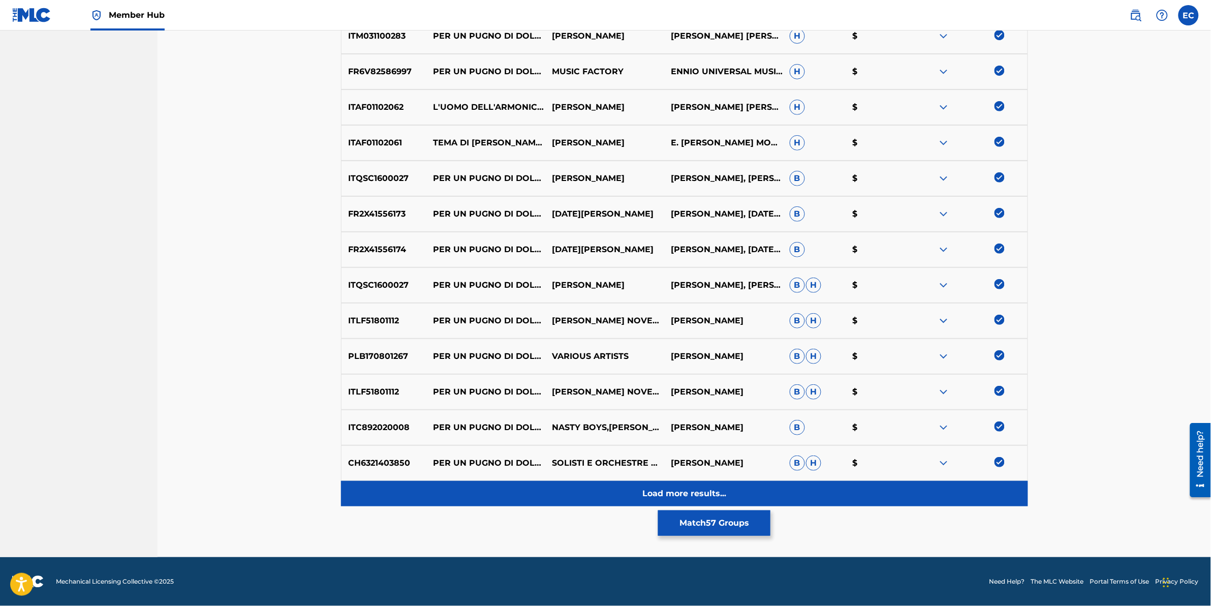
click at [544, 301] on div "Load more results..." at bounding box center [684, 493] width 687 height 25
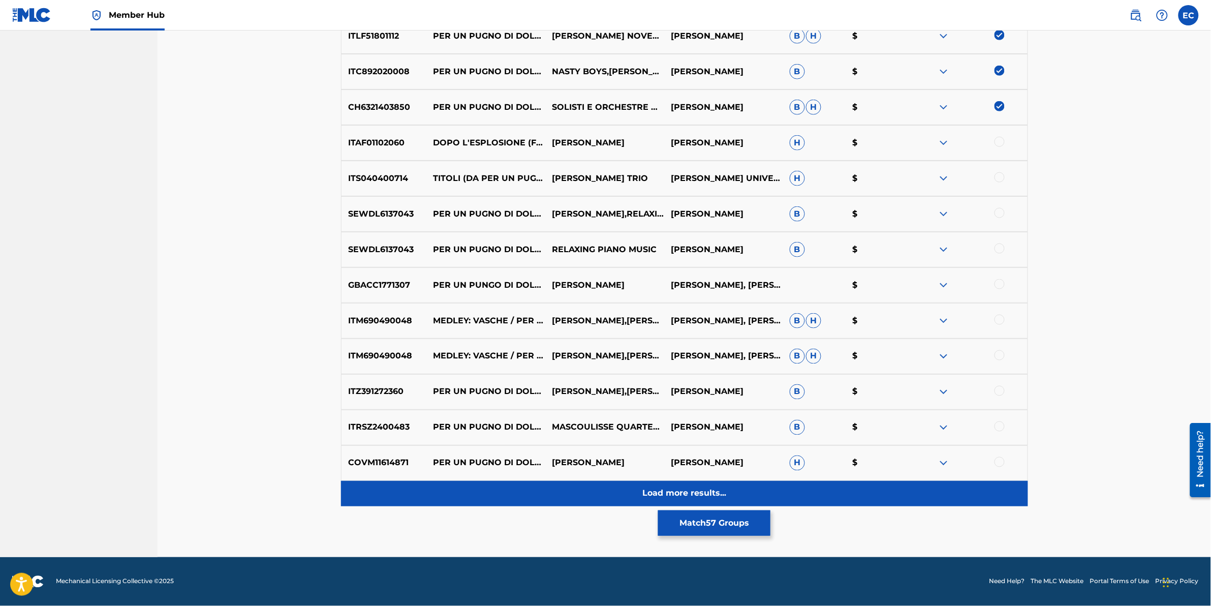
click at [527, 301] on div "Load more results..." at bounding box center [684, 493] width 687 height 25
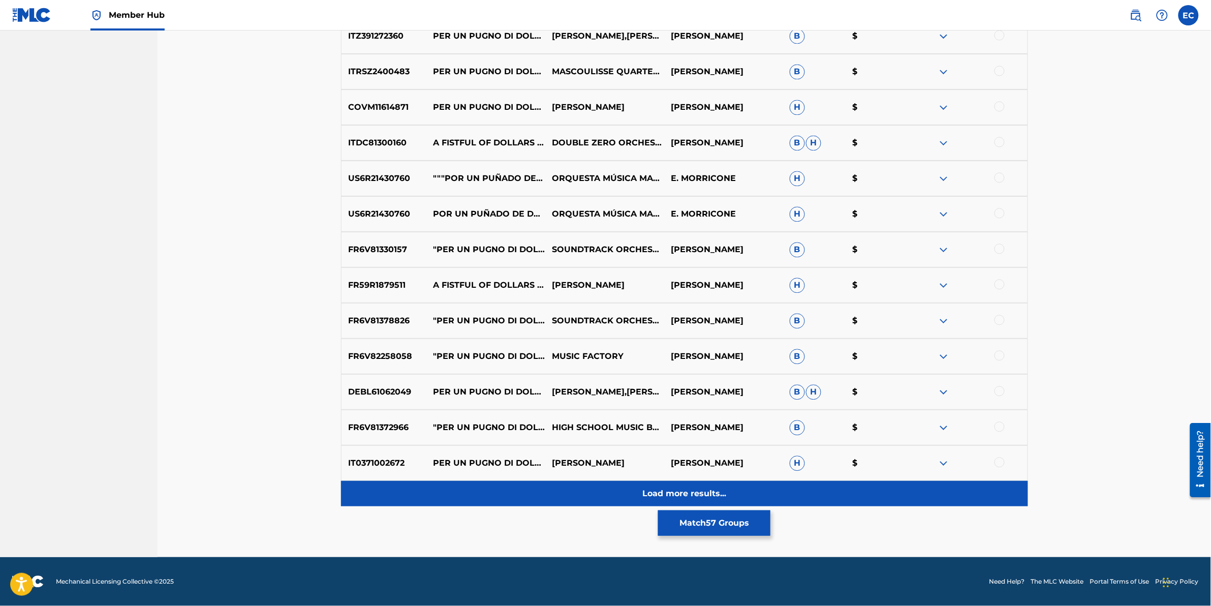
click at [531, 301] on div "Load more results..." at bounding box center [684, 493] width 687 height 25
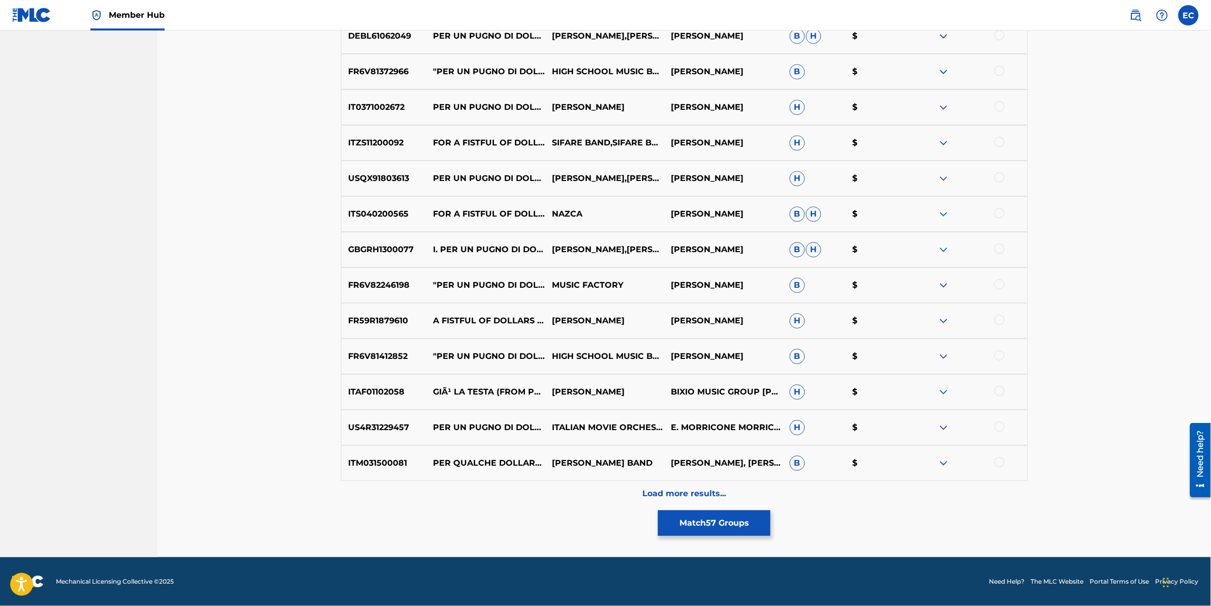
click at [534, 301] on div "Load more results..." at bounding box center [684, 493] width 687 height 25
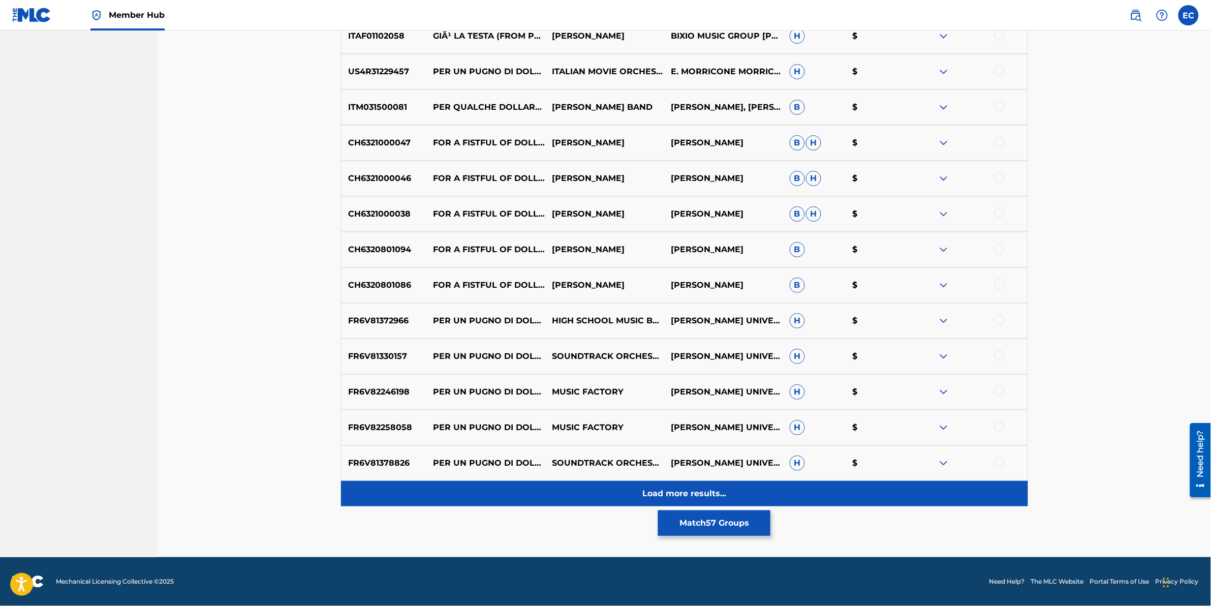
click at [538, 301] on div "Load more results..." at bounding box center [684, 493] width 687 height 25
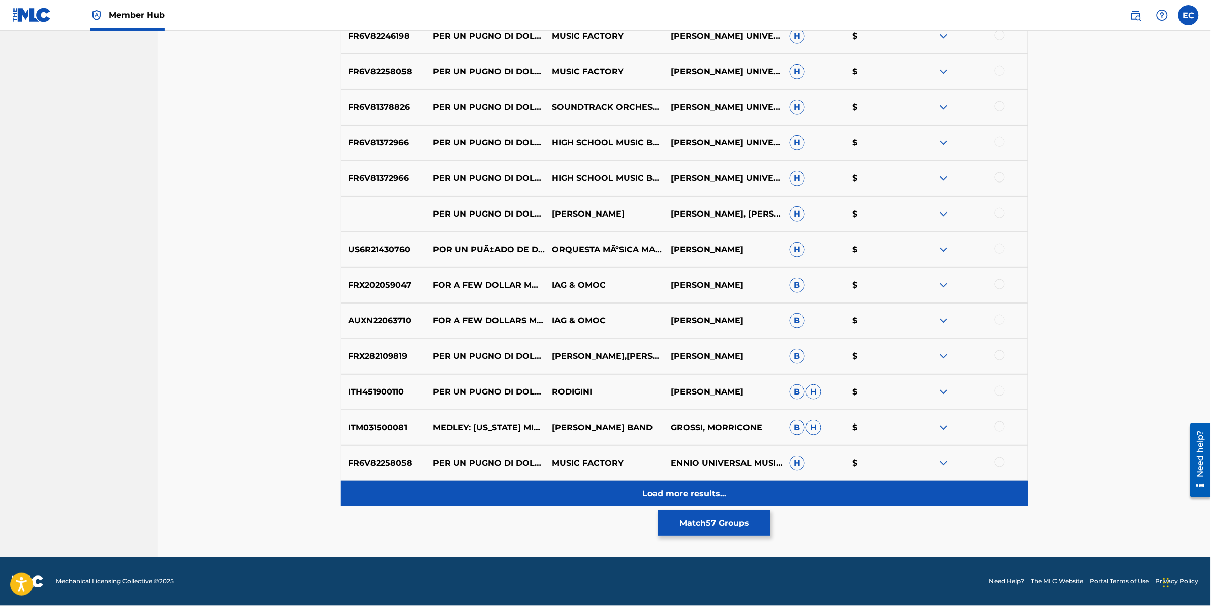
click at [542, 301] on div "Load more results..." at bounding box center [684, 493] width 687 height 25
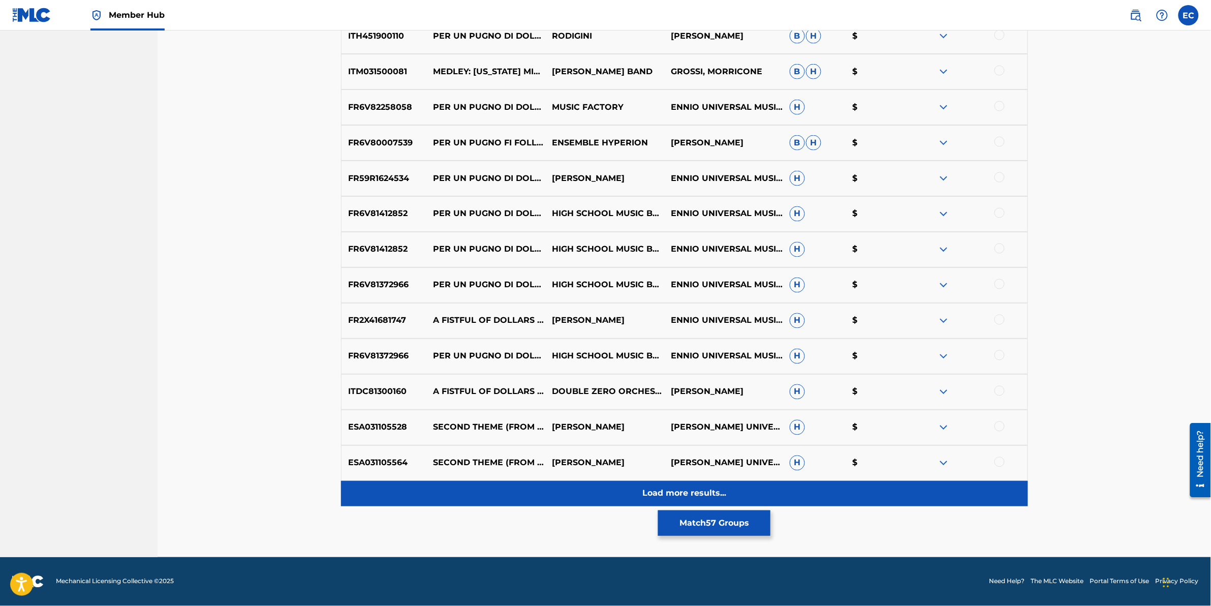
click at [537, 301] on div "Load more results..." at bounding box center [684, 493] width 687 height 25
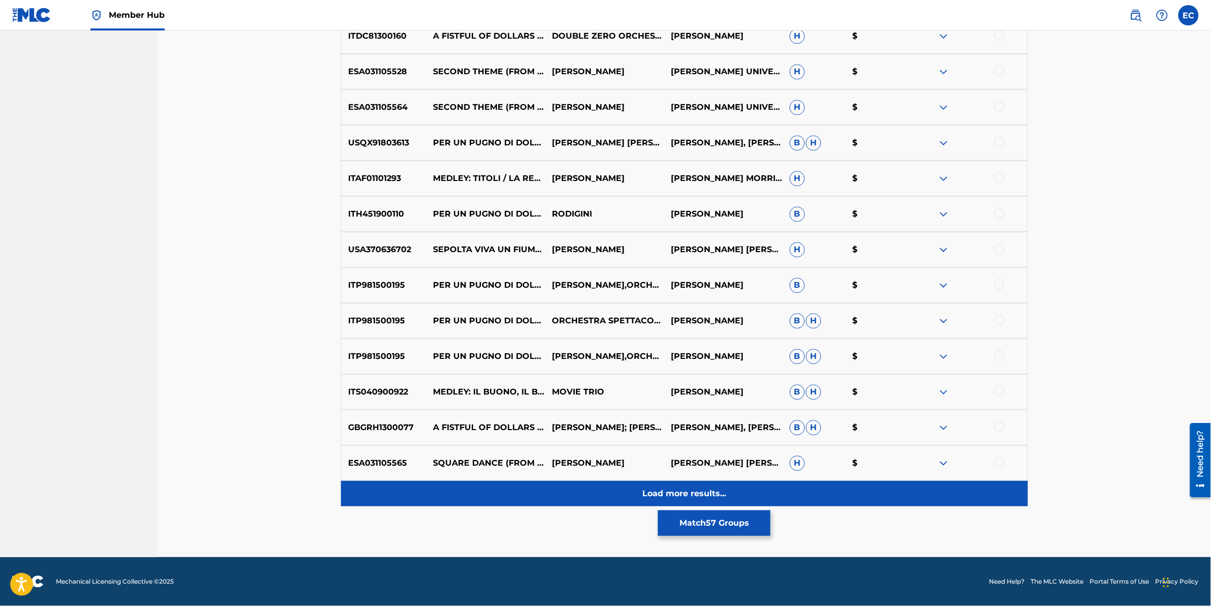
click at [541, 301] on div "Load more results..." at bounding box center [684, 493] width 687 height 25
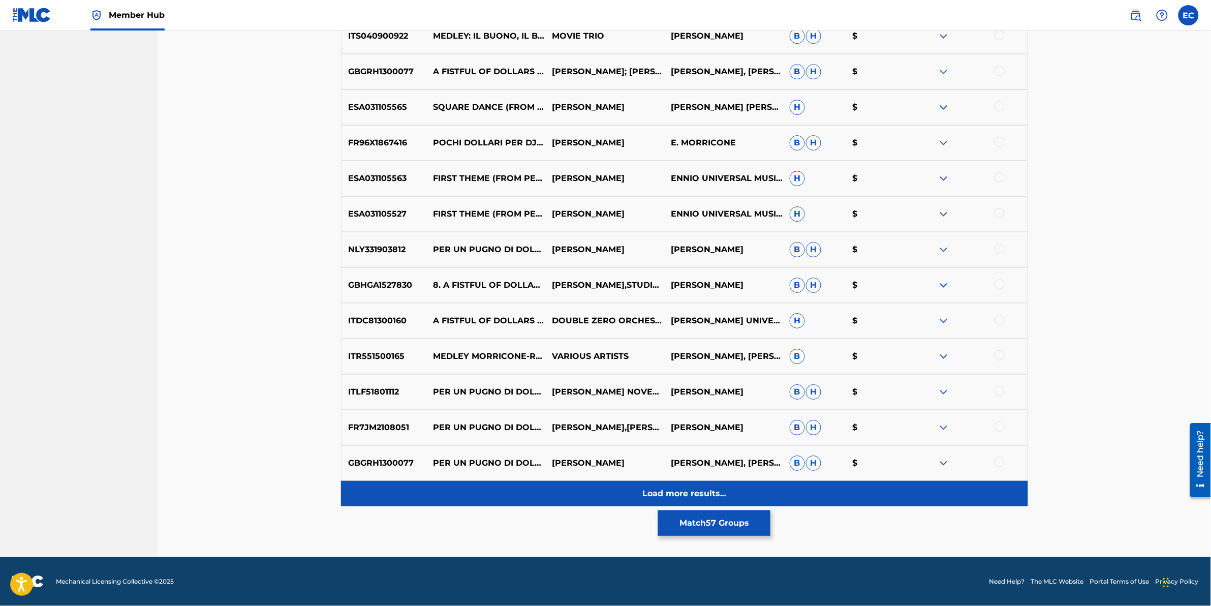
click at [540, 301] on div "Load more results..." at bounding box center [684, 493] width 687 height 25
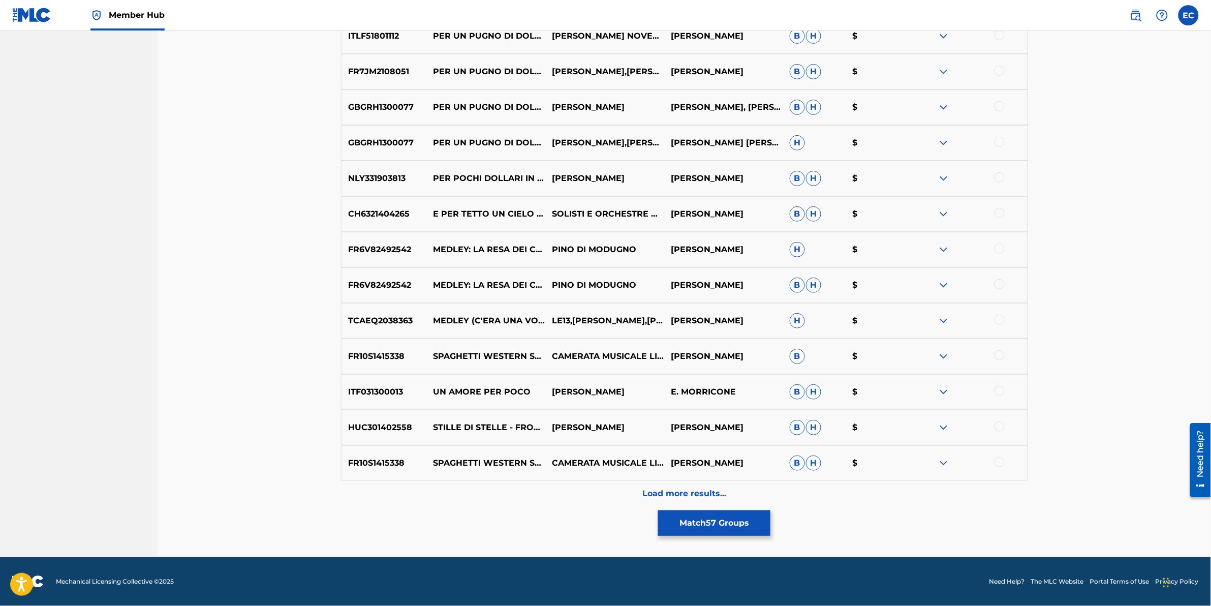
click at [540, 301] on div "Load more results..." at bounding box center [684, 493] width 687 height 25
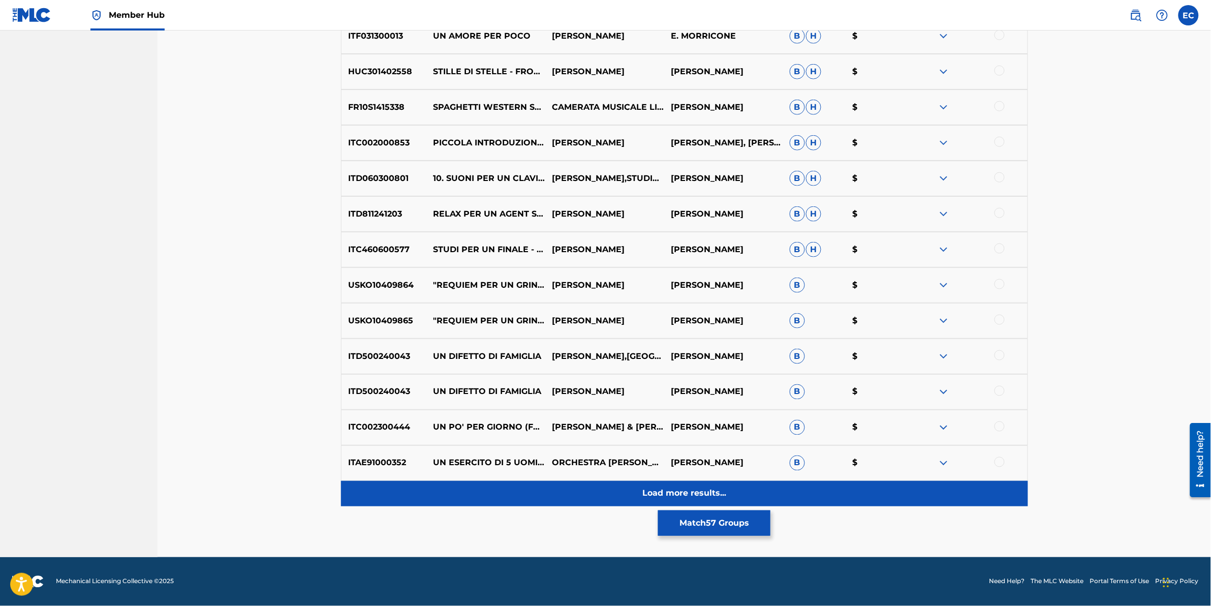
click at [541, 301] on div "Load more results..." at bounding box center [684, 493] width 687 height 25
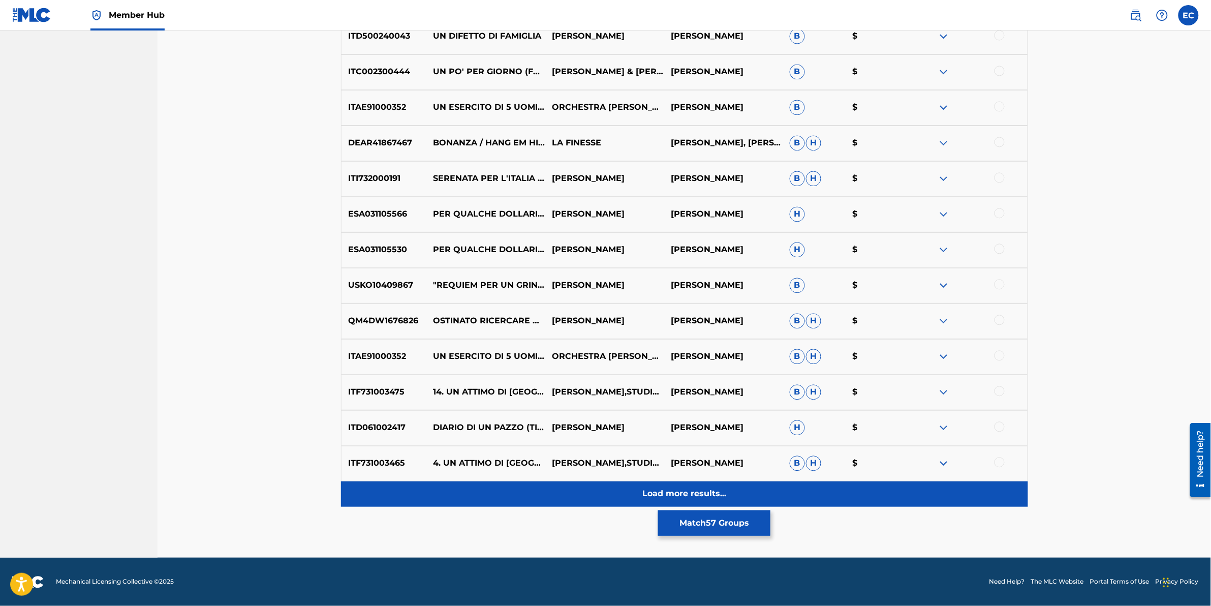
scroll to position [5635, 0]
click at [546, 301] on div "Load more results..." at bounding box center [684, 493] width 687 height 25
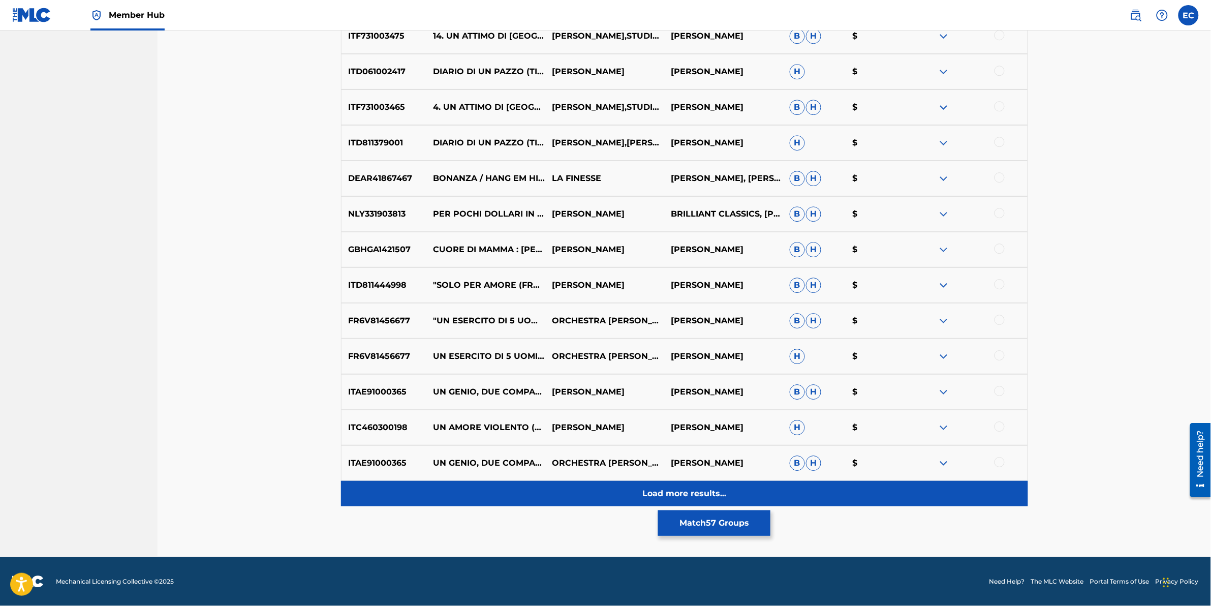
click at [544, 301] on div "Load more results..." at bounding box center [684, 493] width 687 height 25
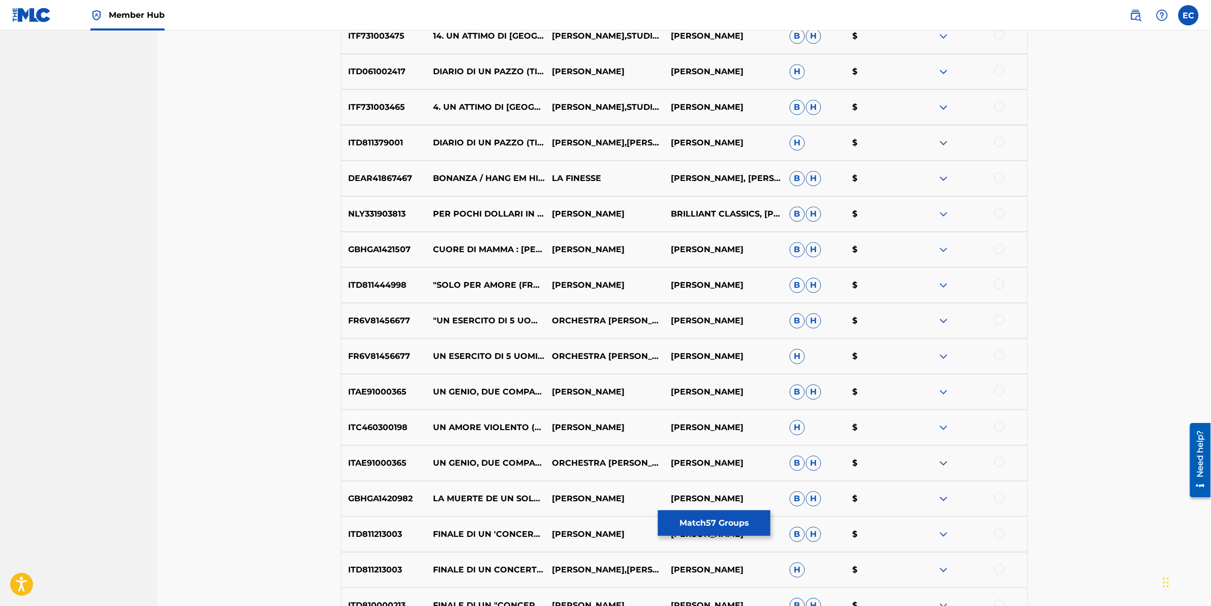
scroll to position [6347, 0]
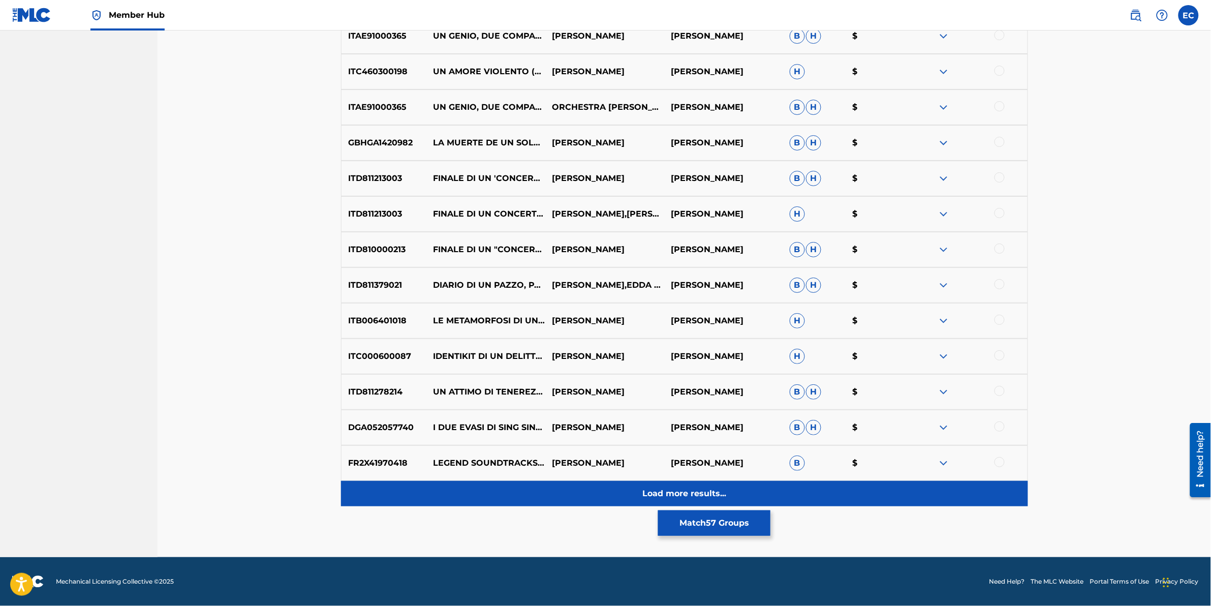
click at [548, 301] on div "Load more results..." at bounding box center [684, 493] width 687 height 25
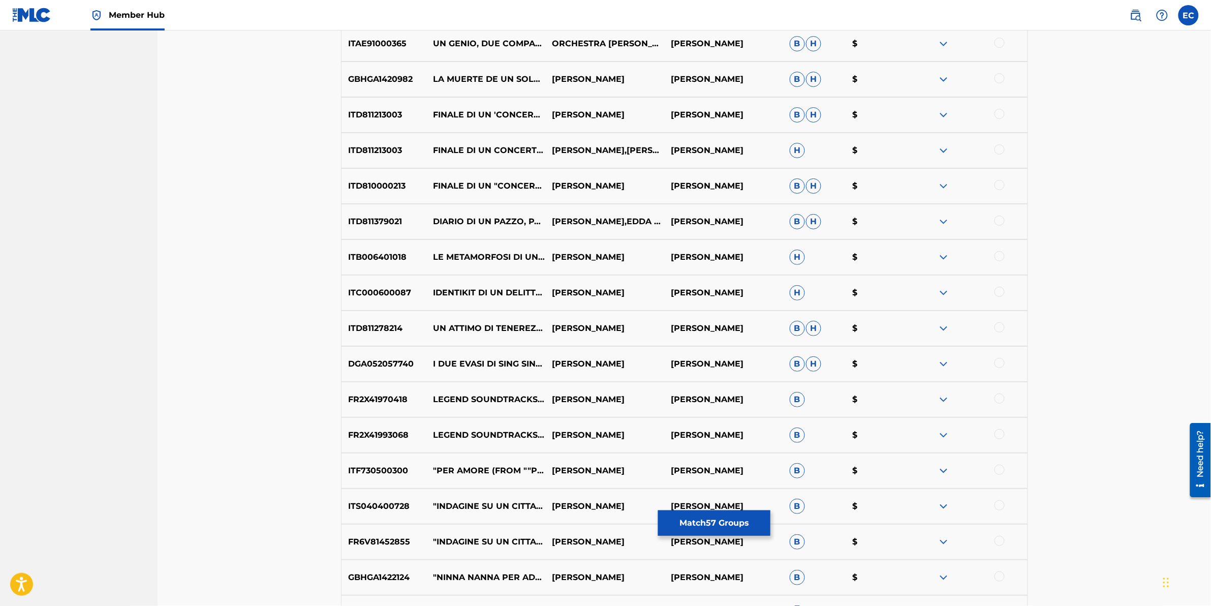
scroll to position [6703, 0]
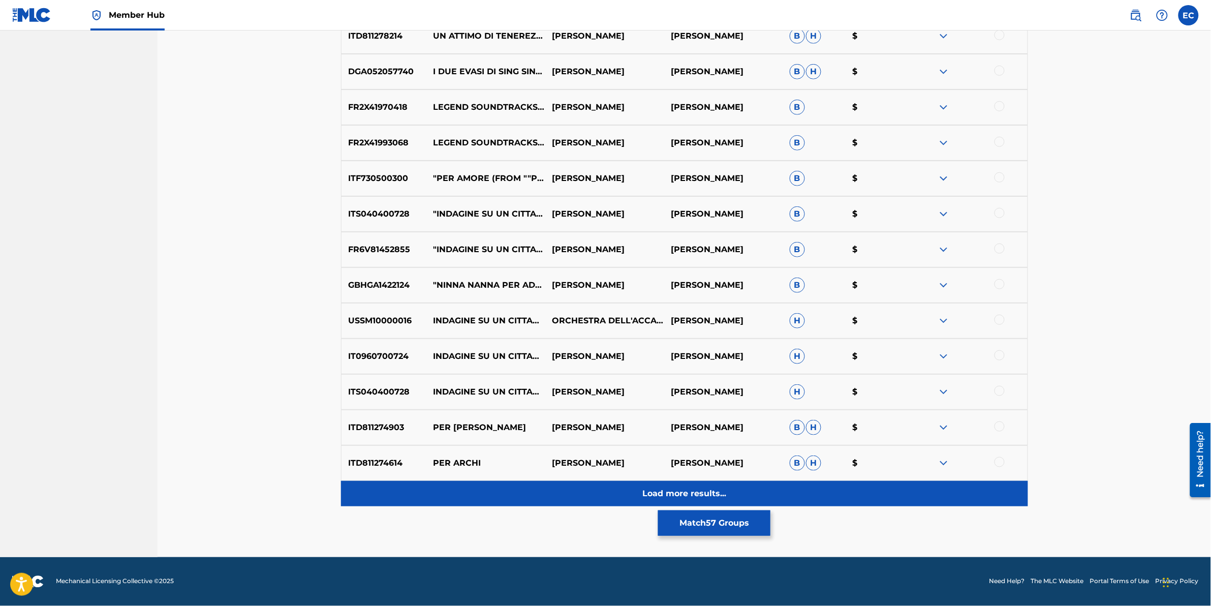
click at [545, 301] on div "Load more results..." at bounding box center [684, 493] width 687 height 25
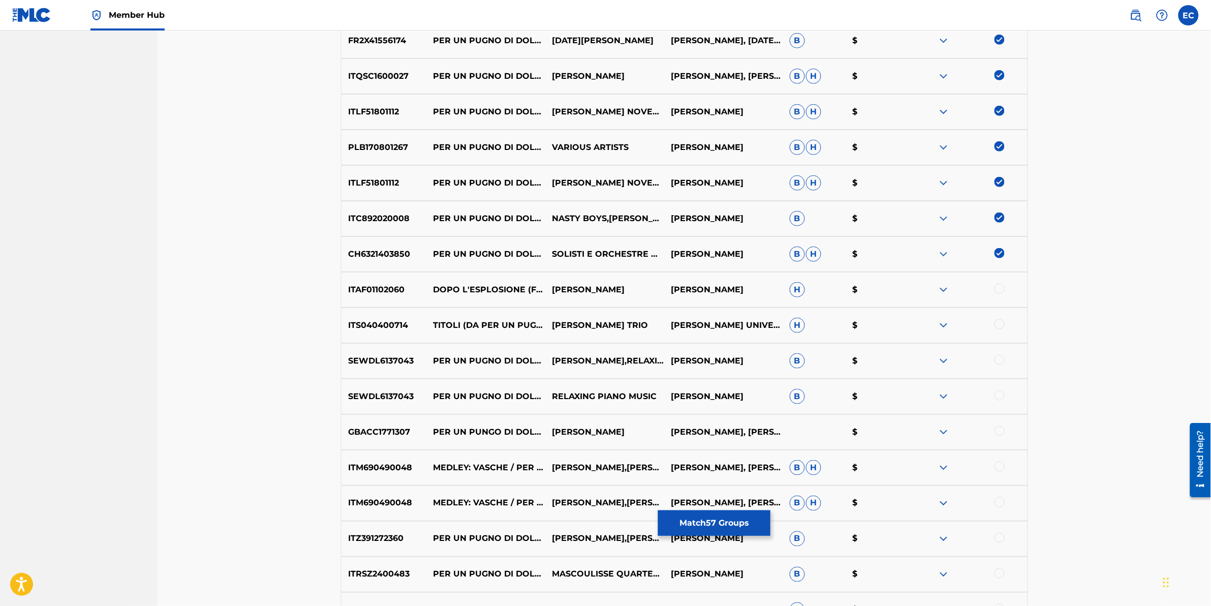
scroll to position [2010, 0]
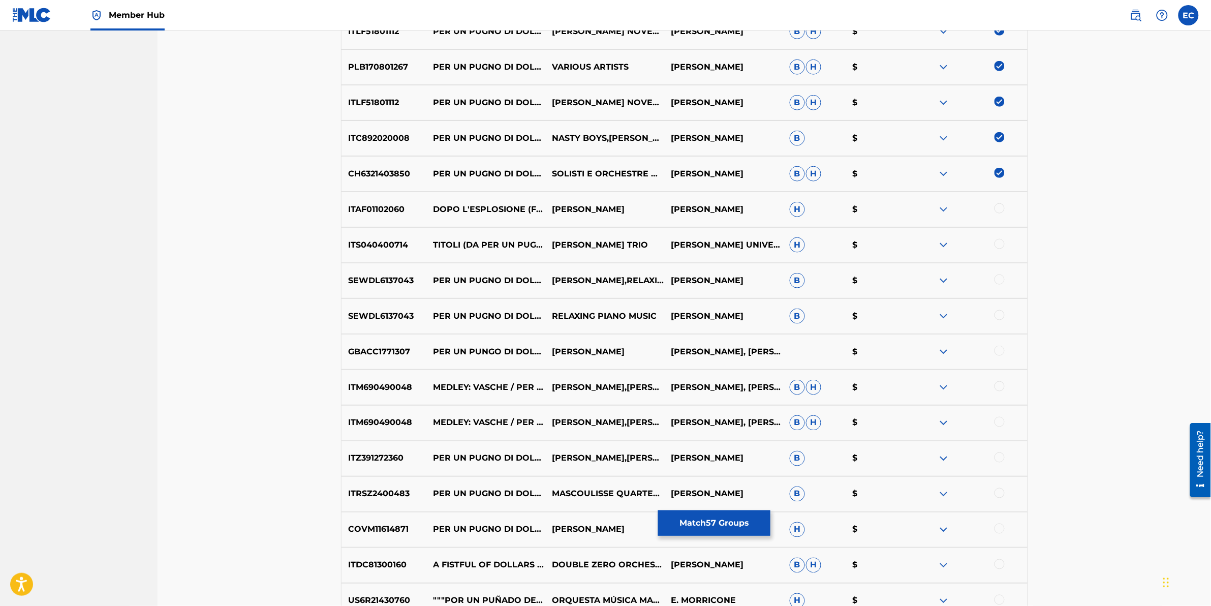
click at [643, 207] on div at bounding box center [1000, 208] width 10 height 10
click at [643, 246] on div at bounding box center [1000, 244] width 10 height 10
click at [643, 278] on div at bounding box center [1000, 279] width 10 height 10
click at [643, 301] on div at bounding box center [1000, 315] width 10 height 10
click at [643, 301] on div at bounding box center [1000, 351] width 10 height 10
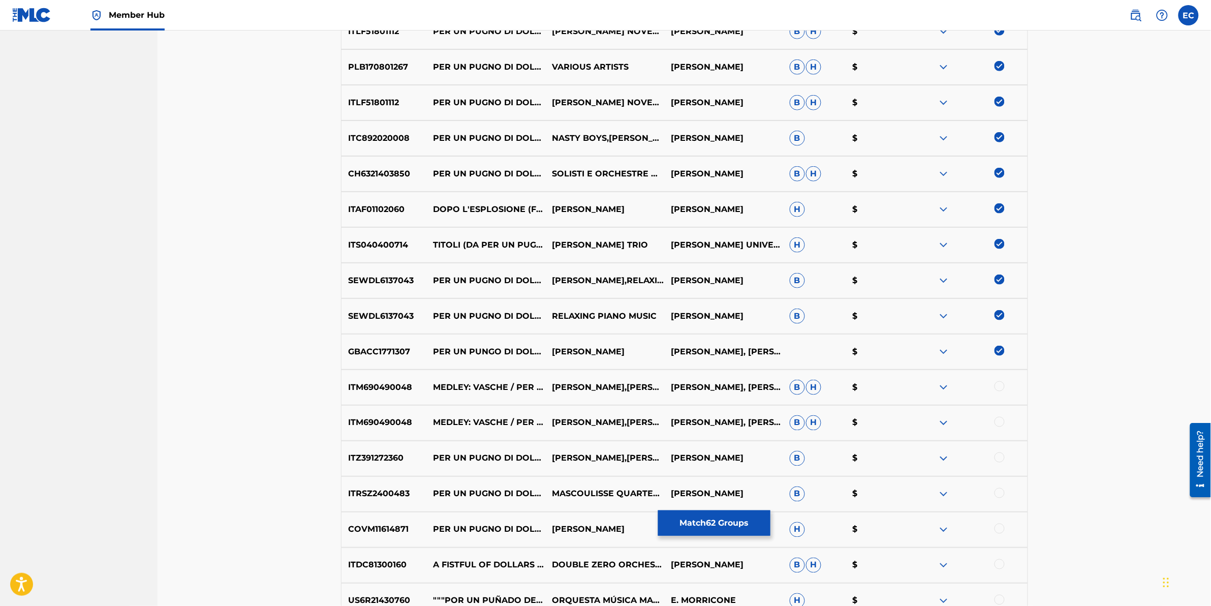
click at [643, 301] on div at bounding box center [1000, 386] width 10 height 10
click at [643, 301] on div at bounding box center [1000, 422] width 10 height 10
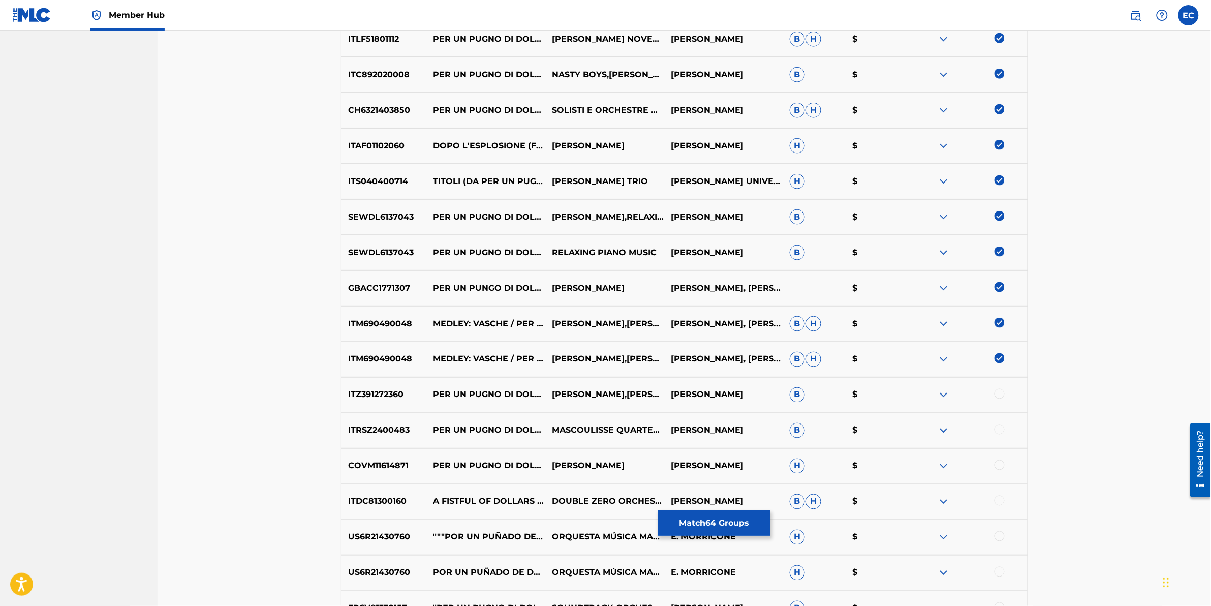
click at [643, 301] on div at bounding box center [1000, 394] width 10 height 10
click at [643, 301] on div at bounding box center [1000, 429] width 10 height 10
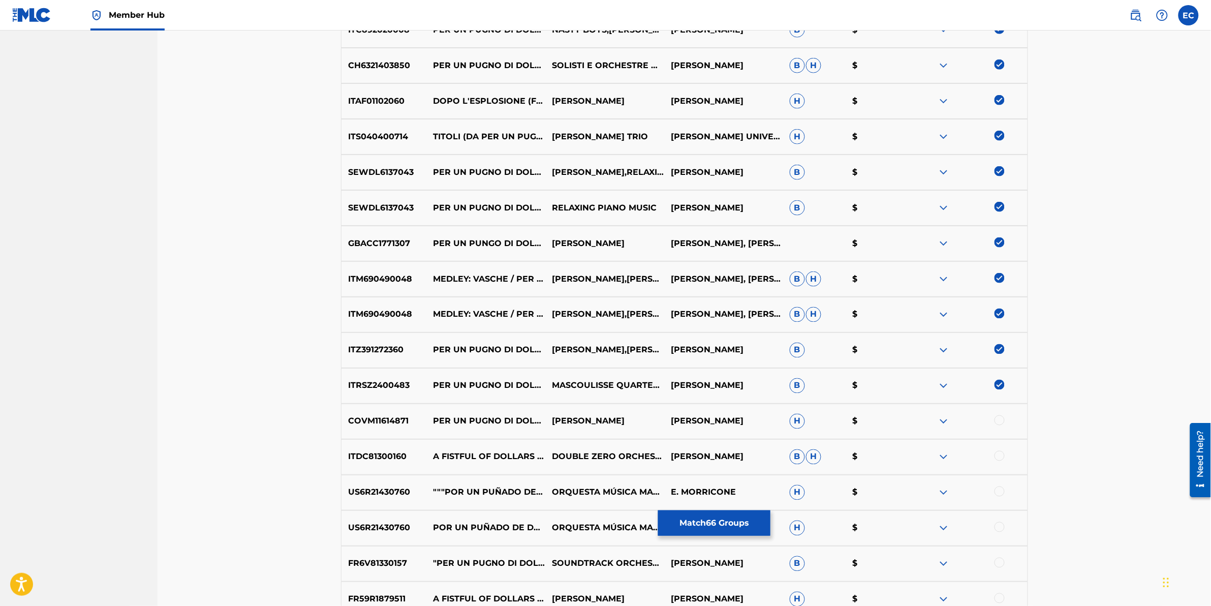
scroll to position [2137, 0]
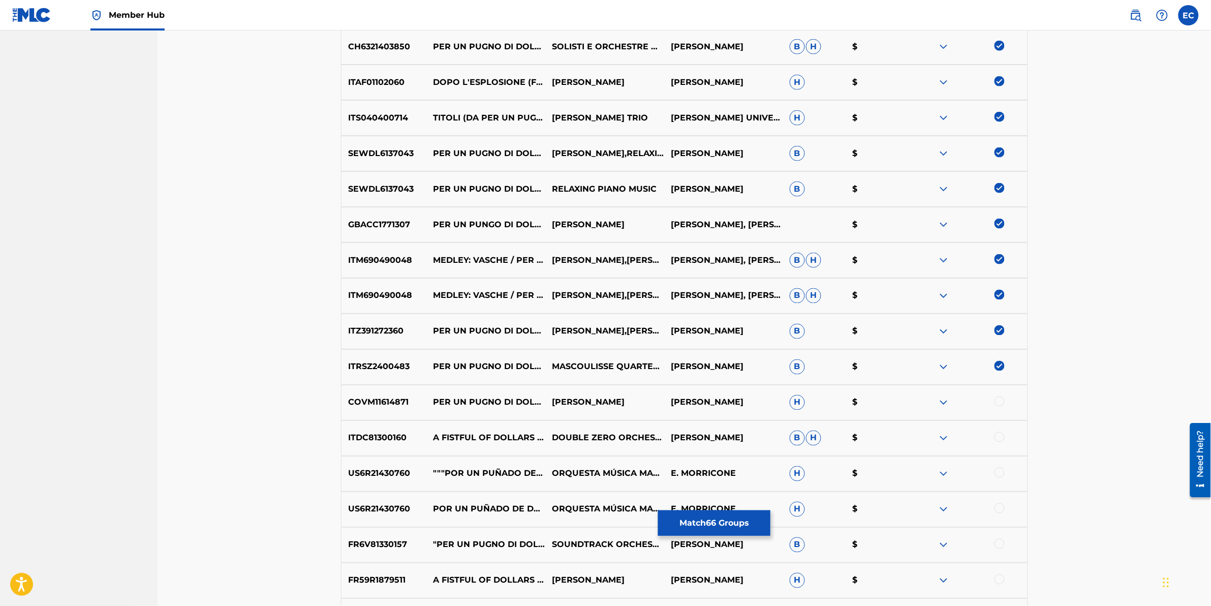
click at [643, 301] on div at bounding box center [1000, 401] width 10 height 10
click at [643, 301] on div at bounding box center [1000, 437] width 10 height 10
click at [643, 301] on div at bounding box center [1000, 473] width 10 height 10
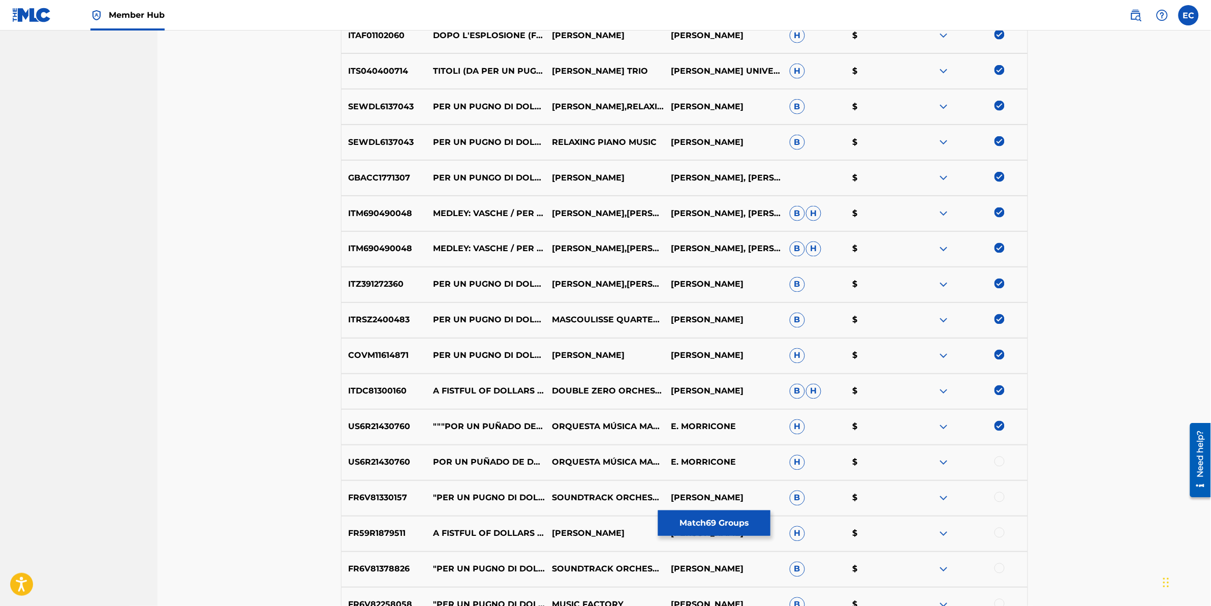
scroll to position [2201, 0]
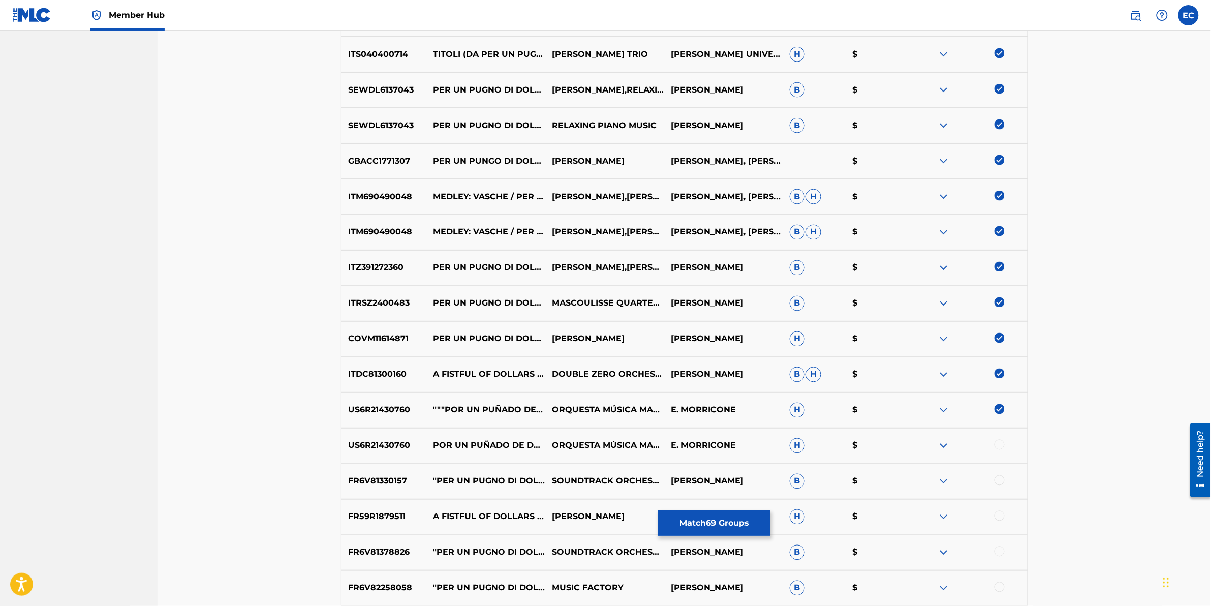
click at [643, 301] on div at bounding box center [1000, 445] width 10 height 10
click at [643, 301] on div at bounding box center [1000, 480] width 10 height 10
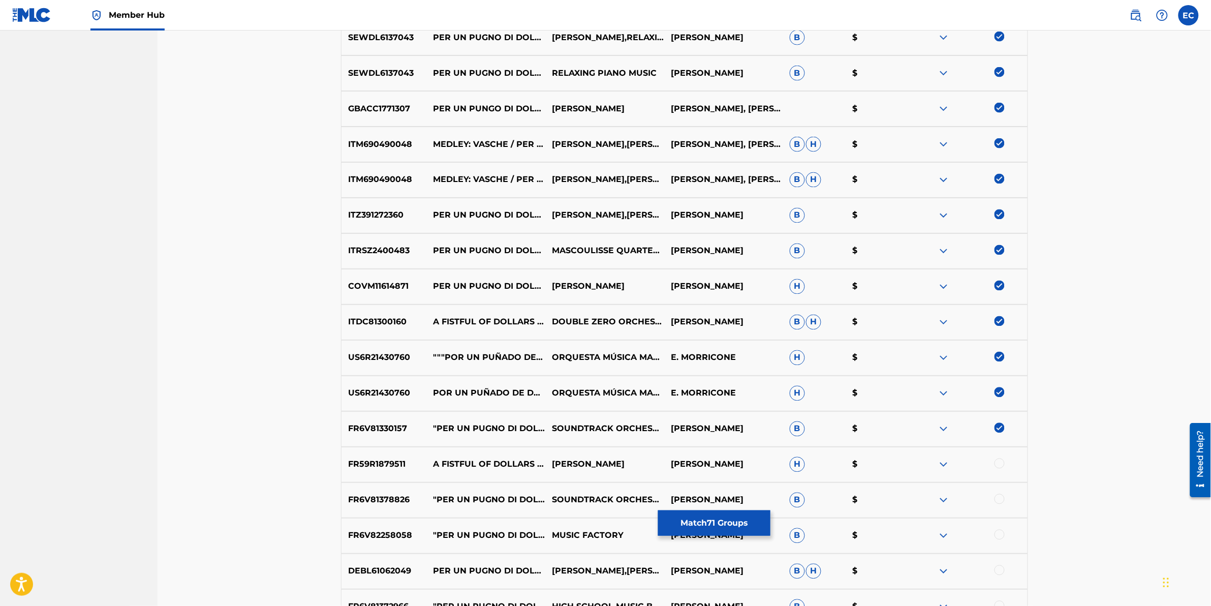
scroll to position [2265, 0]
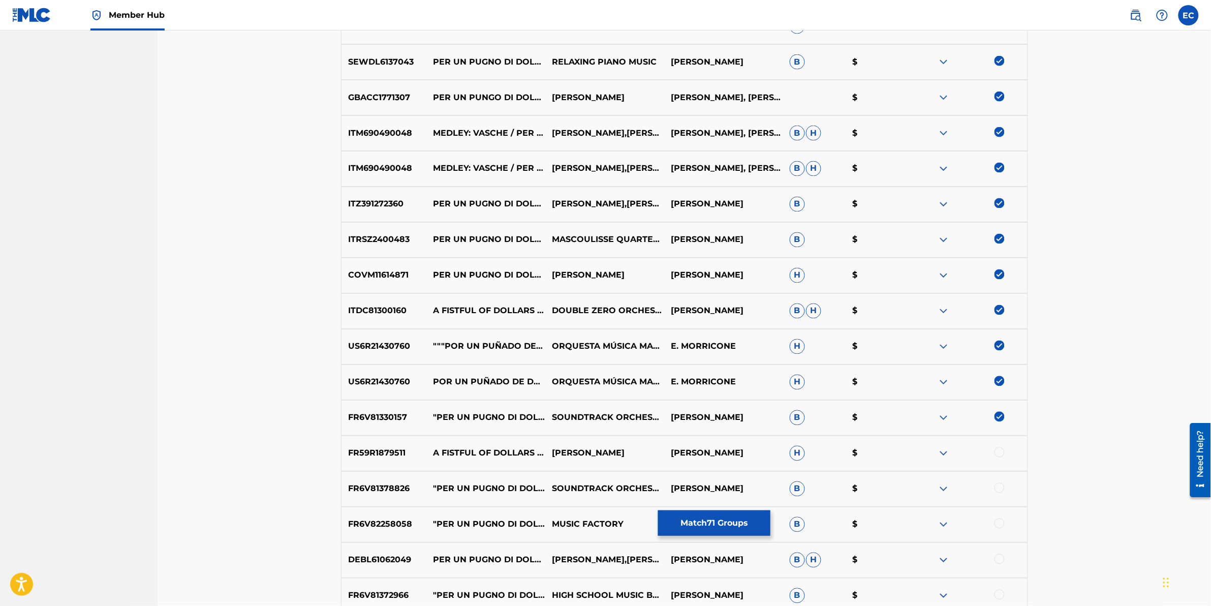
click at [643, 301] on div at bounding box center [1000, 452] width 10 height 10
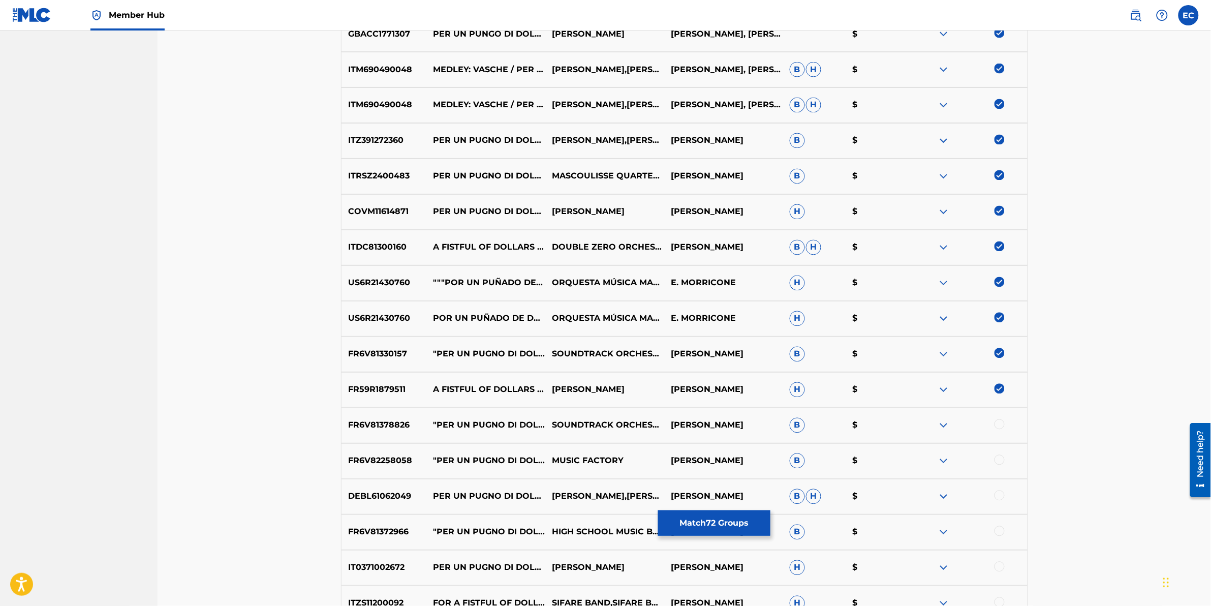
click at [643, 301] on div at bounding box center [1000, 424] width 10 height 10
click at [643, 301] on div at bounding box center [968, 425] width 119 height 12
drag, startPoint x: 999, startPoint y: 424, endPoint x: 997, endPoint y: 464, distance: 39.7
click at [643, 301] on div at bounding box center [1000, 460] width 10 height 10
click at [643, 301] on div at bounding box center [1000, 496] width 10 height 10
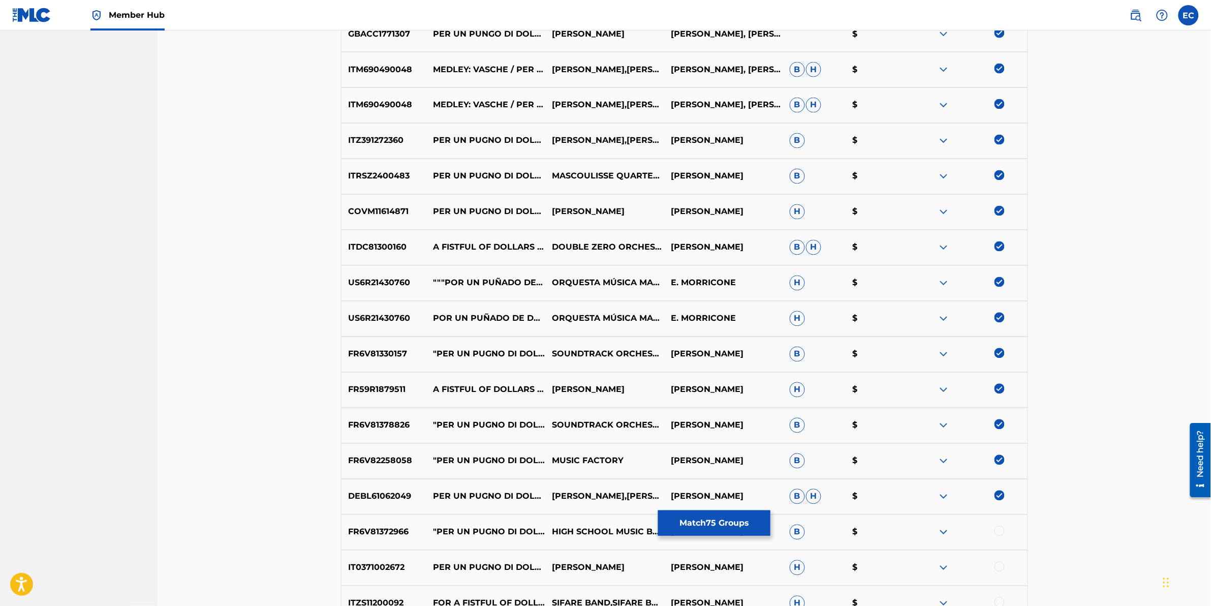
click at [643, 301] on div at bounding box center [1000, 531] width 10 height 10
click at [643, 301] on div at bounding box center [1000, 567] width 10 height 10
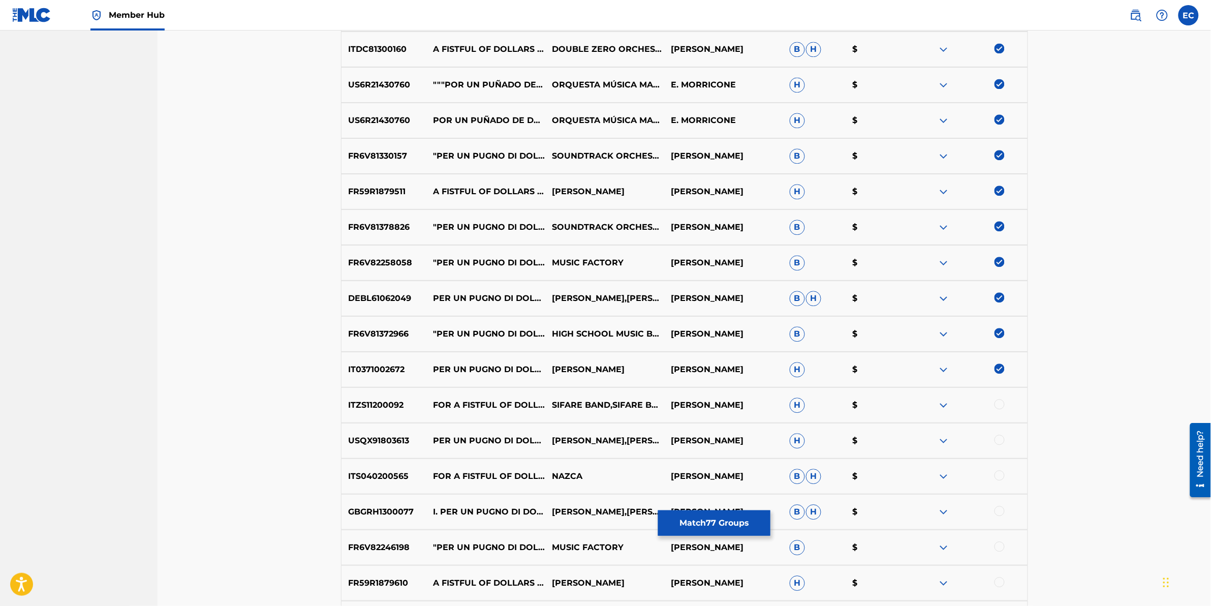
scroll to position [2582, 0]
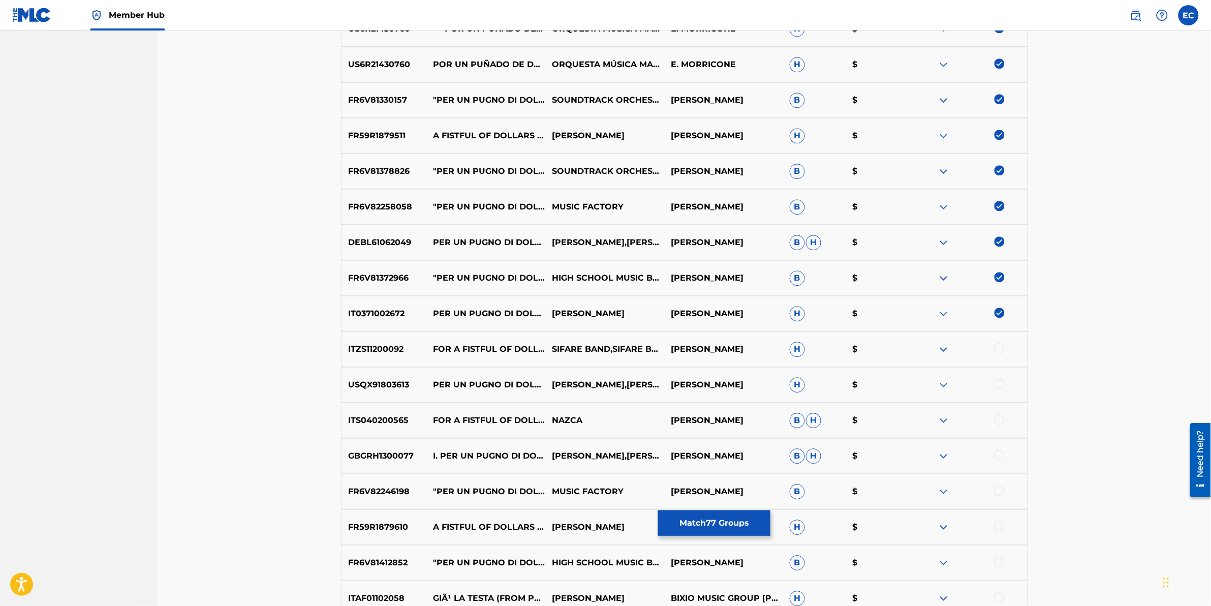
click at [643, 301] on div at bounding box center [1000, 348] width 10 height 10
click at [643, 301] on div at bounding box center [1000, 384] width 10 height 10
click at [643, 301] on div at bounding box center [1000, 419] width 10 height 10
click at [643, 301] on div at bounding box center [1000, 455] width 10 height 10
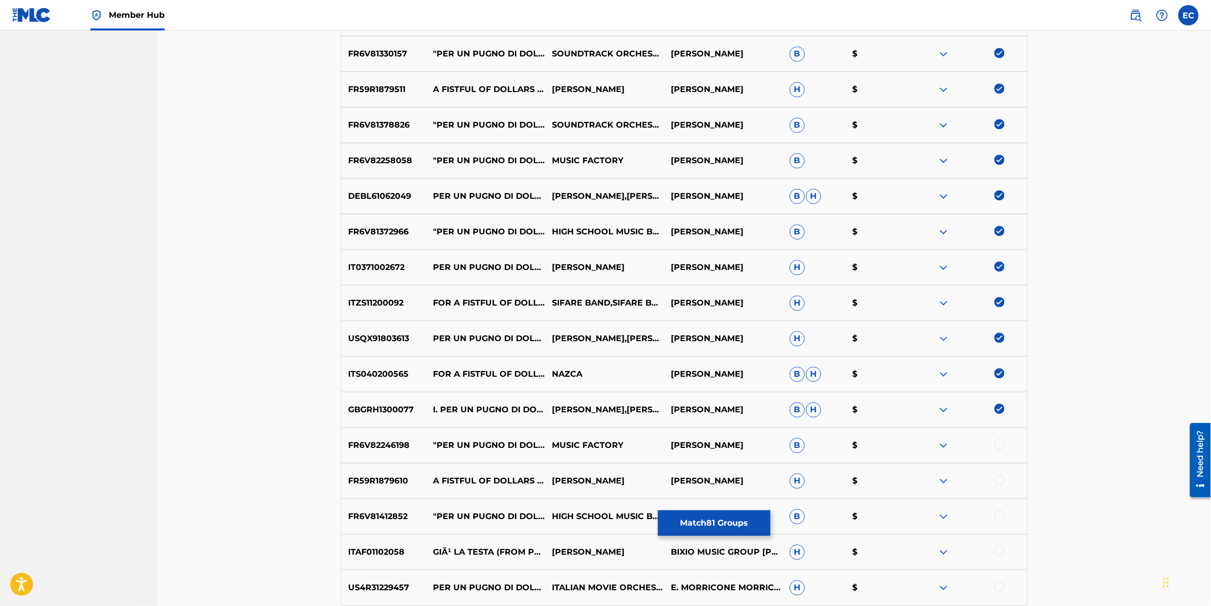
scroll to position [2646, 0]
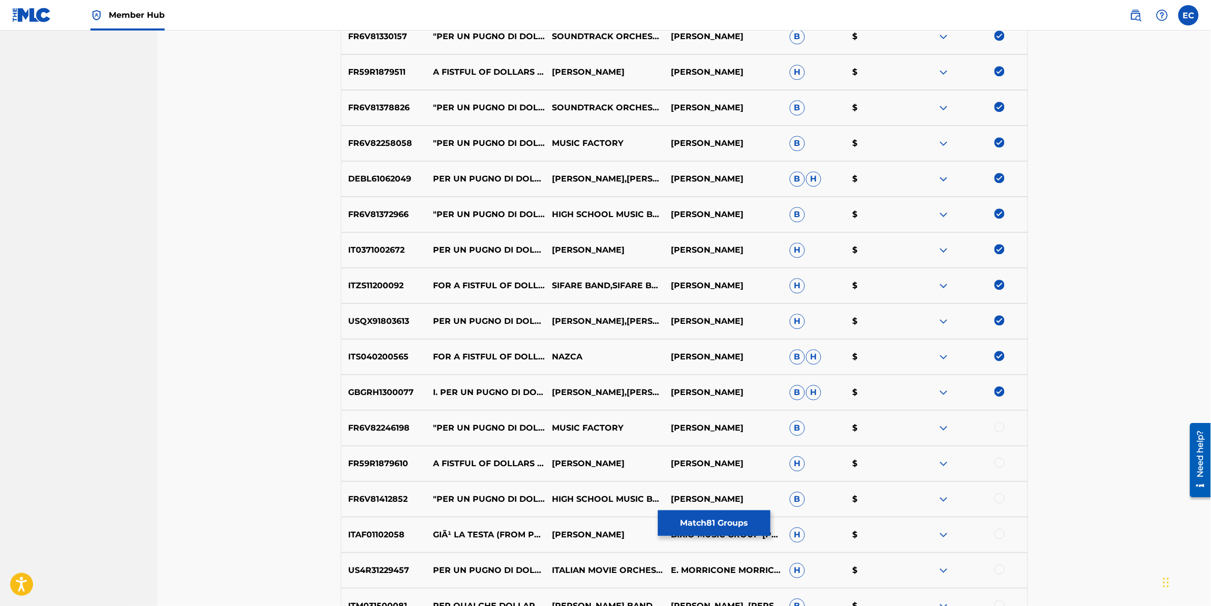
click at [643, 301] on div at bounding box center [1000, 427] width 10 height 10
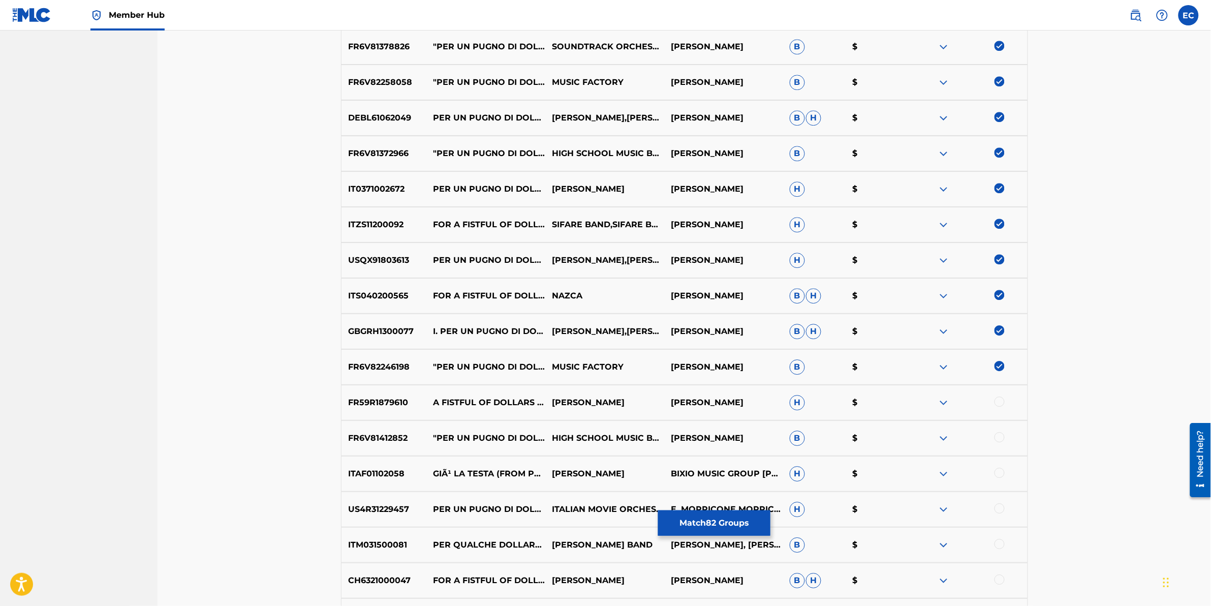
scroll to position [2709, 0]
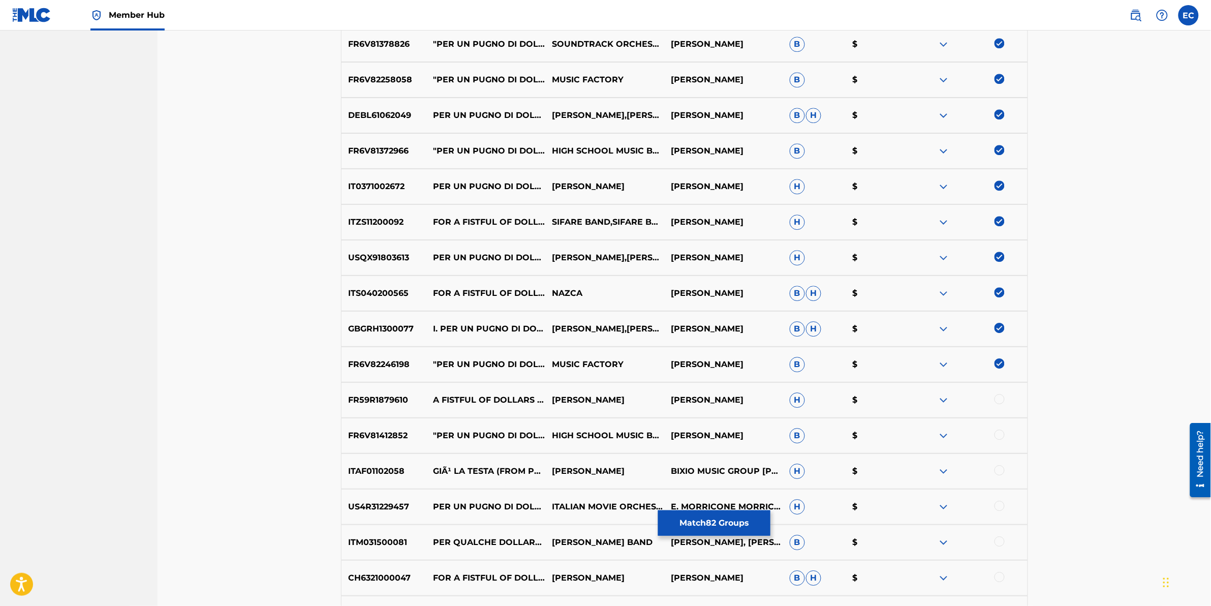
click at [643, 301] on div at bounding box center [1000, 399] width 10 height 10
click at [643, 301] on div at bounding box center [968, 436] width 119 height 12
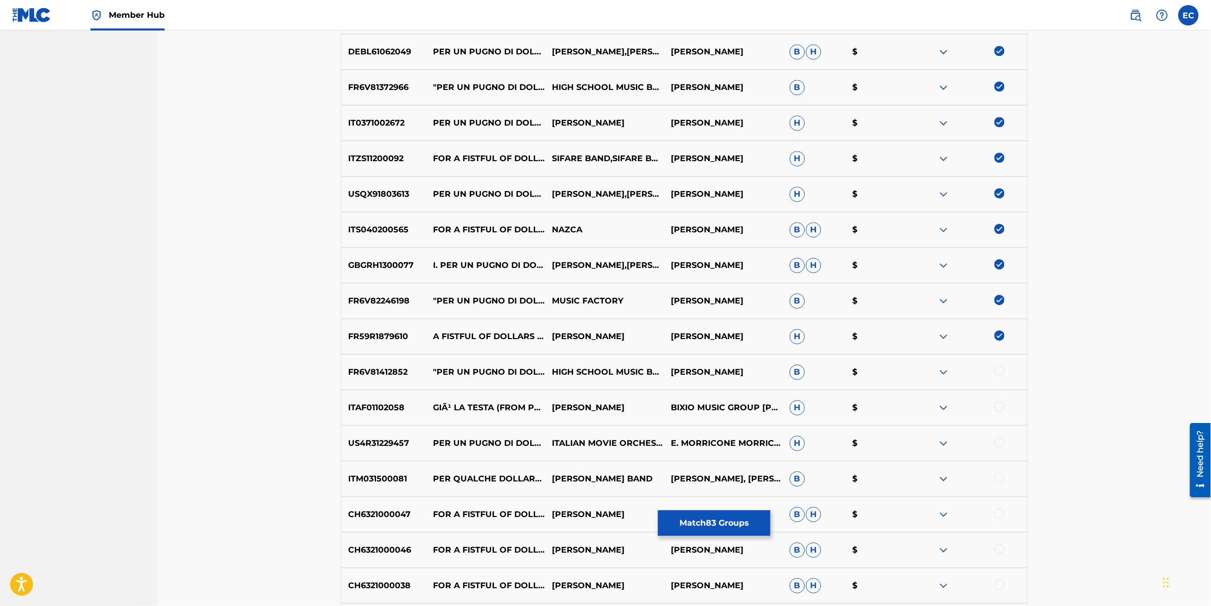
click at [643, 301] on div at bounding box center [1000, 371] width 10 height 10
click at [643, 301] on div at bounding box center [1000, 407] width 10 height 10
click at [643, 301] on div at bounding box center [1000, 442] width 10 height 10
click at [643, 301] on div at bounding box center [1000, 478] width 10 height 10
click at [643, 301] on div "CH6321000047 FOR A FISTFUL OF DOLLARS - PER UN PUGNO DI DOLLARI FINALE [PERSON_…" at bounding box center [684, 515] width 687 height 36
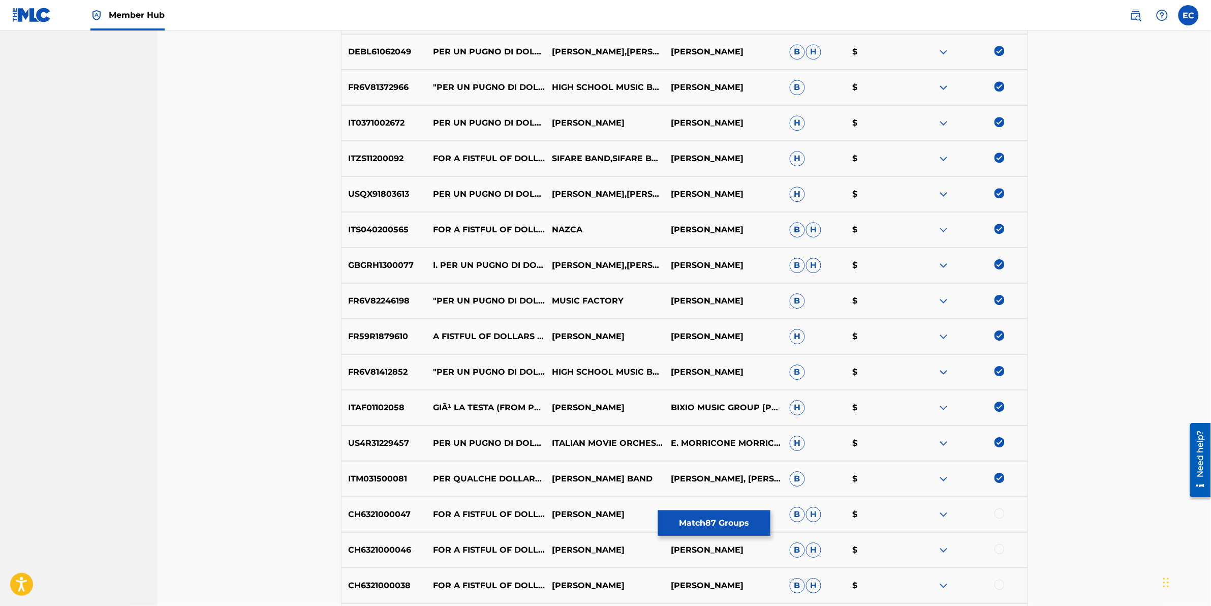
click at [643, 301] on div at bounding box center [1000, 513] width 10 height 10
click at [643, 301] on div at bounding box center [1000, 549] width 10 height 10
click at [643, 301] on div at bounding box center [1000, 584] width 10 height 10
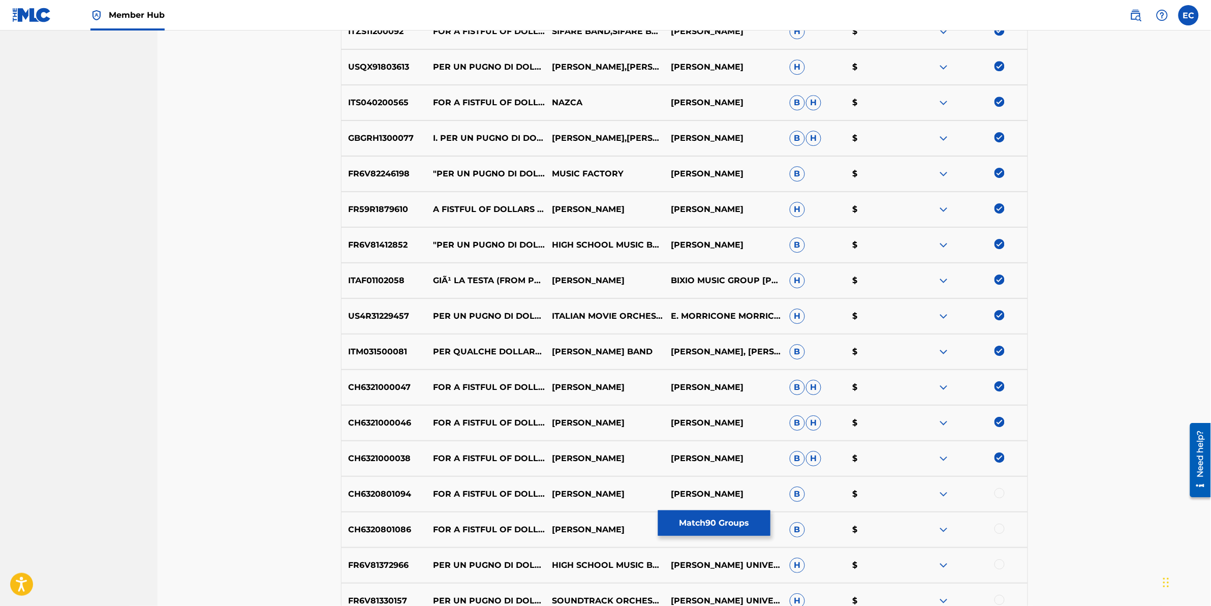
scroll to position [3027, 0]
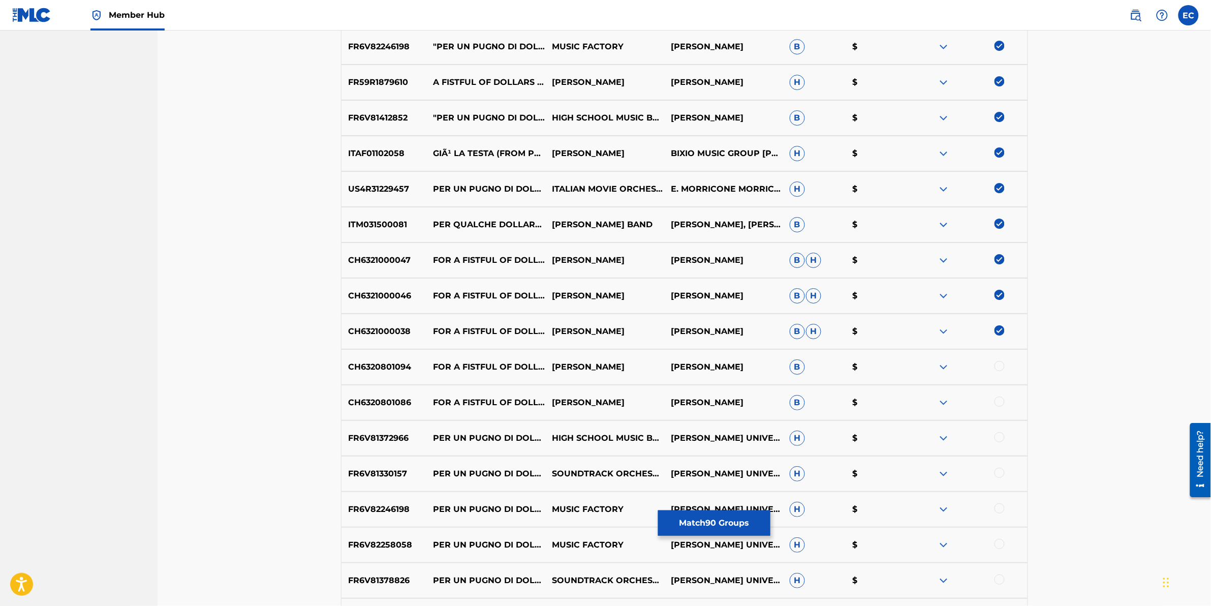
click at [643, 301] on div at bounding box center [1000, 366] width 10 height 10
click at [643, 301] on div at bounding box center [1000, 401] width 10 height 10
click at [643, 301] on div at bounding box center [1000, 437] width 10 height 10
click at [643, 301] on div at bounding box center [1000, 473] width 10 height 10
click at [643, 301] on div at bounding box center [1000, 508] width 10 height 10
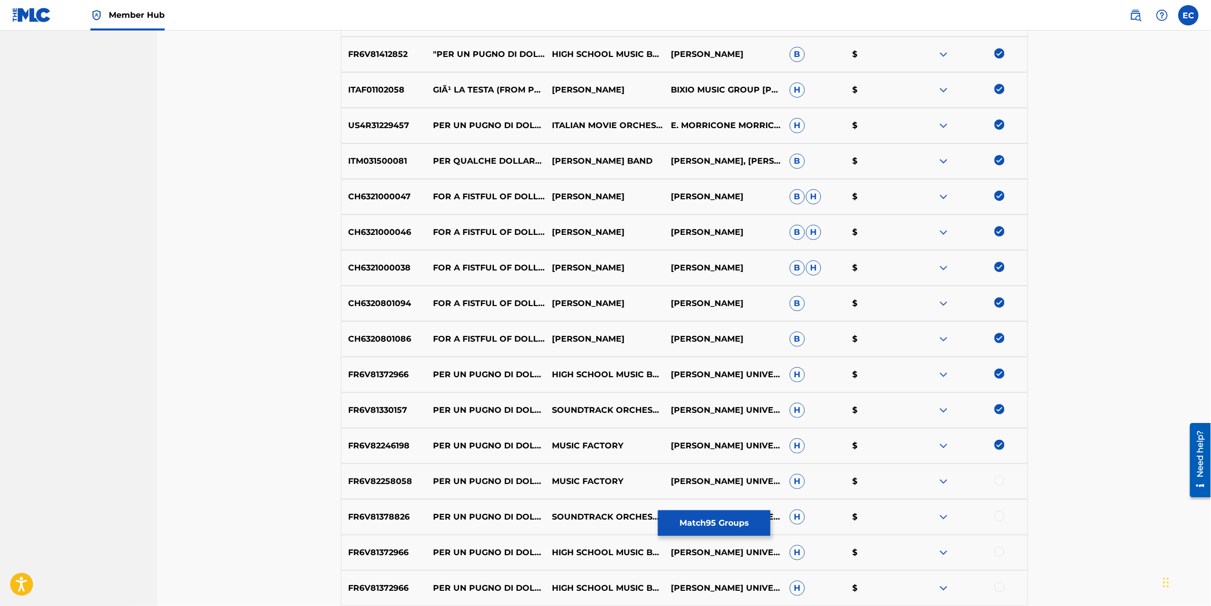
click at [643, 301] on div at bounding box center [1000, 480] width 10 height 10
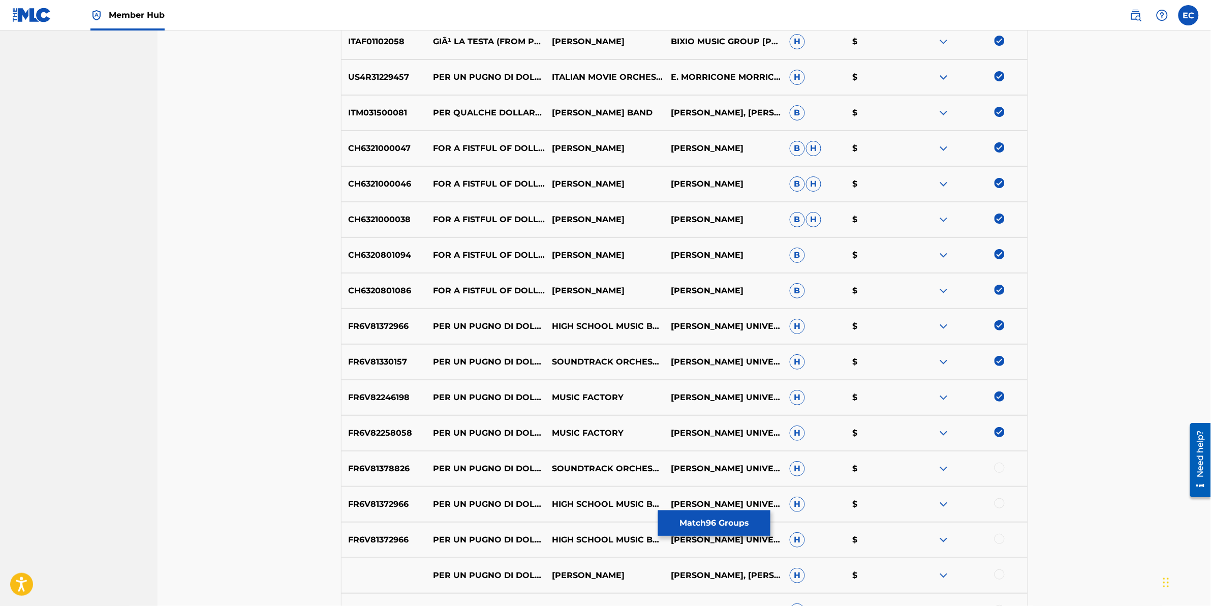
scroll to position [3154, 0]
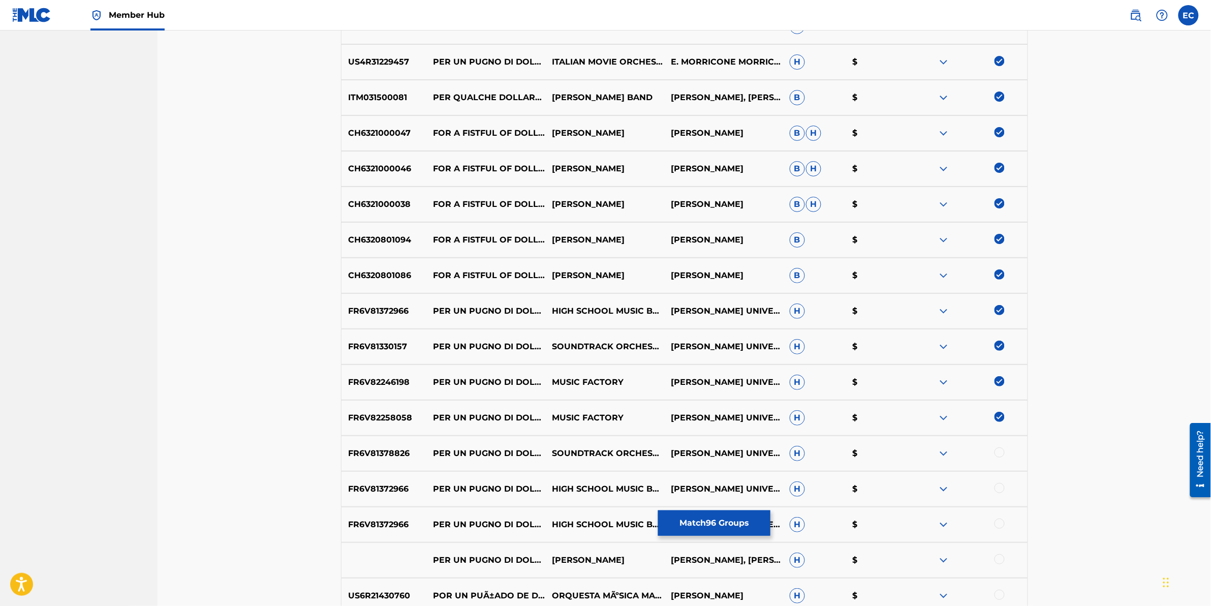
click at [643, 301] on div at bounding box center [1000, 452] width 10 height 10
click at [643, 301] on div at bounding box center [1000, 488] width 10 height 10
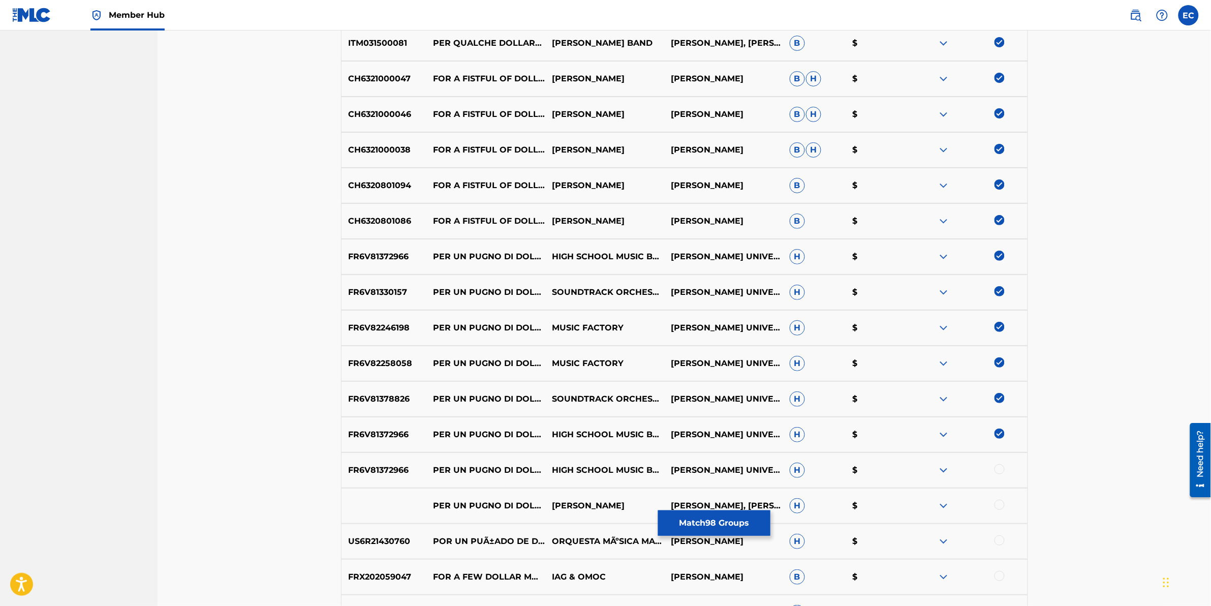
scroll to position [3218, 0]
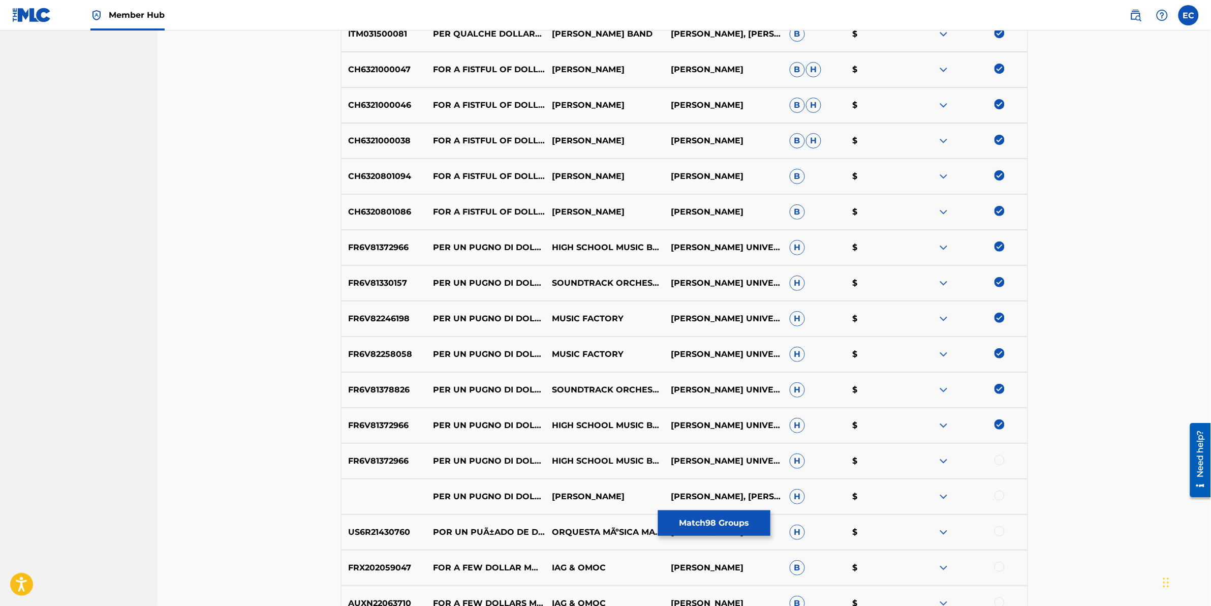
click at [643, 301] on div at bounding box center [1000, 460] width 10 height 10
click at [643, 301] on div at bounding box center [1000, 496] width 10 height 10
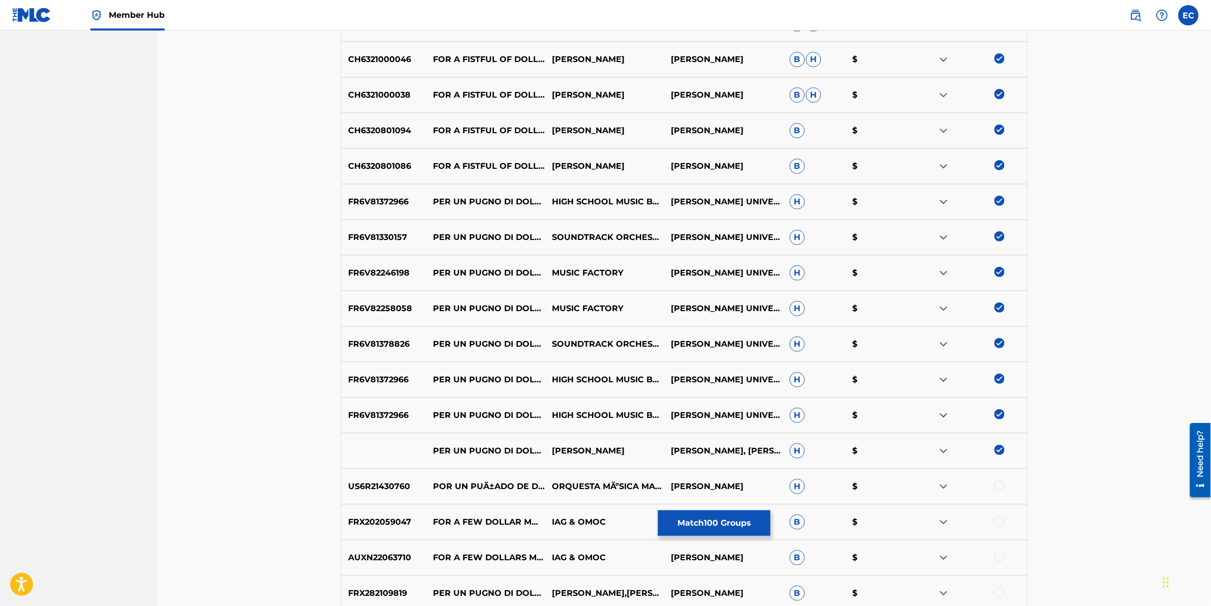
scroll to position [3281, 0]
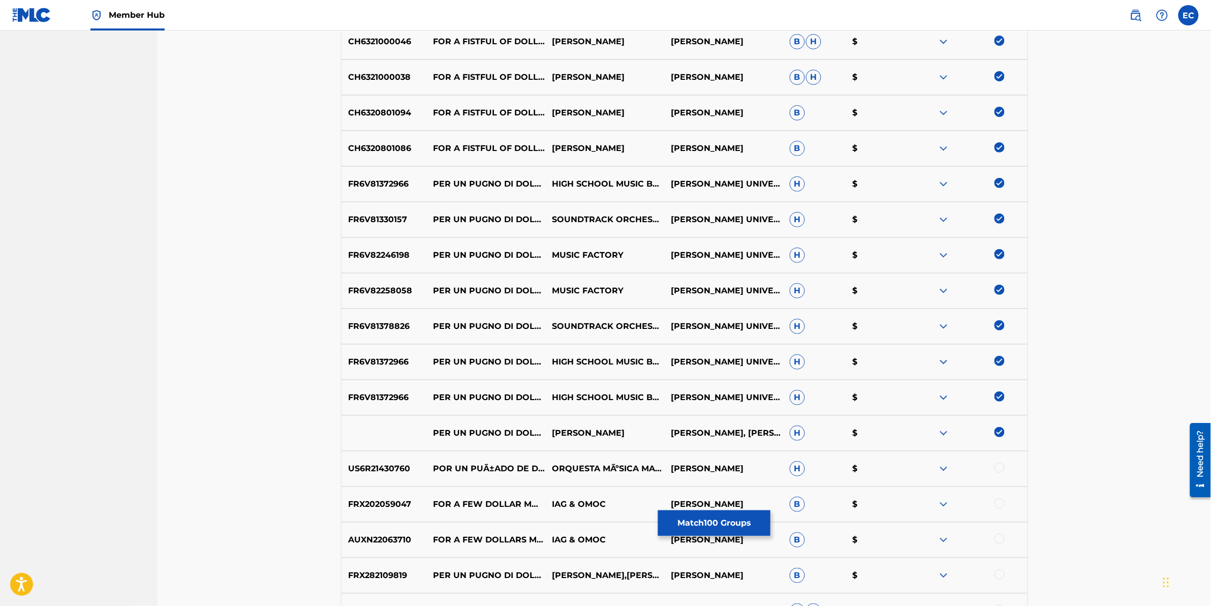
click at [643, 301] on div at bounding box center [1000, 468] width 10 height 10
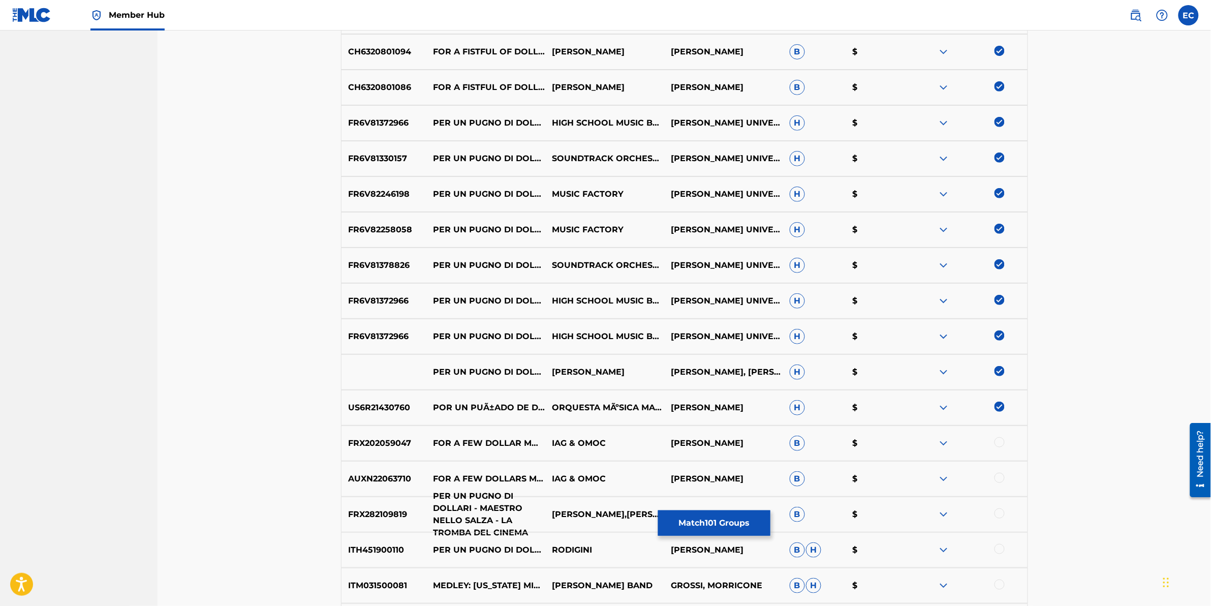
scroll to position [3345, 0]
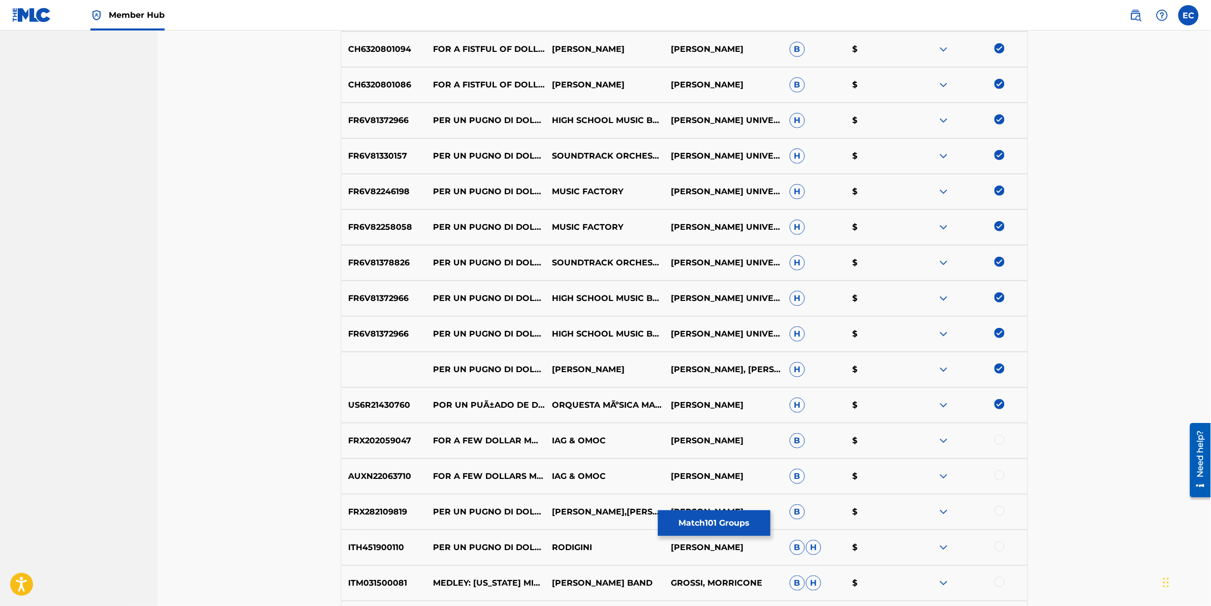
click at [643, 301] on div at bounding box center [1000, 511] width 10 height 10
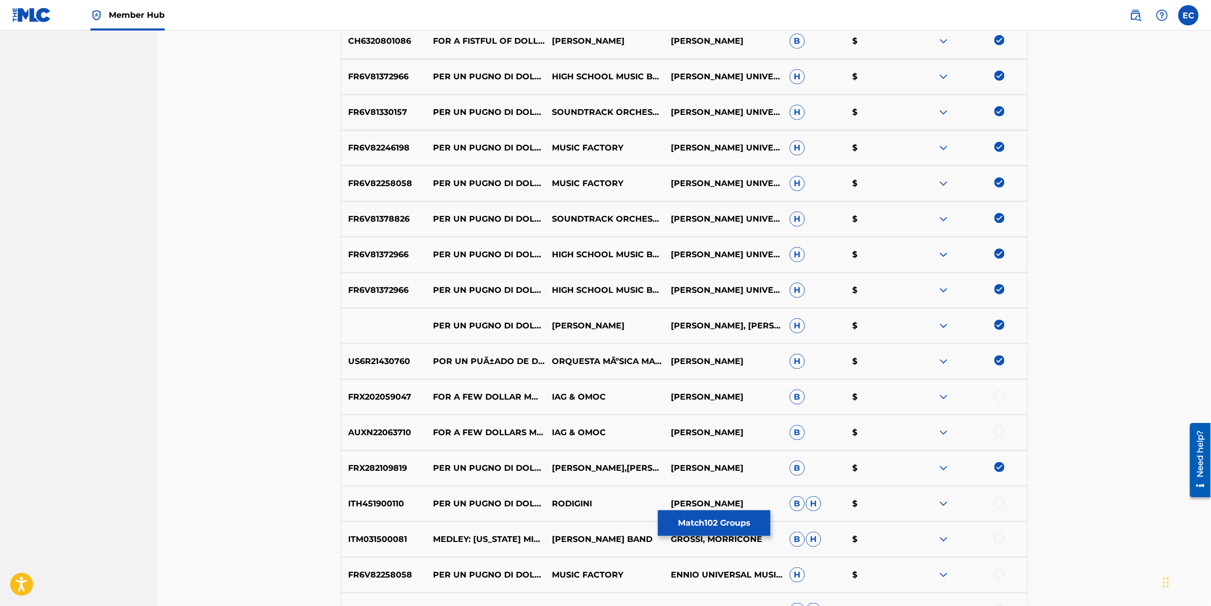
scroll to position [3408, 0]
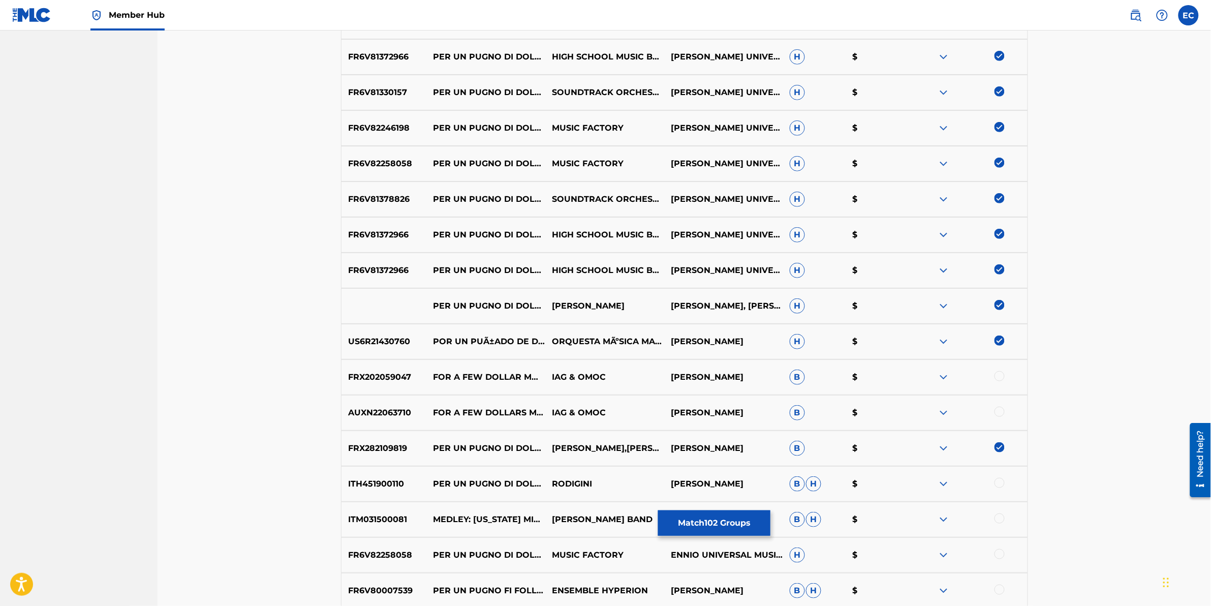
click at [643, 301] on div at bounding box center [1000, 483] width 10 height 10
click at [643, 301] on div at bounding box center [1000, 518] width 10 height 10
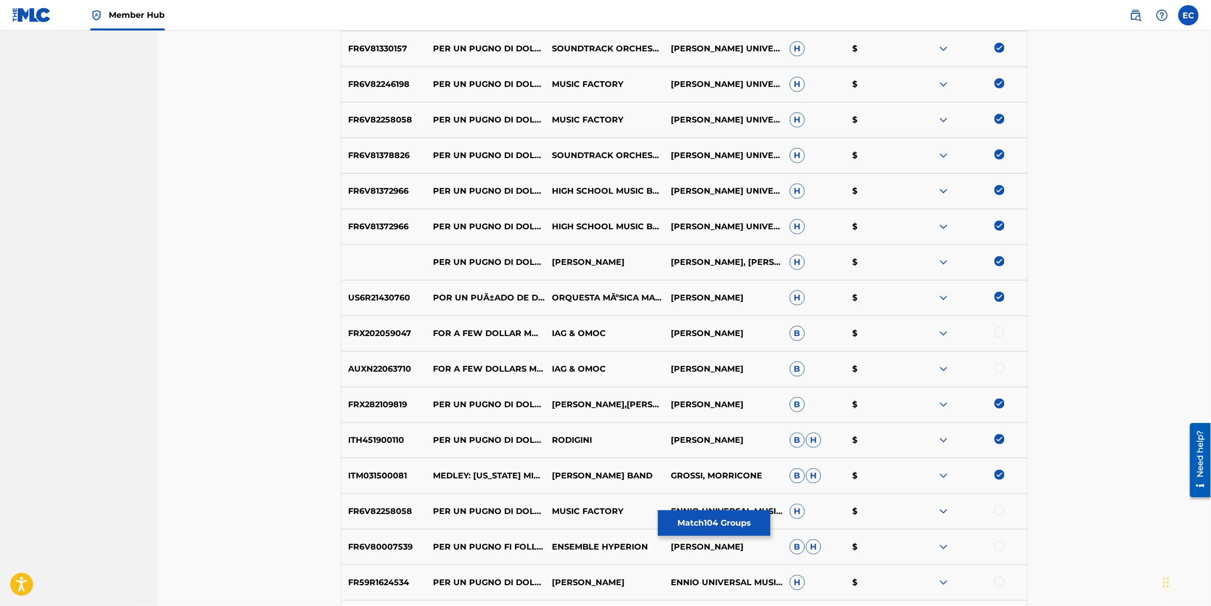
scroll to position [3472, 0]
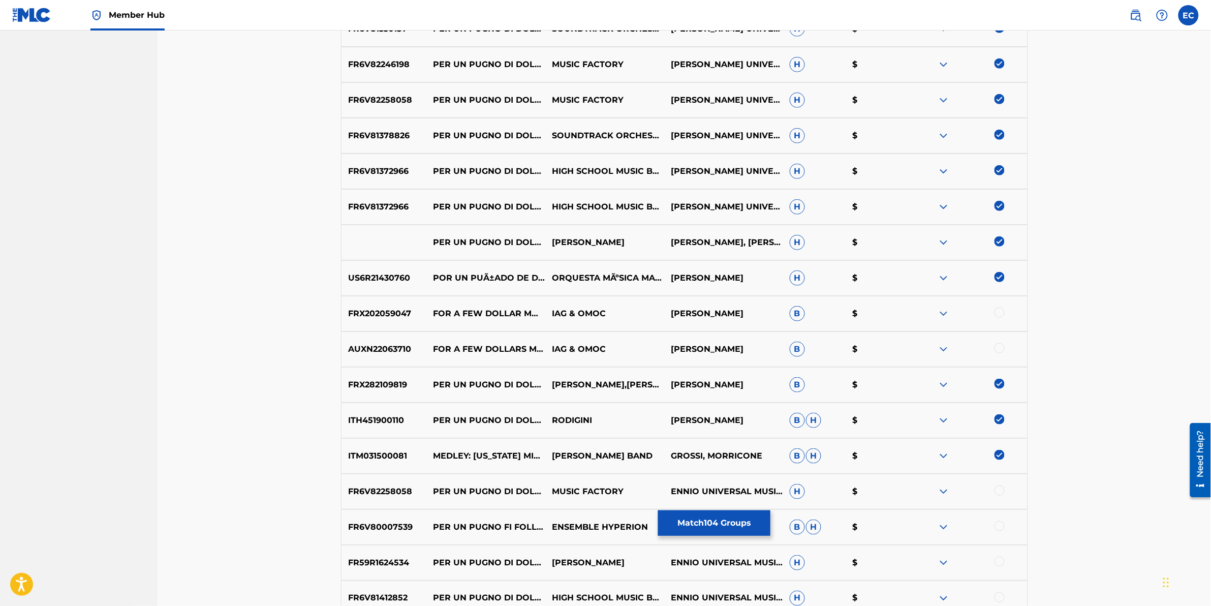
click at [643, 301] on div at bounding box center [1000, 490] width 10 height 10
click at [643, 301] on div at bounding box center [1000, 526] width 10 height 10
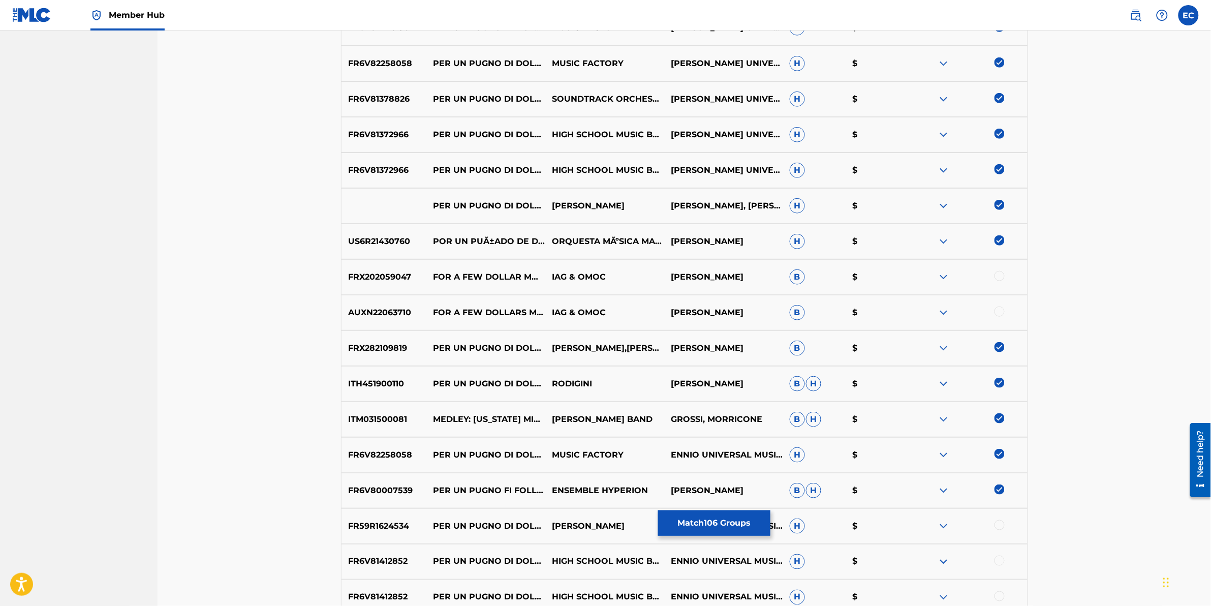
scroll to position [3535, 0]
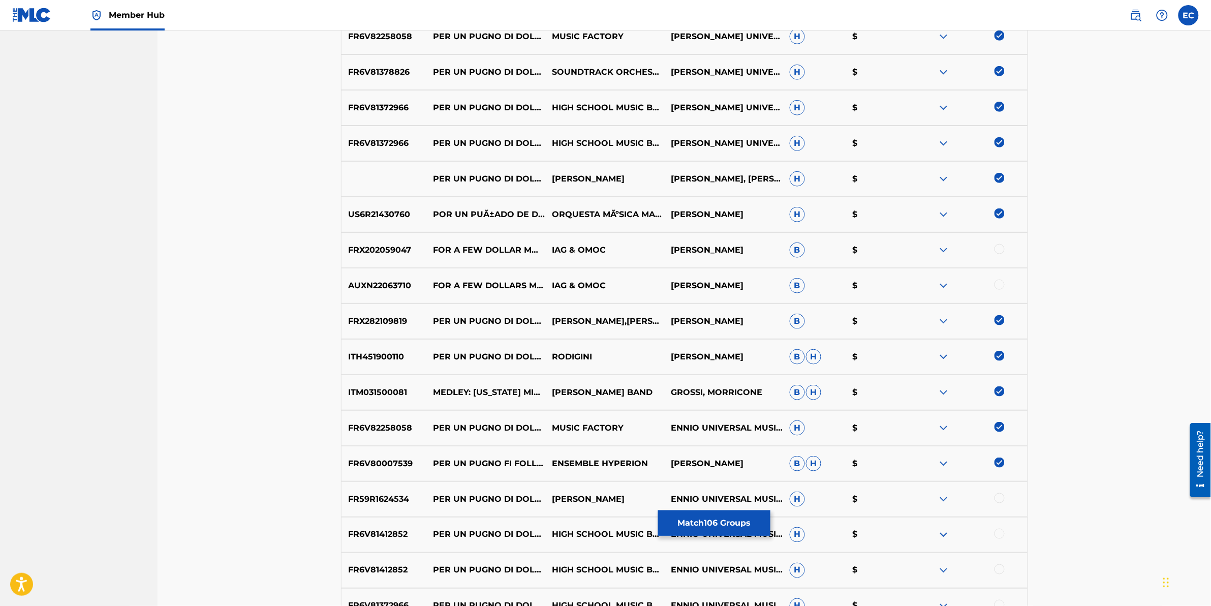
click at [643, 301] on div at bounding box center [1000, 498] width 10 height 10
click at [643, 301] on div at bounding box center [1000, 534] width 10 height 10
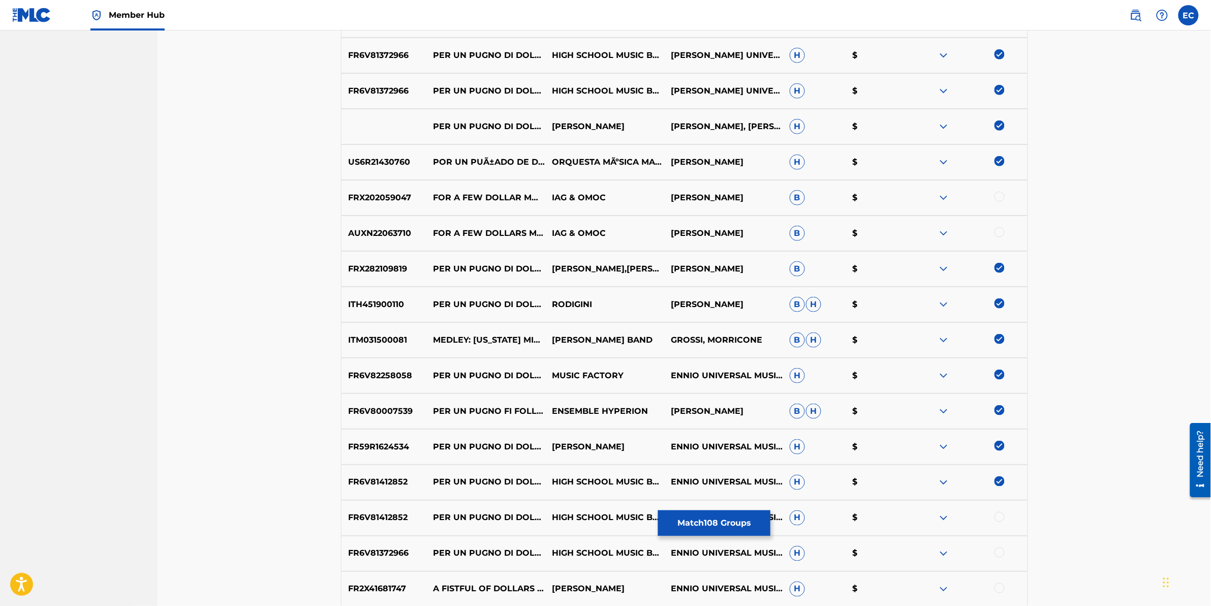
scroll to position [3599, 0]
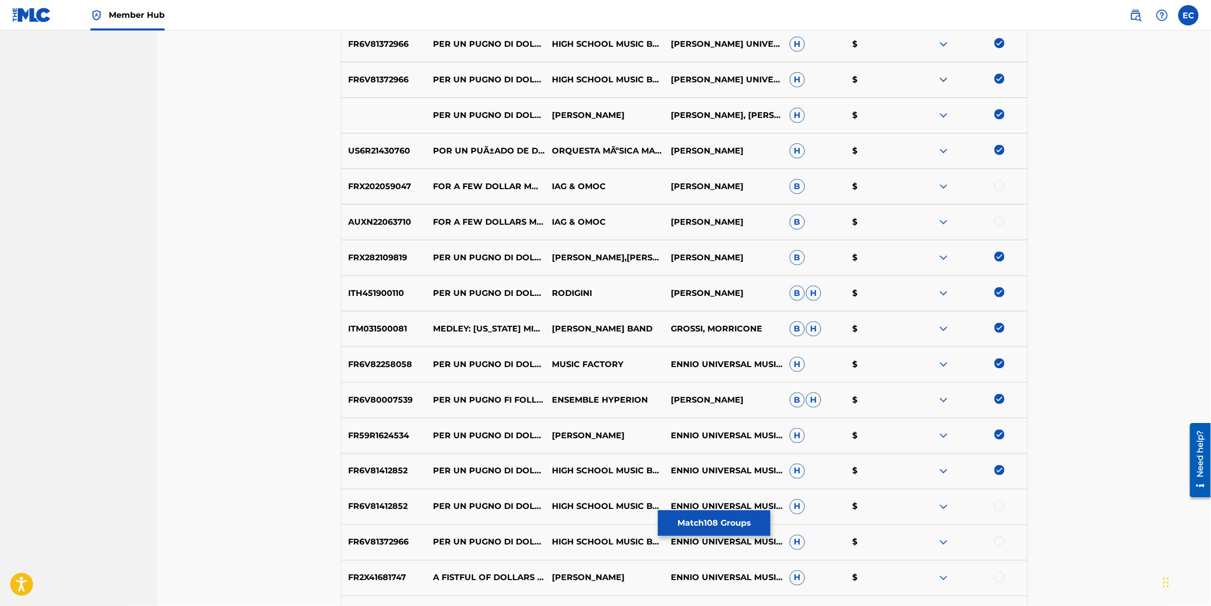
click at [643, 301] on div at bounding box center [1000, 506] width 10 height 10
click at [643, 301] on div at bounding box center [1000, 541] width 10 height 10
click at [643, 301] on div at bounding box center [968, 578] width 119 height 12
click at [643, 301] on div at bounding box center [1000, 577] width 10 height 10
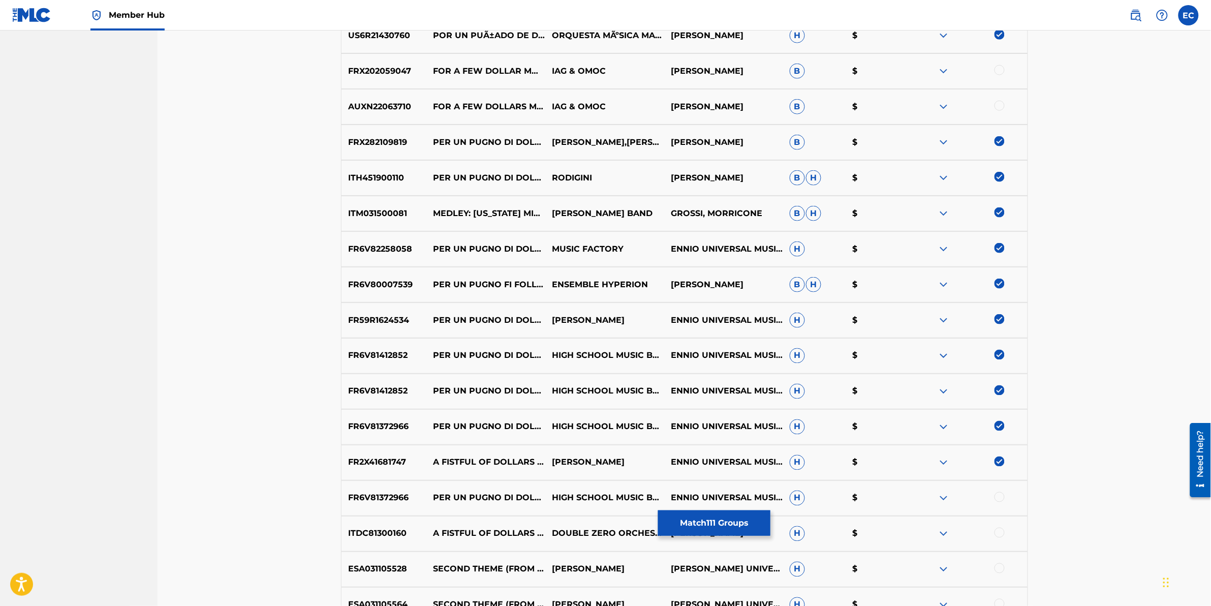
scroll to position [3726, 0]
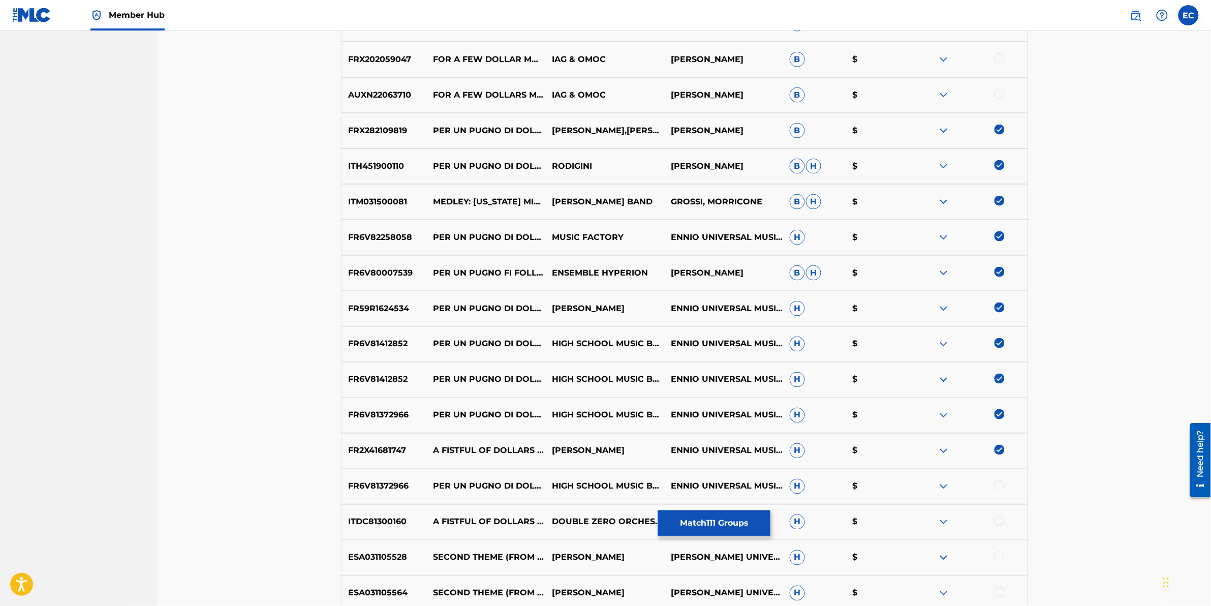
click at [643, 301] on div at bounding box center [1000, 485] width 10 height 10
click at [643, 301] on div at bounding box center [1000, 521] width 10 height 10
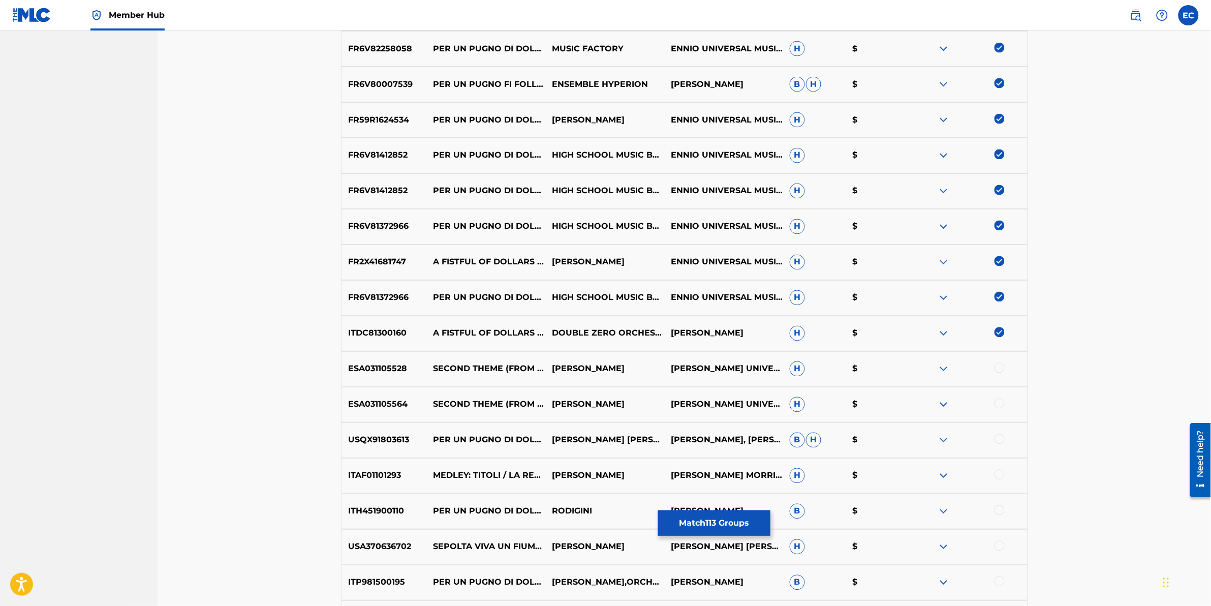
scroll to position [3917, 0]
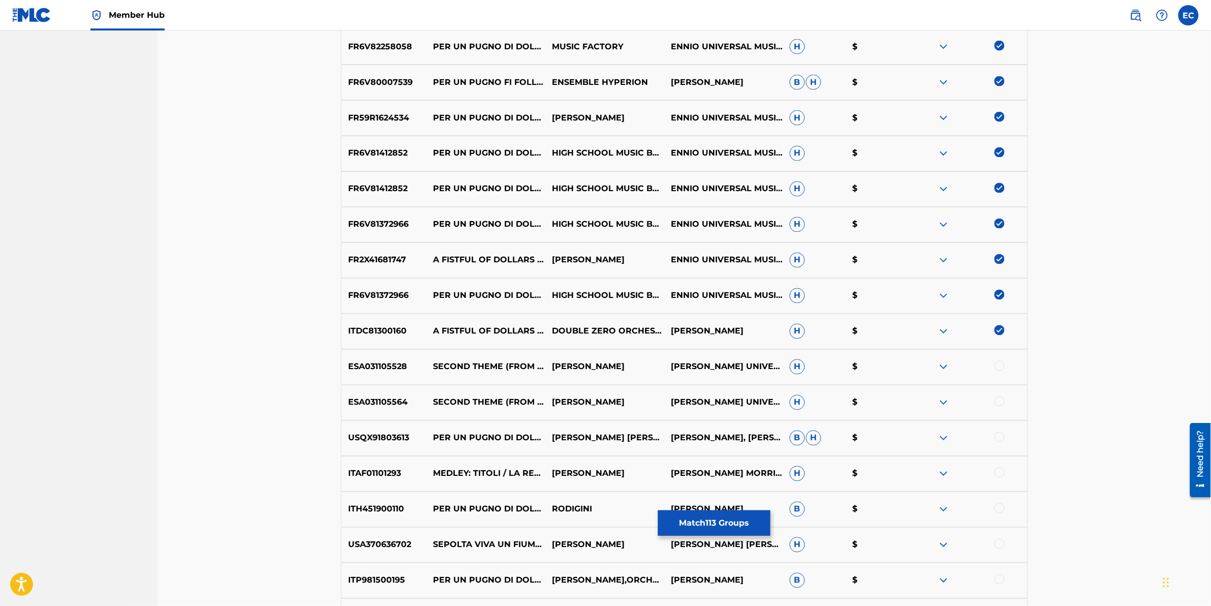
click at [643, 301] on div at bounding box center [1000, 366] width 10 height 10
drag, startPoint x: 998, startPoint y: 402, endPoint x: 1000, endPoint y: 419, distance: 18.0
click at [643, 301] on div at bounding box center [1000, 401] width 10 height 10
click at [643, 301] on div at bounding box center [1000, 437] width 10 height 10
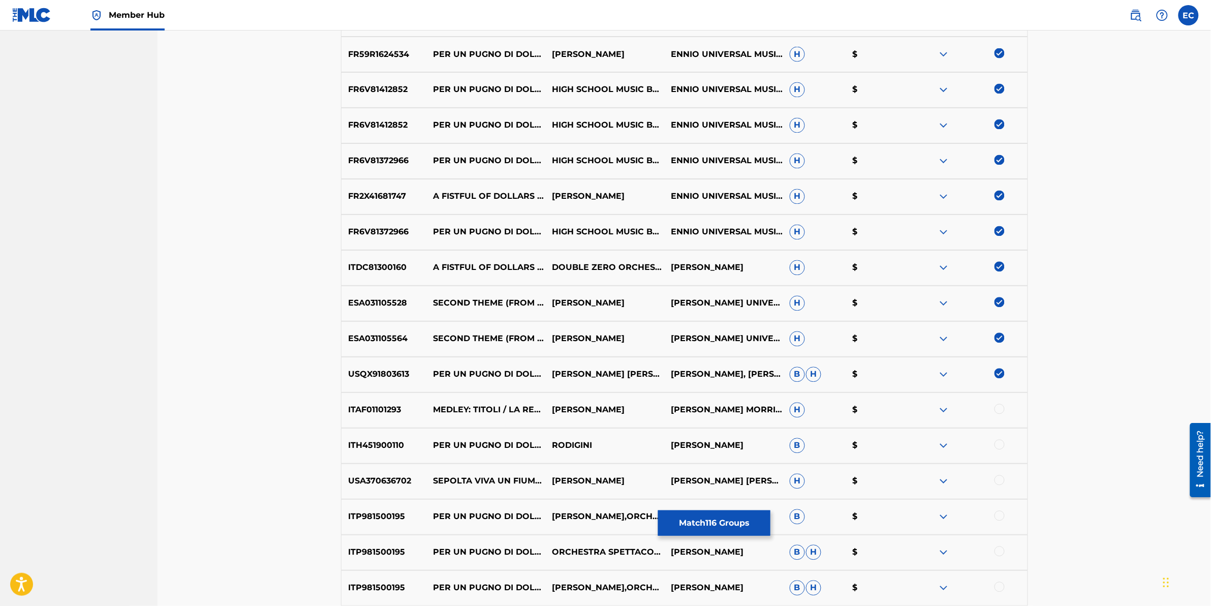
click at [643, 301] on div at bounding box center [1000, 445] width 10 height 10
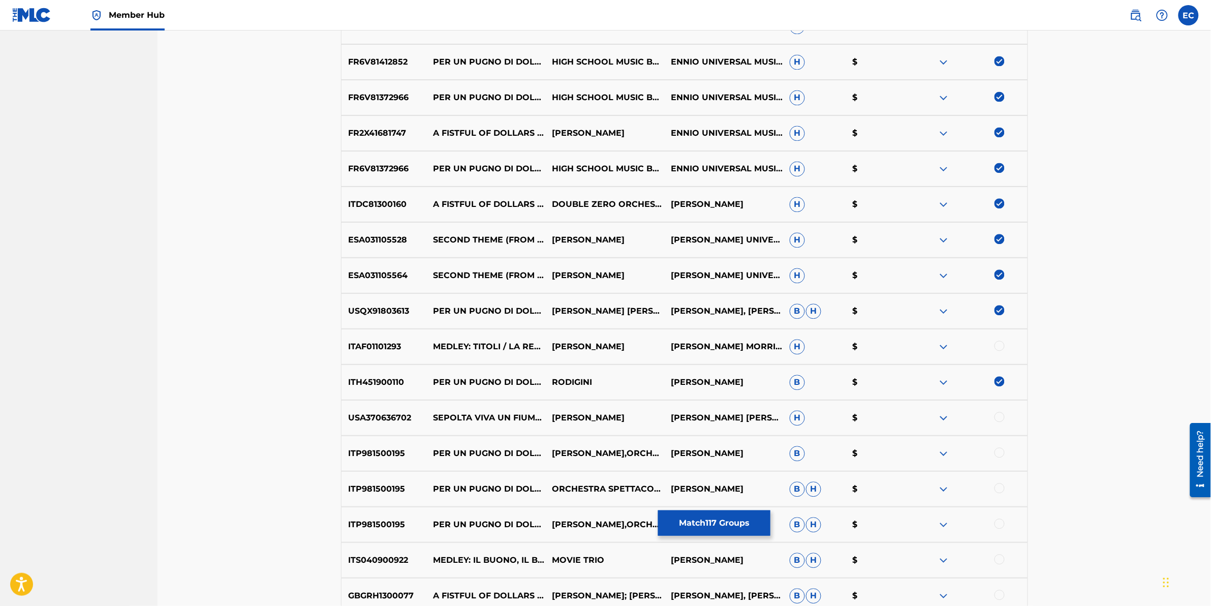
click at [643, 301] on div at bounding box center [1000, 452] width 10 height 10
click at [643, 301] on div at bounding box center [1000, 488] width 10 height 10
click at [643, 301] on div at bounding box center [1000, 523] width 10 height 10
click at [643, 301] on div at bounding box center [1000, 559] width 10 height 10
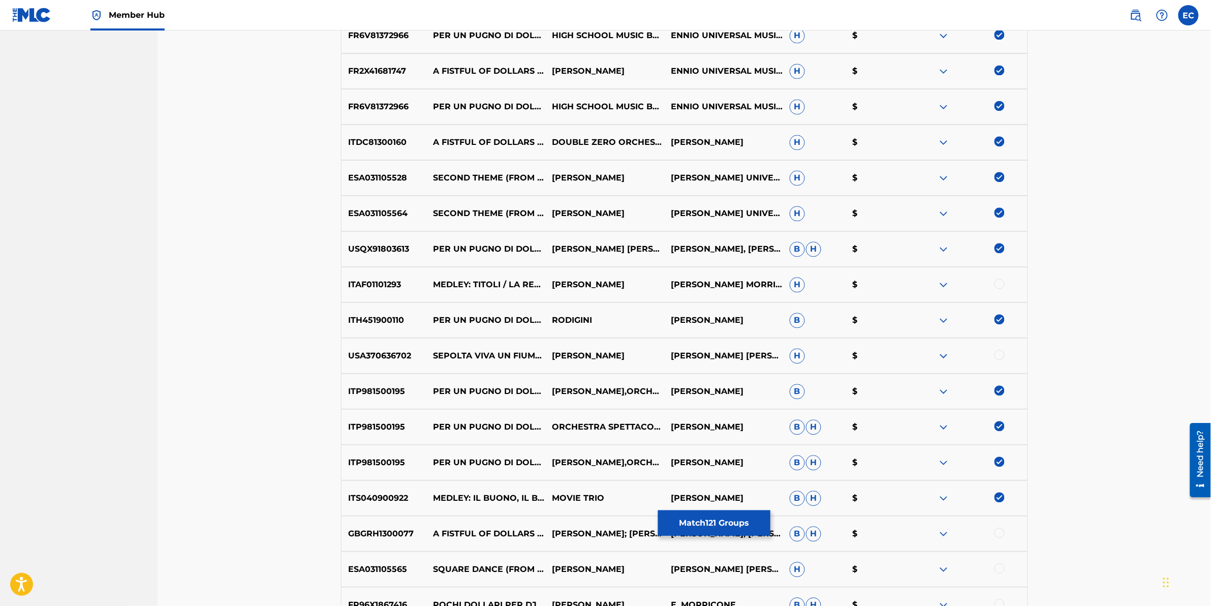
scroll to position [4107, 0]
click at [643, 301] on div at bounding box center [1000, 531] width 10 height 10
click at [643, 301] on div at bounding box center [1000, 567] width 10 height 10
click at [643, 285] on div at bounding box center [1000, 282] width 10 height 10
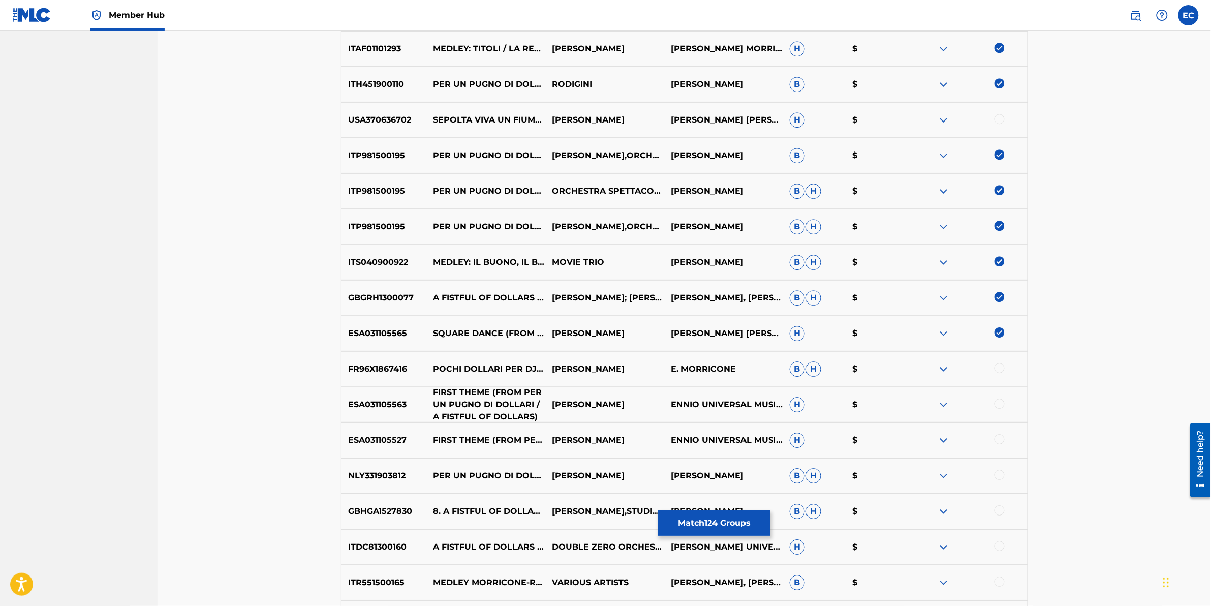
scroll to position [4361, 0]
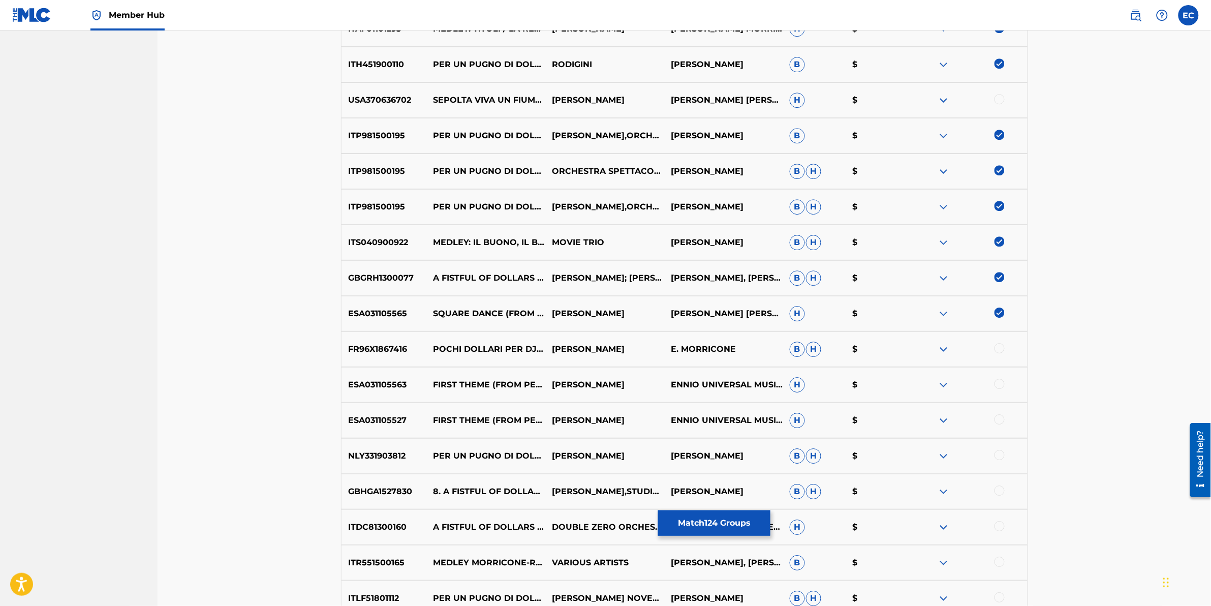
click at [643, 301] on div at bounding box center [1000, 384] width 10 height 10
click at [643, 301] on div at bounding box center [1000, 419] width 10 height 10
click at [643, 301] on div at bounding box center [1000, 455] width 10 height 10
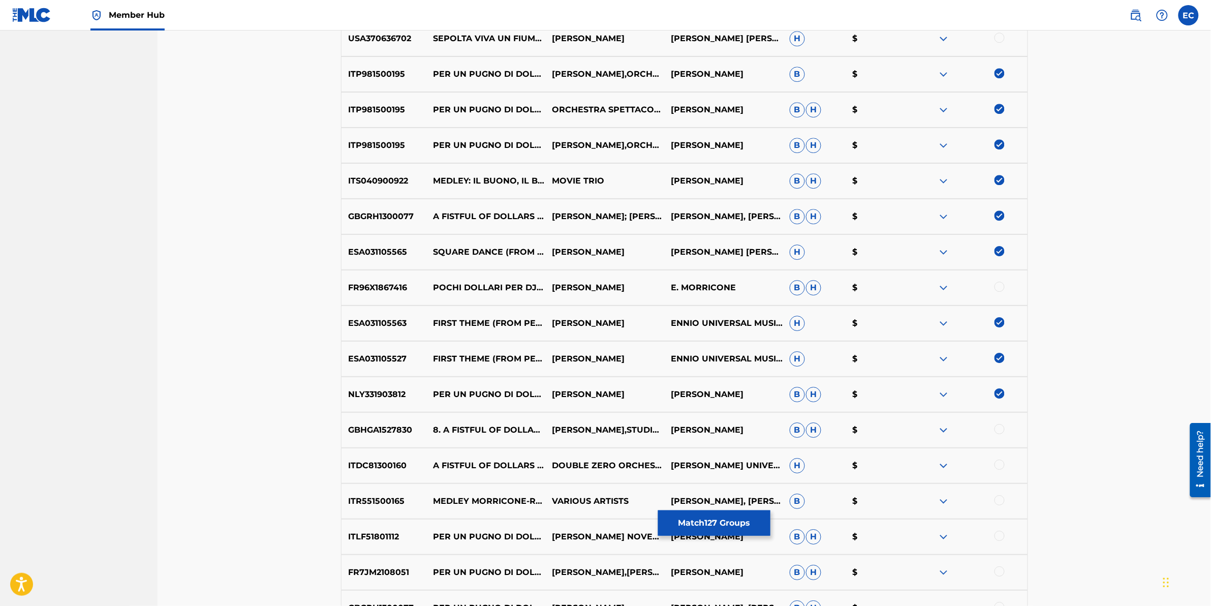
scroll to position [4425, 0]
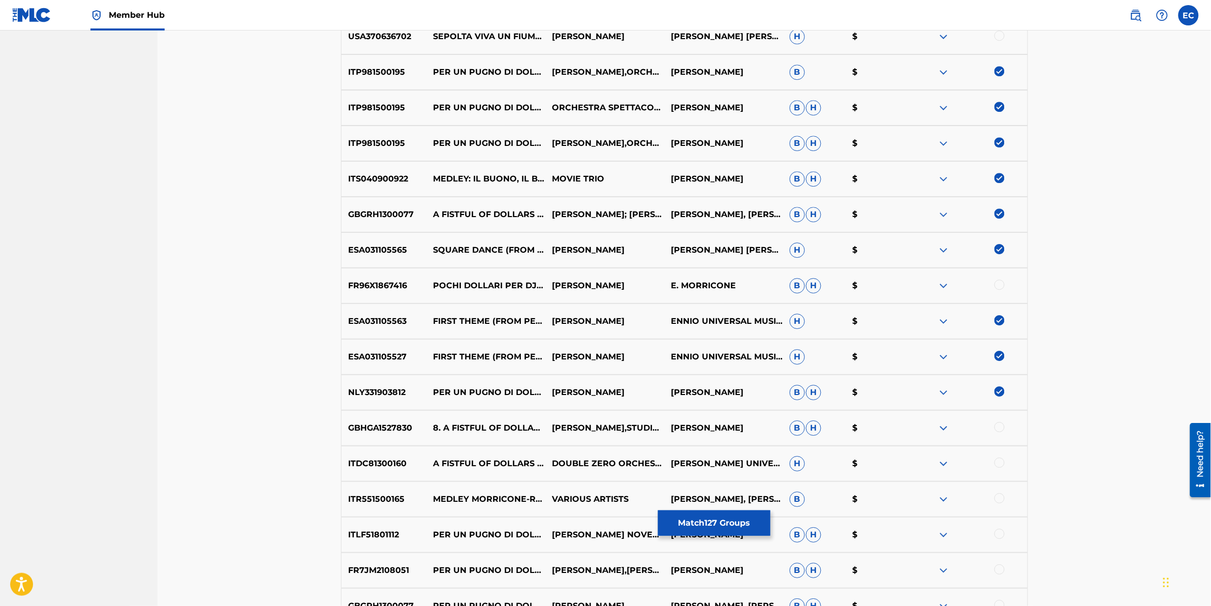
click at [643, 301] on div at bounding box center [1000, 427] width 10 height 10
drag, startPoint x: 997, startPoint y: 461, endPoint x: 924, endPoint y: 463, distance: 73.2
click at [643, 301] on div at bounding box center [1000, 462] width 10 height 10
click at [643, 301] on div at bounding box center [1000, 498] width 10 height 10
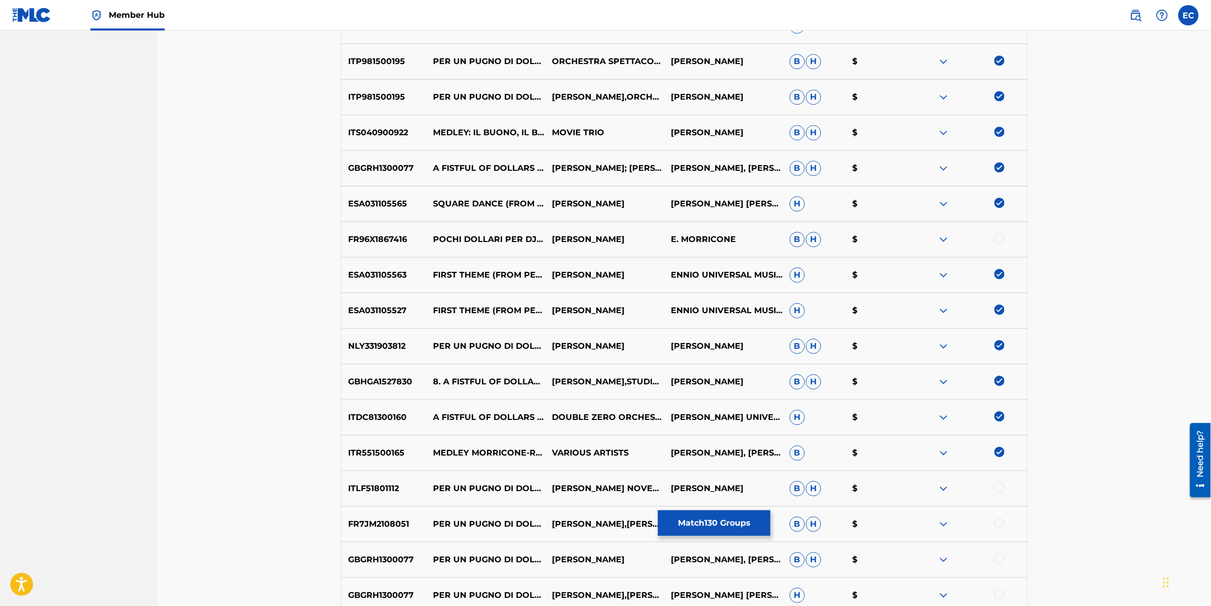
scroll to position [4488, 0]
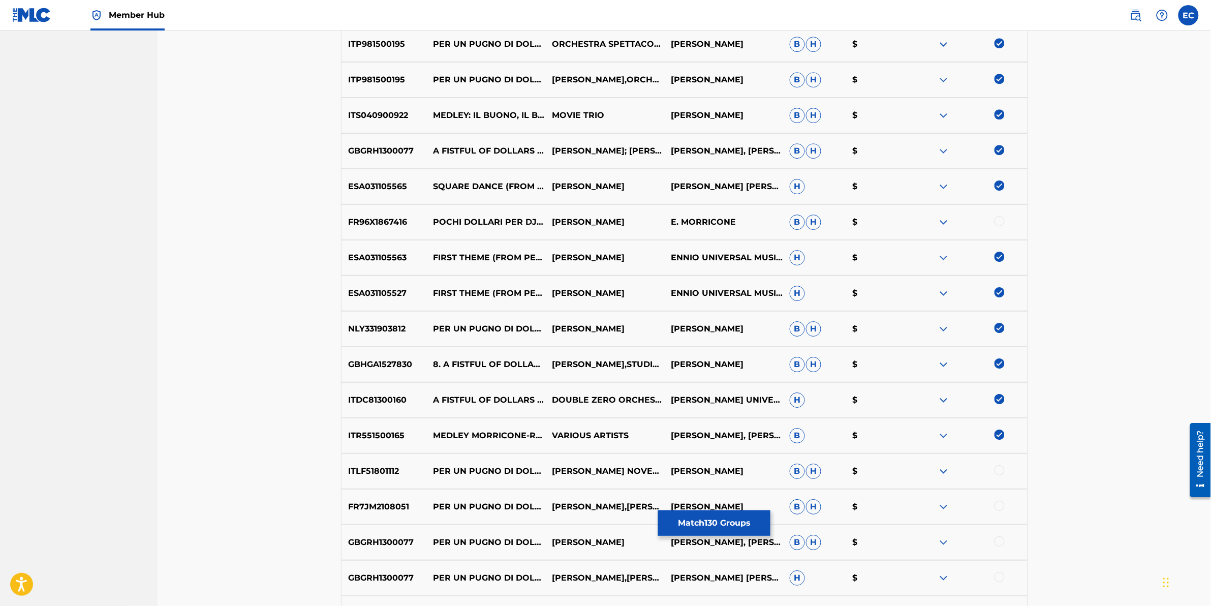
click at [643, 301] on div at bounding box center [1000, 470] width 10 height 10
click at [643, 301] on div at bounding box center [1000, 506] width 10 height 10
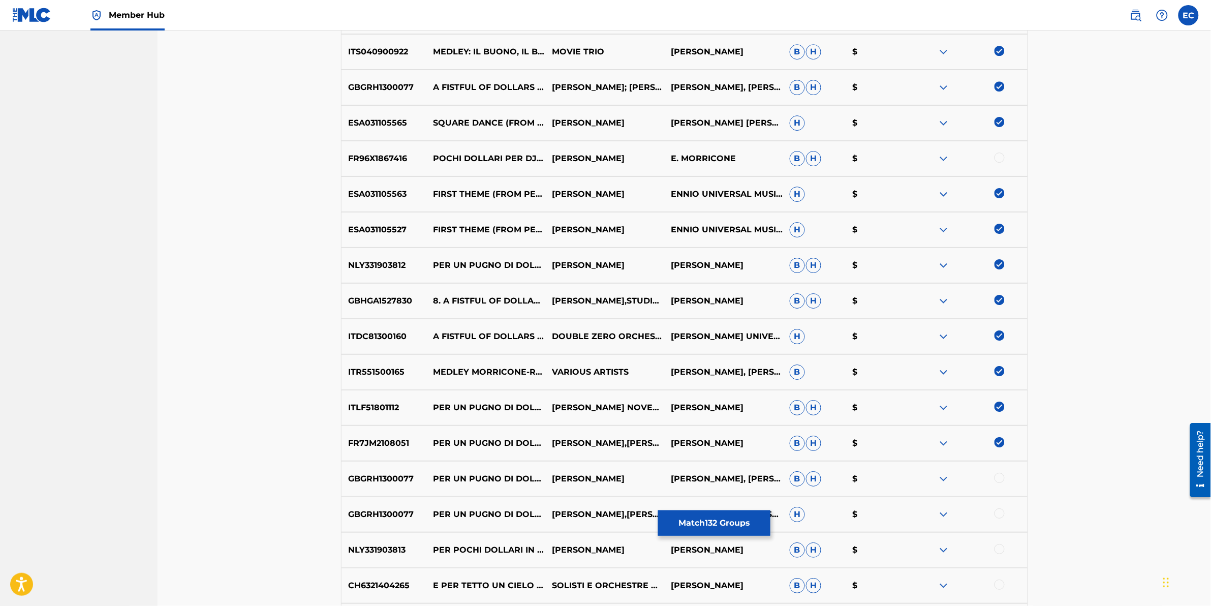
click at [643, 301] on div at bounding box center [1000, 478] width 10 height 10
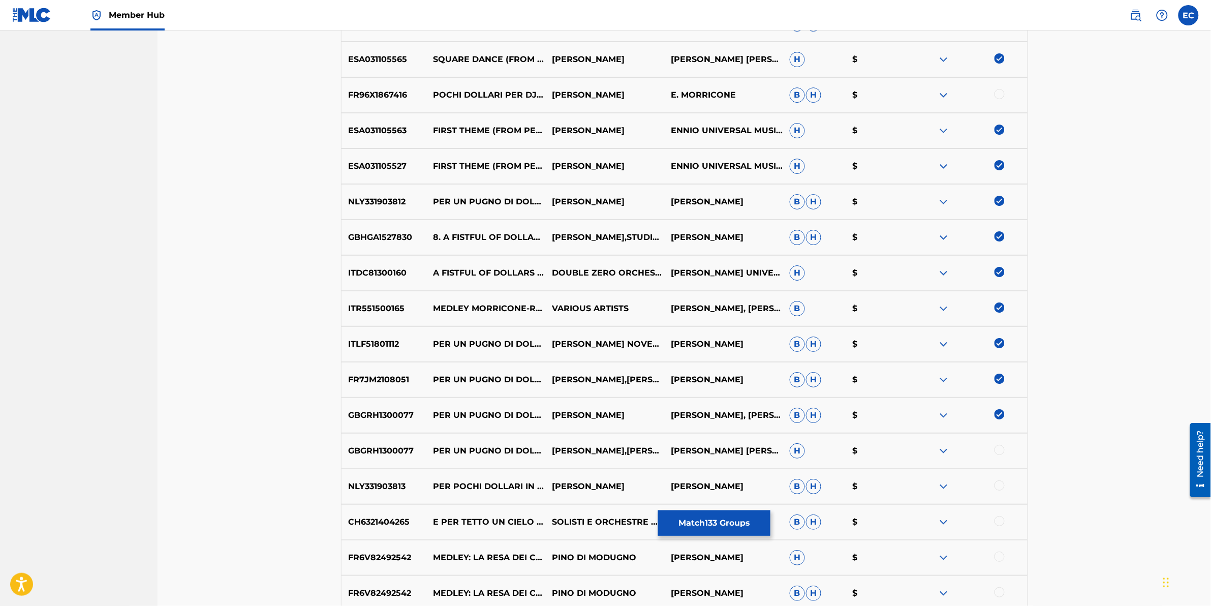
click at [643, 301] on div at bounding box center [1000, 450] width 10 height 10
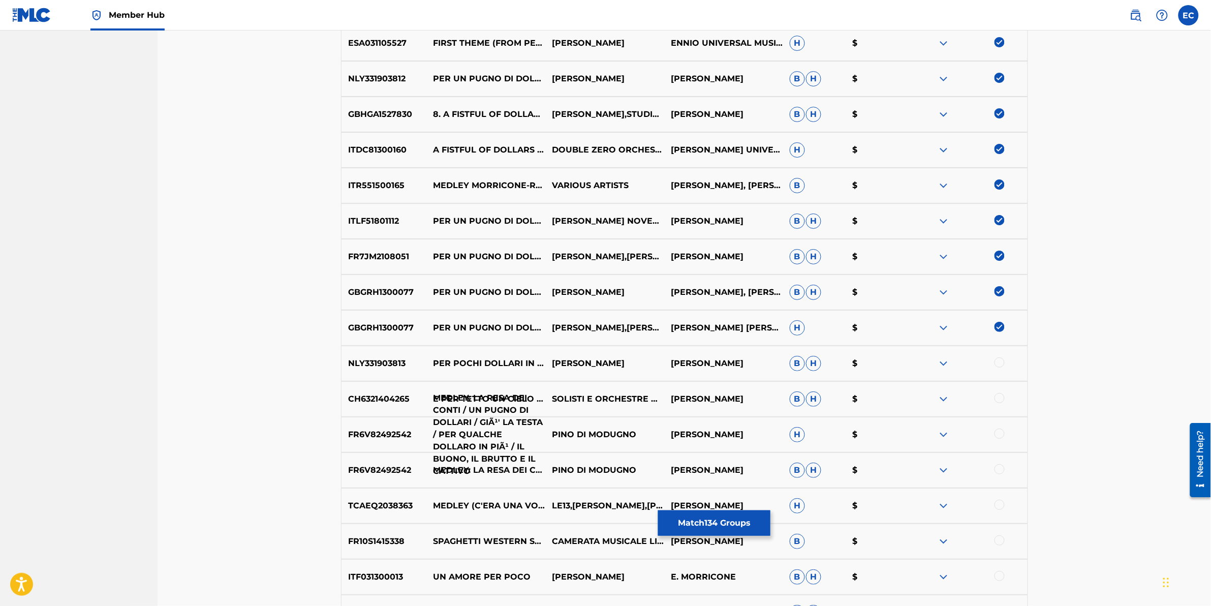
scroll to position [4743, 0]
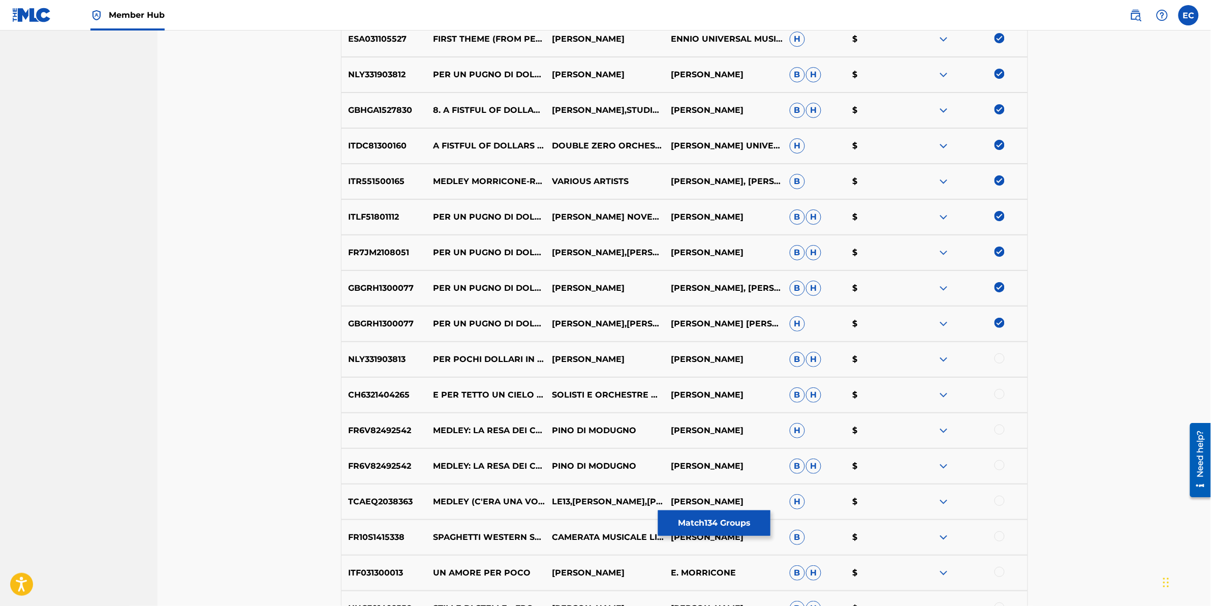
click at [643, 301] on div at bounding box center [1000, 429] width 10 height 10
click at [643, 301] on div at bounding box center [1000, 465] width 10 height 10
click at [643, 301] on div at bounding box center [1000, 501] width 10 height 10
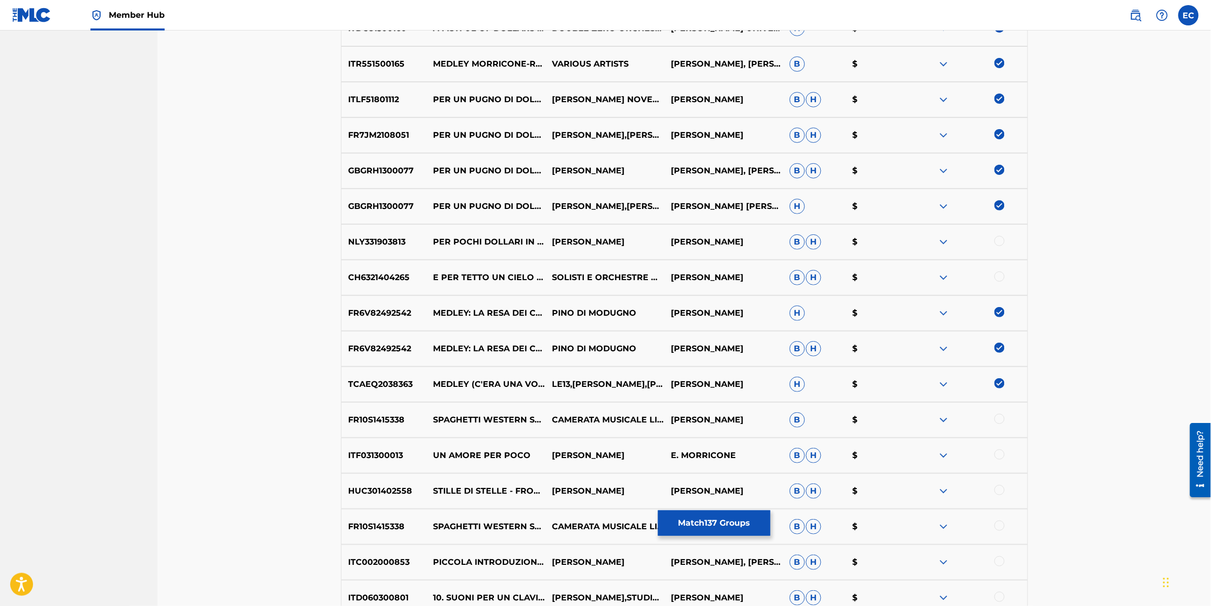
scroll to position [4870, 0]
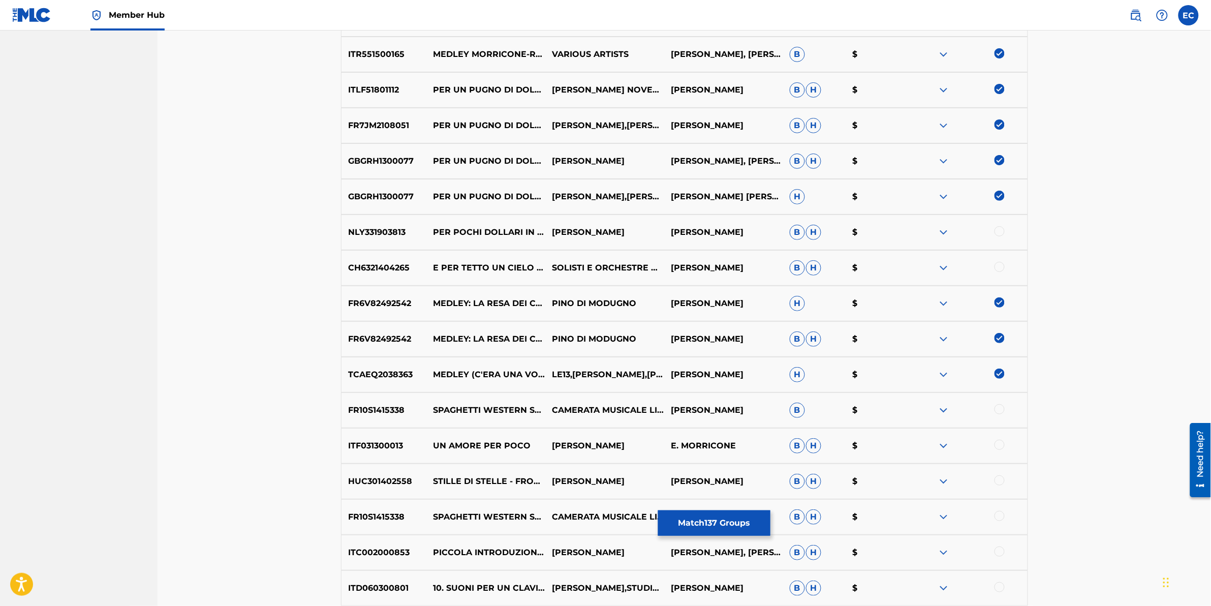
click at [643, 301] on div at bounding box center [1000, 409] width 10 height 10
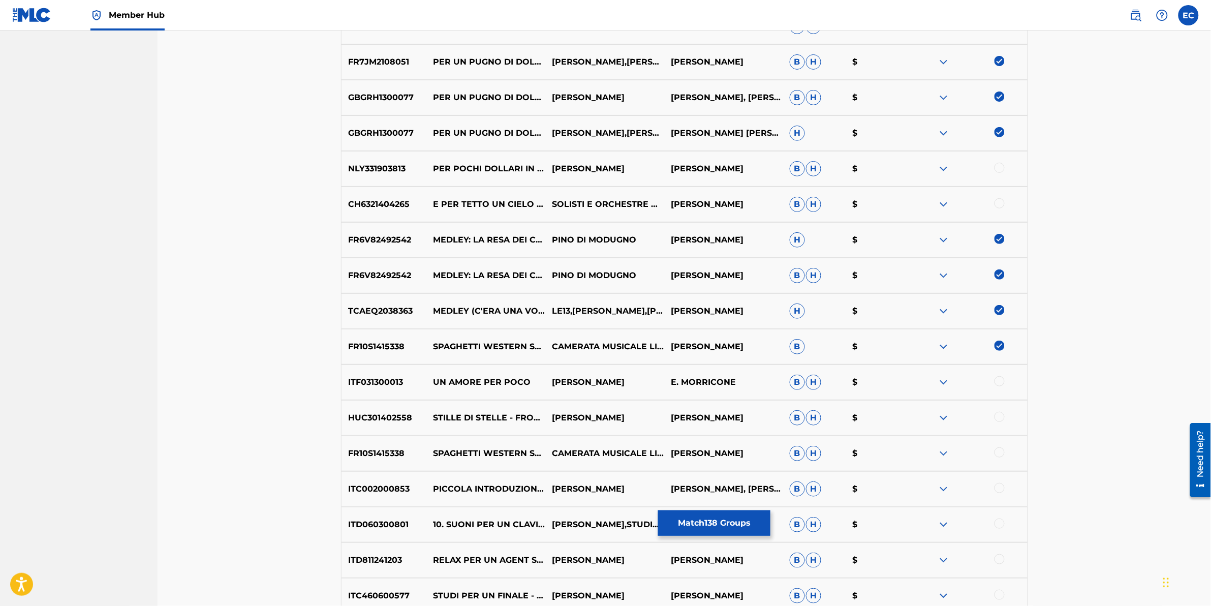
click at [643, 301] on div at bounding box center [1000, 452] width 10 height 10
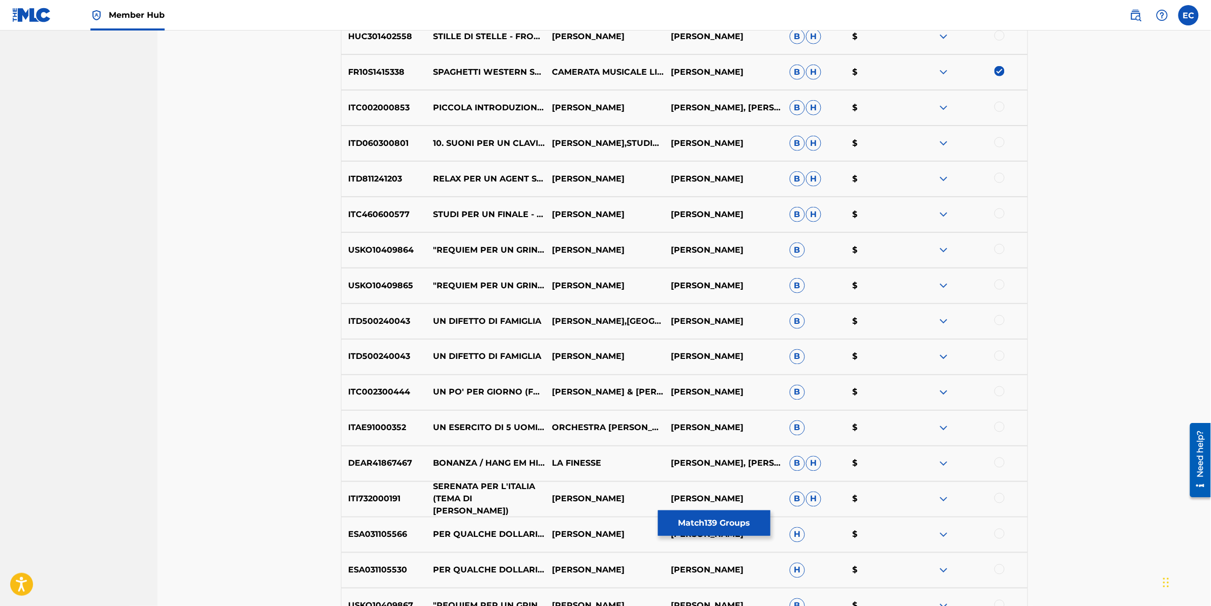
scroll to position [5378, 0]
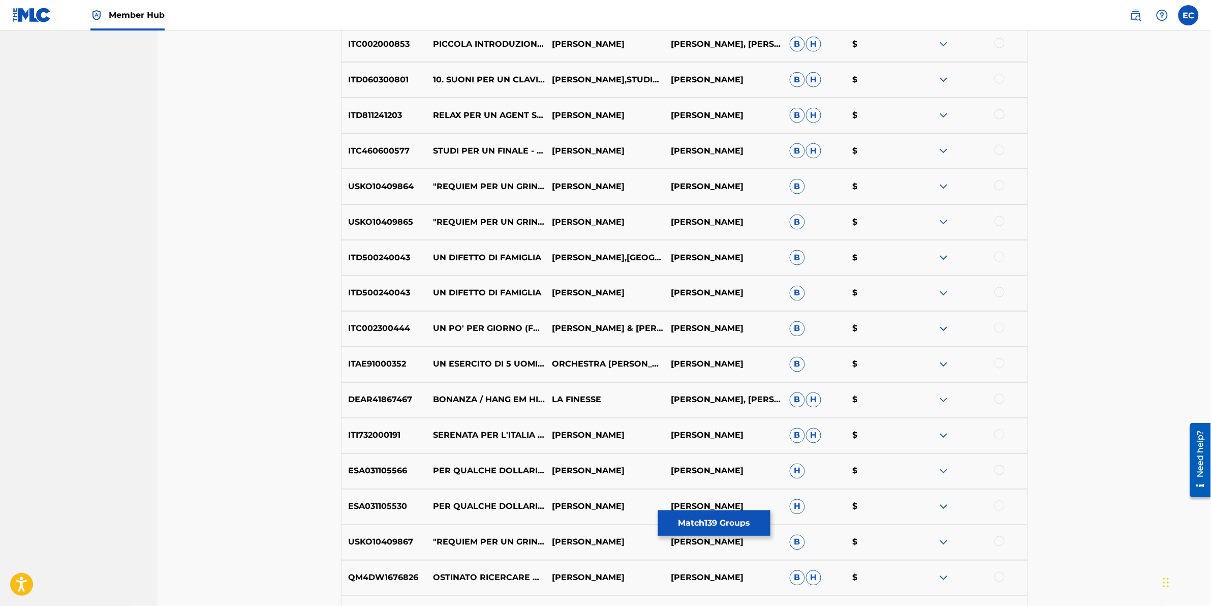
click at [643, 301] on div at bounding box center [1000, 399] width 10 height 10
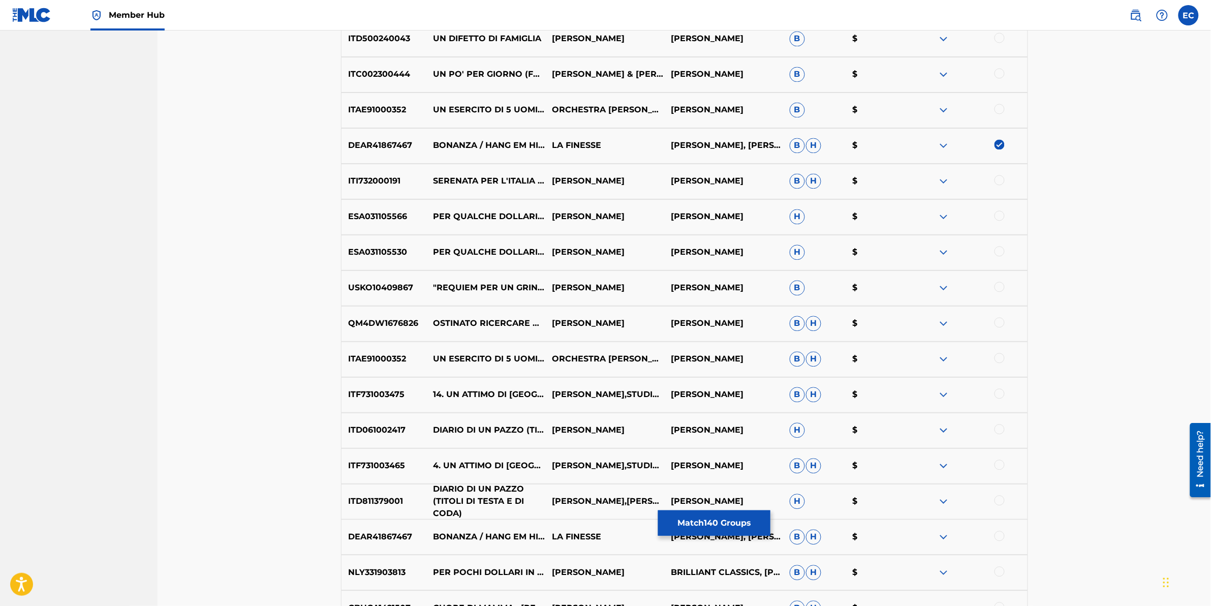
scroll to position [5696, 0]
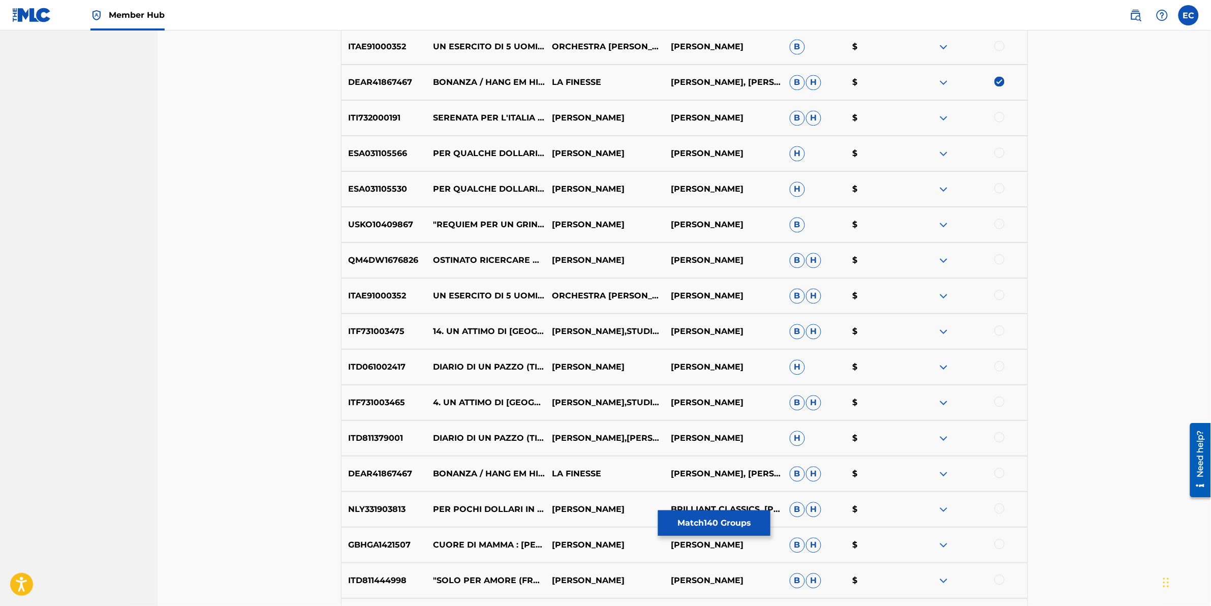
click at [643, 301] on div at bounding box center [1000, 473] width 10 height 10
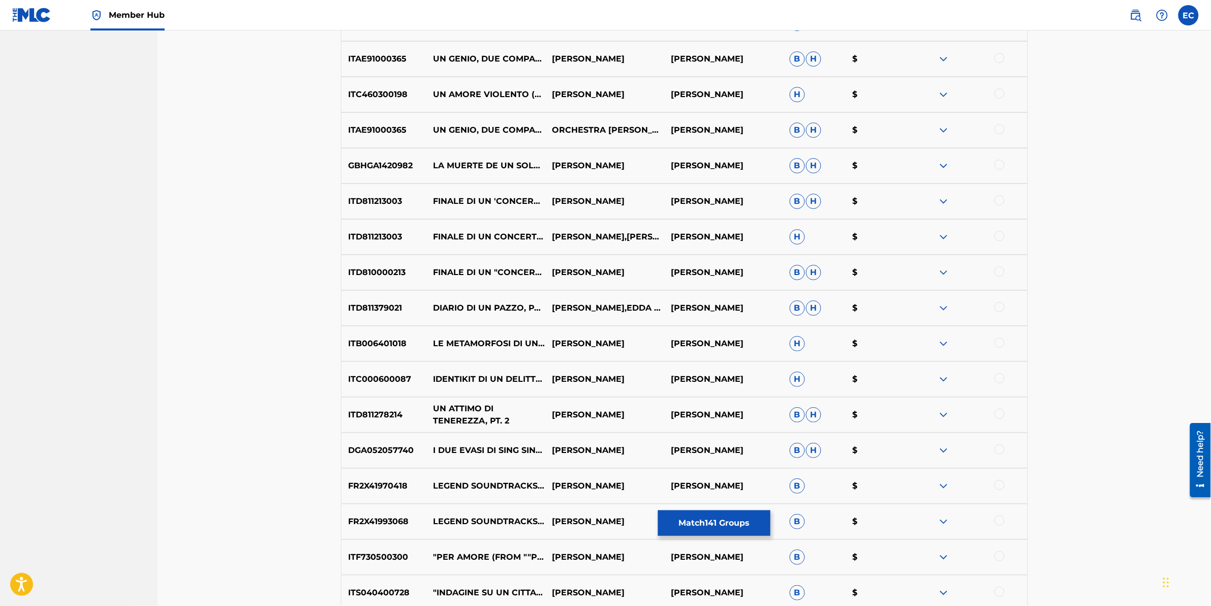
scroll to position [6331, 0]
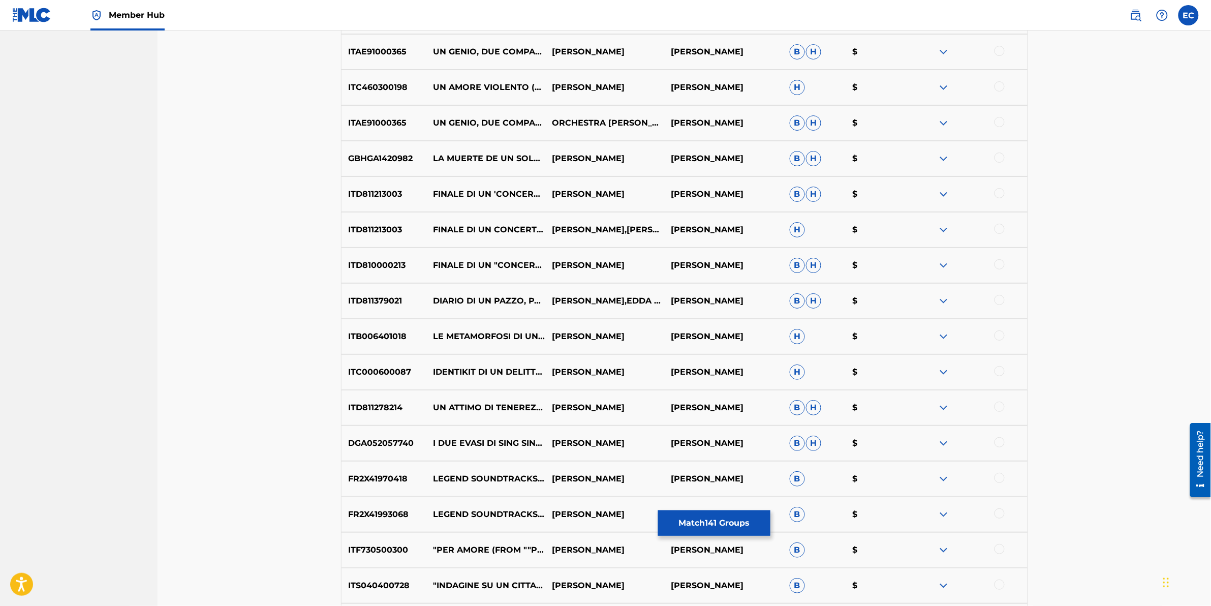
click at [643, 301] on div at bounding box center [1000, 478] width 10 height 10
click at [643, 301] on div at bounding box center [1000, 513] width 10 height 10
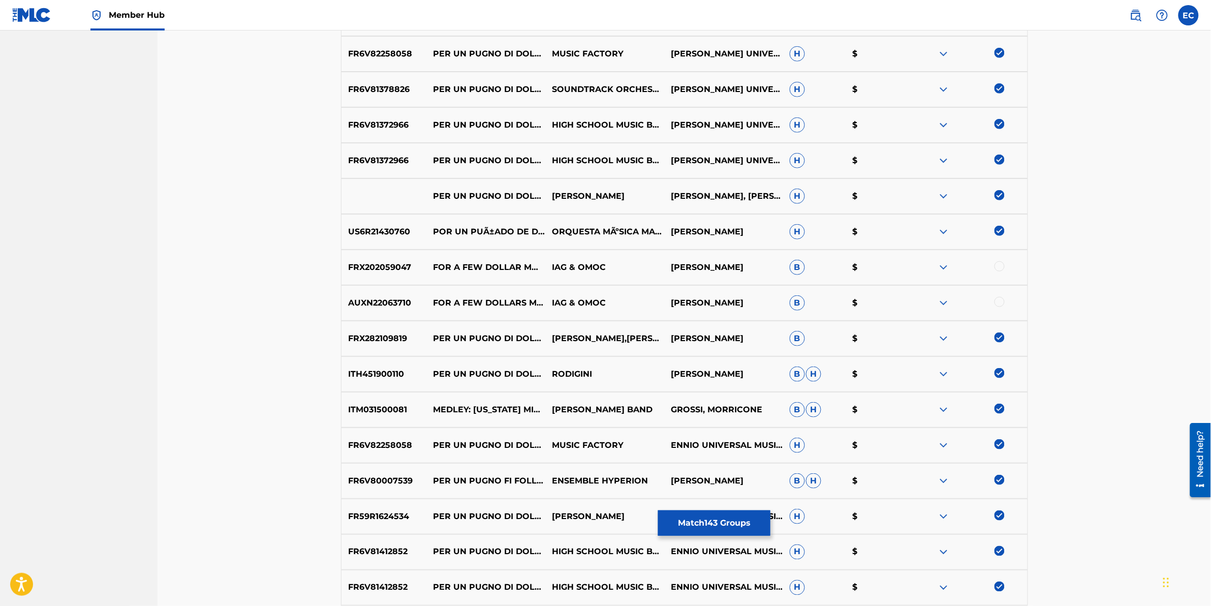
scroll to position [3535, 0]
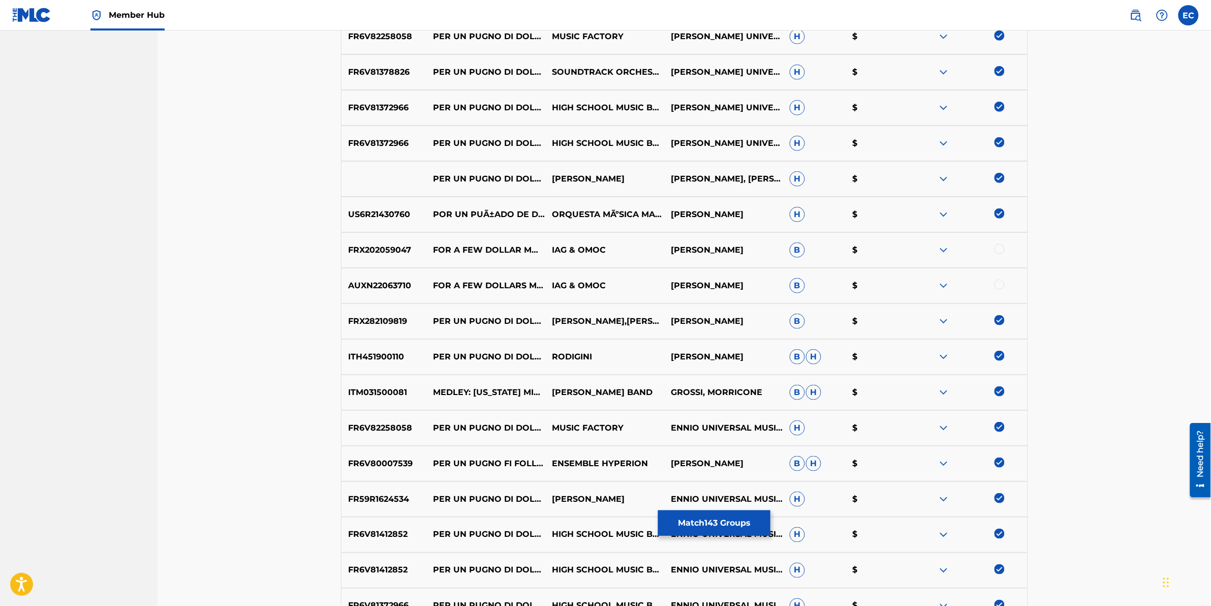
click at [643, 248] on div at bounding box center [1000, 249] width 10 height 10
click at [643, 286] on div at bounding box center [1000, 285] width 10 height 10
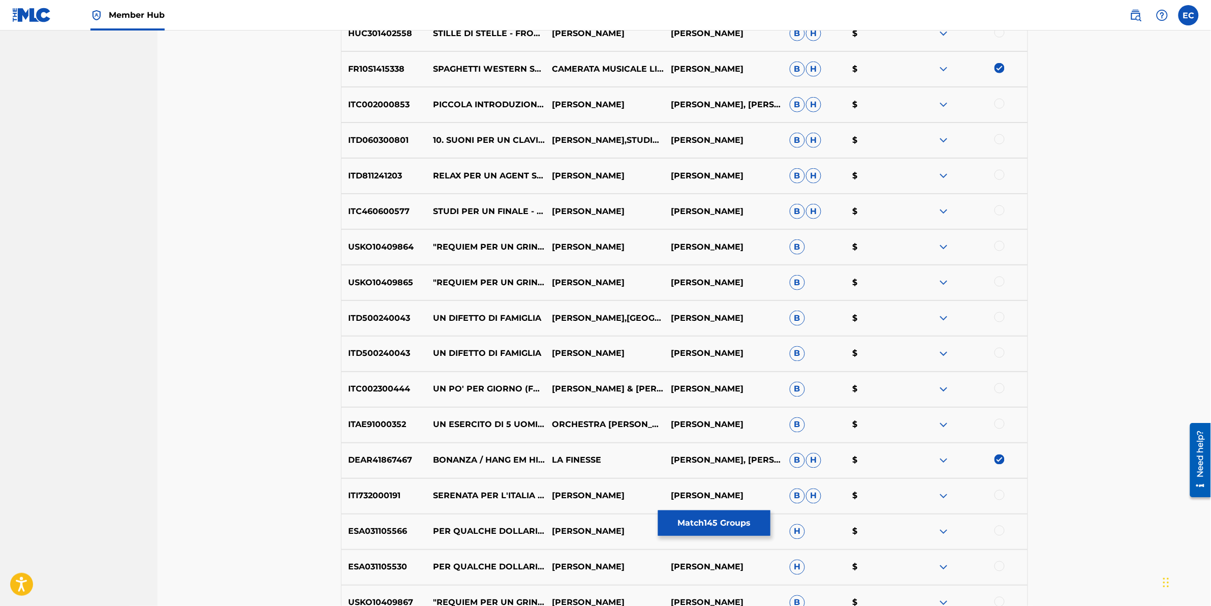
scroll to position [4936, 0]
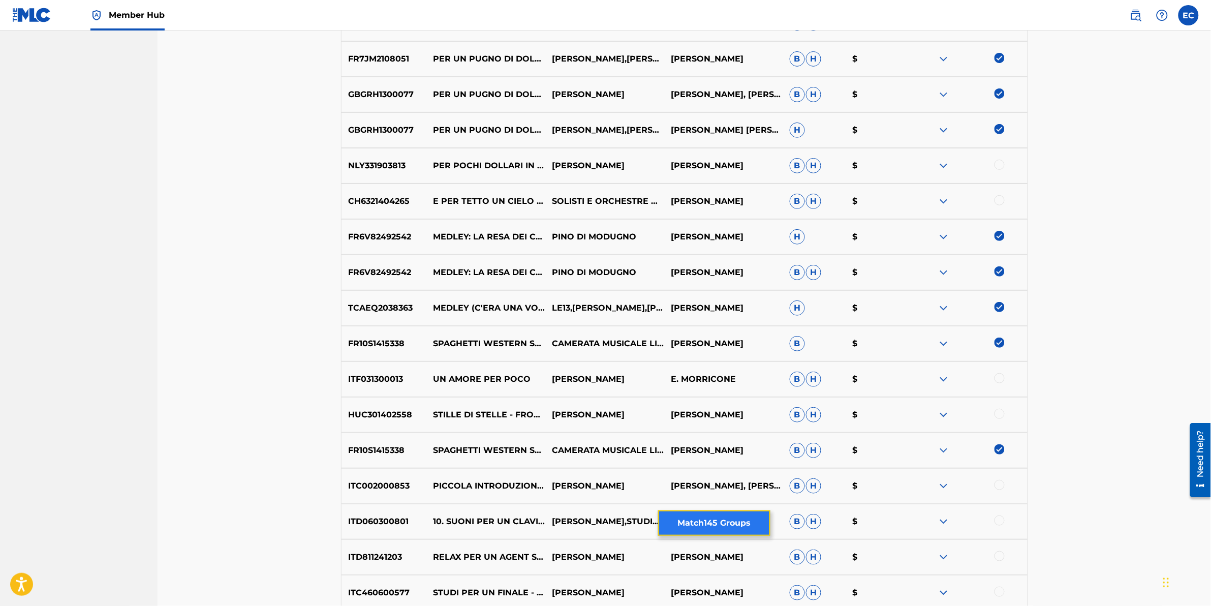
click at [643, 301] on button "Match 145 Groups" at bounding box center [714, 522] width 112 height 25
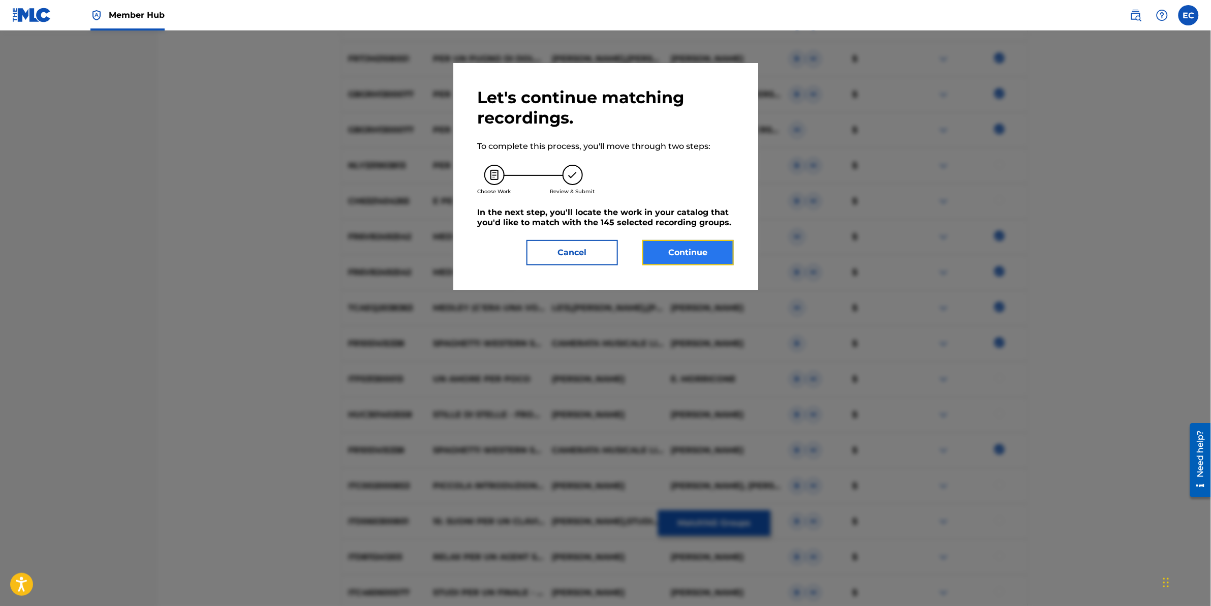
click at [643, 259] on button "Continue" at bounding box center [688, 252] width 91 height 25
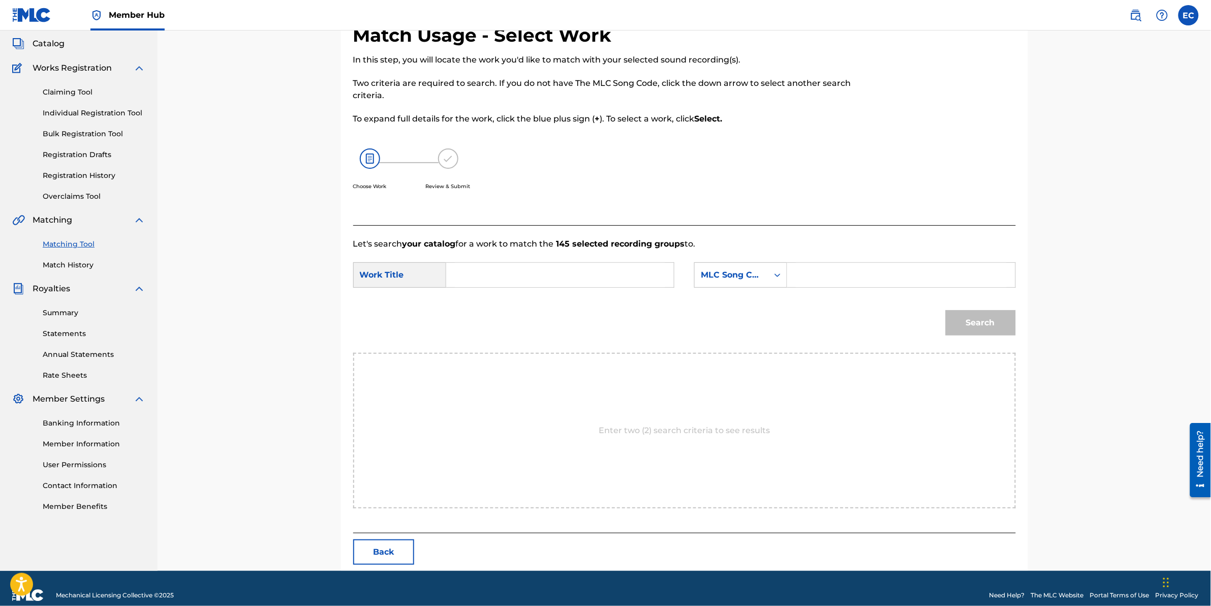
scroll to position [71, 0]
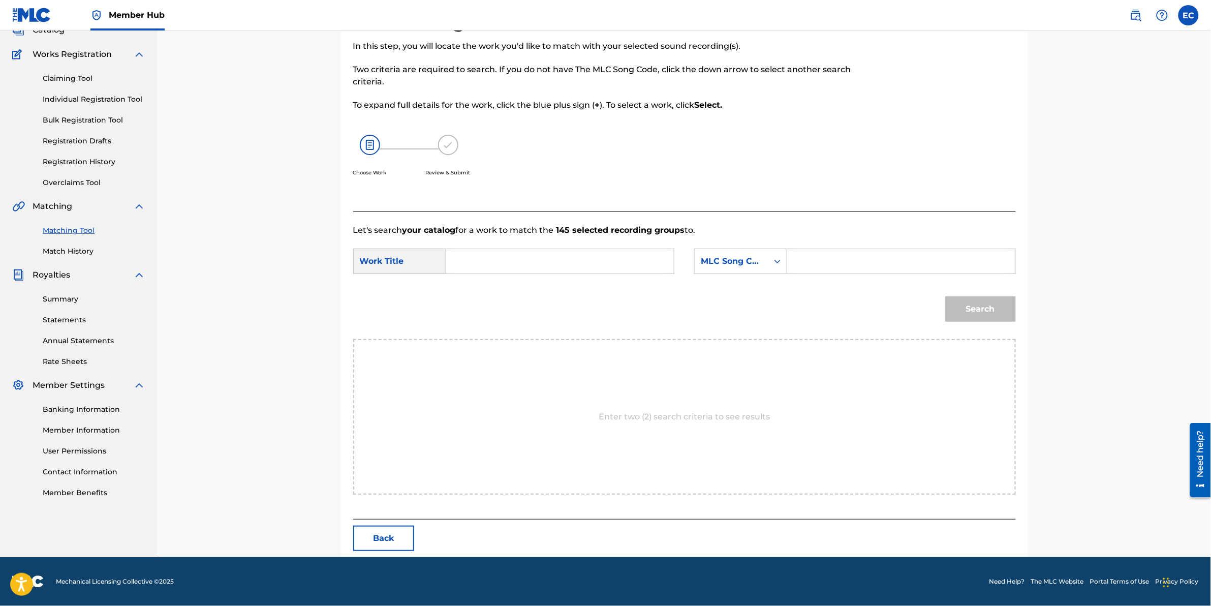
click at [525, 261] on input "Search Form" at bounding box center [560, 261] width 210 height 24
paste input "PER UN PUGNO DI DOLLARI"
type input "PER UN PUGNO DI DOLLARI"
click at [643, 257] on input "Search Form" at bounding box center [901, 261] width 210 height 24
paste input "PVC97O"
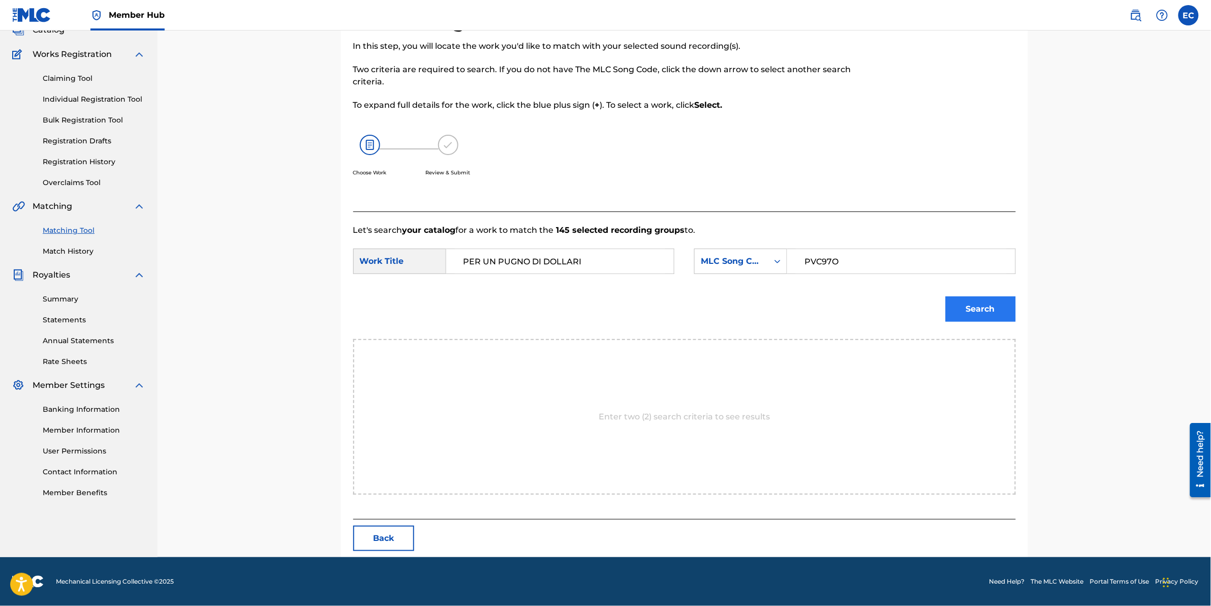
type input "PVC97O"
click at [643, 301] on button "Search" at bounding box center [981, 308] width 70 height 25
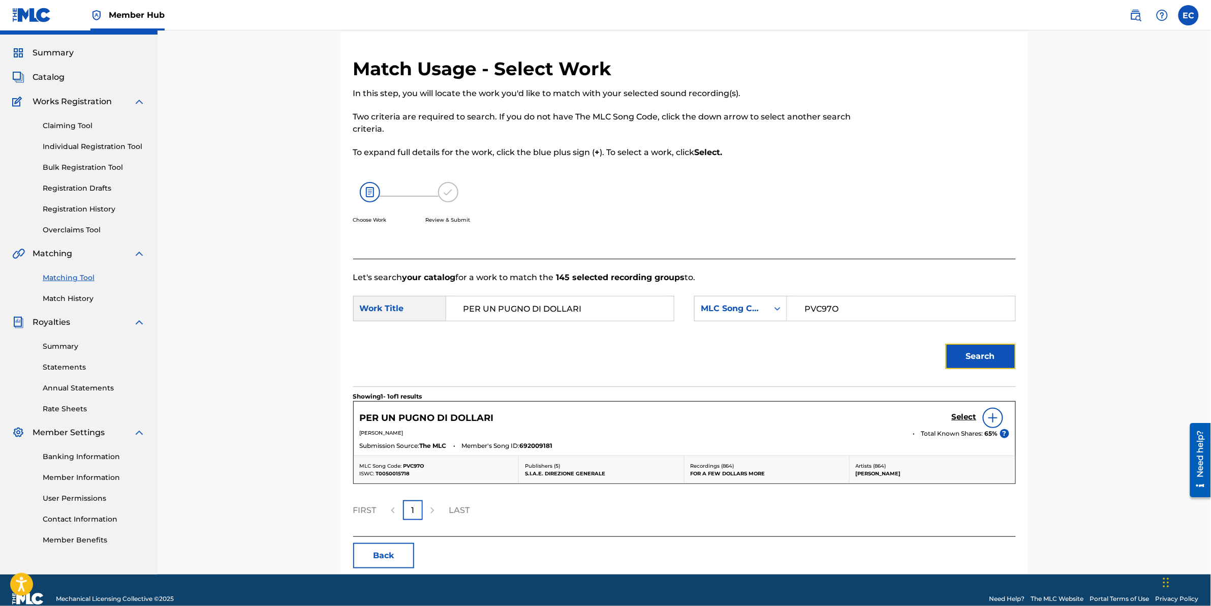
scroll to position [41, 0]
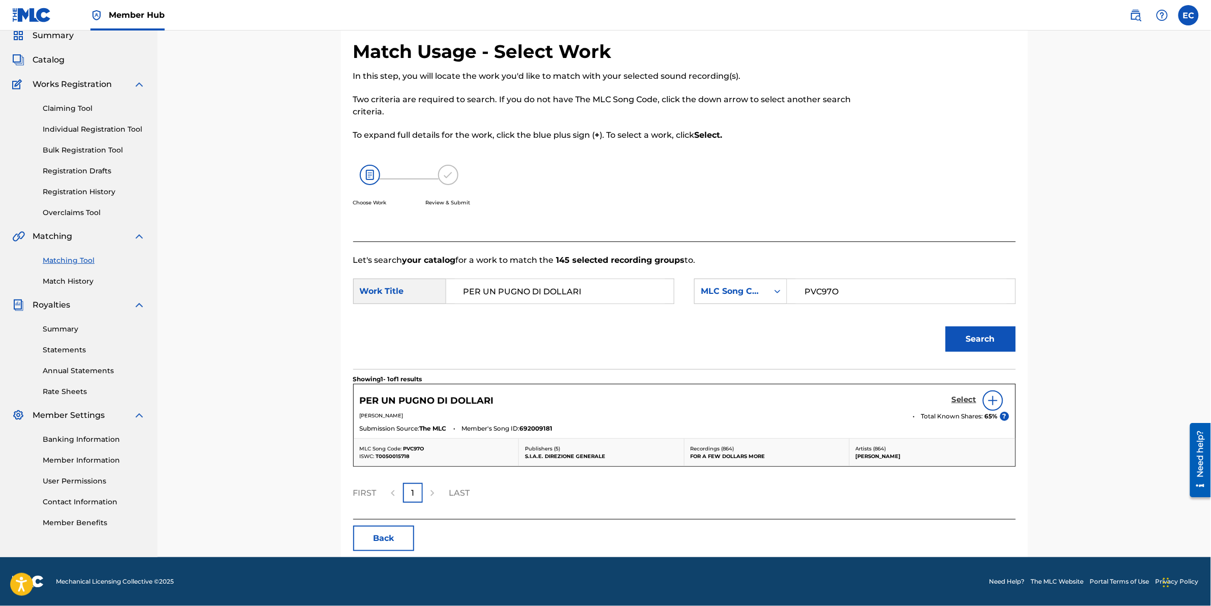
click at [643, 301] on h5 "Select" at bounding box center [964, 400] width 25 height 10
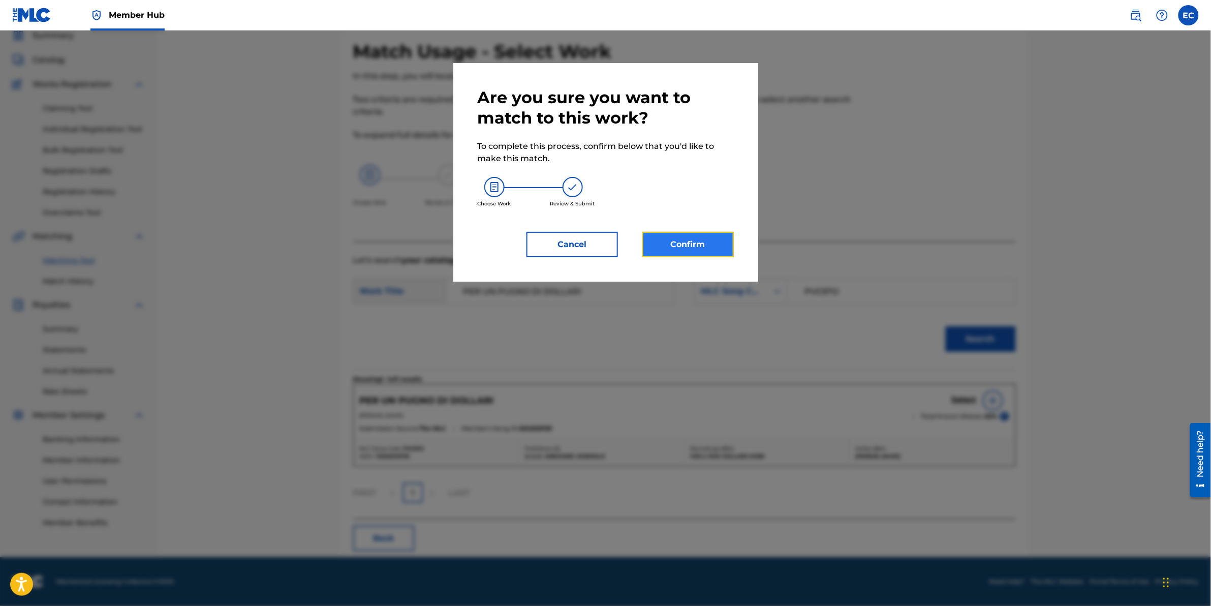
click at [643, 248] on button "Confirm" at bounding box center [688, 244] width 91 height 25
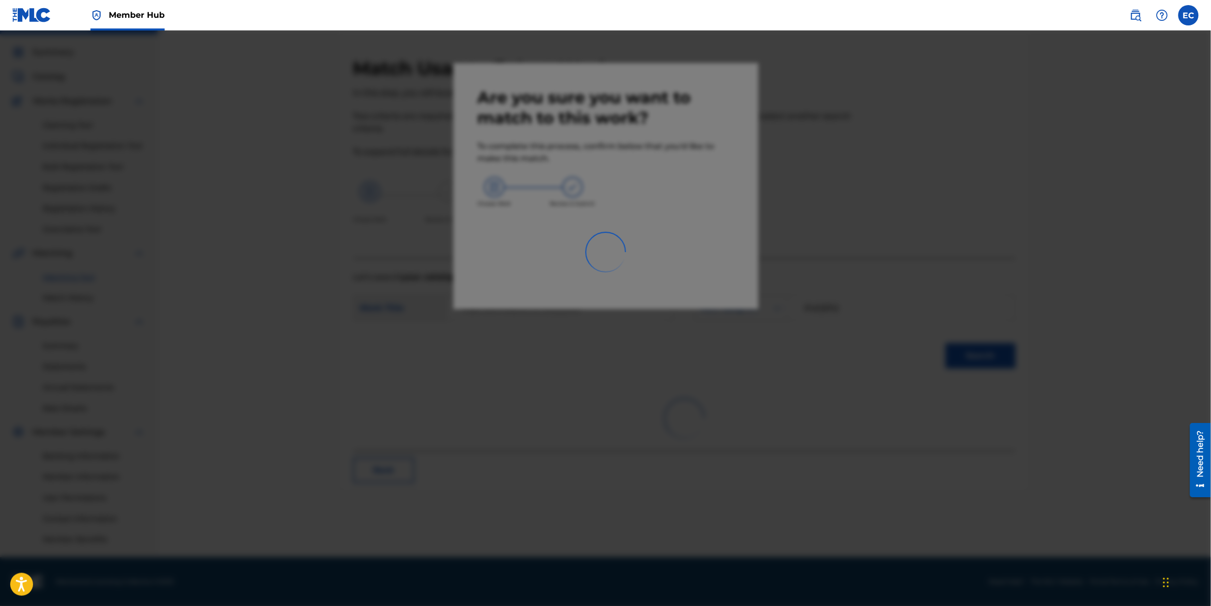
scroll to position [24, 0]
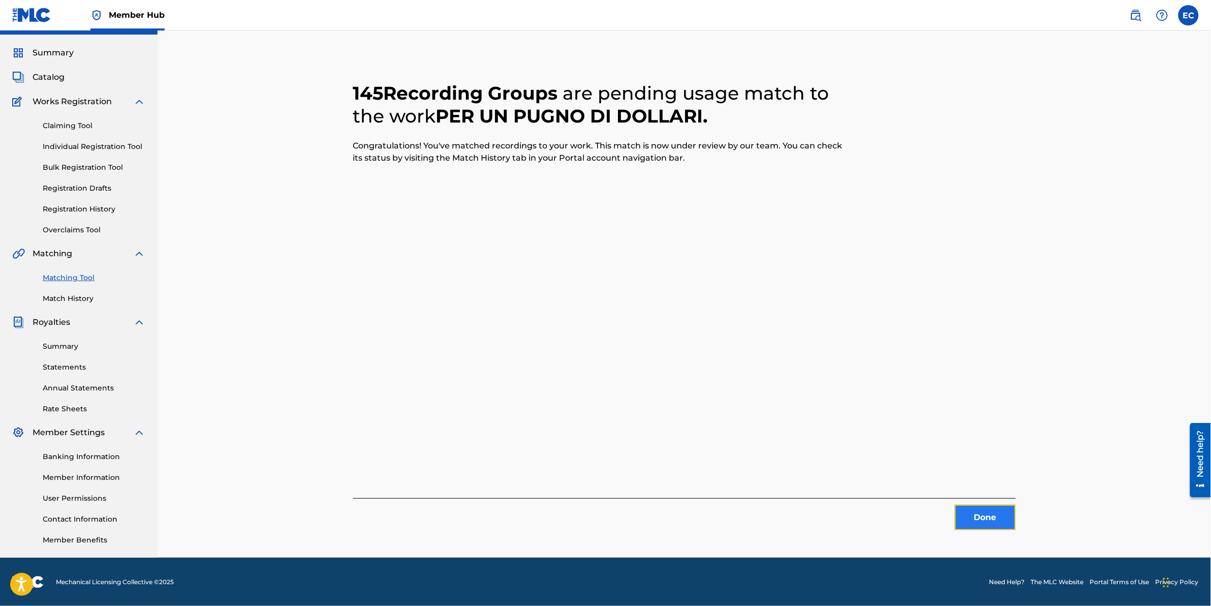
click at [643, 301] on button "Done" at bounding box center [985, 517] width 61 height 25
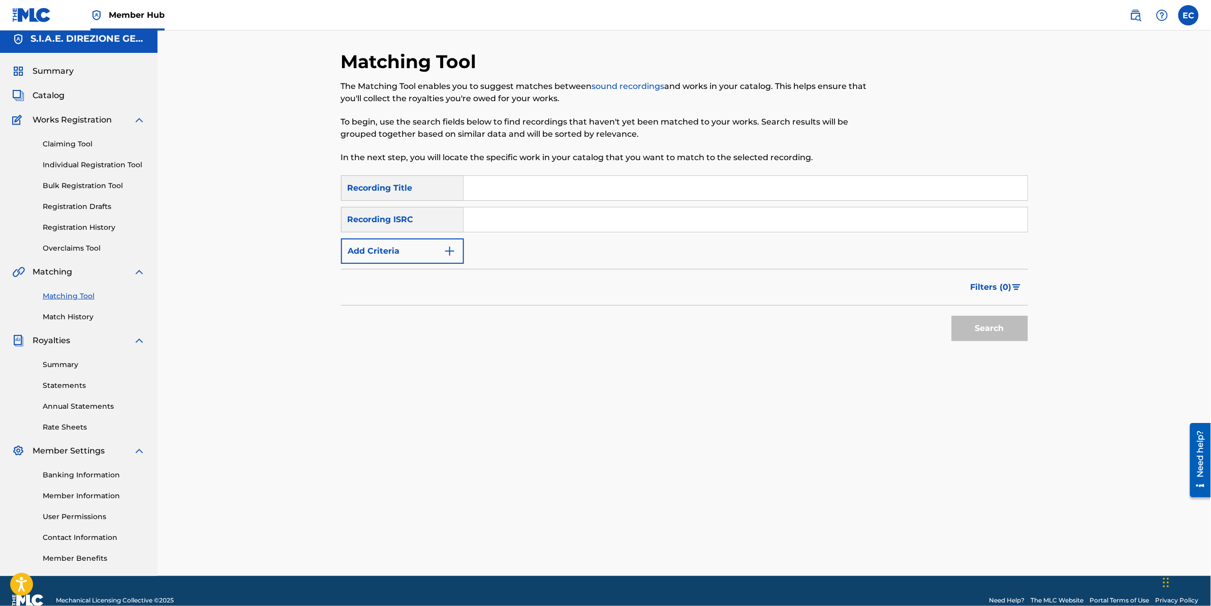
scroll to position [0, 0]
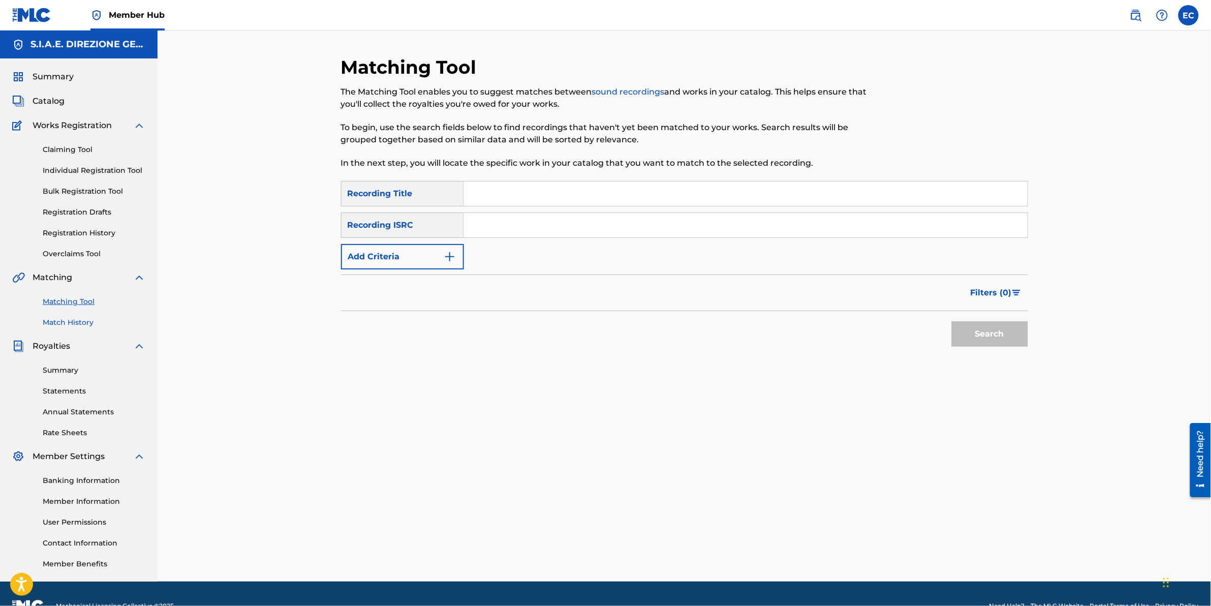
click at [78, 301] on link "Match History" at bounding box center [94, 322] width 103 height 11
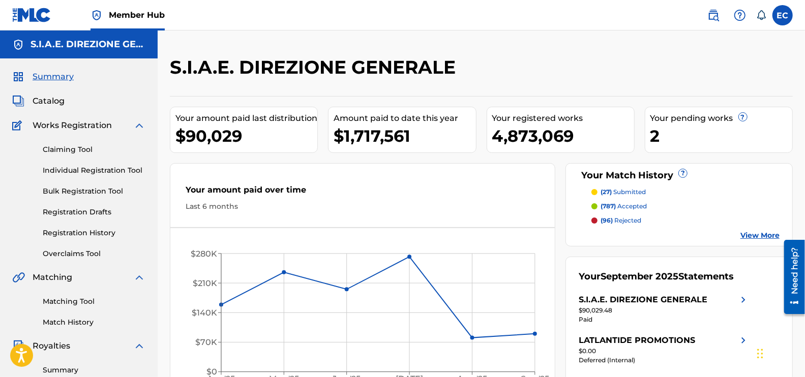
click at [80, 308] on div "Matching Tool Match History" at bounding box center [78, 306] width 133 height 44
click at [80, 302] on link "Matching Tool" at bounding box center [94, 301] width 103 height 11
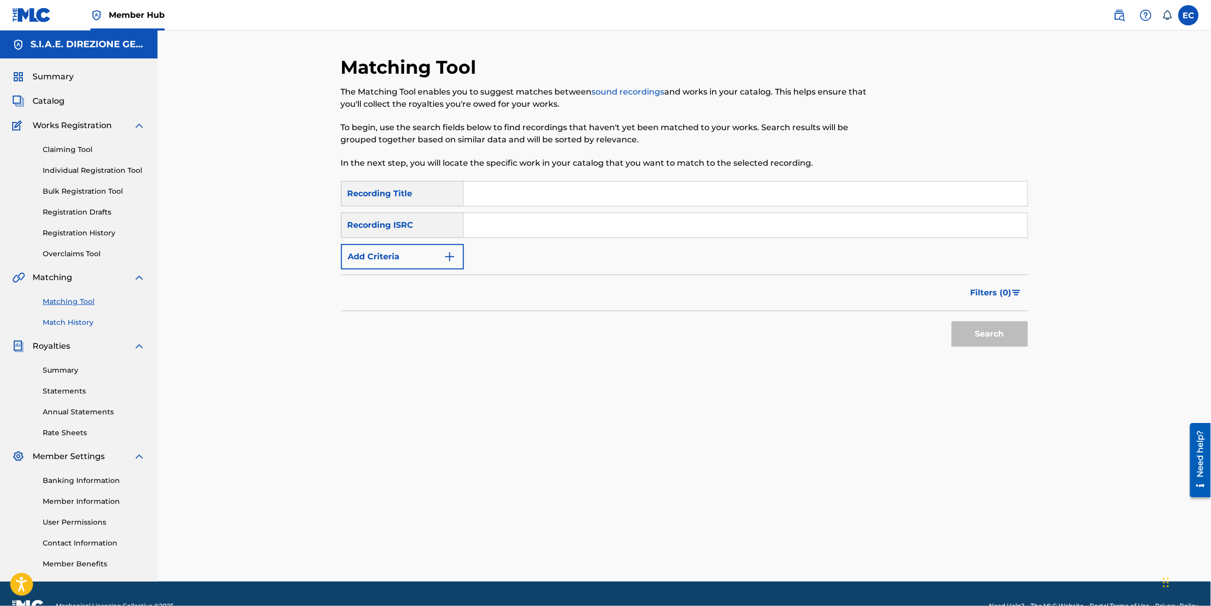
click at [90, 324] on link "Match History" at bounding box center [94, 322] width 103 height 11
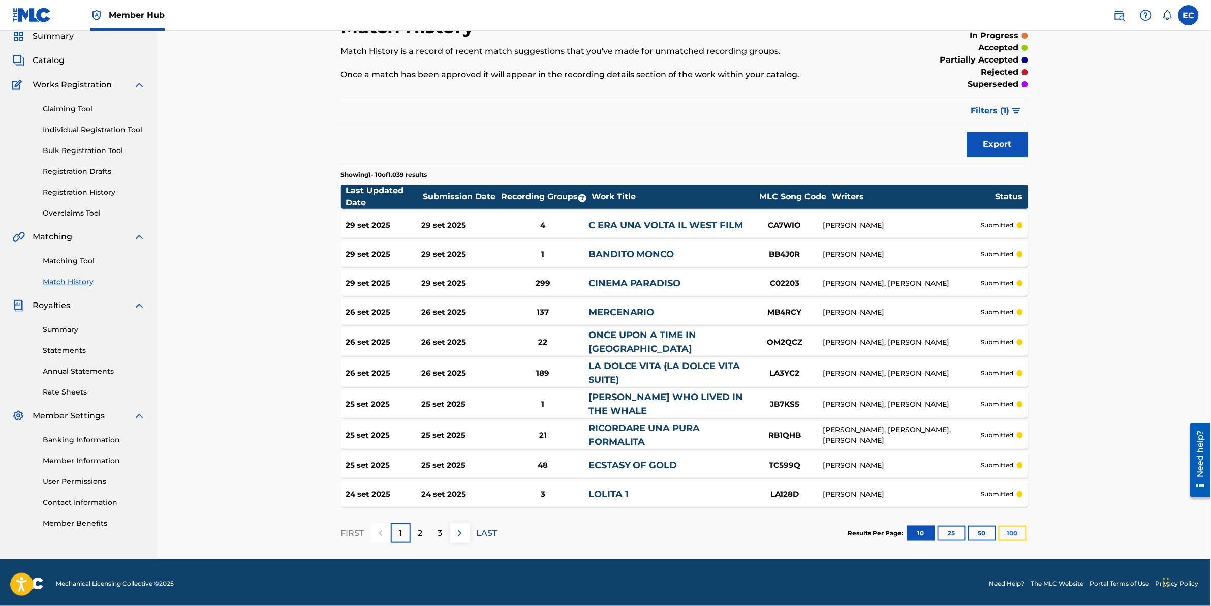
click at [804, 377] on button "100" at bounding box center [1013, 533] width 28 height 15
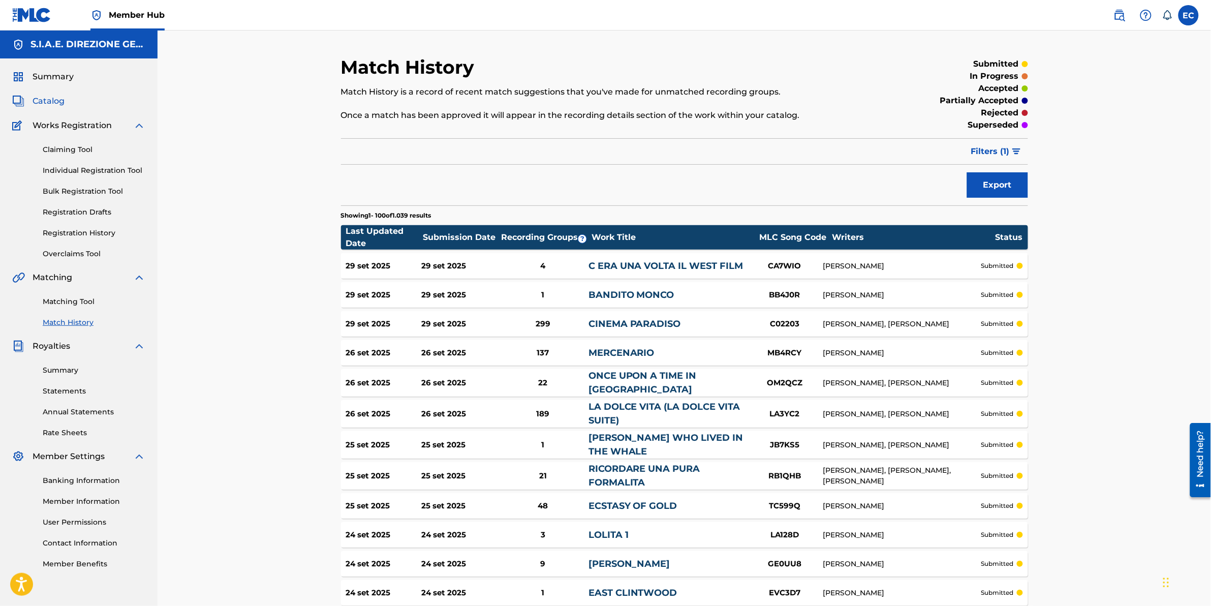
click at [62, 98] on span "Catalog" at bounding box center [49, 101] width 32 height 12
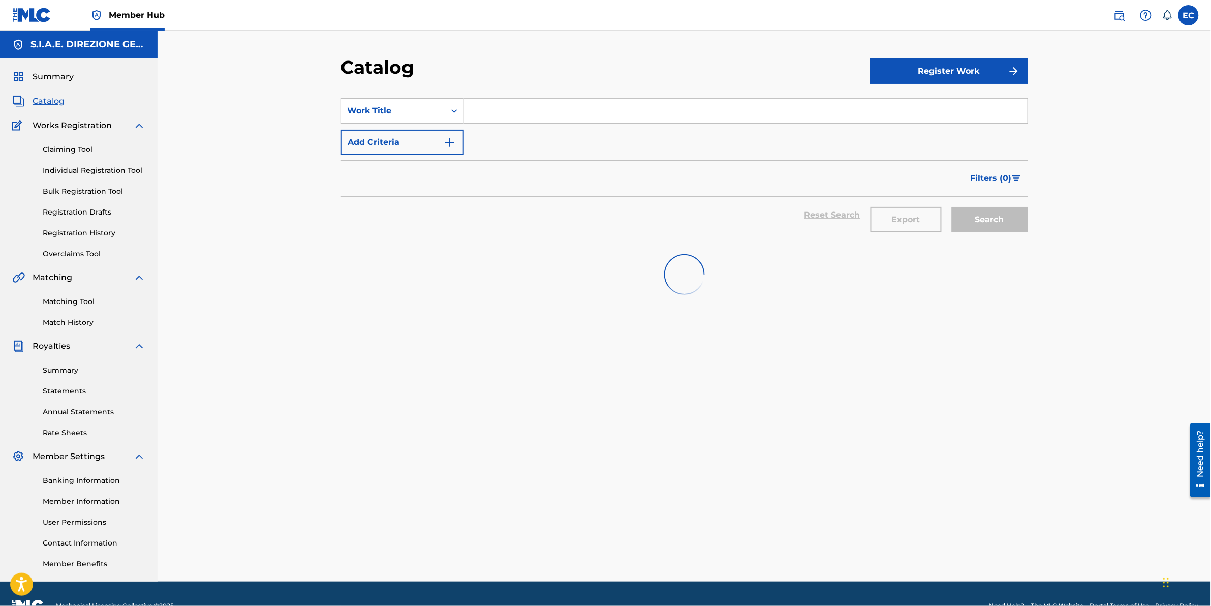
click at [504, 105] on input "Search Form" at bounding box center [746, 111] width 564 height 24
paste input "PER UN PUGNO DI DOLLARI"
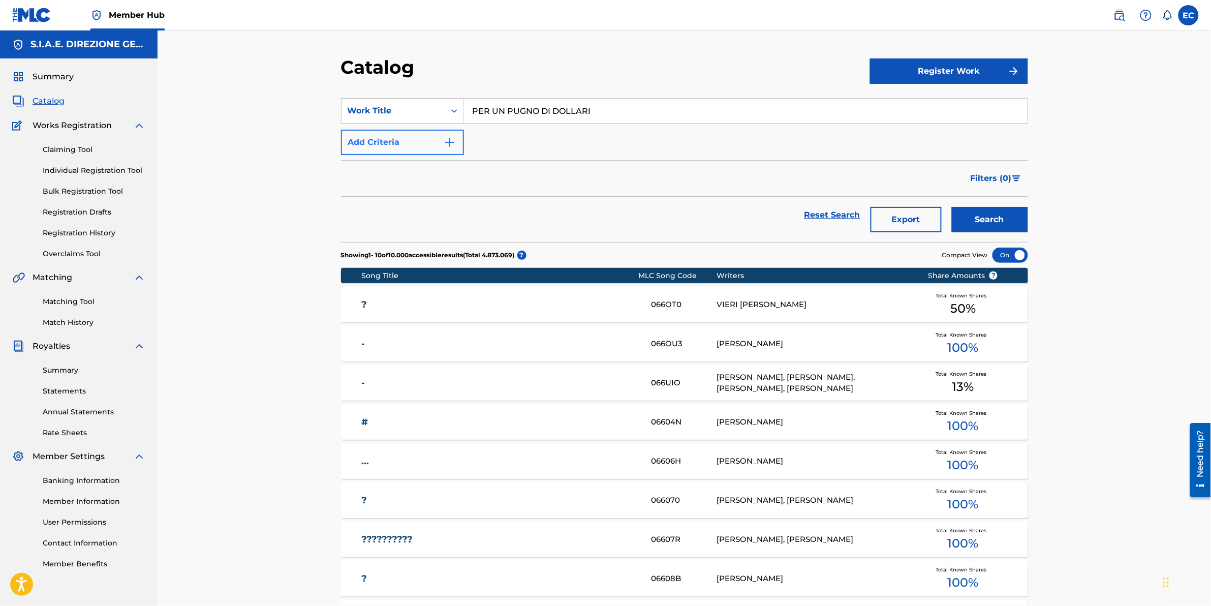
type input "PER UN PUGNO DI DOLLARI"
click at [422, 146] on button "Add Criteria" at bounding box center [402, 142] width 123 height 25
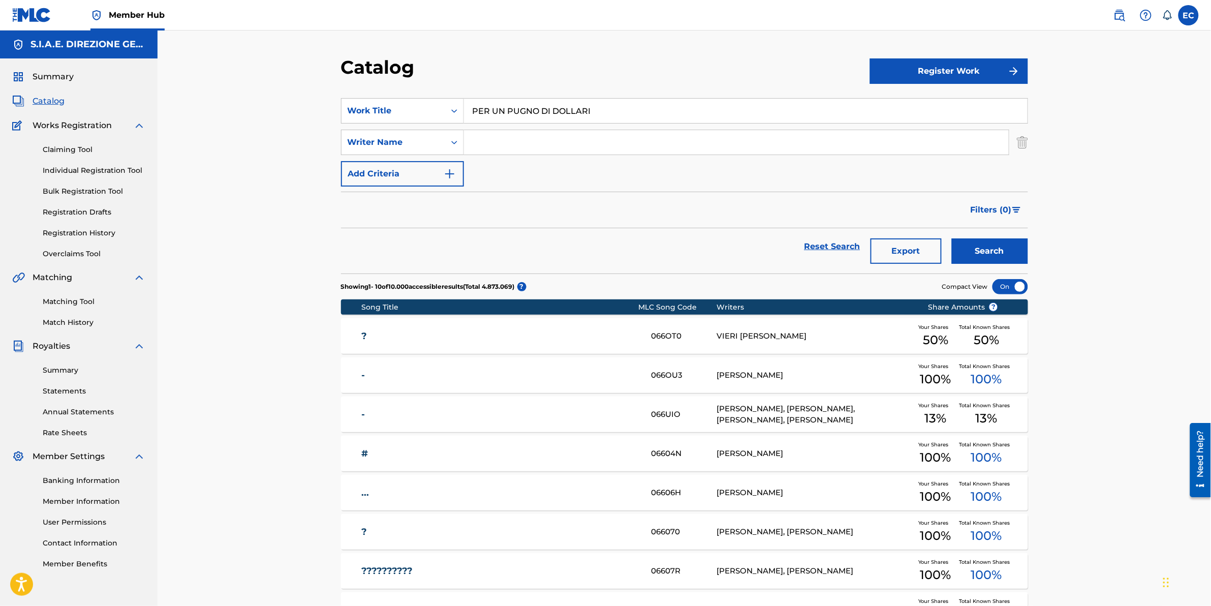
click at [534, 148] on input "Search Form" at bounding box center [736, 142] width 545 height 24
type input "morricone"
click at [606, 113] on input "PER UN PUGNO DI DOLLARI" at bounding box center [746, 111] width 564 height 24
type input "PER UN PUGNO DI DOLLARI FILM"
click at [804, 238] on button "Search" at bounding box center [990, 250] width 76 height 25
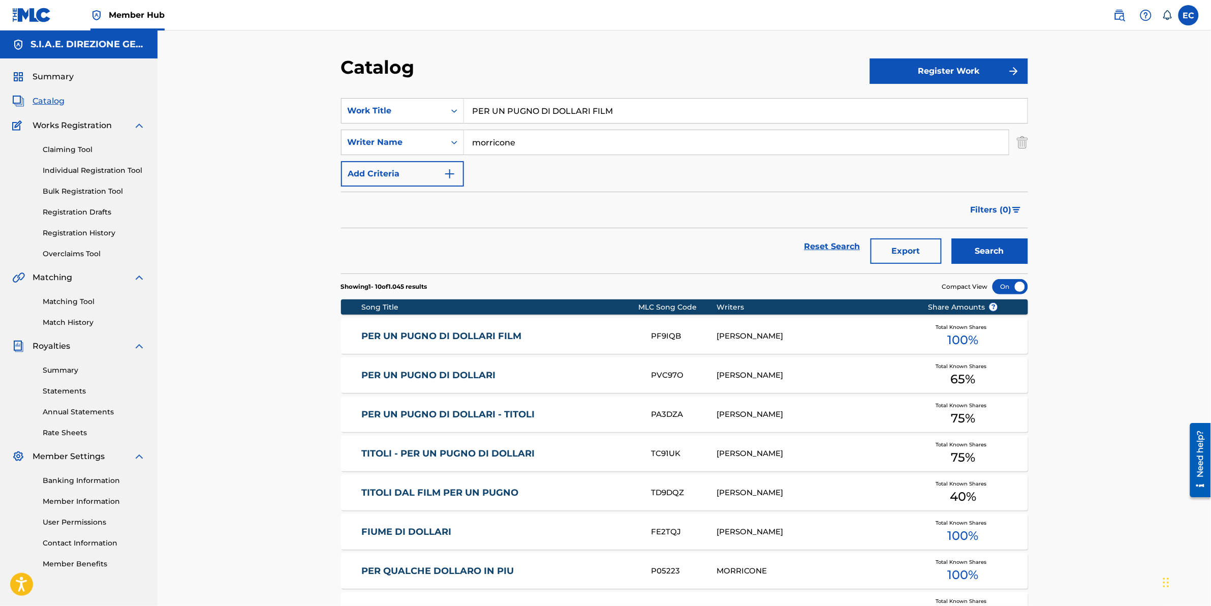
click at [486, 338] on link "PER UN PUGNO DI DOLLARI FILM" at bounding box center [499, 336] width 277 height 12
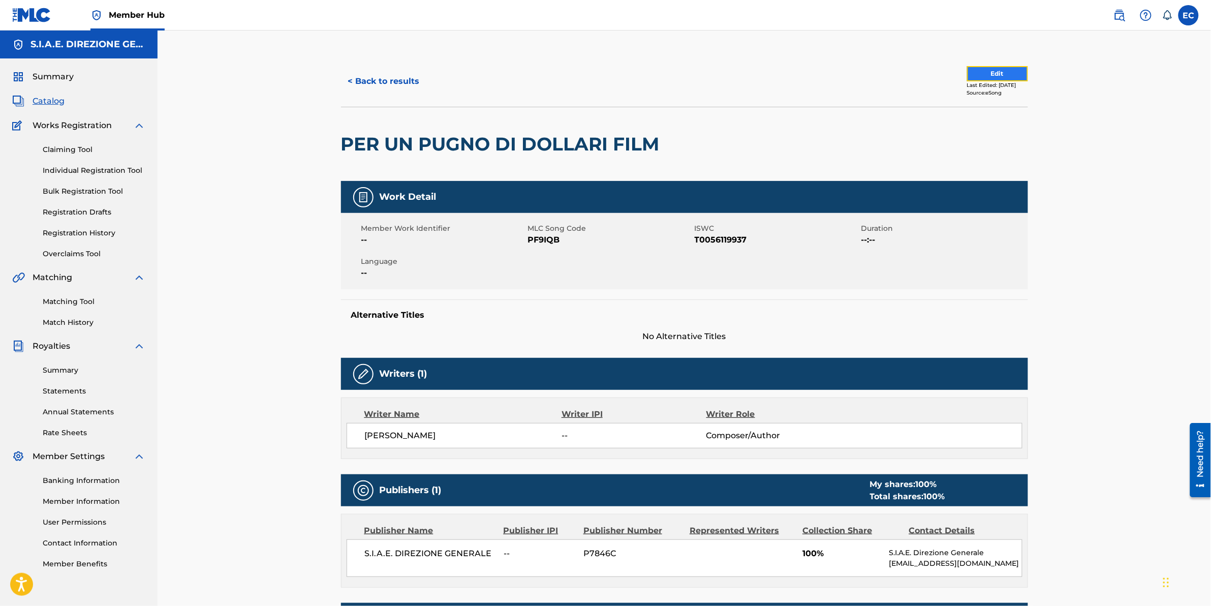
click at [804, 75] on button "Edit" at bounding box center [997, 73] width 61 height 15
click at [804, 70] on button "Edit" at bounding box center [997, 73] width 61 height 15
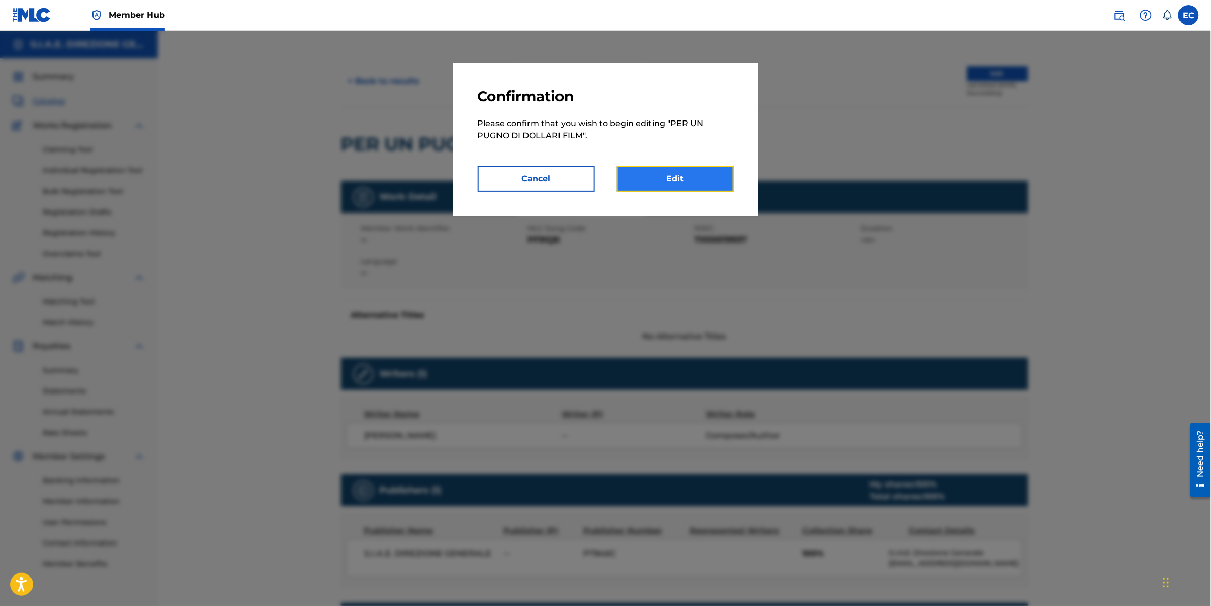
click at [680, 179] on link "Edit" at bounding box center [675, 178] width 117 height 25
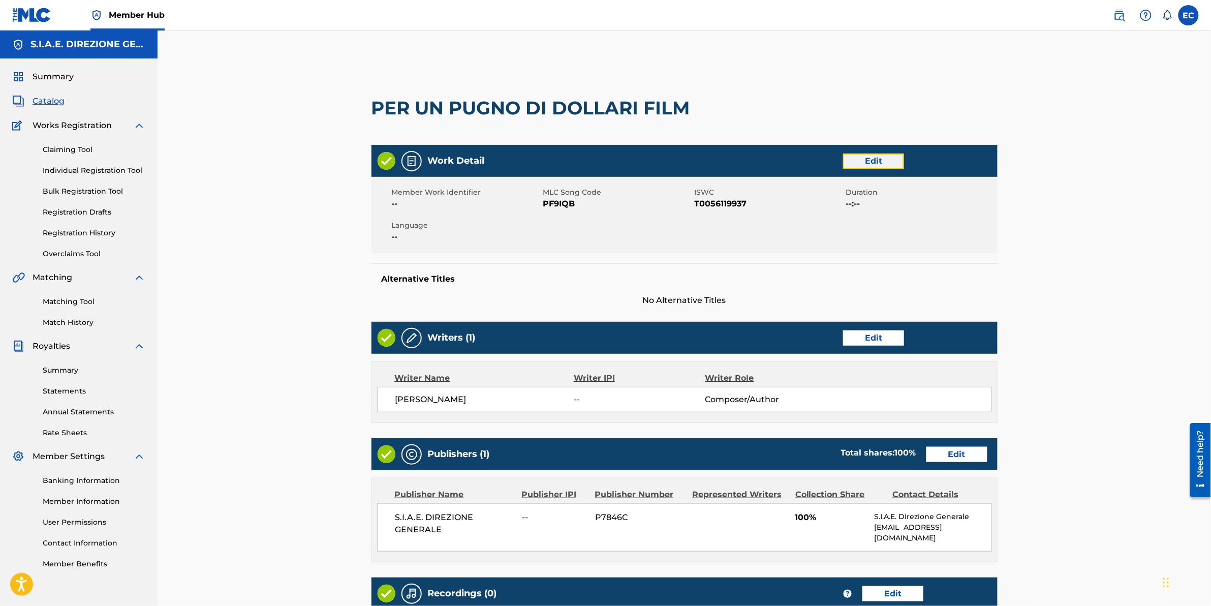
click at [804, 163] on link "Edit" at bounding box center [873, 161] width 61 height 15
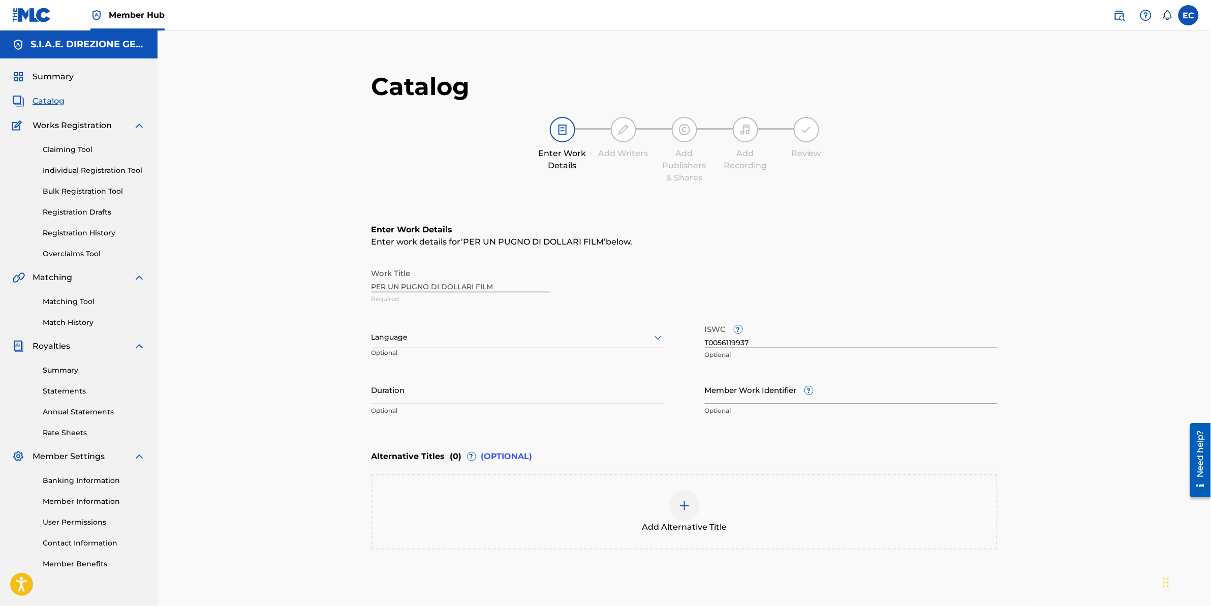
click at [768, 377] on input "Member Work Identifier ?" at bounding box center [851, 389] width 293 height 29
paste input "642003375"
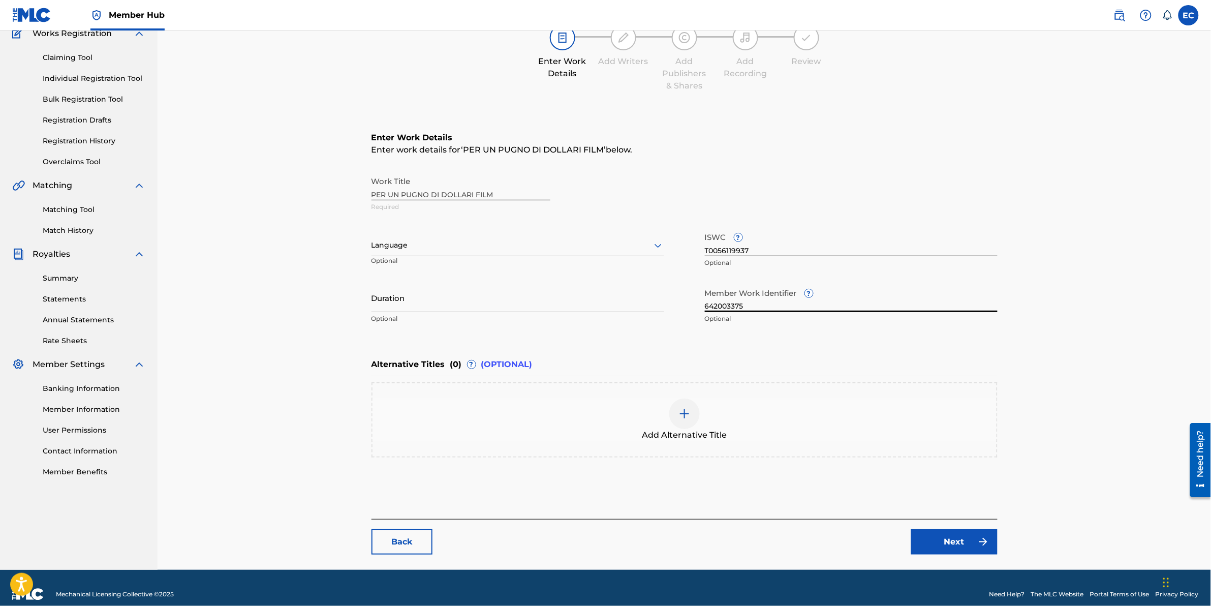
scroll to position [105, 0]
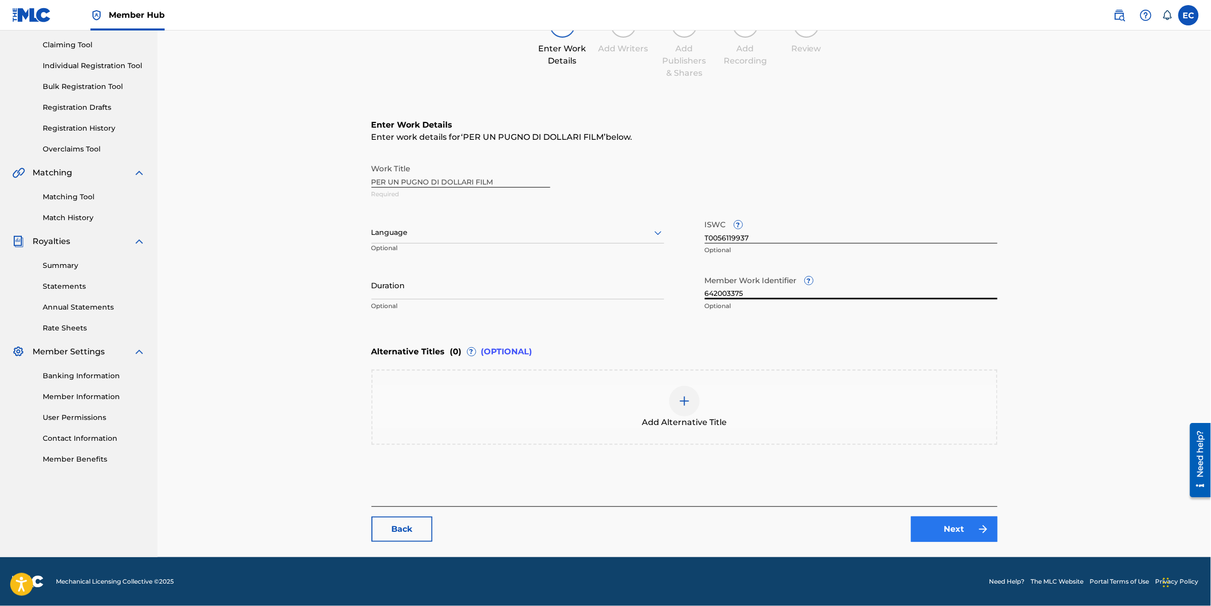
type input "642003375"
click at [804, 377] on link "Next" at bounding box center [954, 528] width 86 height 25
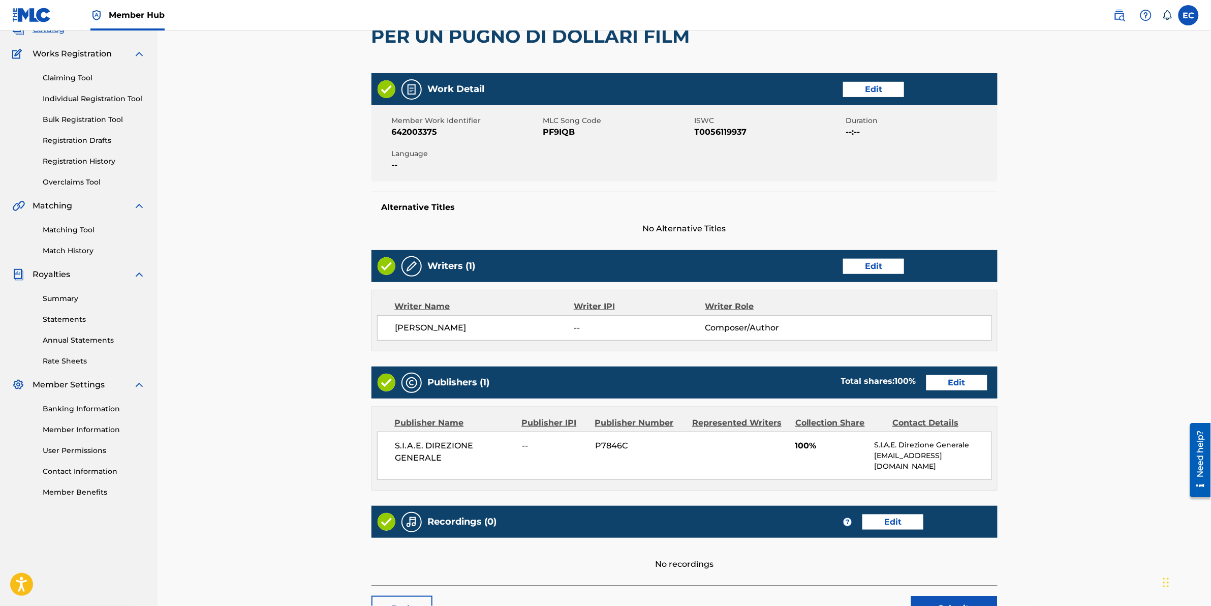
scroll to position [143, 0]
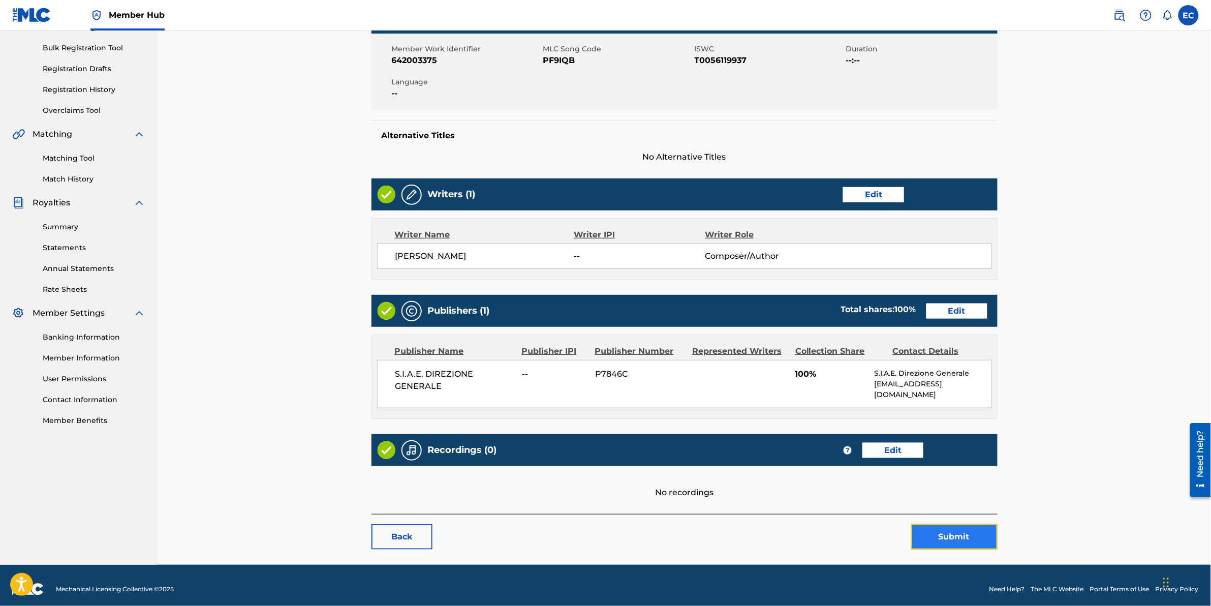
click at [804, 377] on button "Submit" at bounding box center [954, 536] width 86 height 25
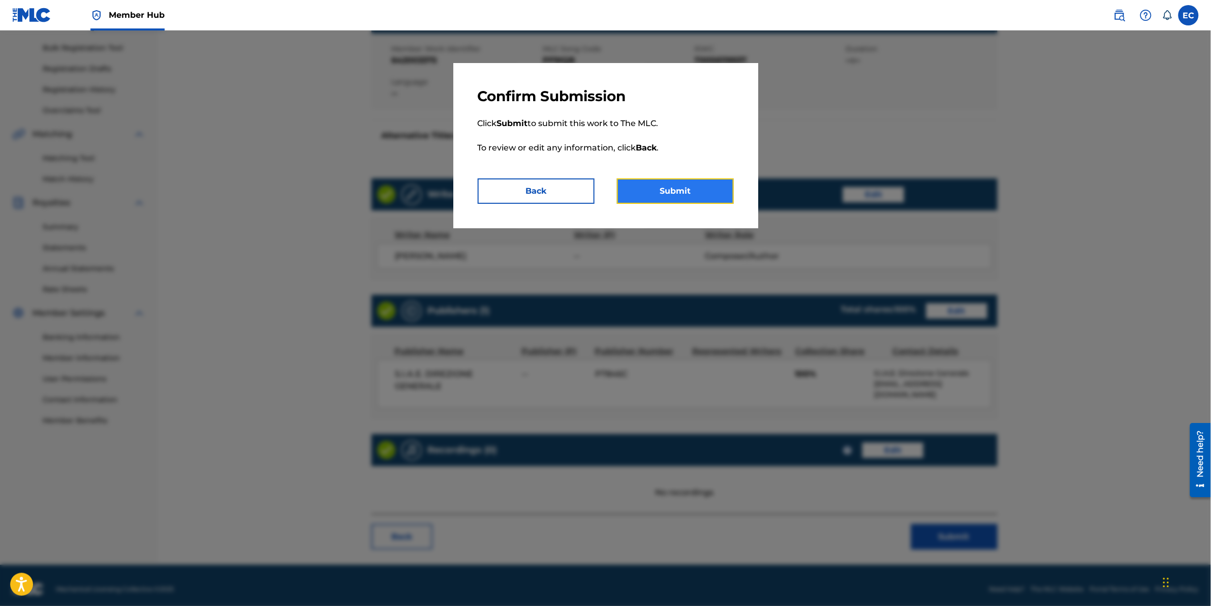
click at [712, 195] on button "Submit" at bounding box center [675, 190] width 117 height 25
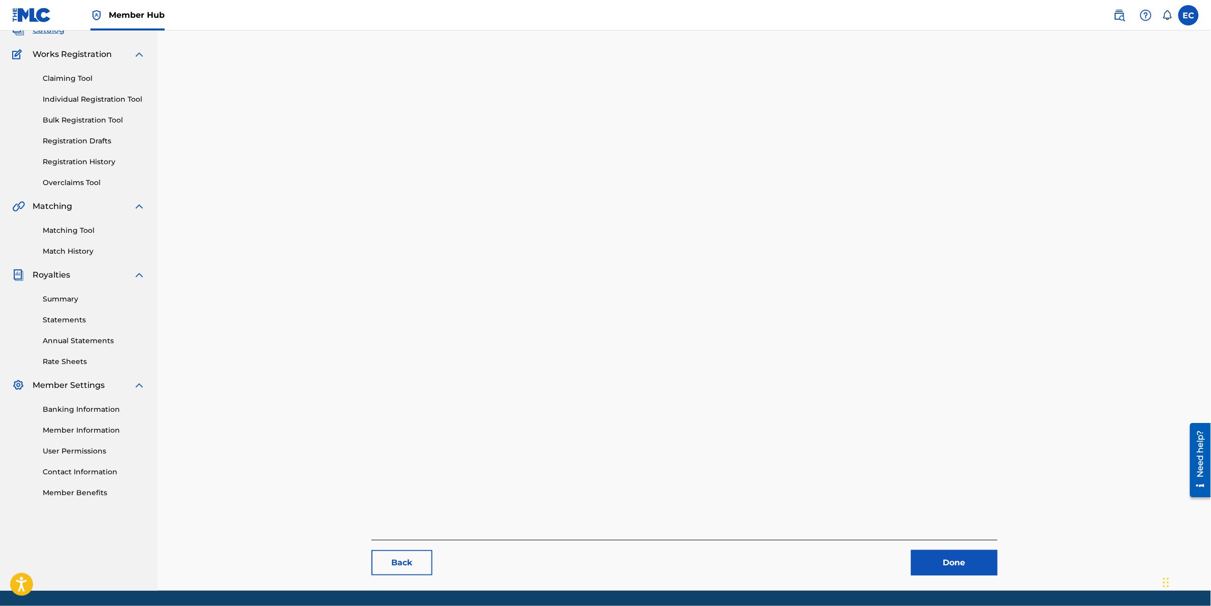
scroll to position [105, 0]
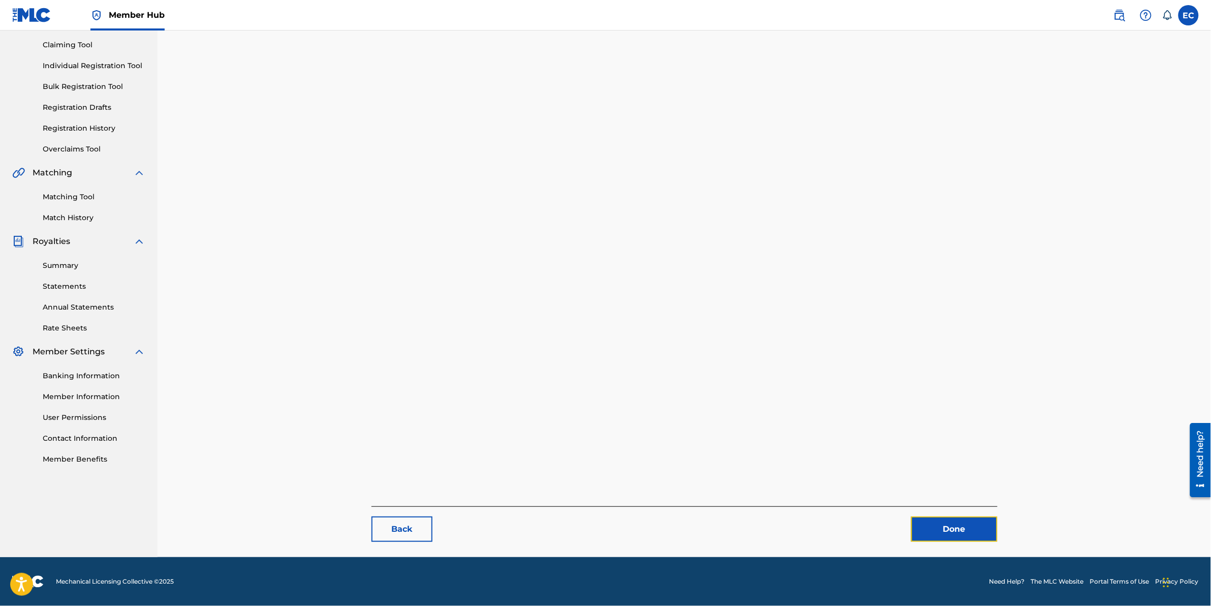
click at [804, 377] on link "Done" at bounding box center [954, 528] width 86 height 25
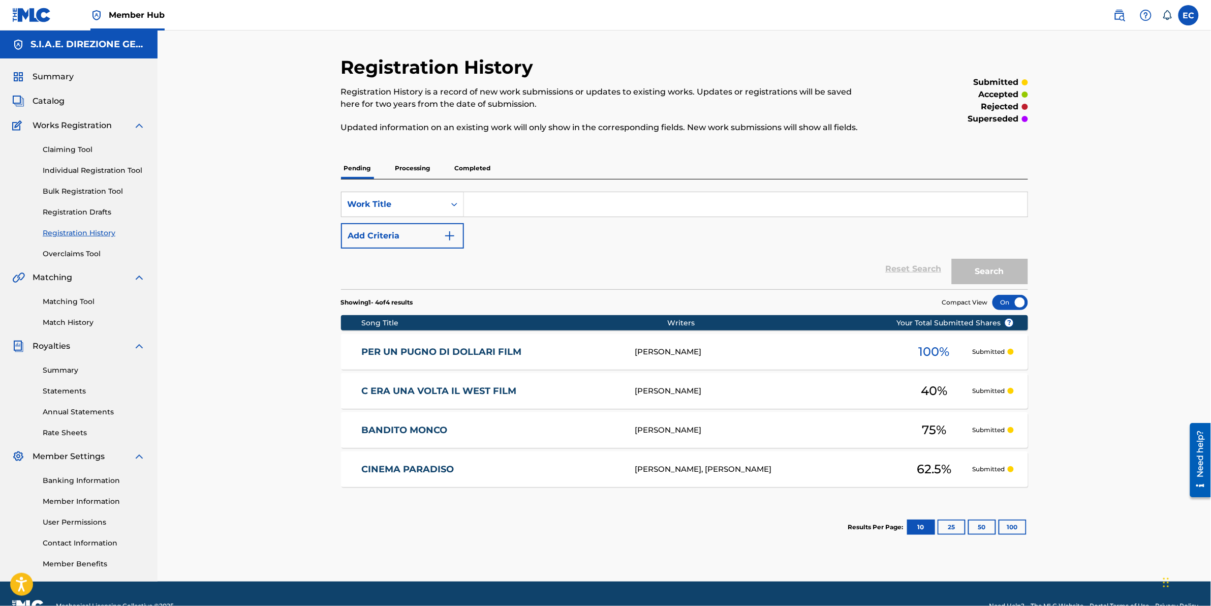
click at [641, 347] on div "[PERSON_NAME]" at bounding box center [765, 352] width 261 height 12
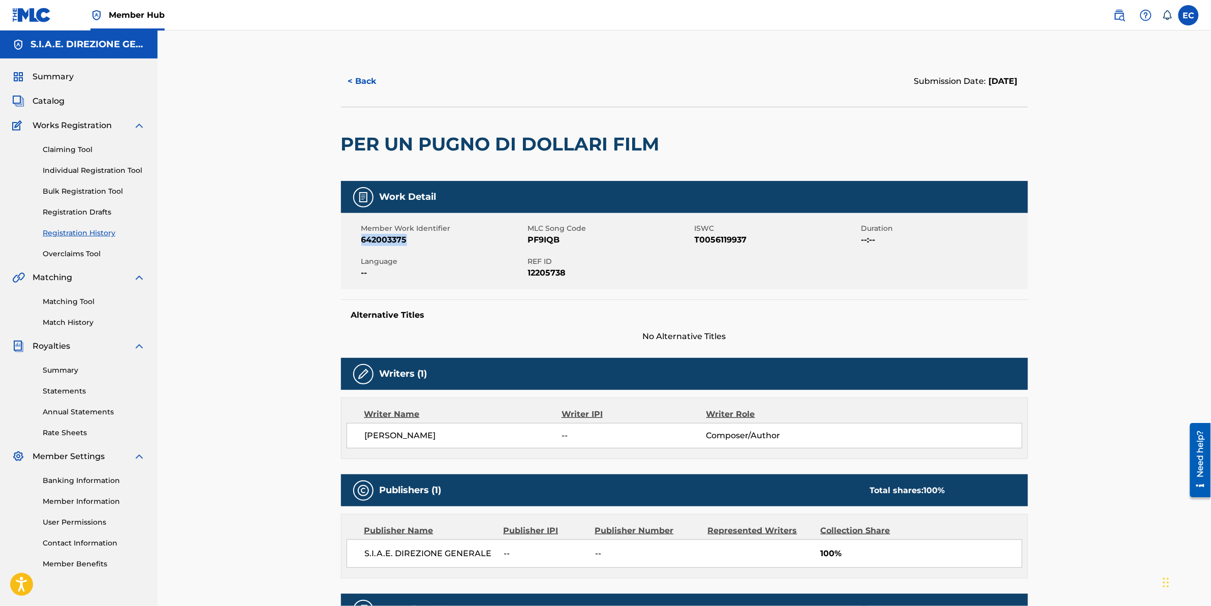
drag, startPoint x: 373, startPoint y: 237, endPoint x: 347, endPoint y: 235, distance: 25.5
click at [348, 235] on div "Member Work Identifier 642003375 MLC Song Code PF9IQB ISWC T0056119937 Duration…" at bounding box center [684, 251] width 687 height 76
drag, startPoint x: 347, startPoint y: 235, endPoint x: 237, endPoint y: 349, distance: 157.8
click at [311, 299] on div "< Back Submission Date: 29 settembre 2025 PER UN PUGNO DI DOLLARI FILM Work Det…" at bounding box center [685, 364] width 1054 height 668
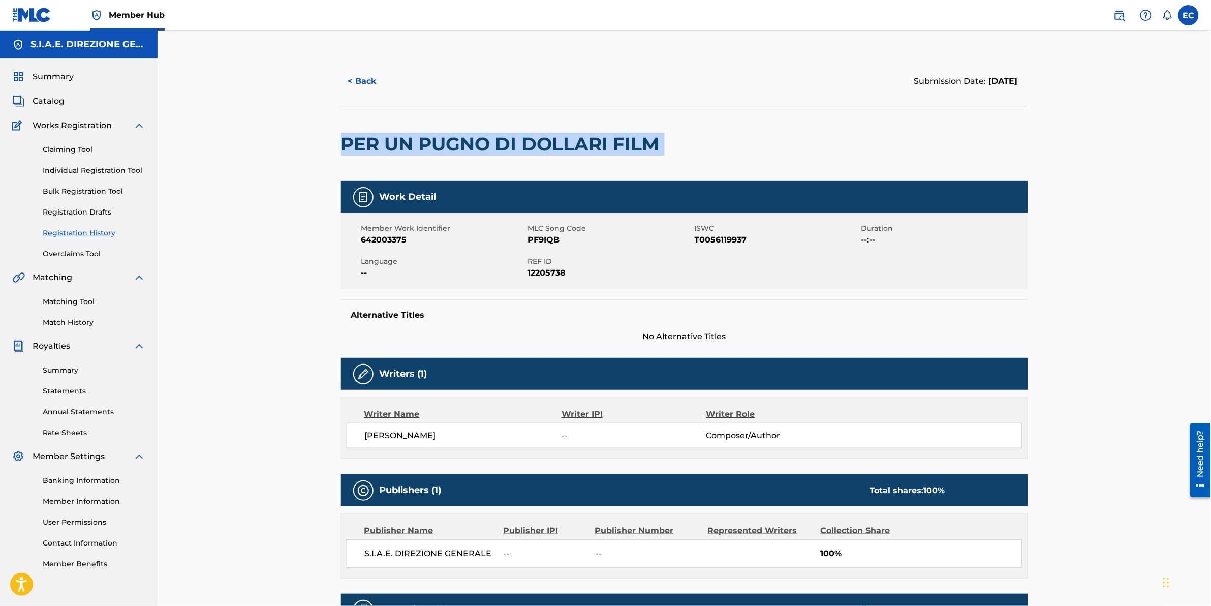
drag, startPoint x: 676, startPoint y: 147, endPoint x: 343, endPoint y: 139, distance: 333.1
click at [343, 139] on div "PER UN PUGNO DI DOLLARI FILM" at bounding box center [684, 144] width 687 height 74
copy div "PER UN PUGNO DI DOLLARI FILM"
click at [785, 150] on div at bounding box center [744, 144] width 158 height 74
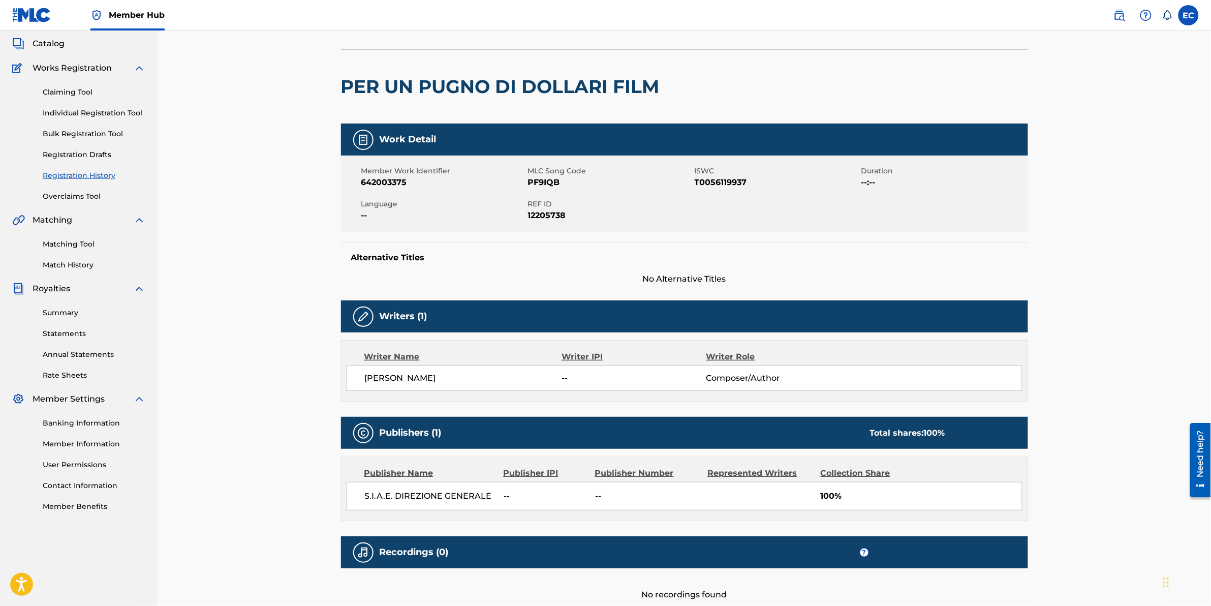
scroll to position [15, 0]
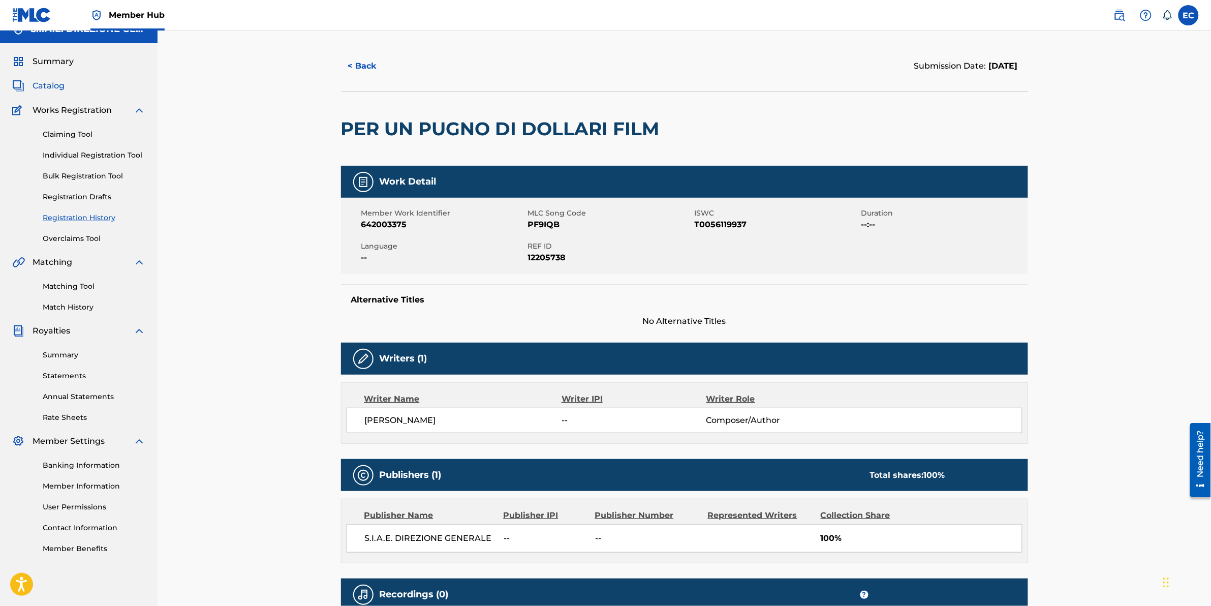
click at [50, 82] on span "Catalog" at bounding box center [49, 86] width 32 height 12
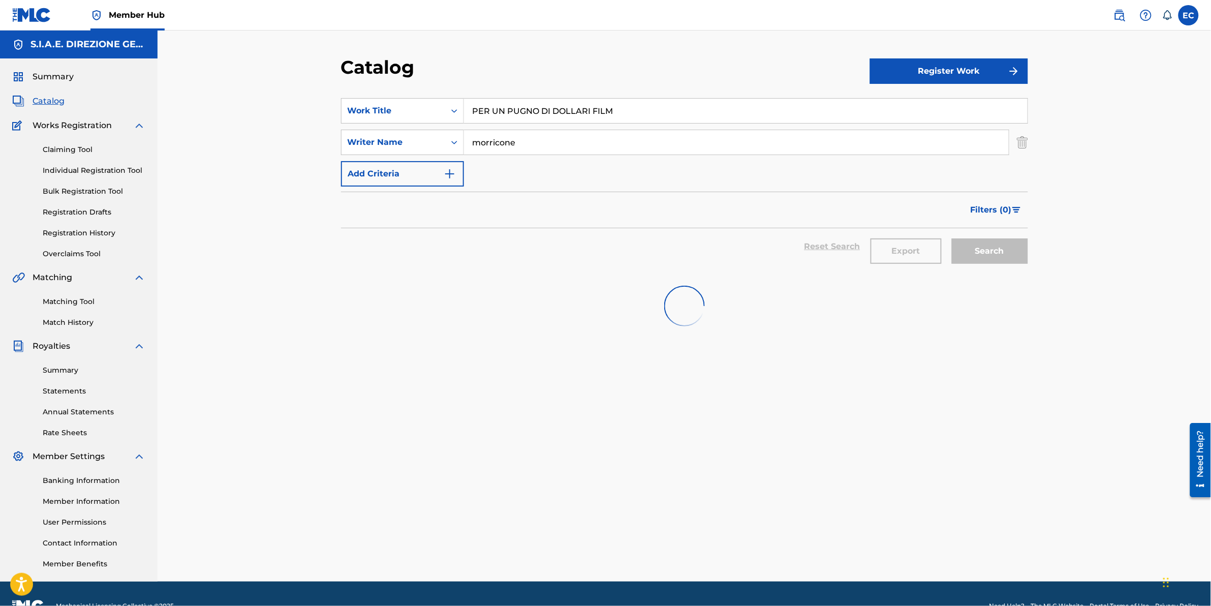
click at [647, 112] on input "PER UN PUGNO DI DOLLARI FILM" at bounding box center [746, 111] width 564 height 24
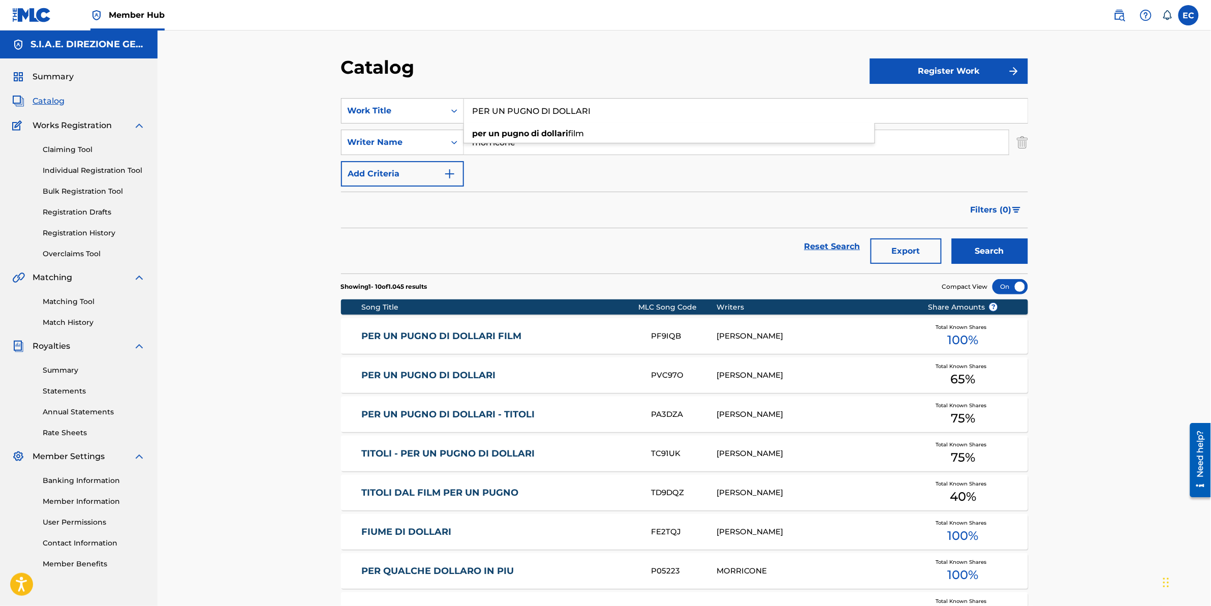
type input "PER UN PUGNO DI DOLLARI"
click at [804, 238] on button "Search" at bounding box center [990, 250] width 76 height 25
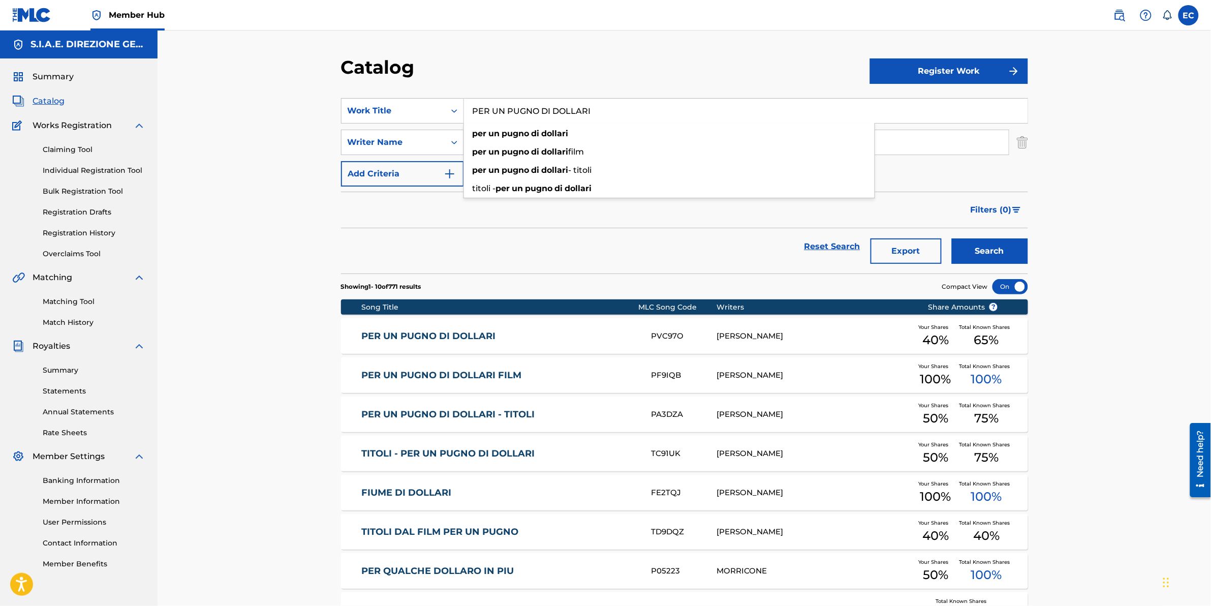
click at [804, 363] on div "Catalog Register Work SearchWithCriteria7b20343a-cdf3-44cd-88d2-34b442b5bf69 Wo…" at bounding box center [685, 394] width 1054 height 728
click at [621, 329] on div "PER UN PUGNO DI DOLLARI PVC97O ENNIO MORRICONE Your Shares 40 % Total Known Sha…" at bounding box center [684, 336] width 687 height 36
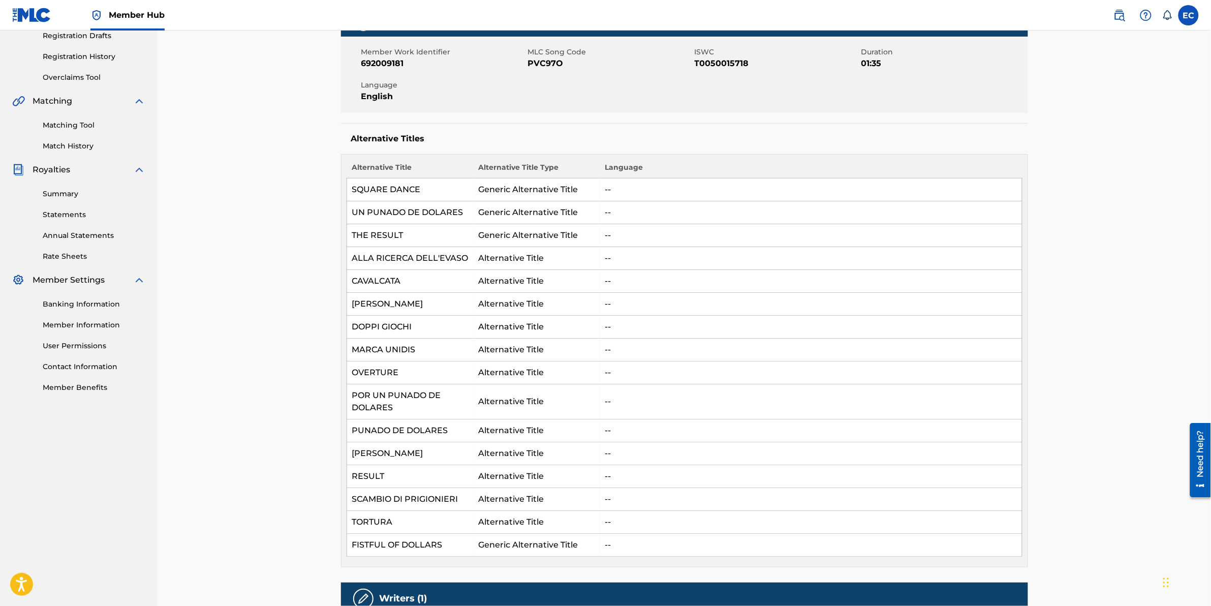
scroll to position [178, 0]
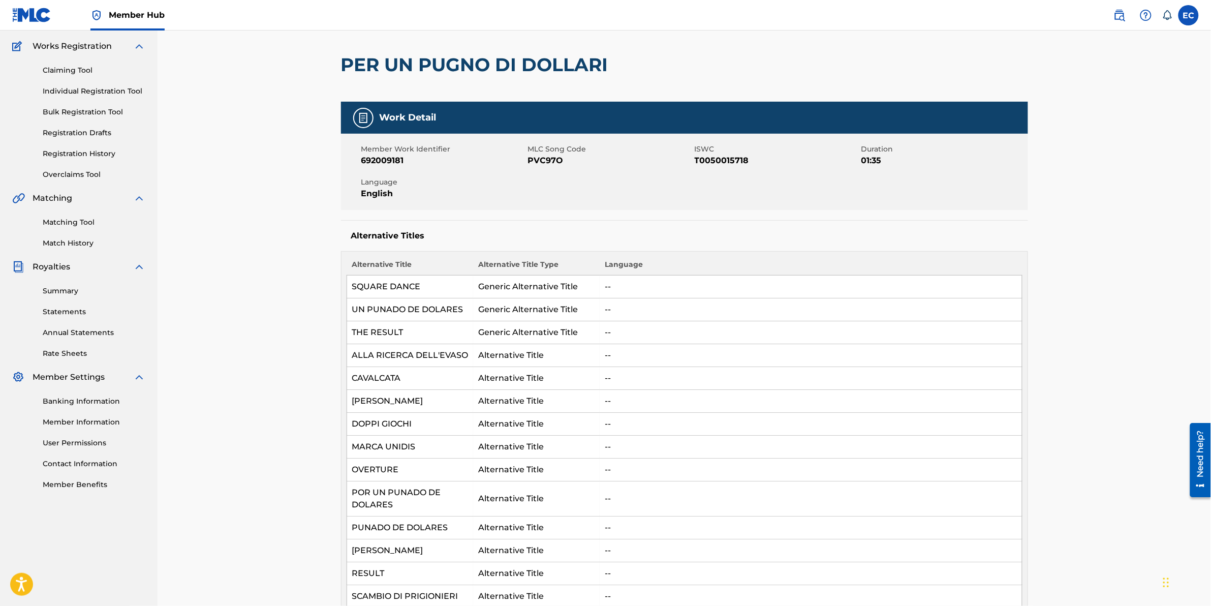
scroll to position [0, 0]
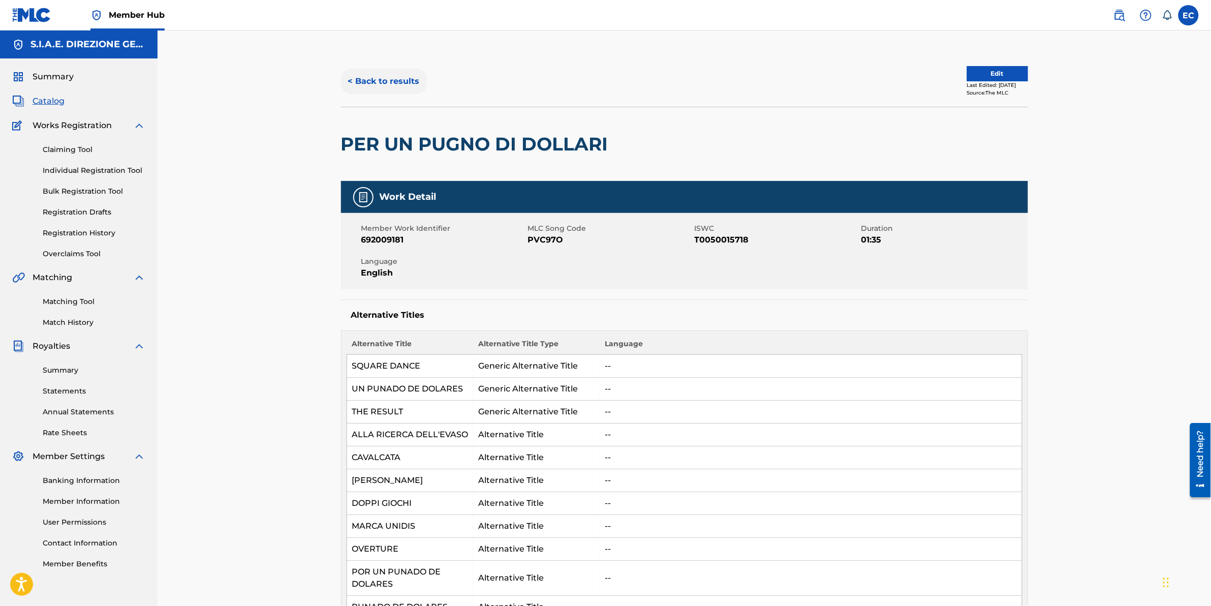
click at [367, 84] on button "< Back to results" at bounding box center [384, 81] width 86 height 25
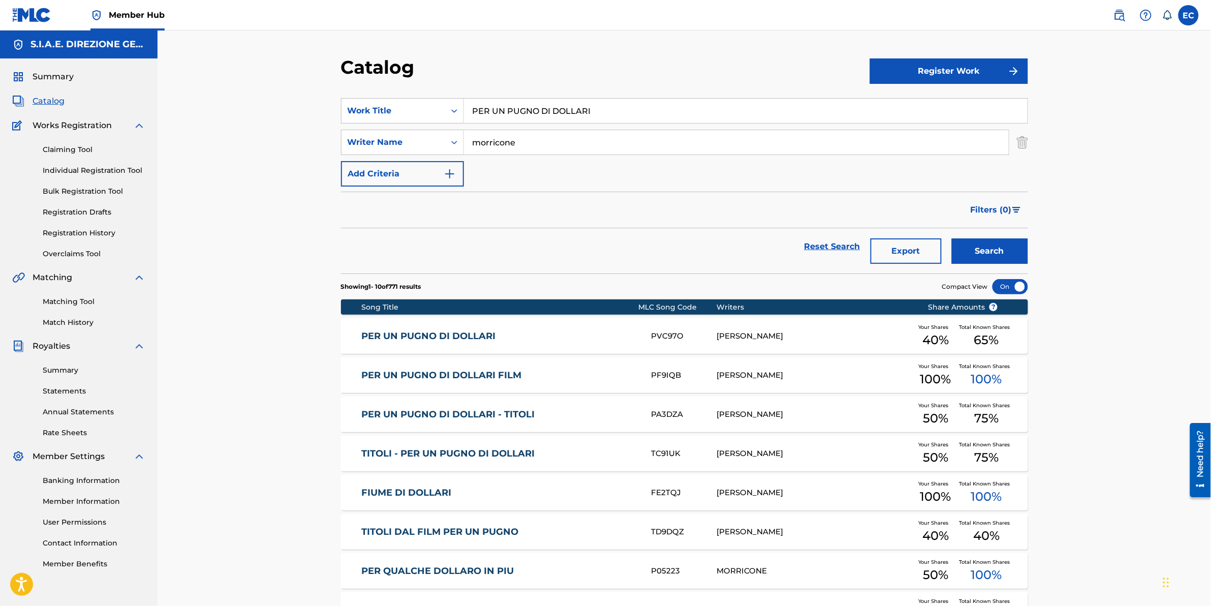
click at [512, 377] on link "PER UN PUGNO DI DOLLARI FILM" at bounding box center [499, 376] width 277 height 12
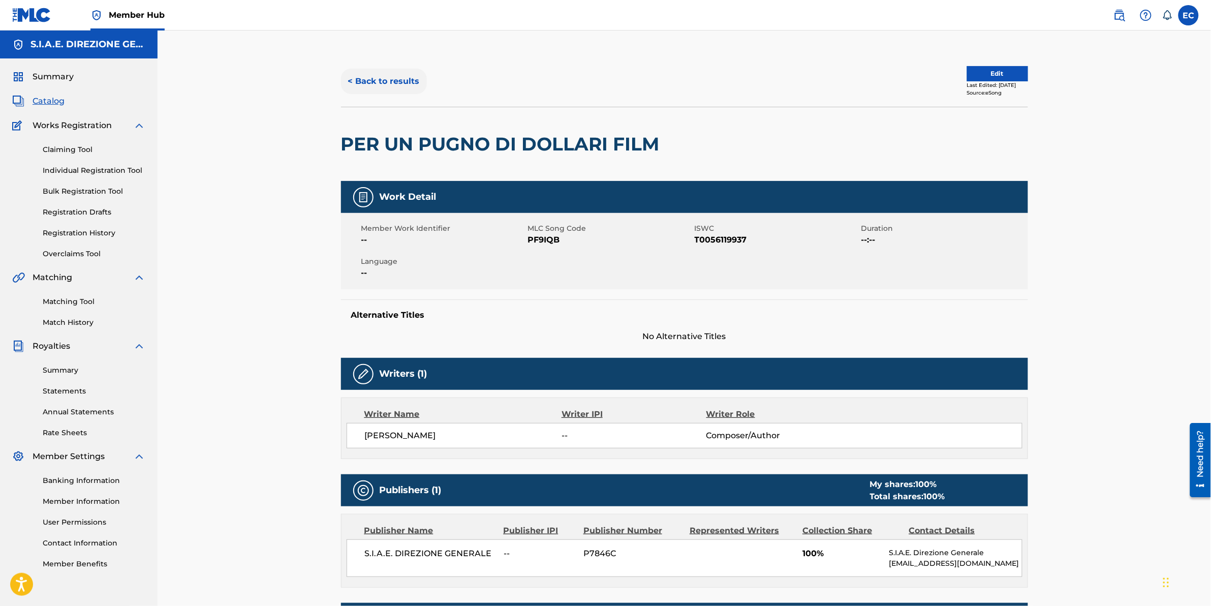
click at [415, 80] on button "< Back to results" at bounding box center [384, 81] width 86 height 25
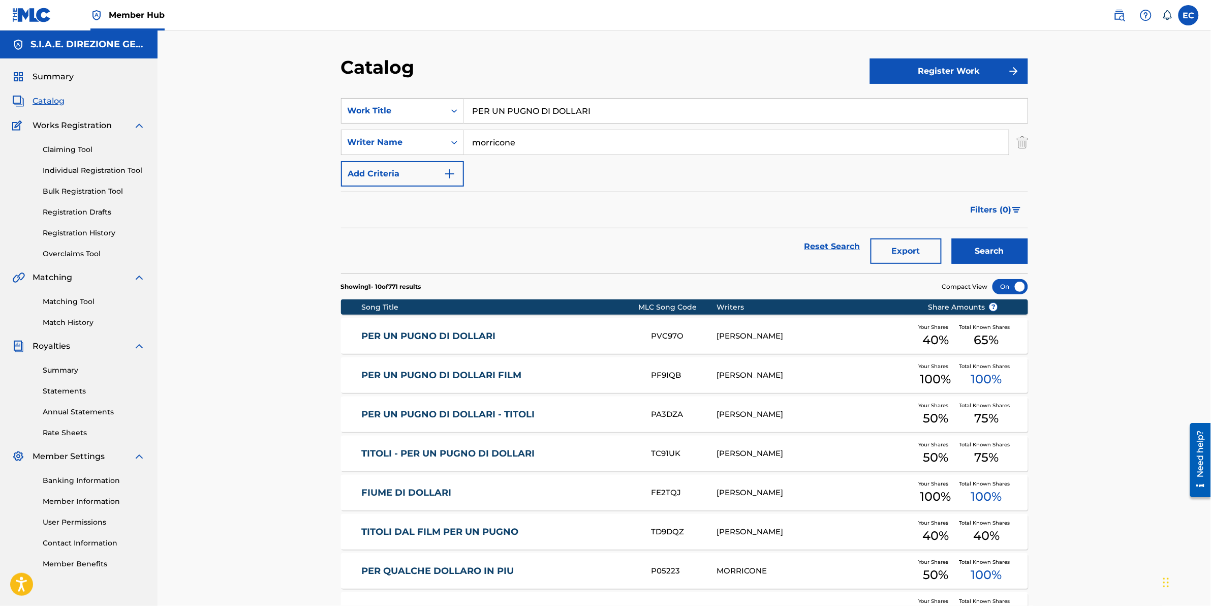
click at [424, 336] on link "PER UN PUGNO DI DOLLARI" at bounding box center [499, 336] width 277 height 12
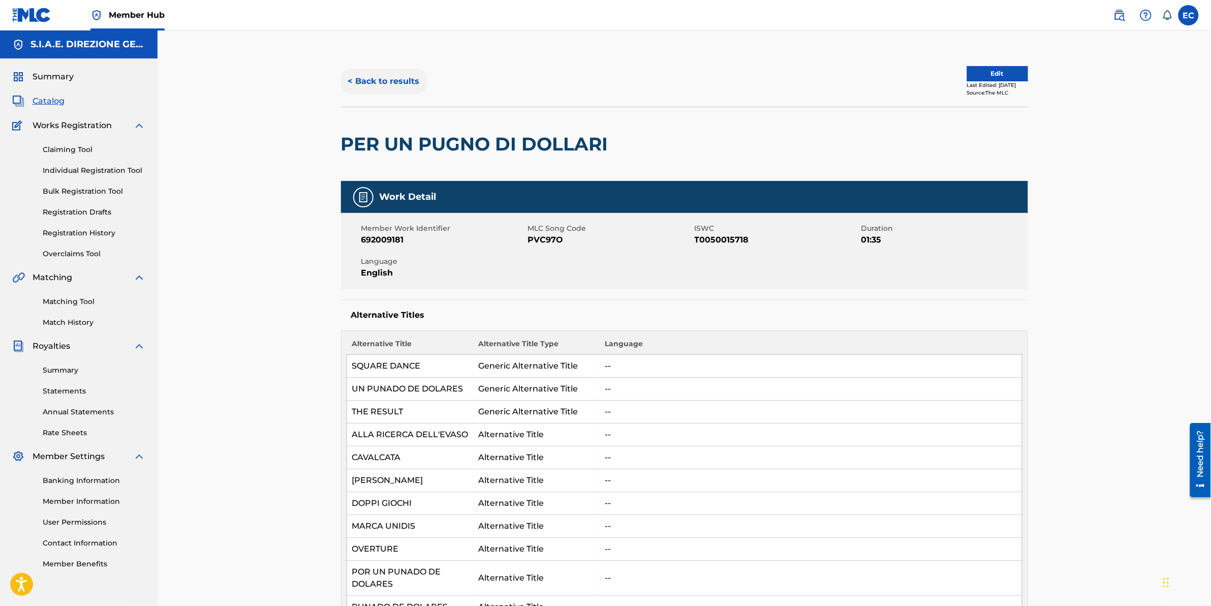
click at [394, 75] on button "< Back to results" at bounding box center [384, 81] width 86 height 25
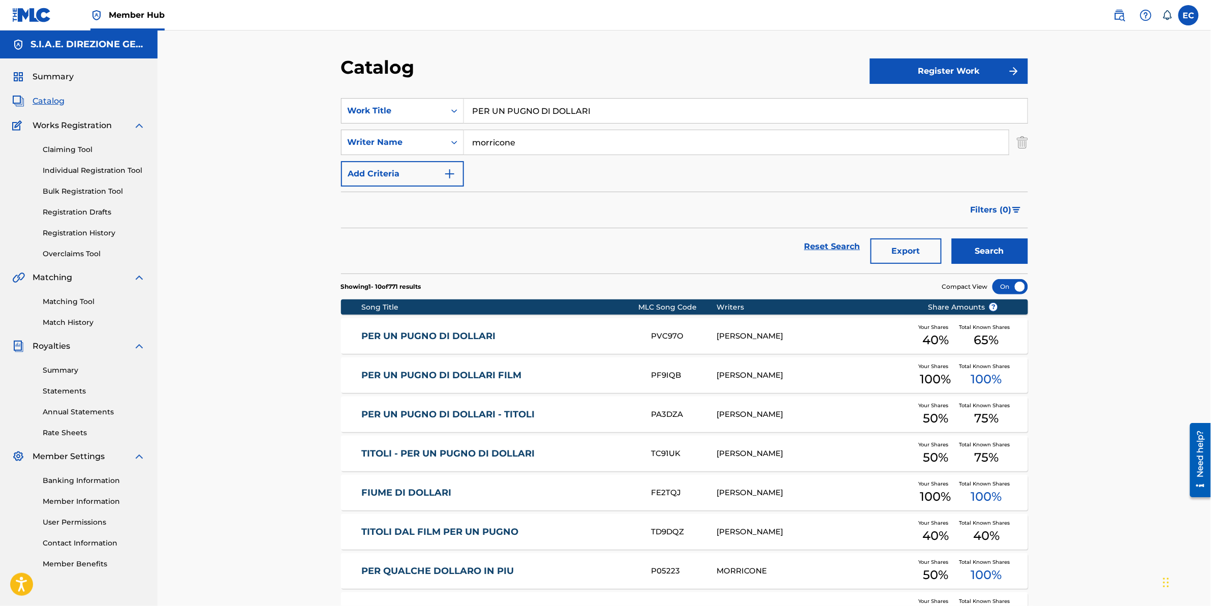
click at [497, 377] on link "PER UN PUGNO DI DOLLARI - TITOLI" at bounding box center [499, 415] width 277 height 12
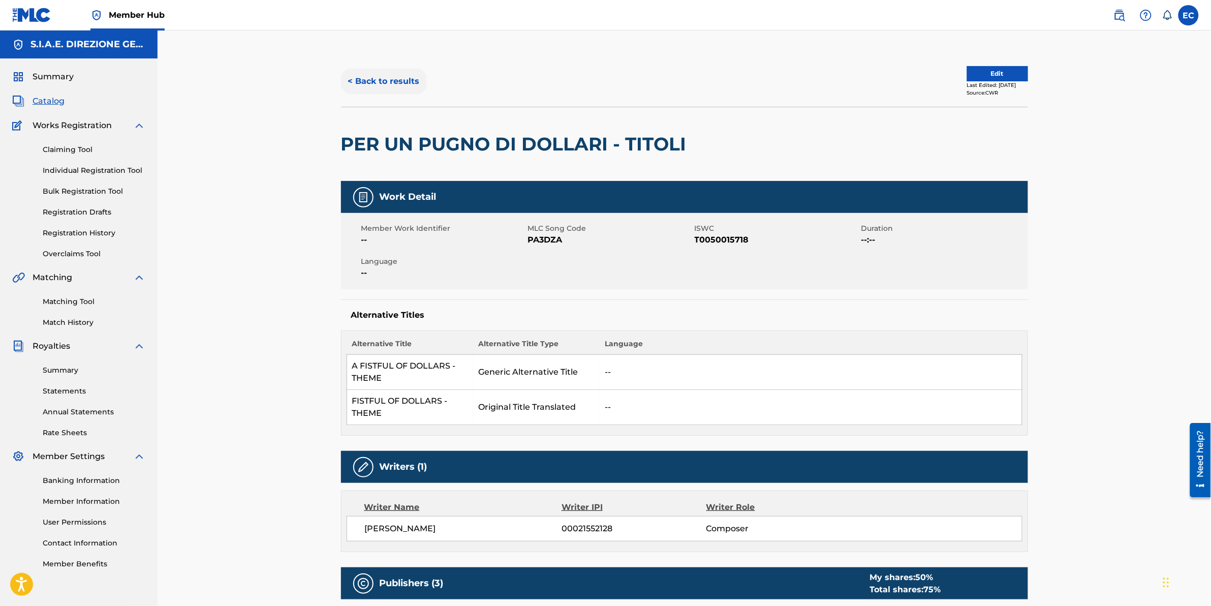
click at [402, 85] on button "< Back to results" at bounding box center [384, 81] width 86 height 25
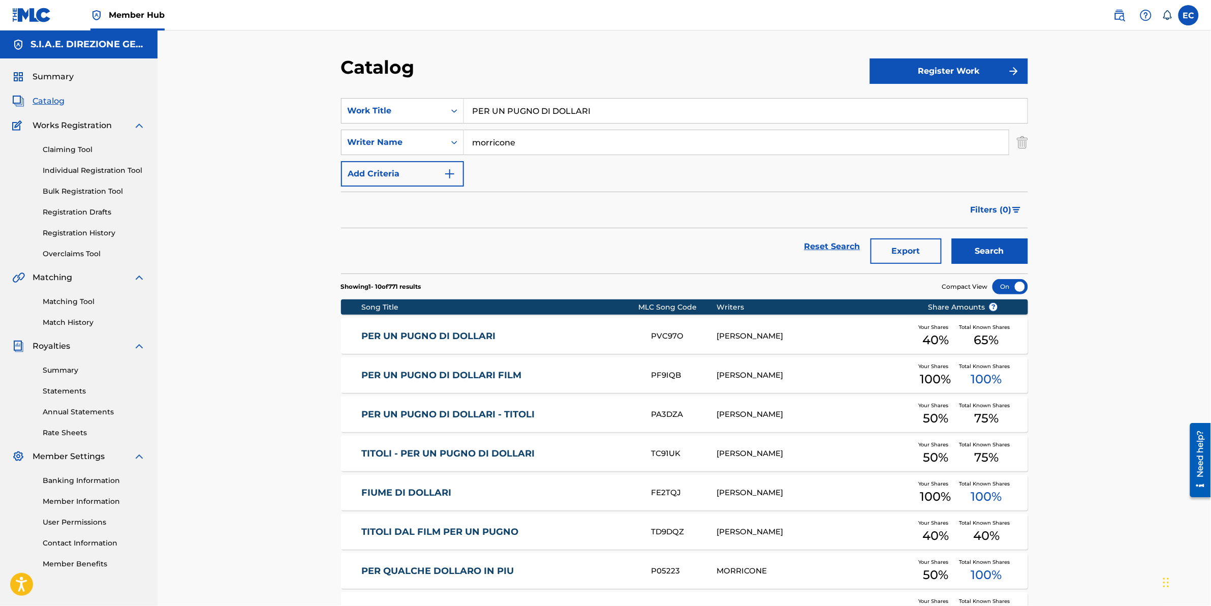
click at [427, 333] on link "PER UN PUGNO DI DOLLARI" at bounding box center [499, 336] width 277 height 12
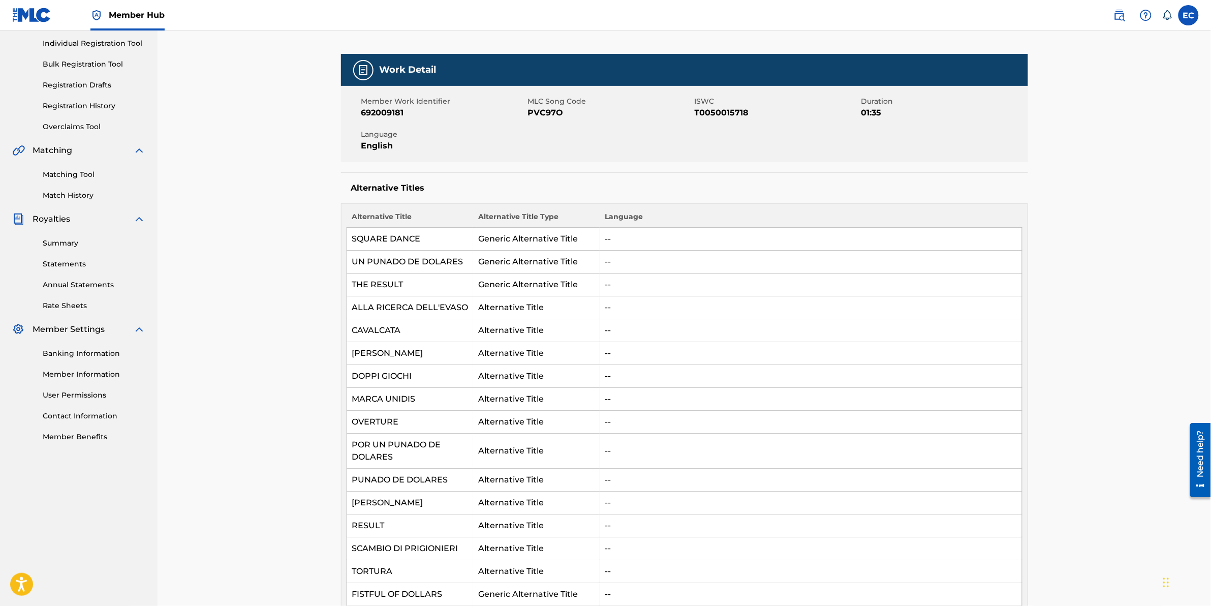
scroll to position [191, 0]
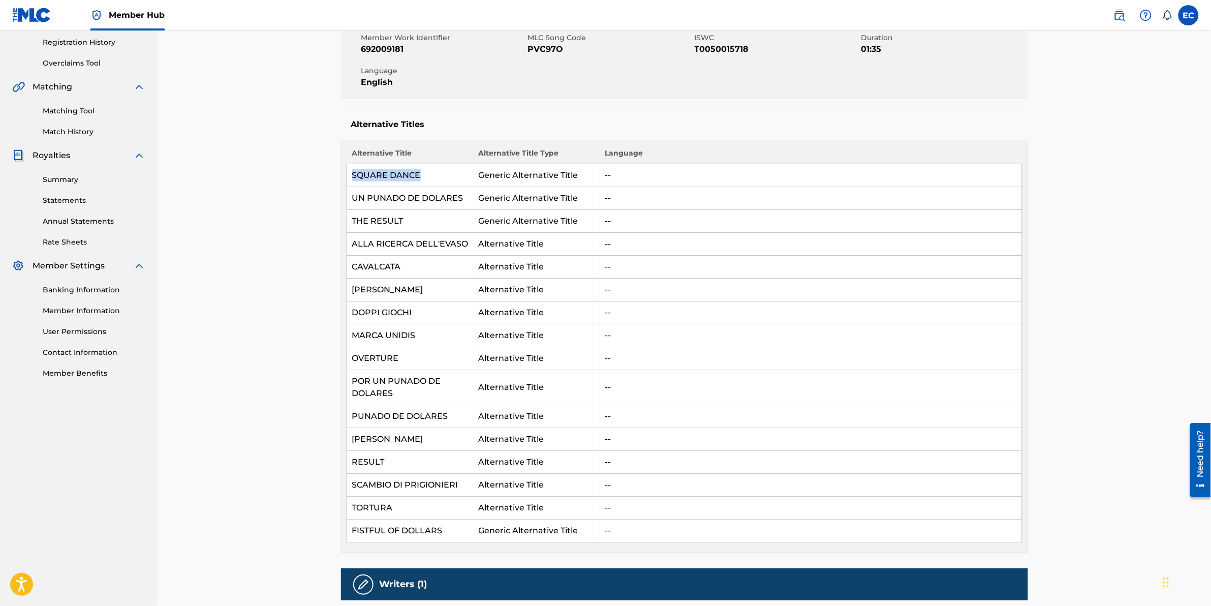
drag, startPoint x: 430, startPoint y: 176, endPoint x: 351, endPoint y: 178, distance: 79.3
click at [351, 178] on td "SQUARE DANCE" at bounding box center [410, 175] width 127 height 23
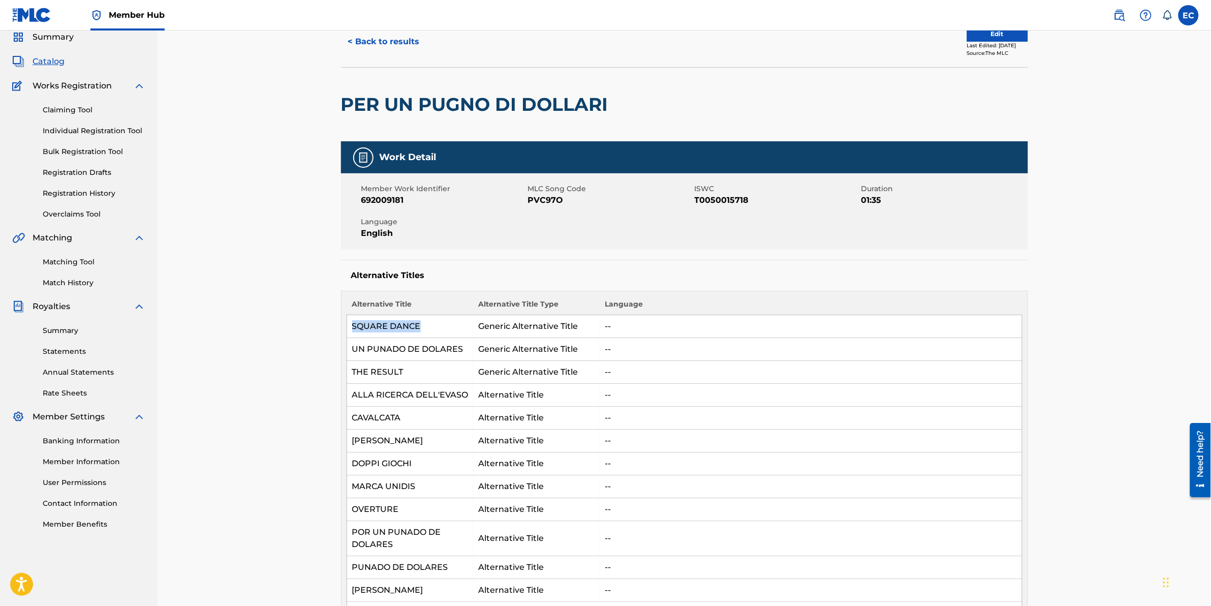
scroll to position [0, 0]
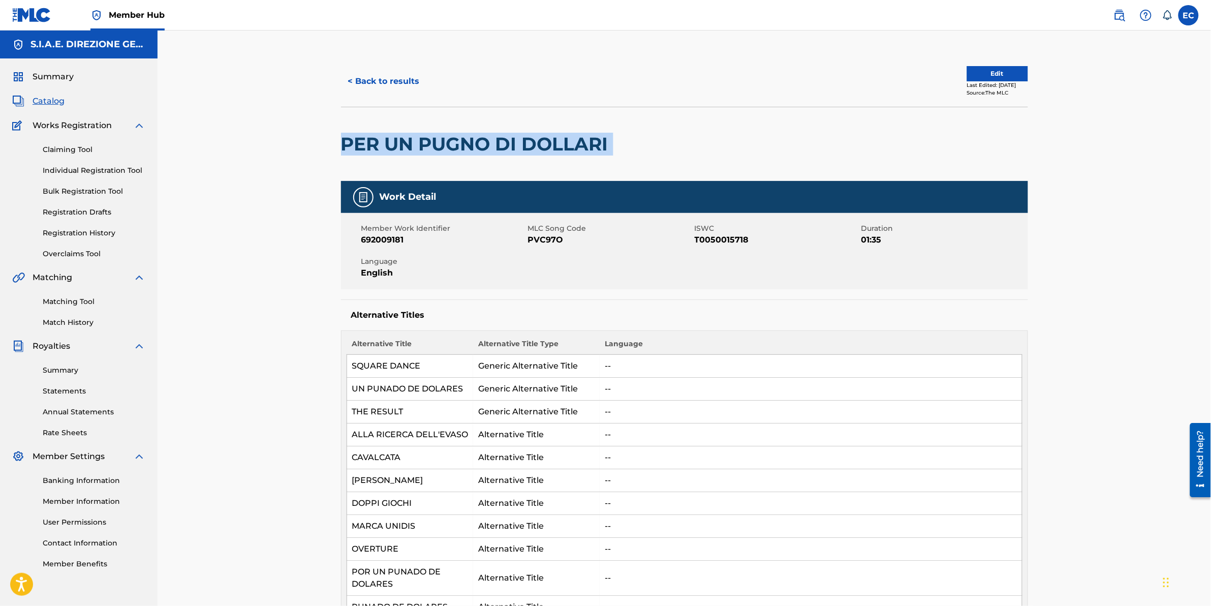
drag, startPoint x: 622, startPoint y: 150, endPoint x: 337, endPoint y: 135, distance: 285.1
copy div "PER UN PUGNO DI DOLLARI"
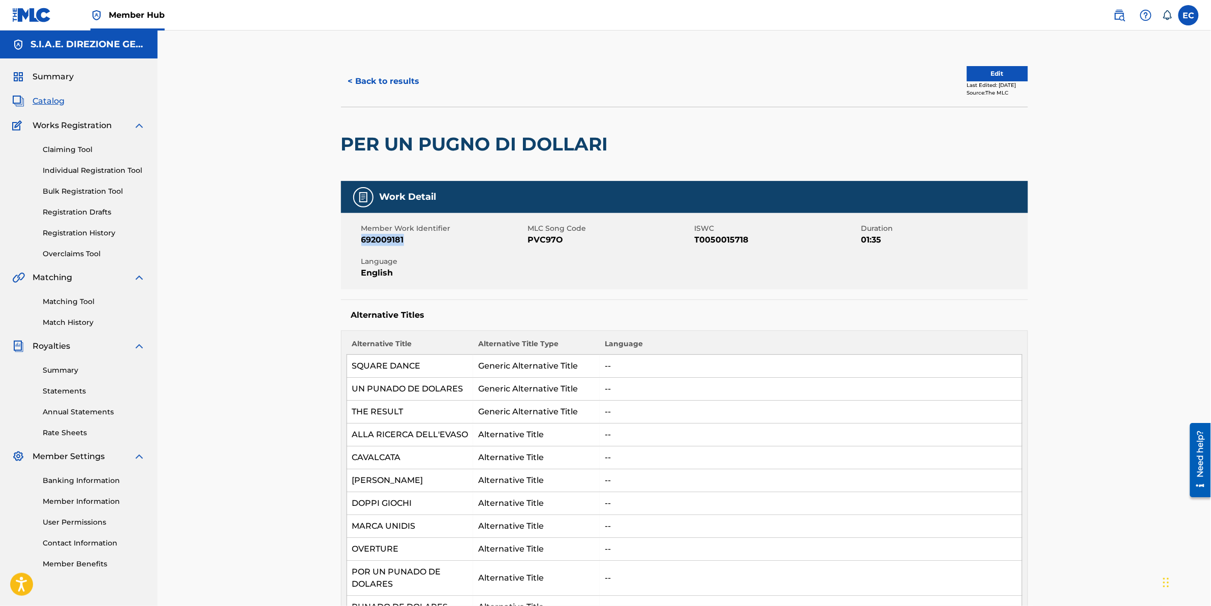
drag, startPoint x: 438, startPoint y: 240, endPoint x: 352, endPoint y: 236, distance: 86.5
click at [352, 236] on div "Member Work Identifier 692009181 MLC Song Code PVC97O ISWC T0050015718 Duration…" at bounding box center [684, 251] width 687 height 76
click at [565, 252] on div "Member Work Identifier 692009181 MLC Song Code PVC97O ISWC T0050015718 Duration…" at bounding box center [684, 251] width 687 height 76
drag, startPoint x: 568, startPoint y: 235, endPoint x: 504, endPoint y: 247, distance: 64.5
click at [504, 247] on div "Member Work Identifier 692009181 MLC Song Code PVC97O ISWC T0050015718 Duration…" at bounding box center [684, 251] width 687 height 76
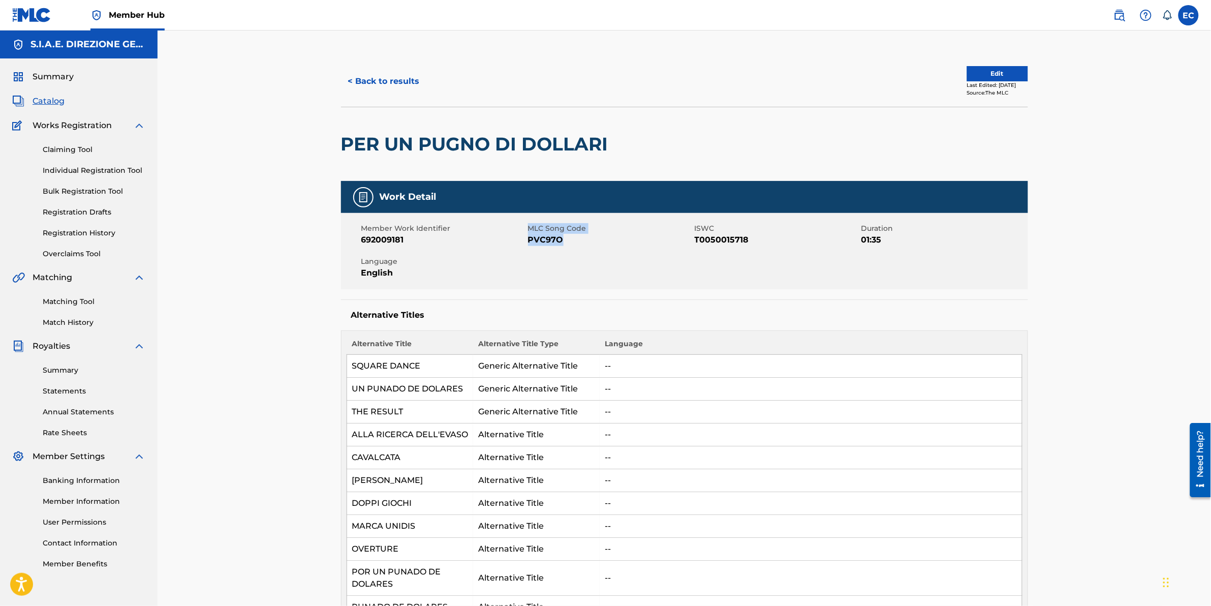
drag, startPoint x: 504, startPoint y: 247, endPoint x: 564, endPoint y: 239, distance: 60.4
click at [544, 247] on div "Member Work Identifier 692009181 MLC Song Code PVC97O ISWC T0050015718 Duration…" at bounding box center [684, 251] width 687 height 76
click at [580, 242] on span "PVC97O" at bounding box center [610, 240] width 164 height 12
drag, startPoint x: 564, startPoint y: 243, endPoint x: 529, endPoint y: 247, distance: 35.3
click at [529, 247] on div "Member Work Identifier 692009181 MLC Song Code PVC97O ISWC T0050015718 Duration…" at bounding box center [684, 251] width 687 height 76
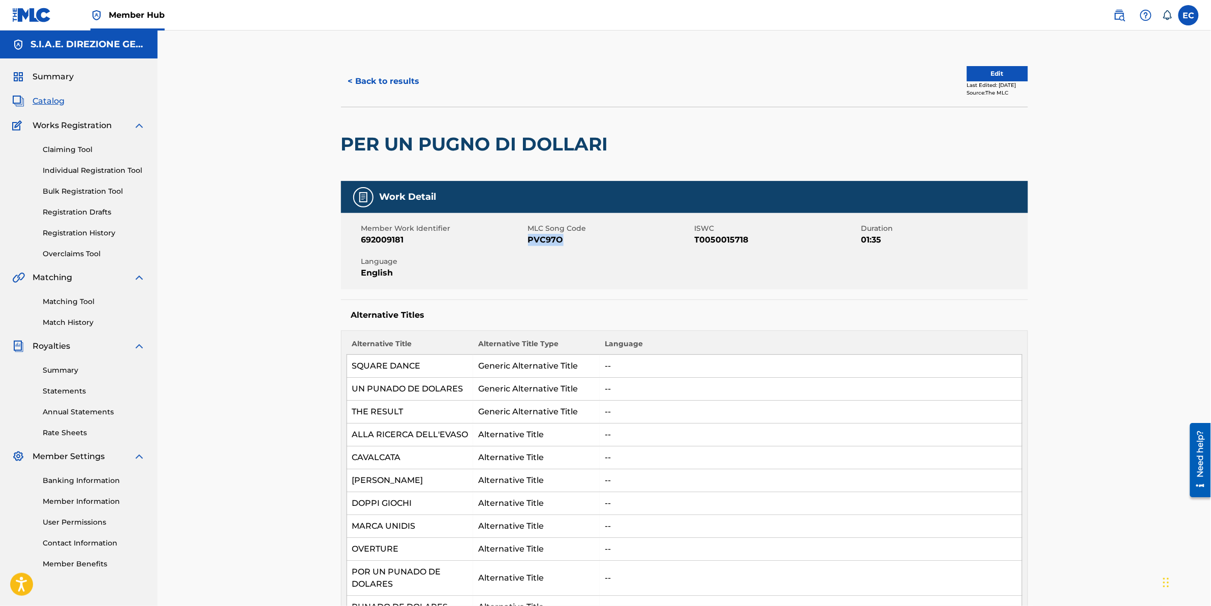
copy span "PVC97O"
